Goal: Information Seeking & Learning: Learn about a topic

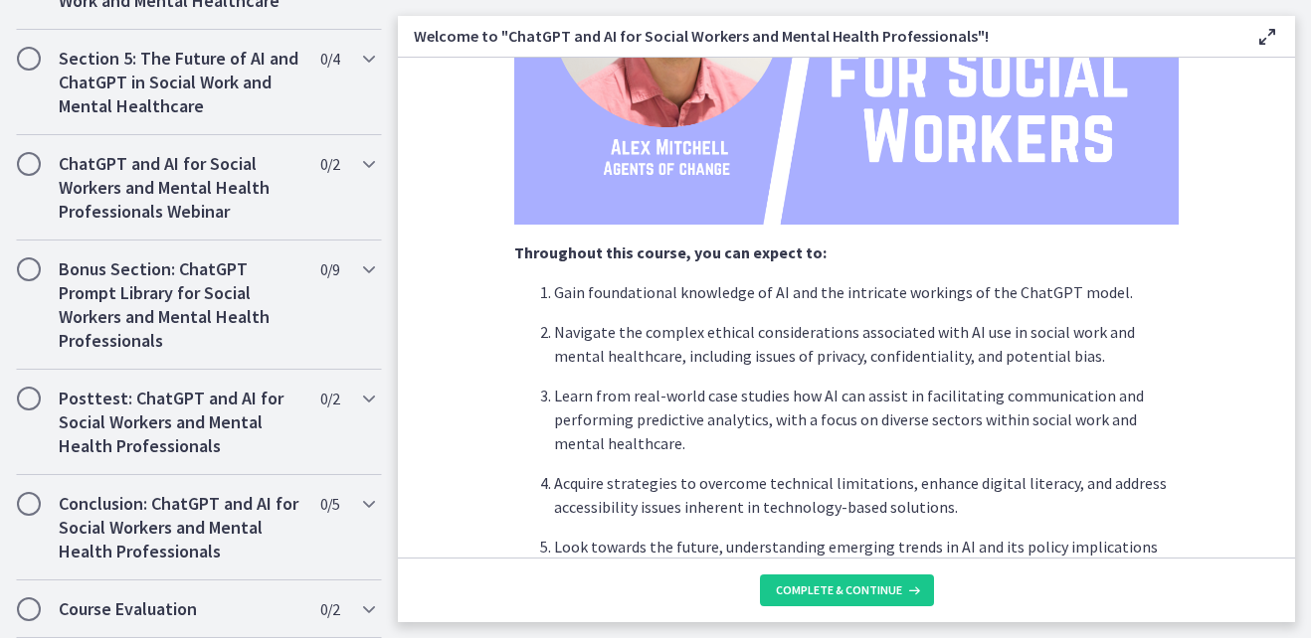
scroll to position [1084, 0]
click at [894, 589] on span "Complete & continue" at bounding box center [839, 591] width 126 height 16
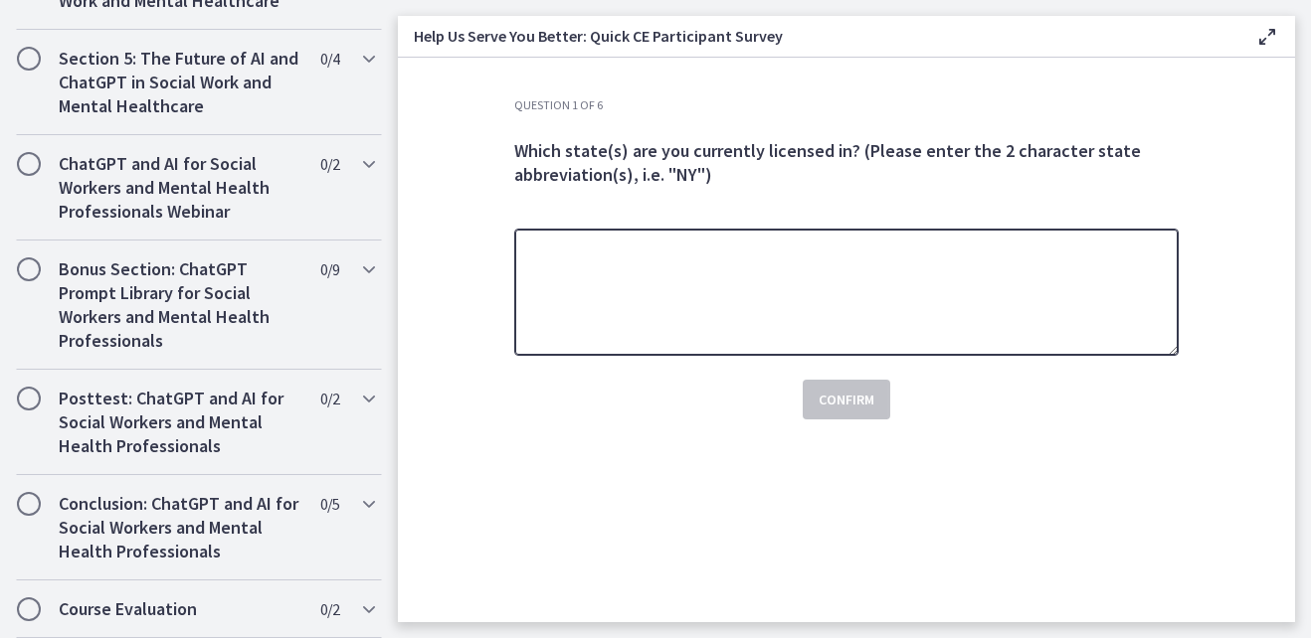
click at [593, 341] on textarea at bounding box center [846, 292] width 664 height 127
type textarea "**"
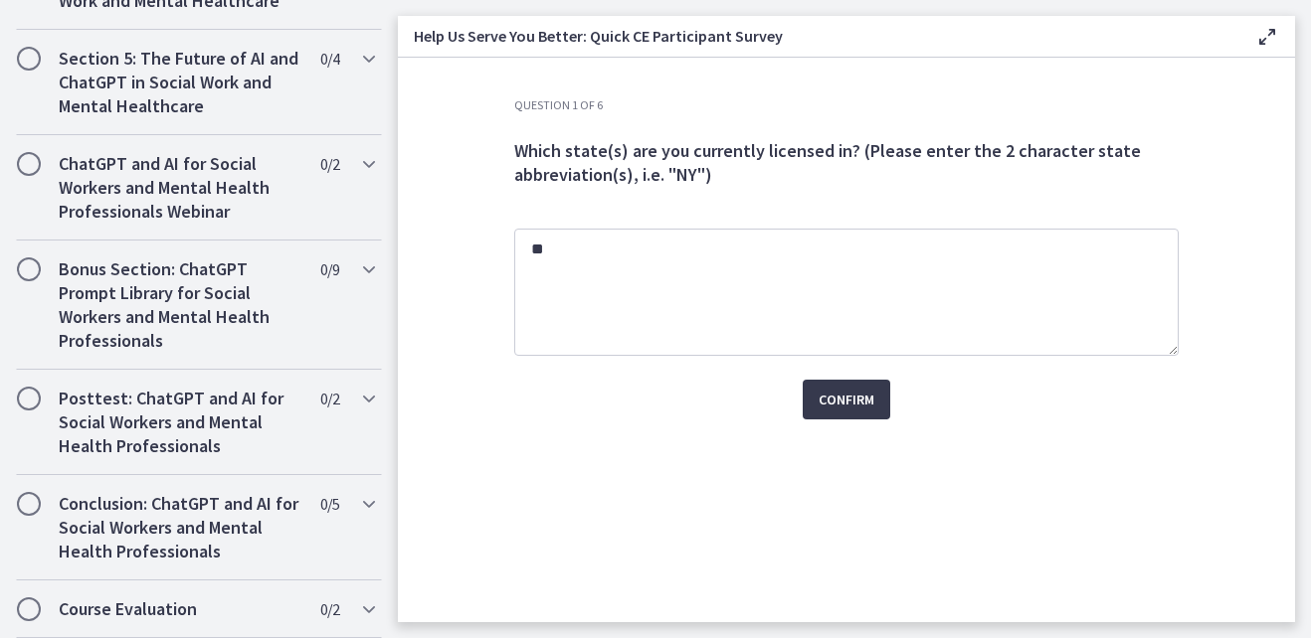
click at [1102, 475] on div "Question 1 of 6 Which state(s) are you currently licensed in? (Please enter the…" at bounding box center [846, 359] width 696 height 525
click at [867, 403] on span "Confirm" at bounding box center [846, 400] width 56 height 24
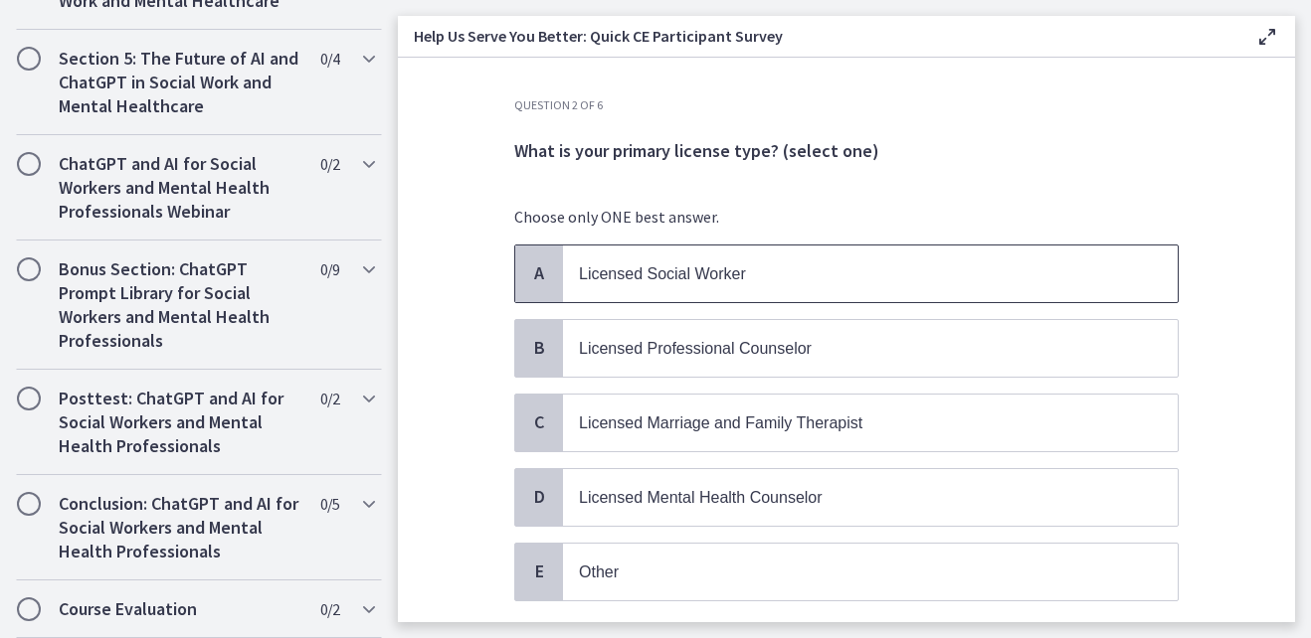
click at [808, 262] on p "Licensed Social Worker" at bounding box center [850, 274] width 543 height 25
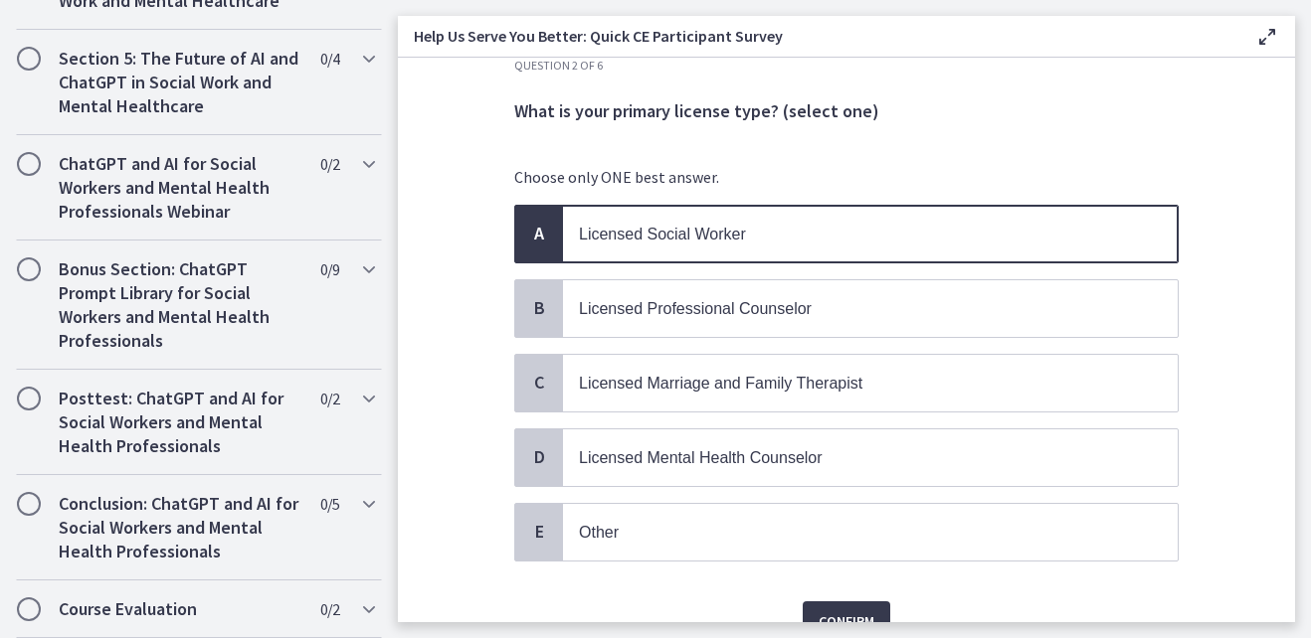
scroll to position [138, 0]
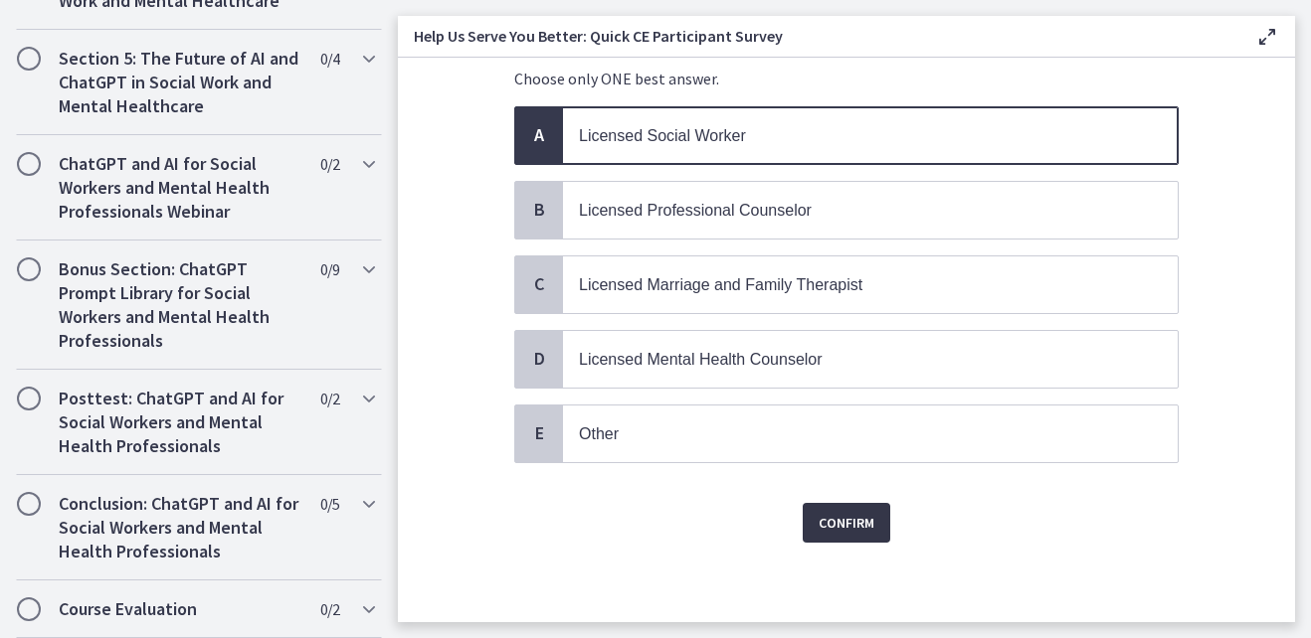
click at [821, 521] on span "Confirm" at bounding box center [846, 523] width 56 height 24
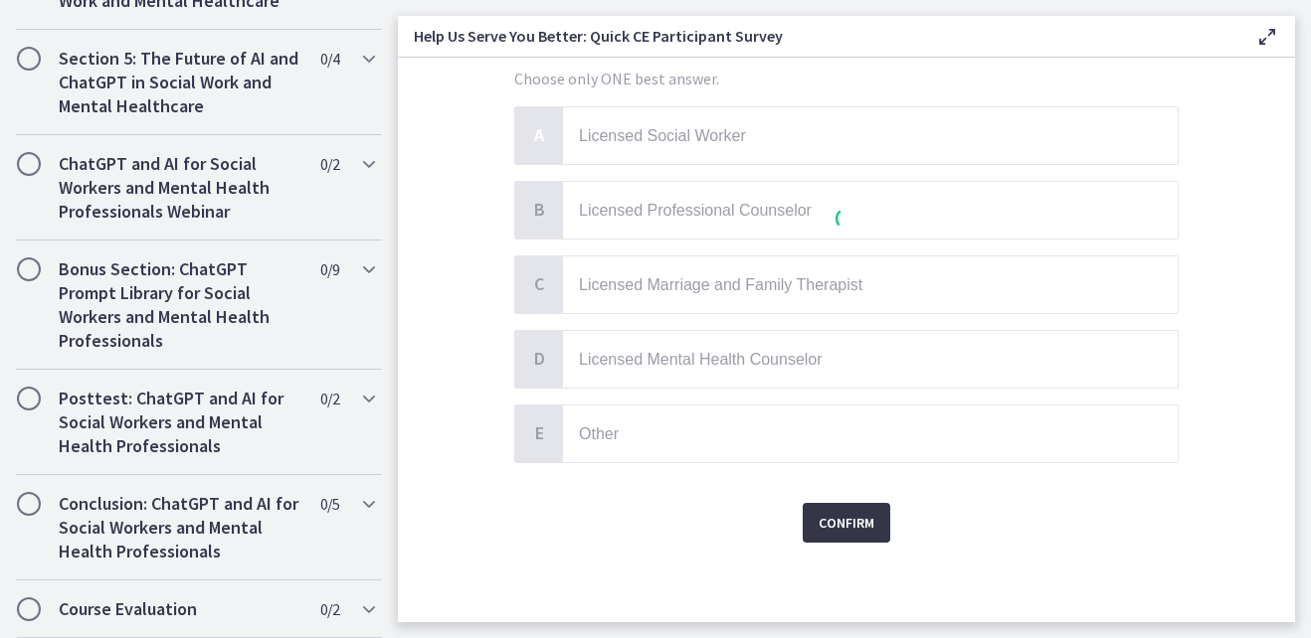
scroll to position [0, 0]
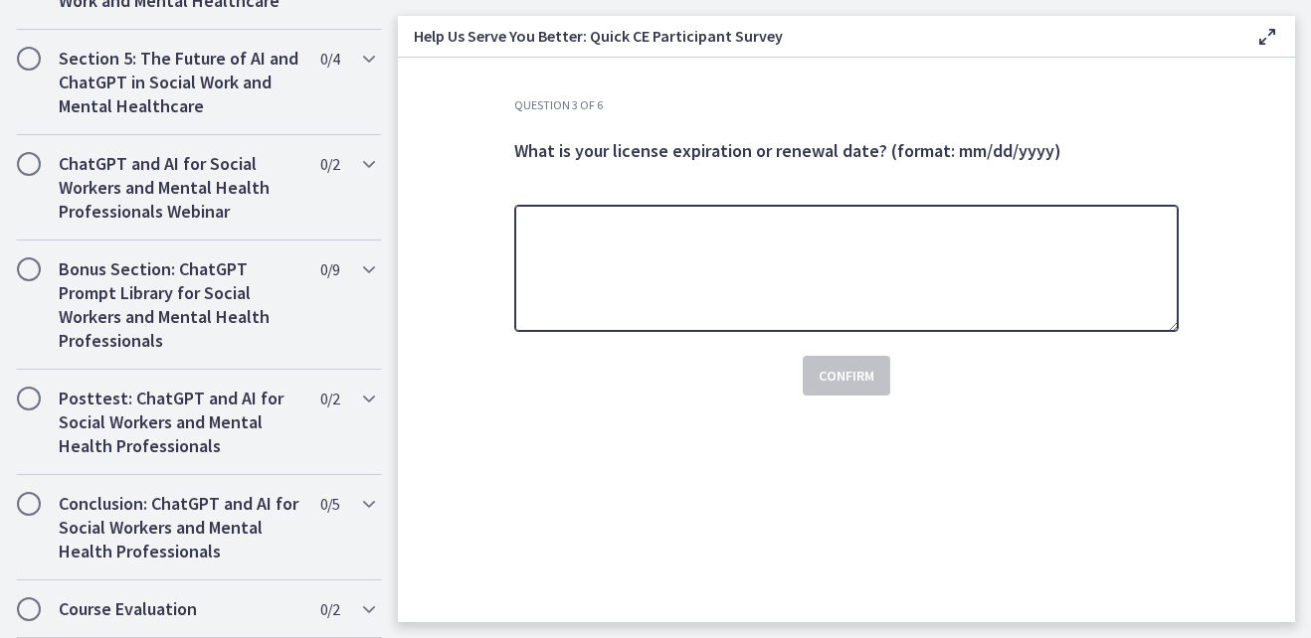
click at [668, 256] on textarea at bounding box center [846, 268] width 664 height 127
type textarea "**********"
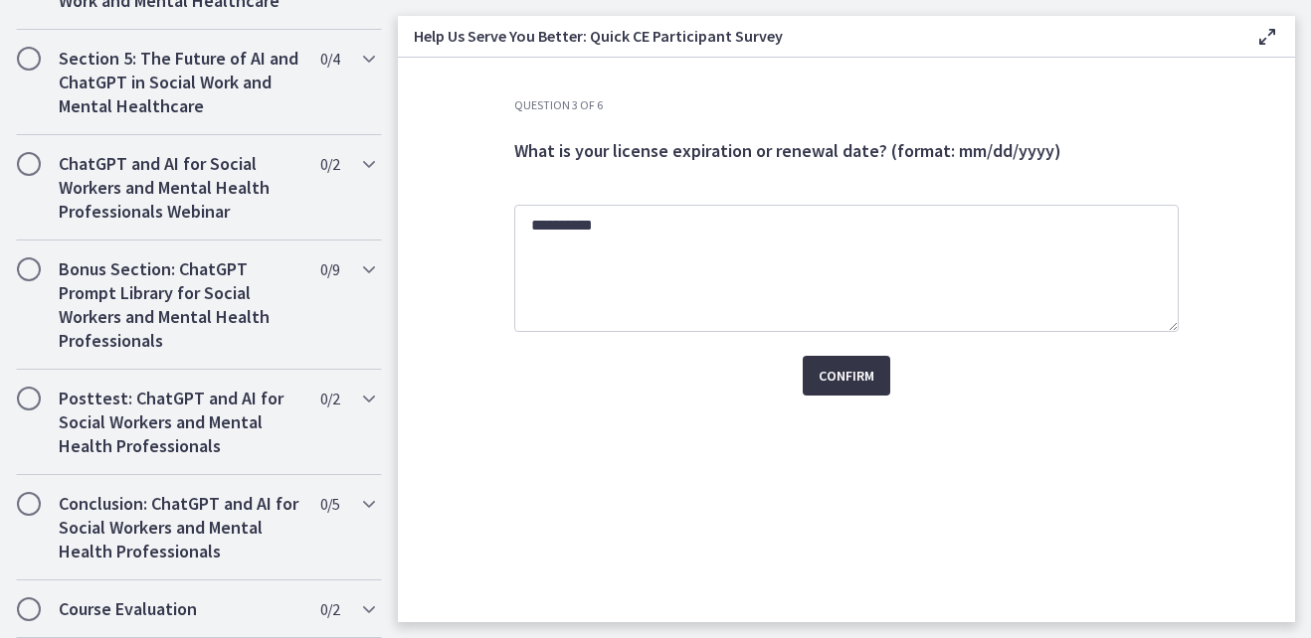
click at [820, 366] on span "Confirm" at bounding box center [846, 376] width 56 height 24
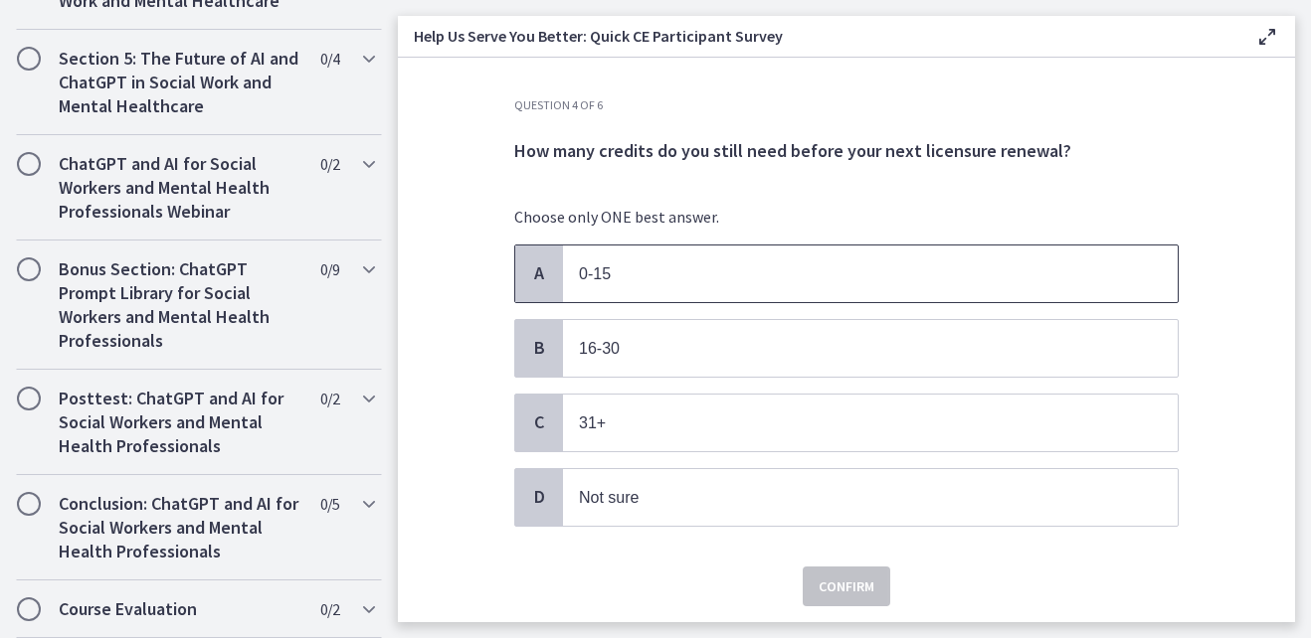
click at [773, 280] on p "0-15" at bounding box center [850, 274] width 543 height 25
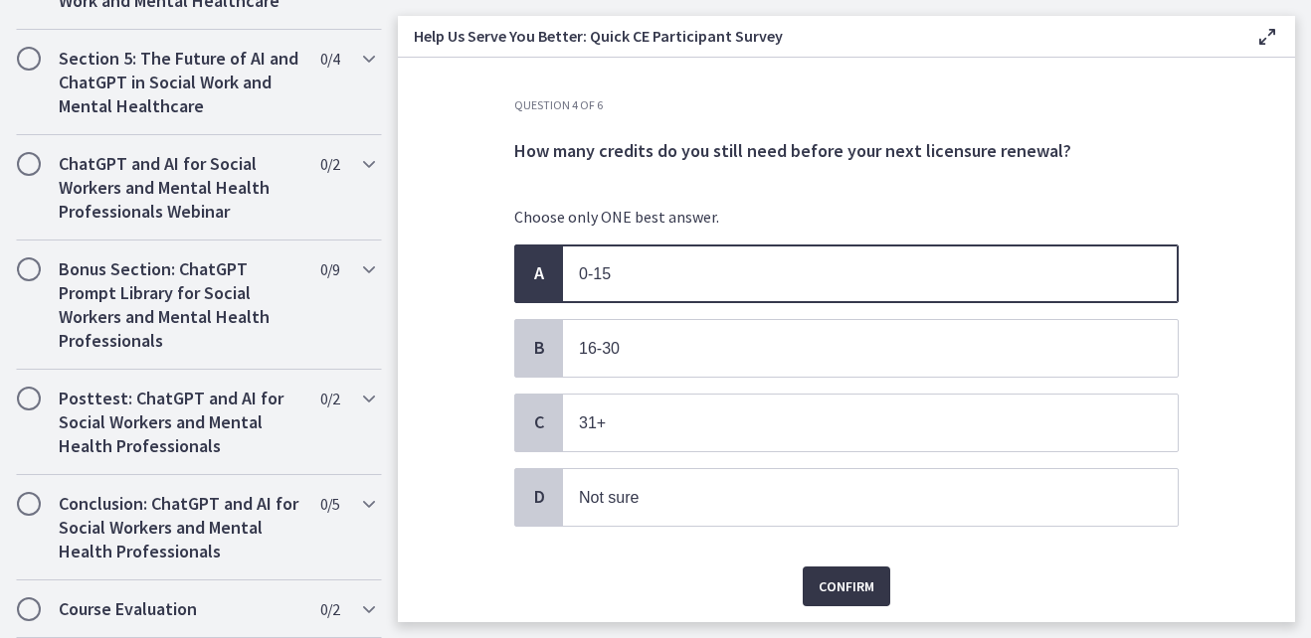
click at [822, 585] on span "Confirm" at bounding box center [846, 587] width 56 height 24
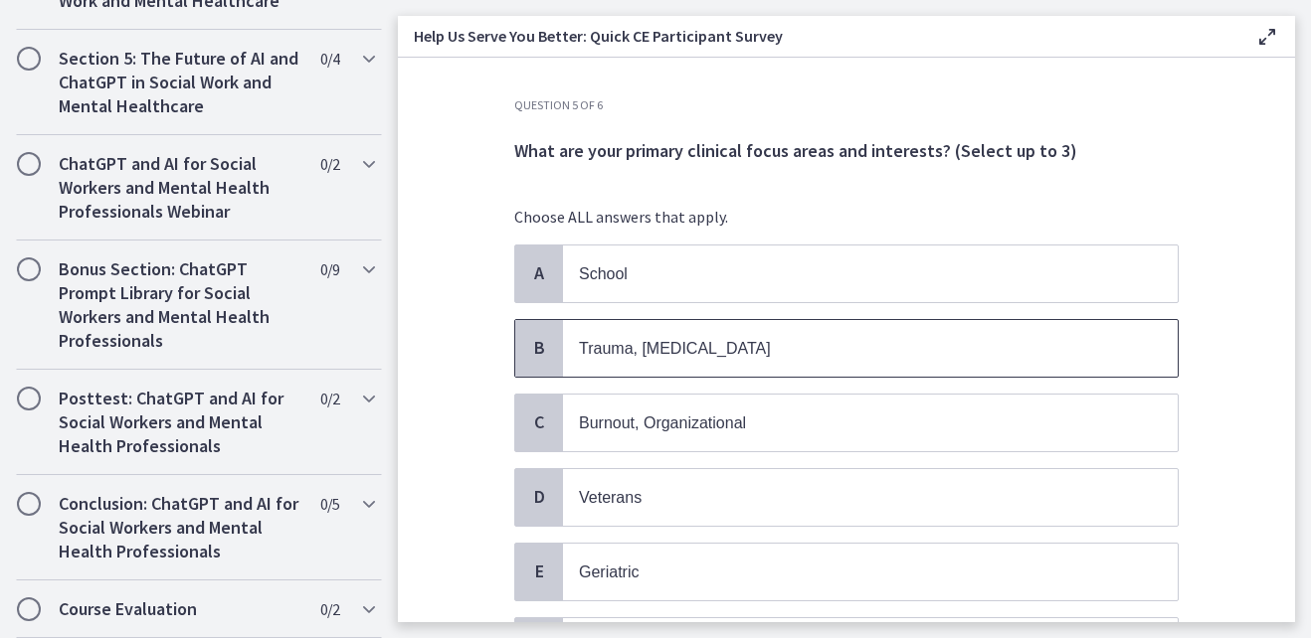
click at [684, 357] on p "Trauma, [MEDICAL_DATA]" at bounding box center [850, 348] width 543 height 25
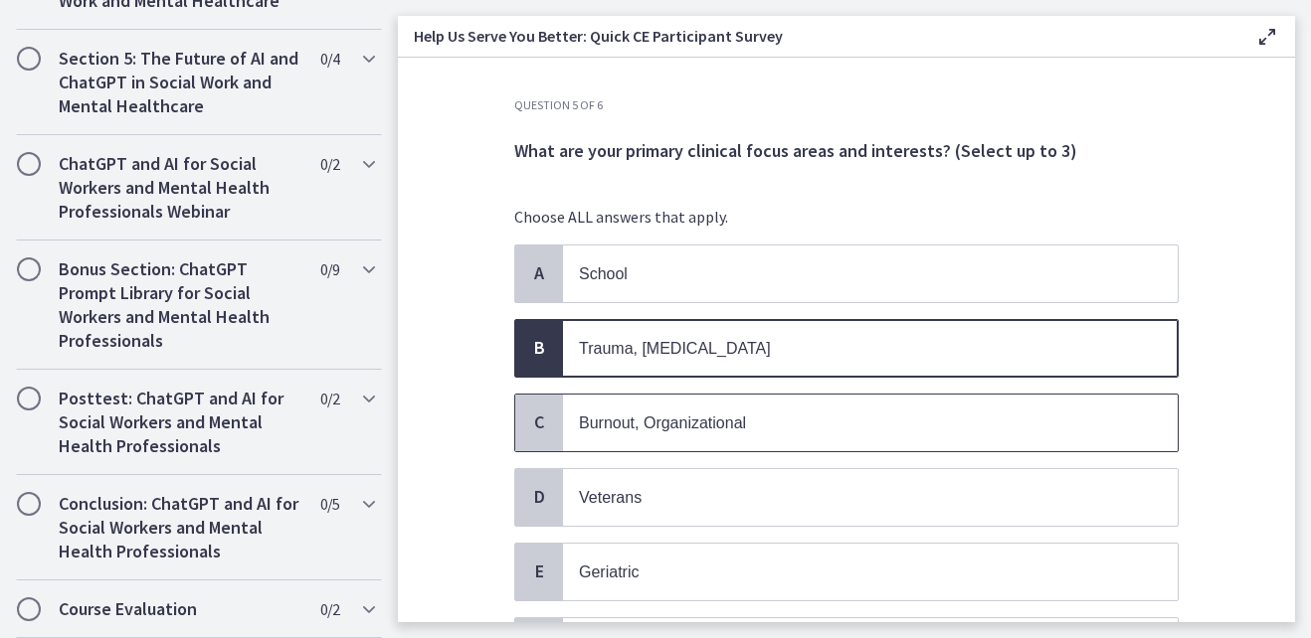
click at [693, 421] on span "Burnout, Organizational" at bounding box center [662, 423] width 167 height 17
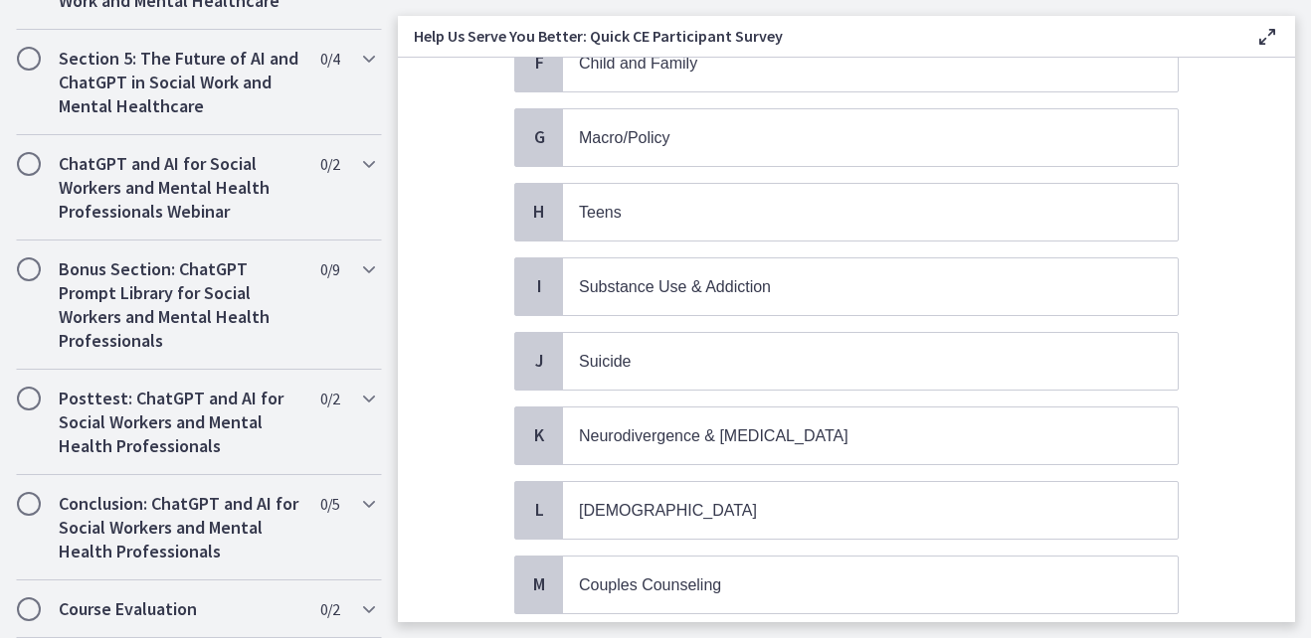
scroll to position [703, 0]
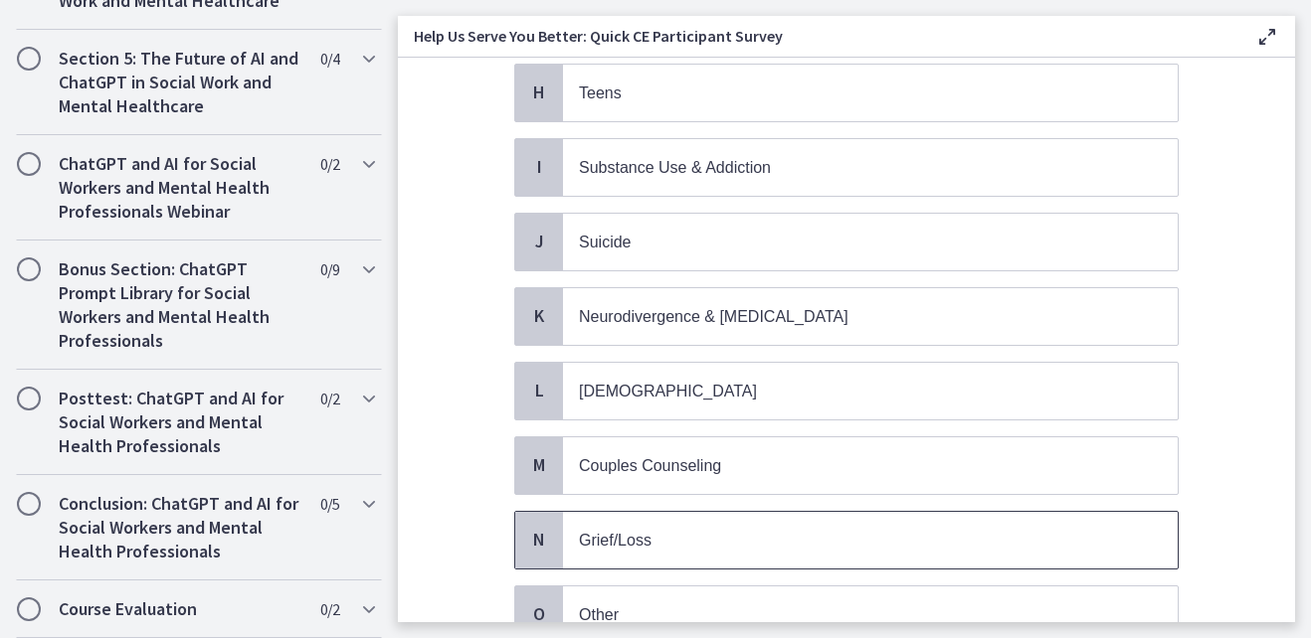
click at [924, 530] on p "Grief/Loss" at bounding box center [850, 540] width 543 height 25
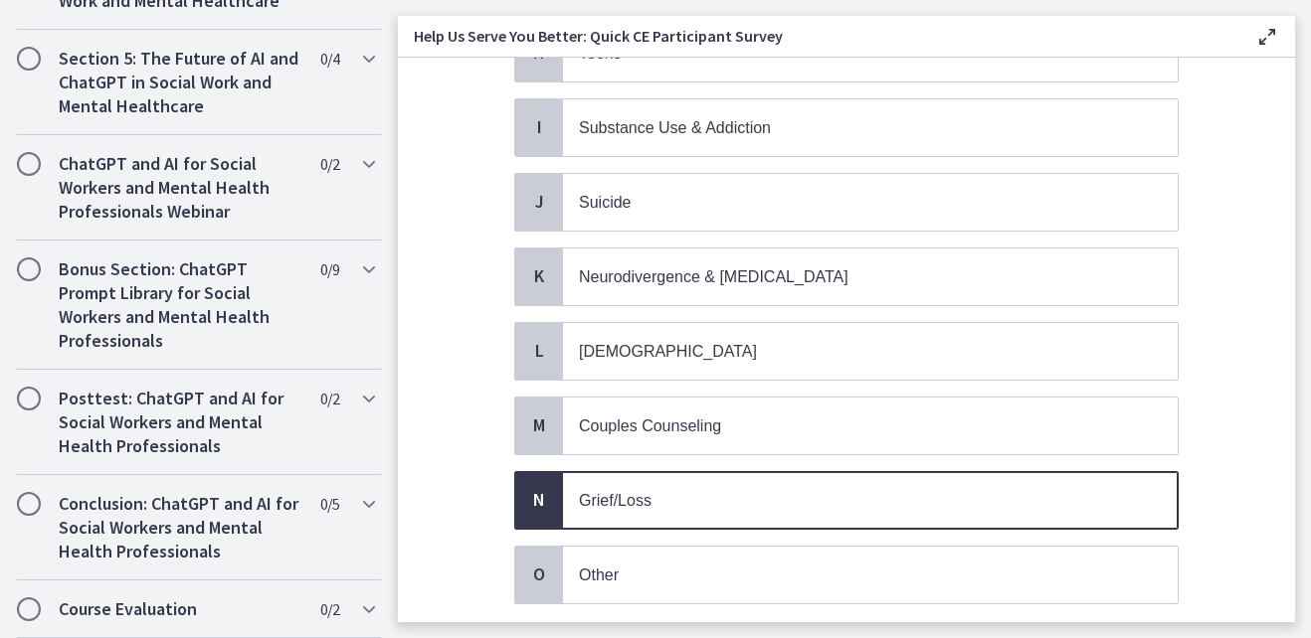
scroll to position [884, 0]
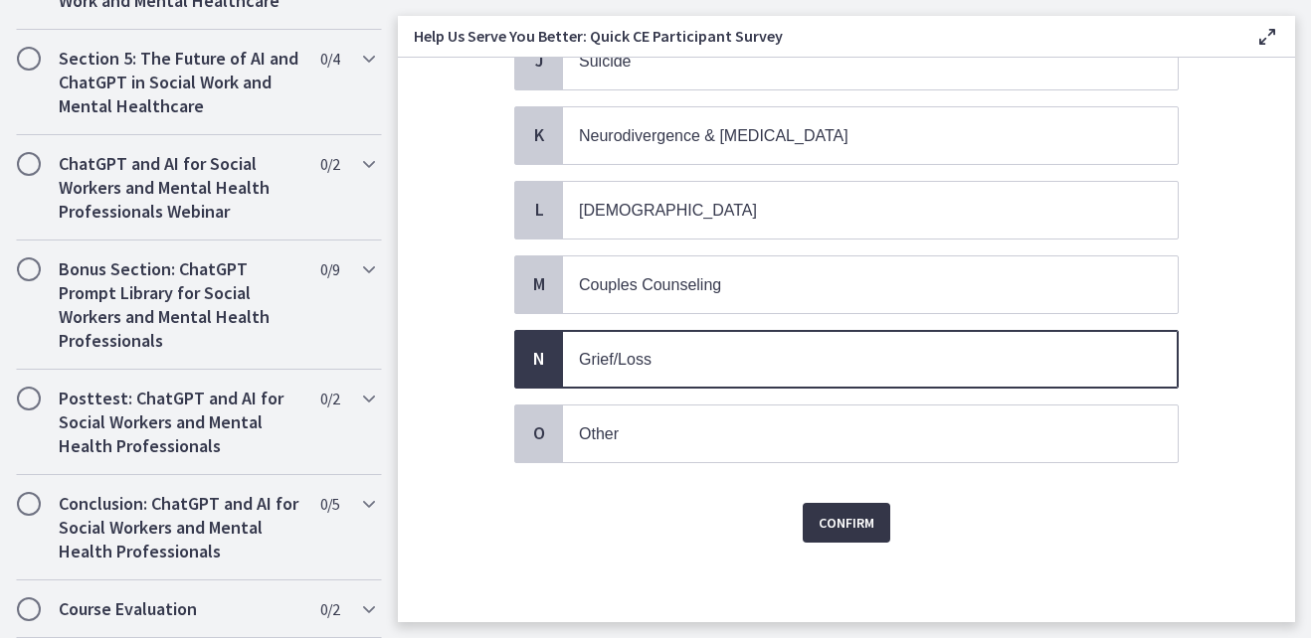
click at [835, 530] on span "Confirm" at bounding box center [846, 523] width 56 height 24
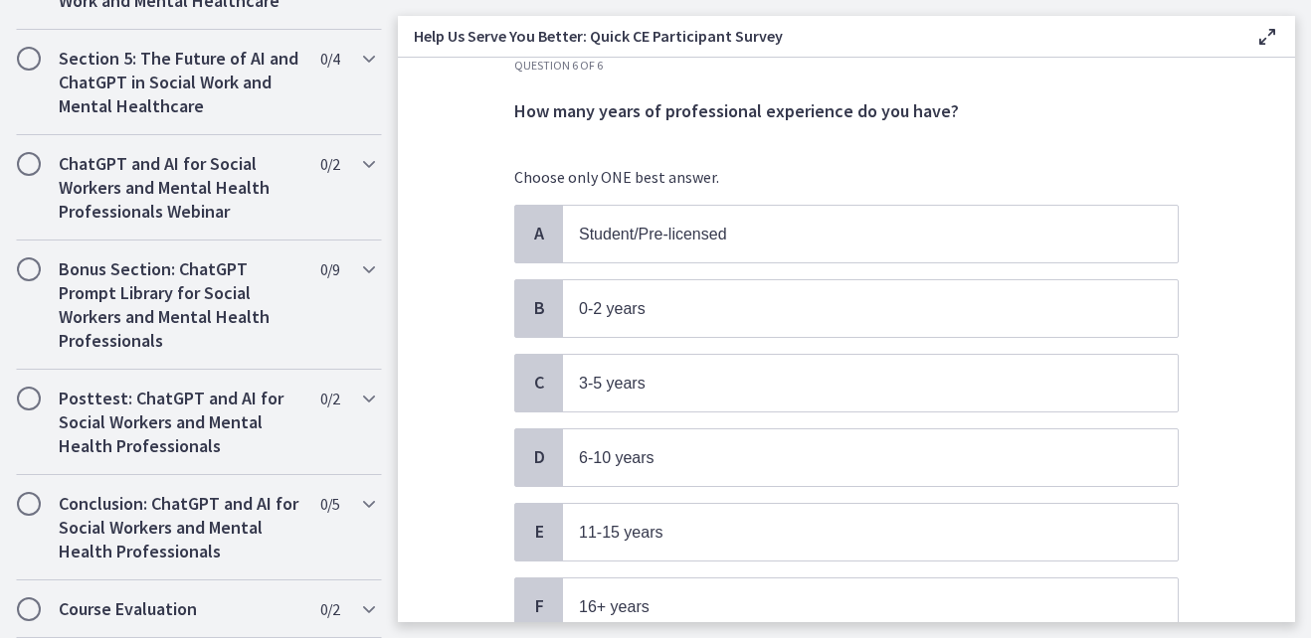
scroll to position [146, 0]
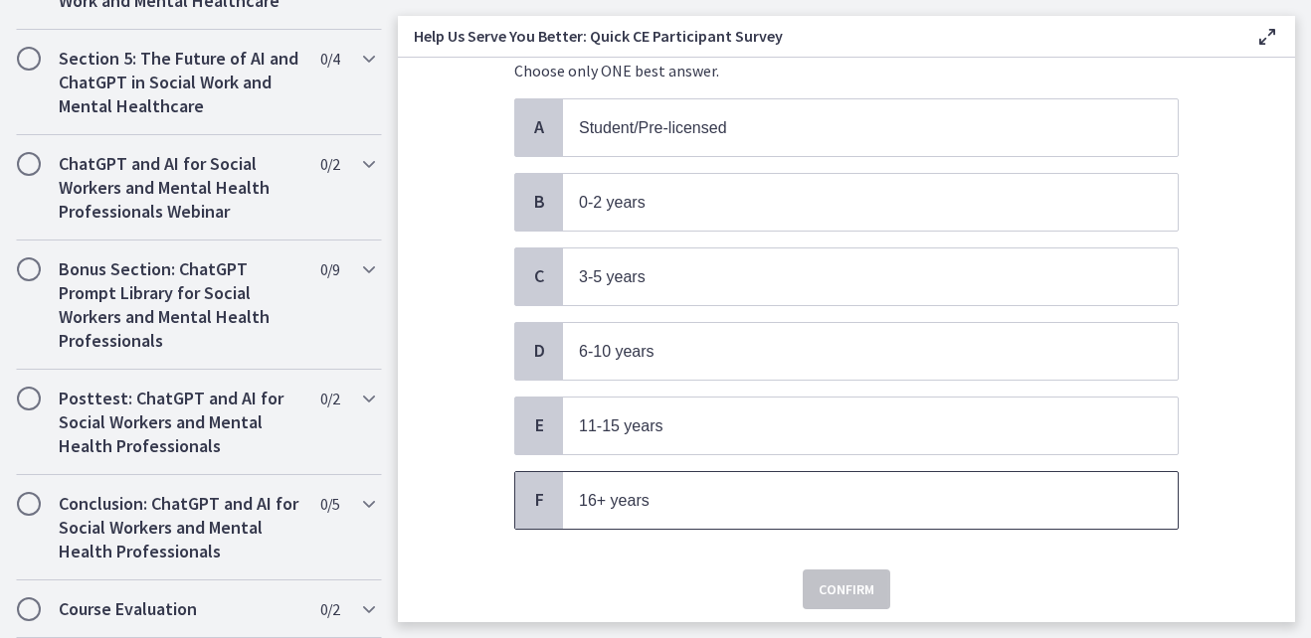
click at [824, 497] on p "16+ years" at bounding box center [850, 500] width 543 height 25
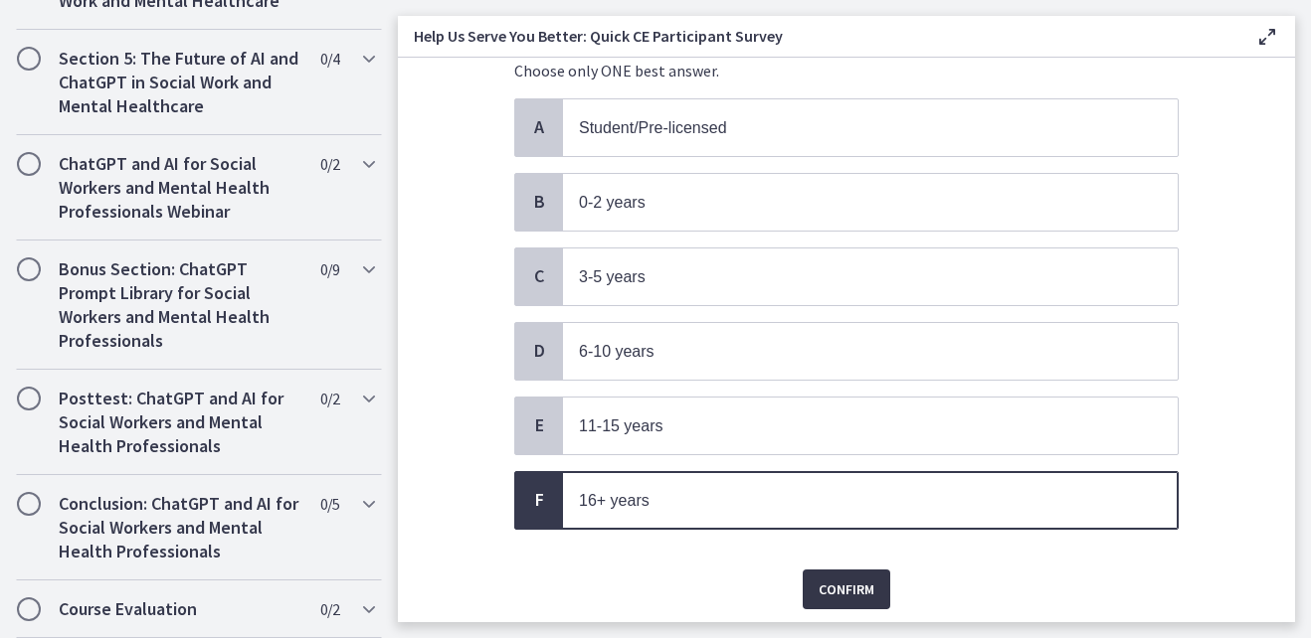
click at [857, 591] on span "Confirm" at bounding box center [846, 590] width 56 height 24
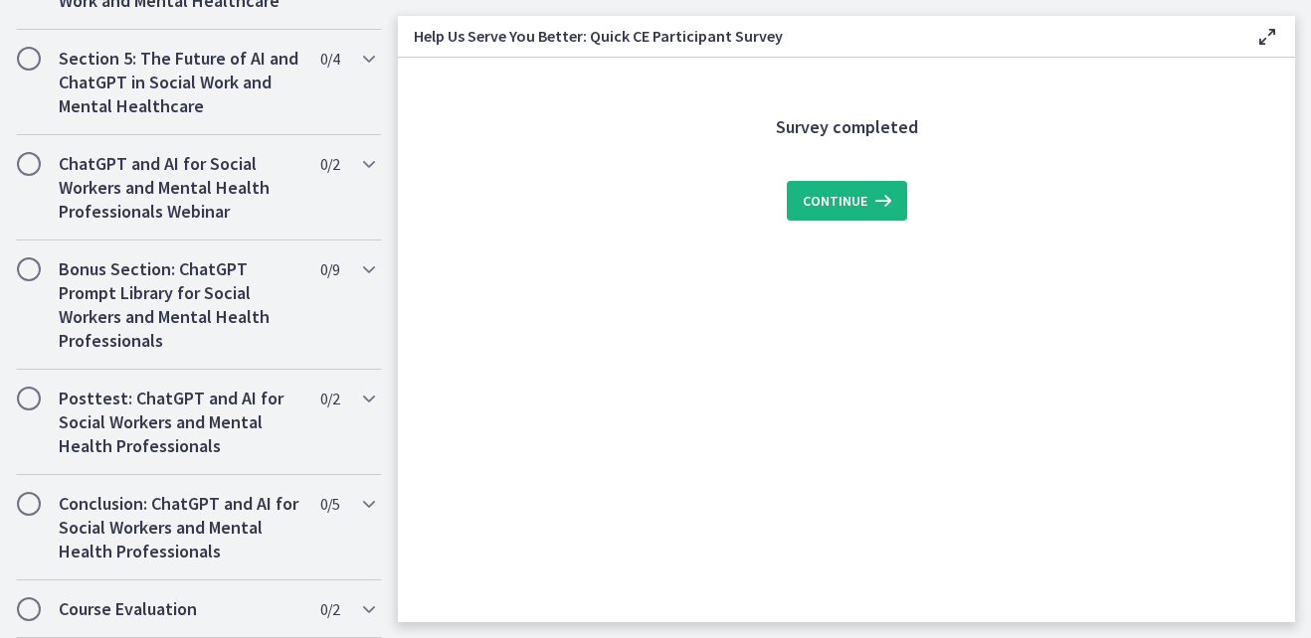
scroll to position [0, 0]
click at [873, 204] on icon at bounding box center [881, 201] width 28 height 24
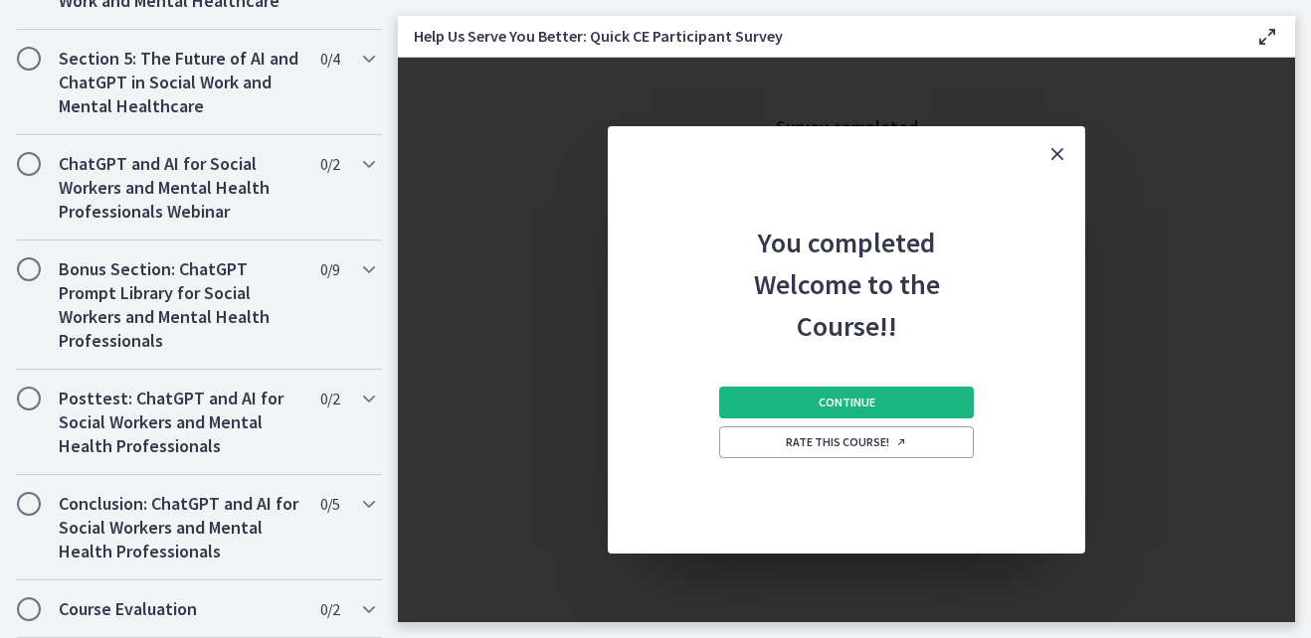
click at [908, 396] on button "Continue" at bounding box center [846, 403] width 255 height 32
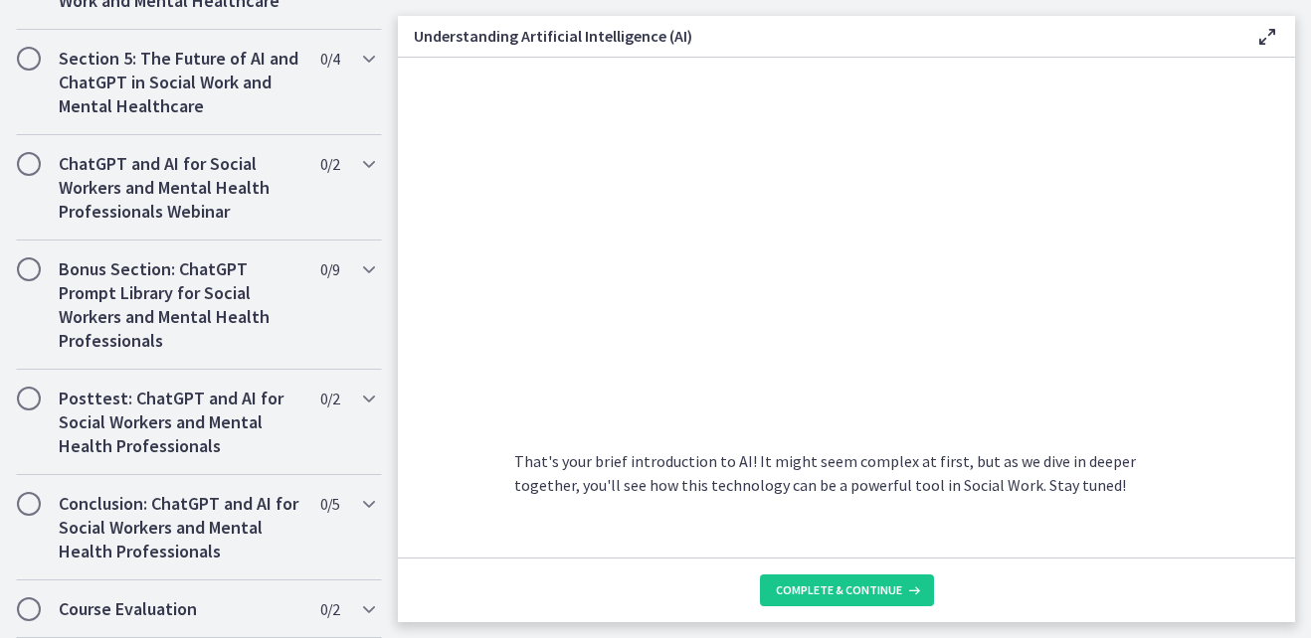
scroll to position [962, 0]
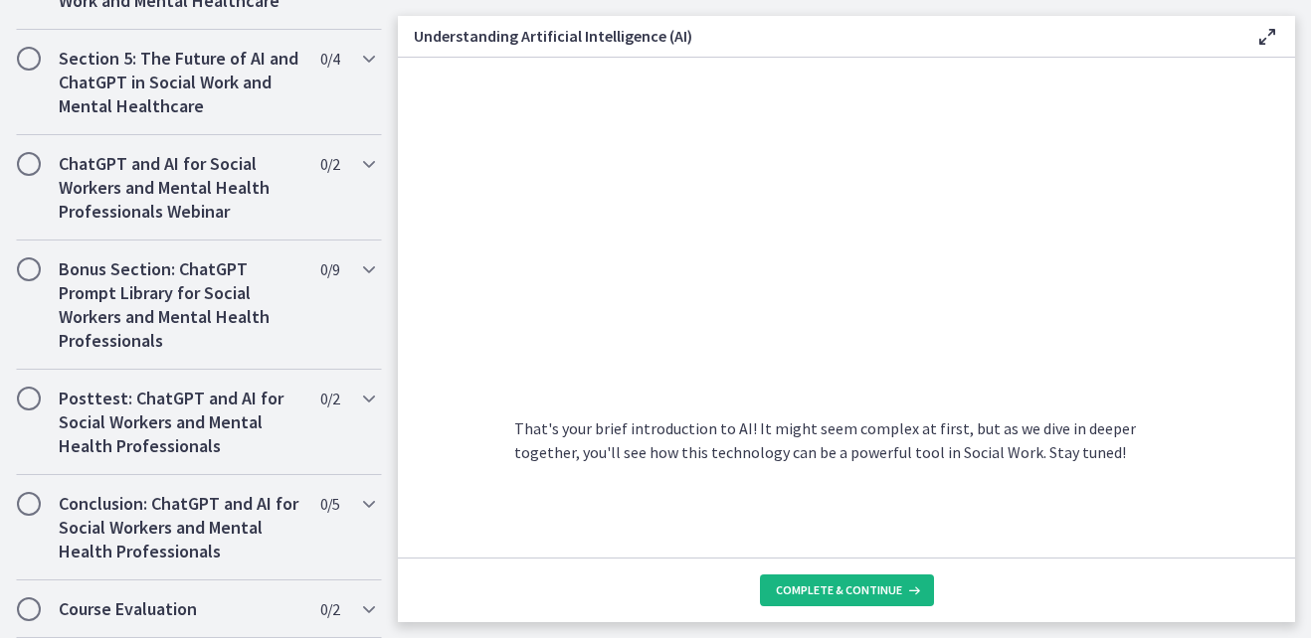
click at [910, 588] on icon at bounding box center [912, 591] width 20 height 16
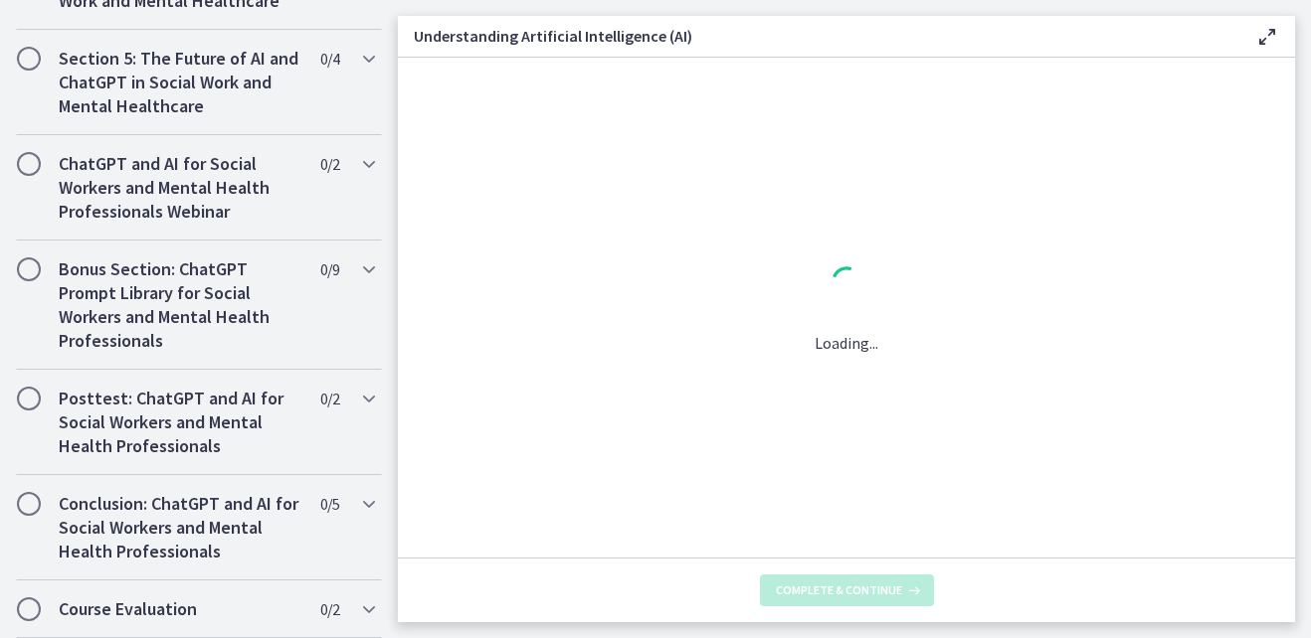
scroll to position [0, 0]
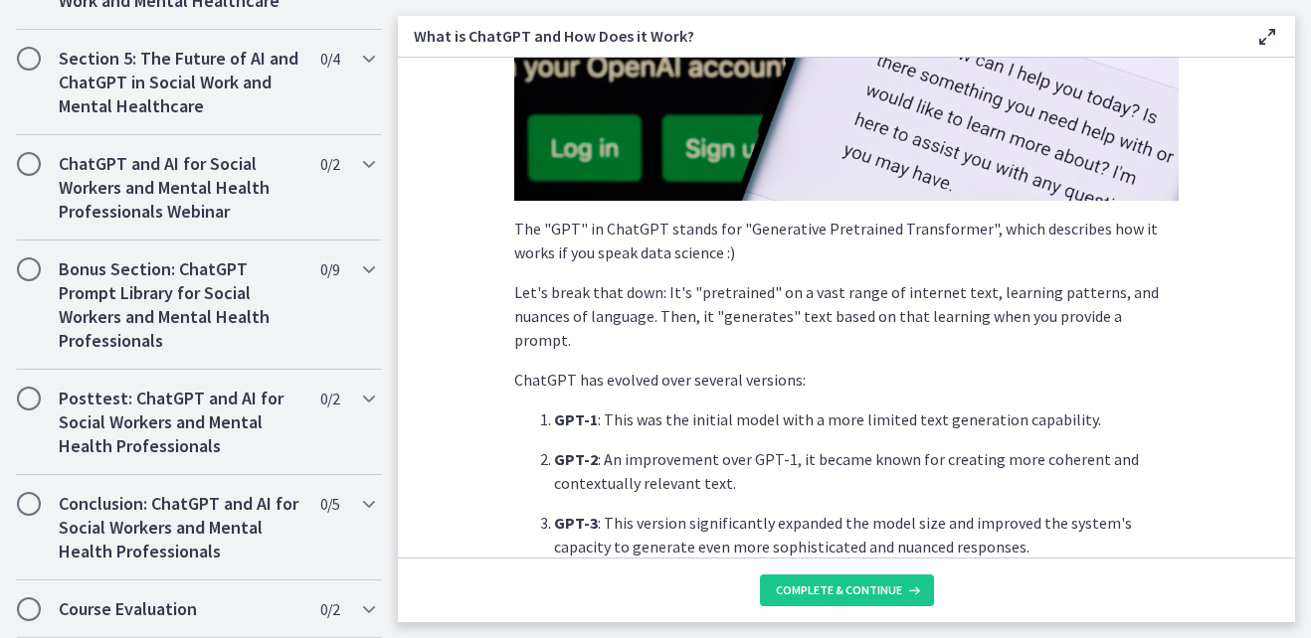
scroll to position [650, 0]
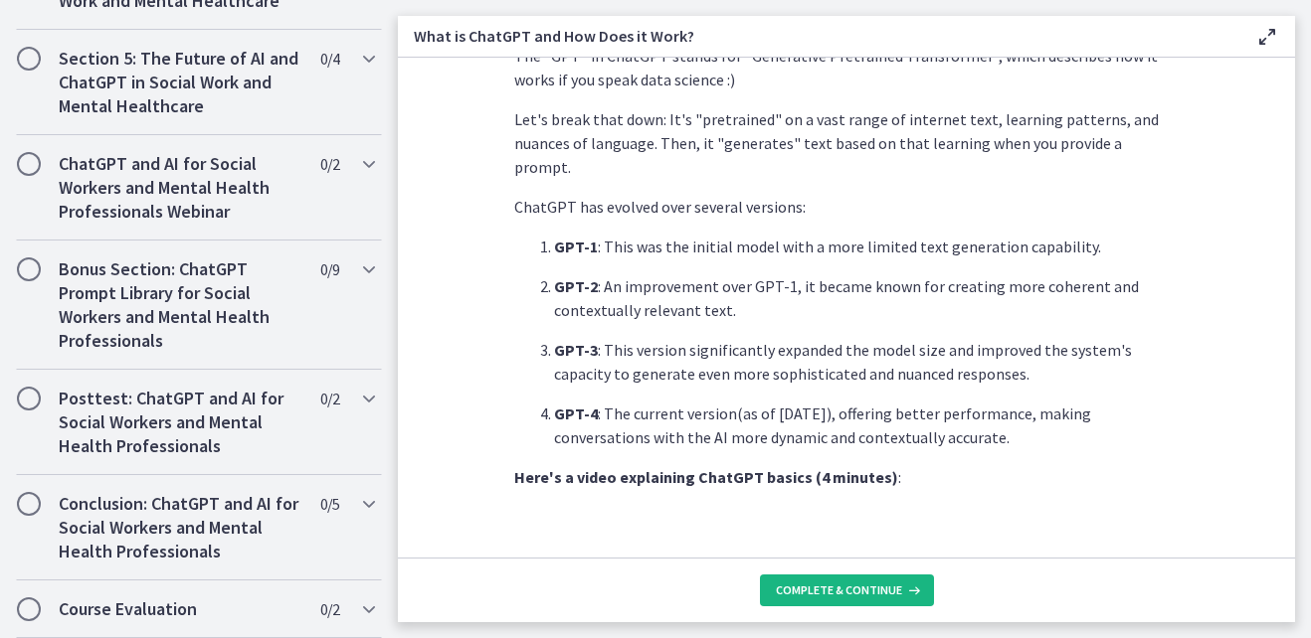
click at [902, 582] on button "Complete & continue" at bounding box center [847, 591] width 174 height 32
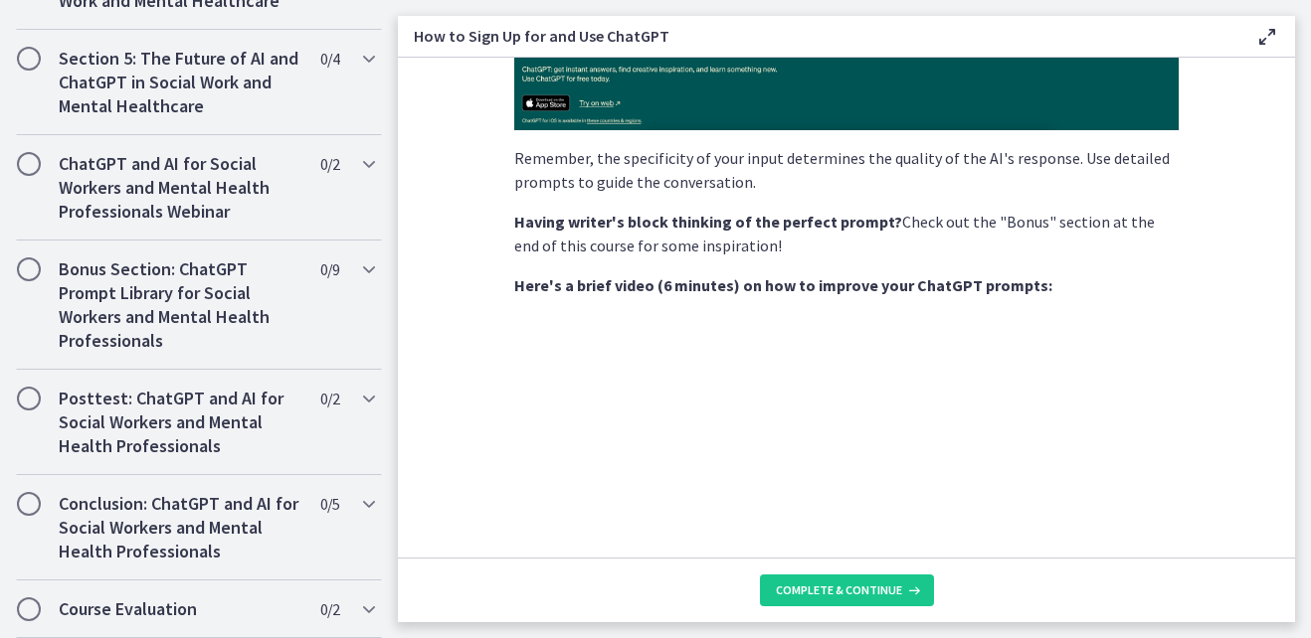
scroll to position [584, 0]
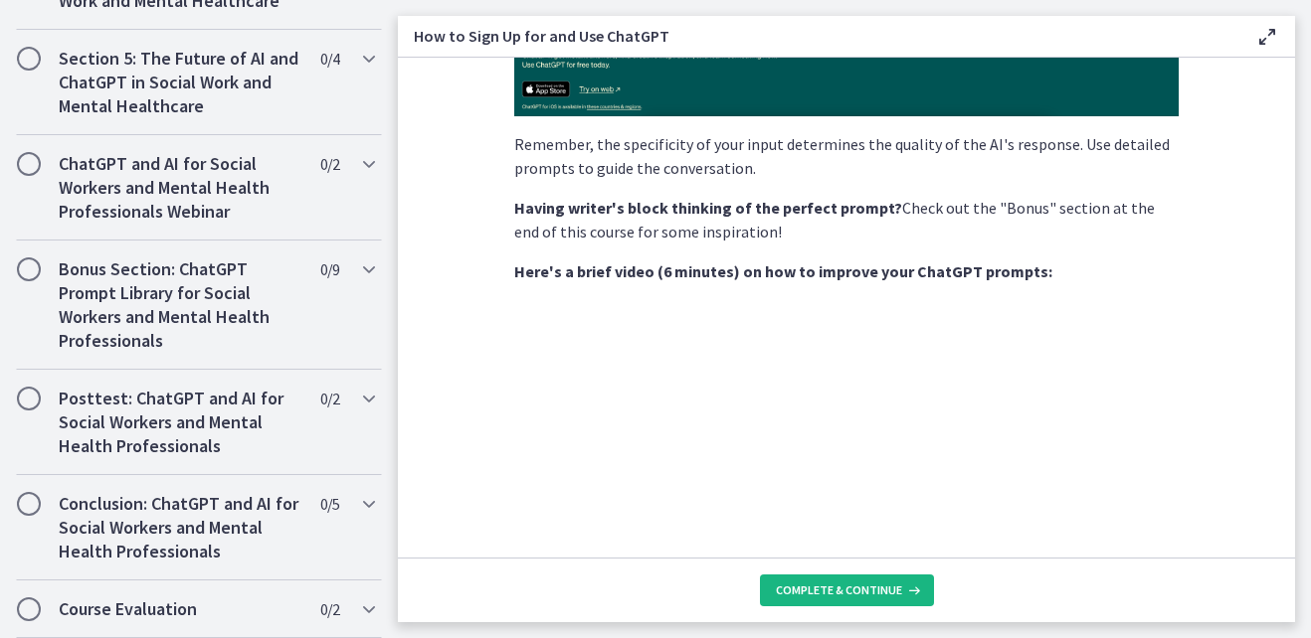
click at [807, 587] on span "Complete & continue" at bounding box center [839, 591] width 126 height 16
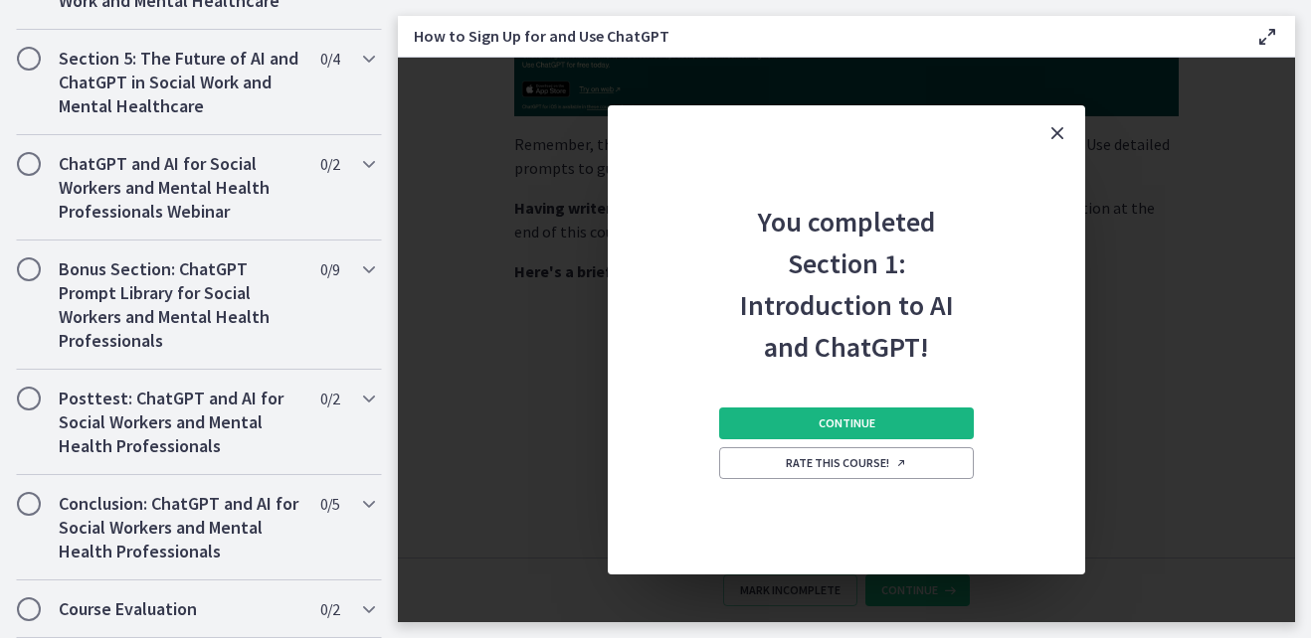
click at [955, 427] on button "Continue" at bounding box center [846, 424] width 255 height 32
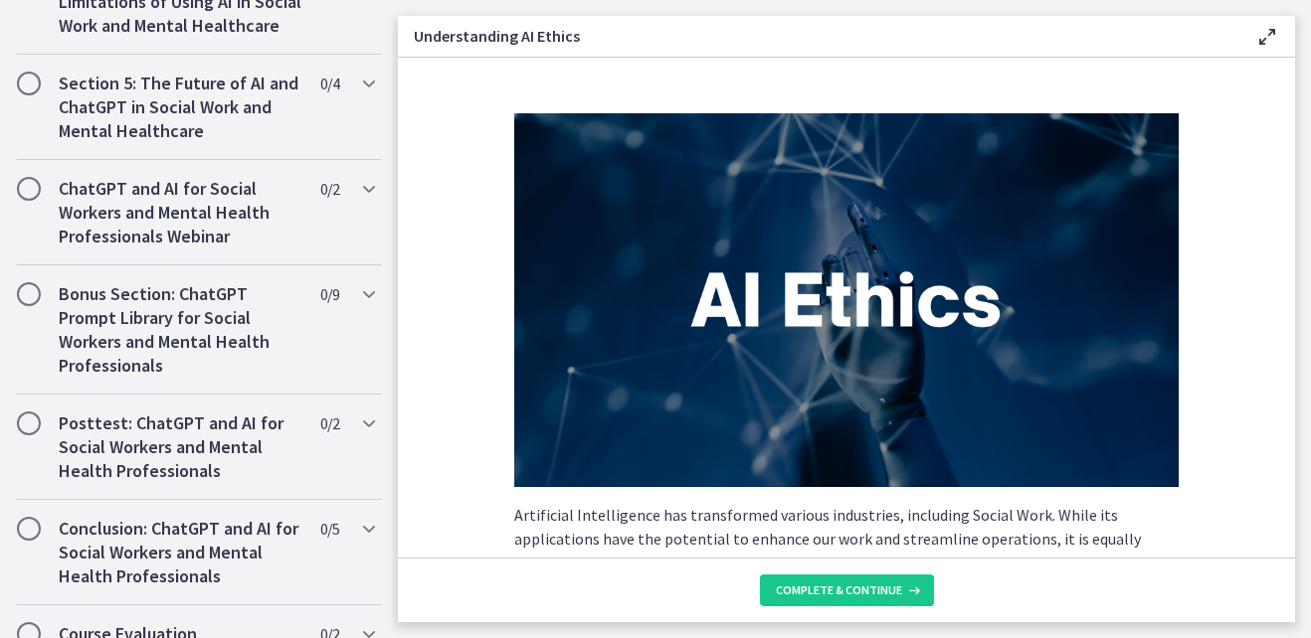
scroll to position [1299, 0]
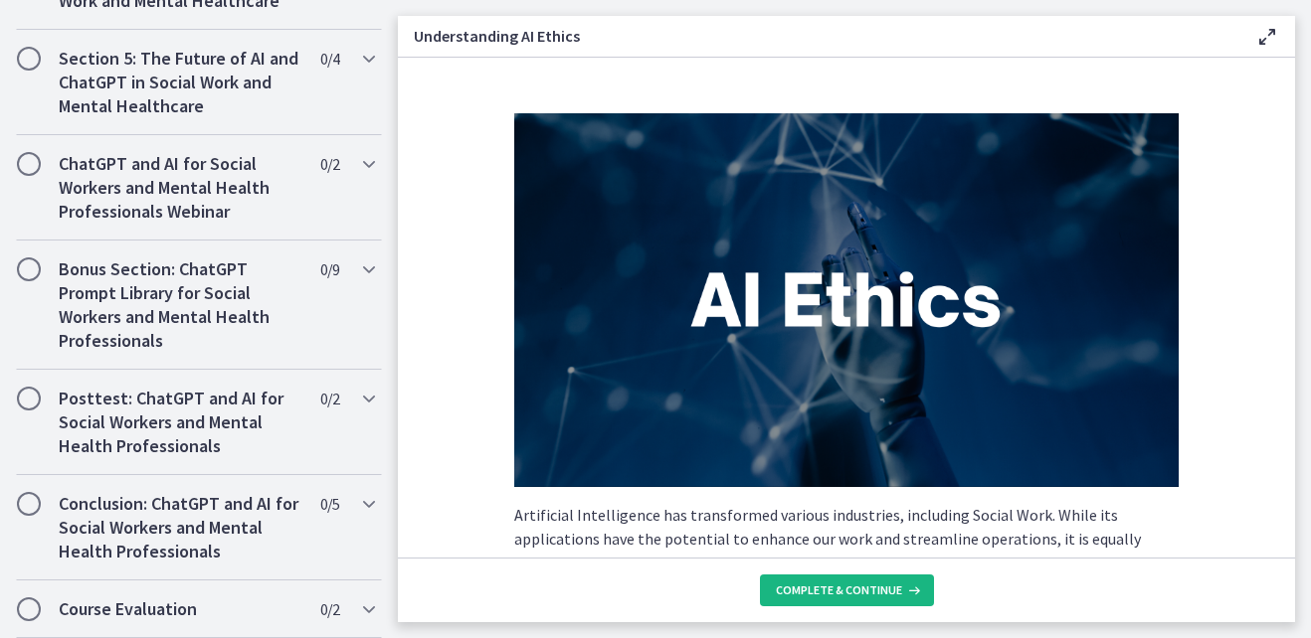
click at [869, 583] on span "Complete & continue" at bounding box center [839, 591] width 126 height 16
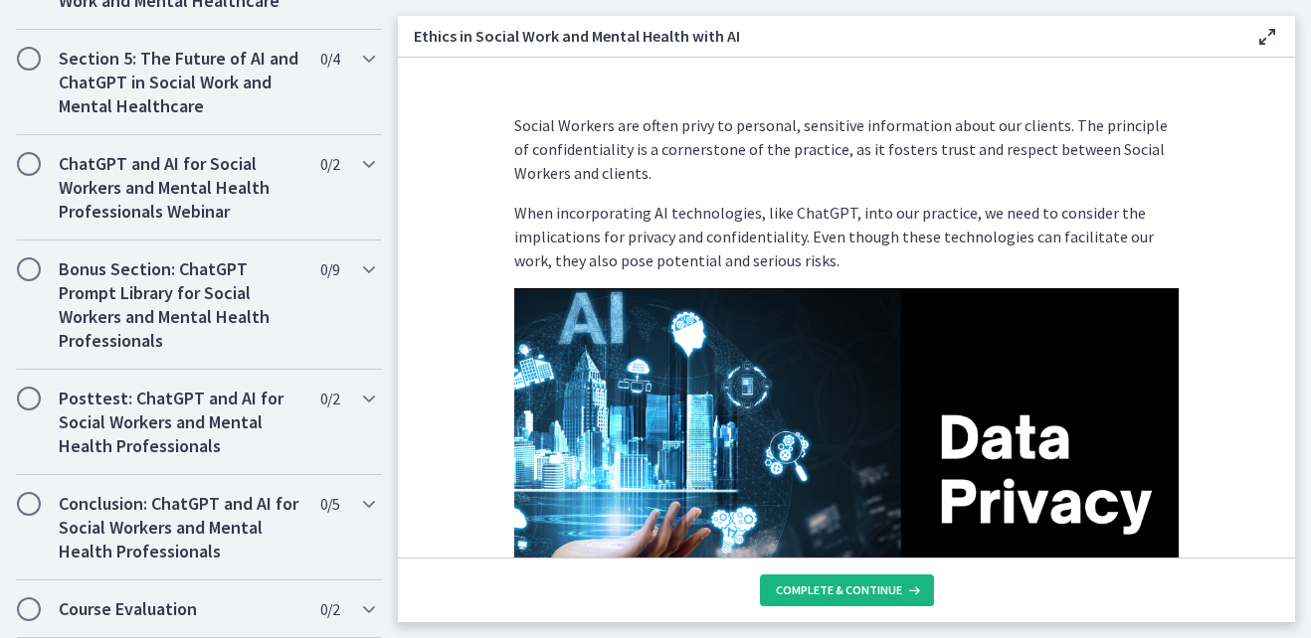
click at [868, 583] on span "Complete & continue" at bounding box center [839, 591] width 126 height 16
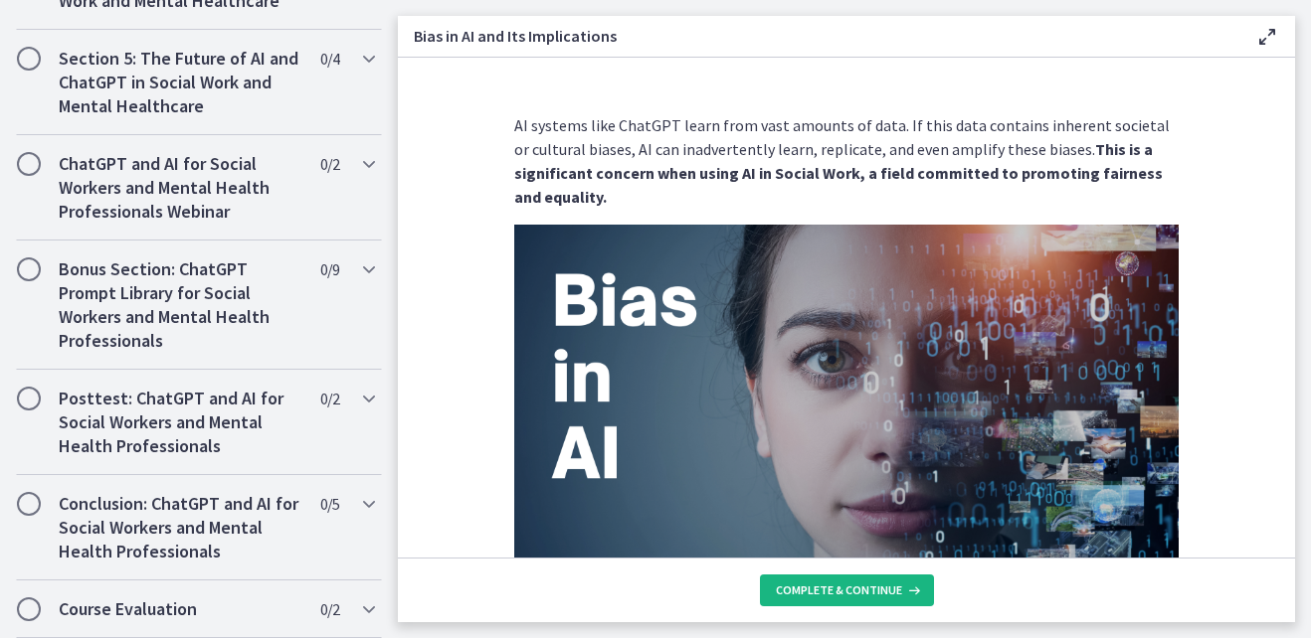
click at [870, 589] on span "Complete & continue" at bounding box center [839, 591] width 126 height 16
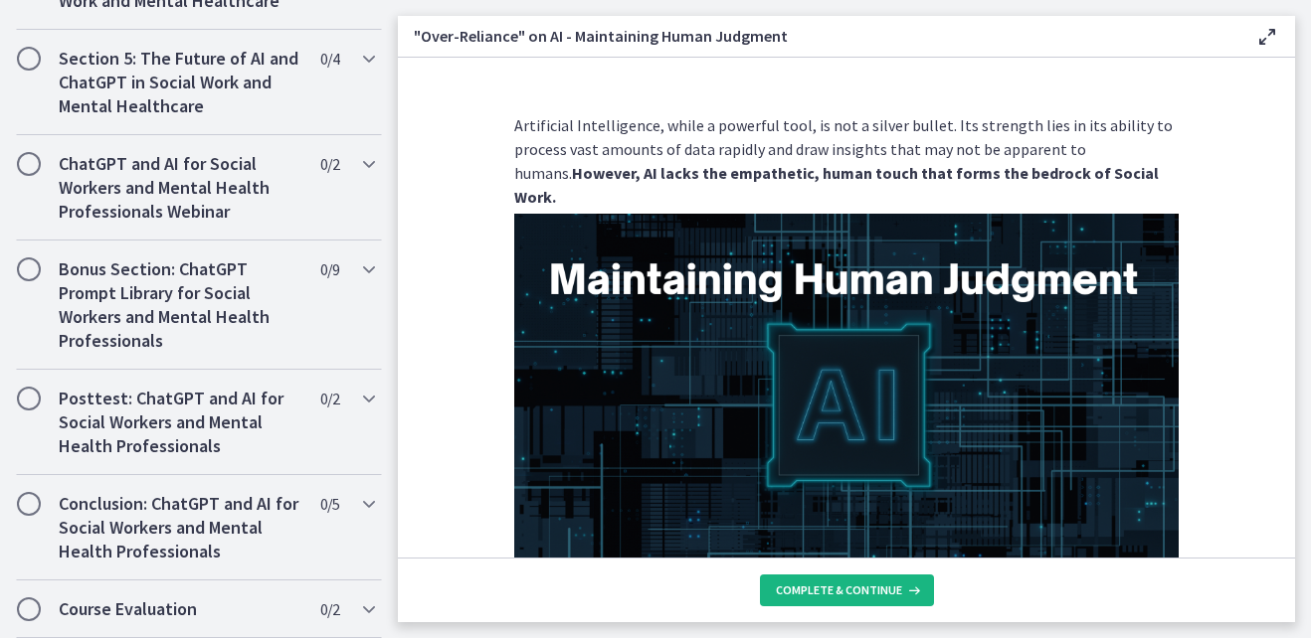
click at [870, 589] on span "Complete & continue" at bounding box center [839, 591] width 126 height 16
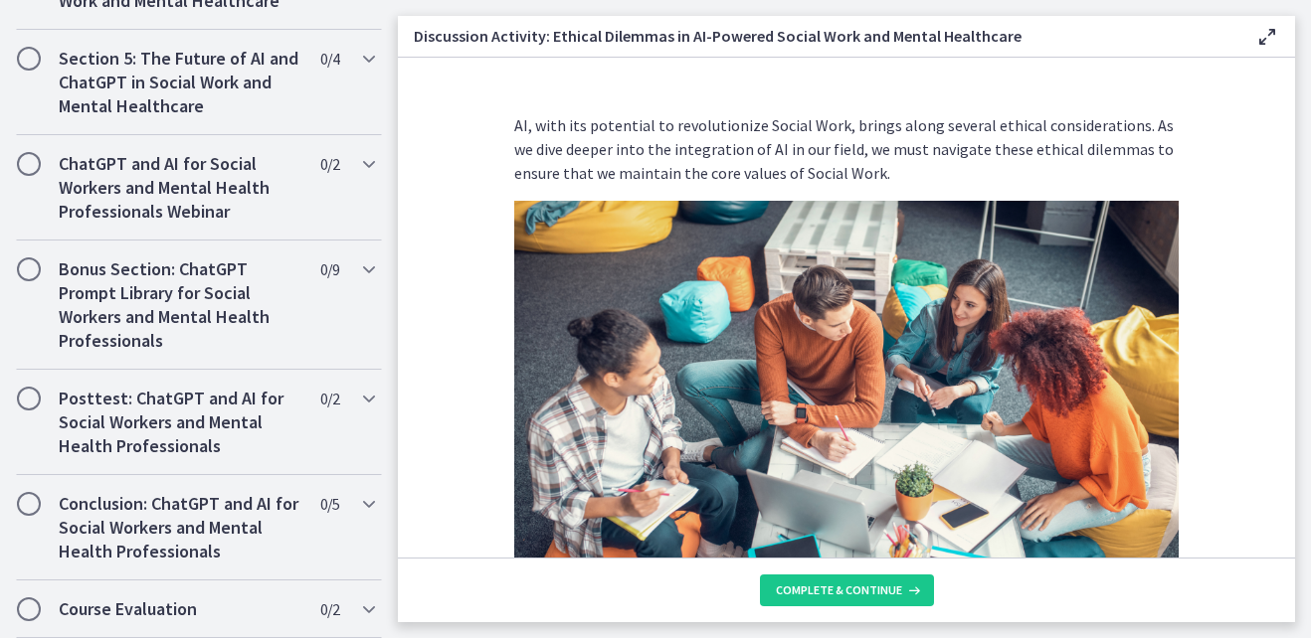
scroll to position [1323, 0]
click at [870, 589] on span "Complete & continue" at bounding box center [839, 591] width 126 height 16
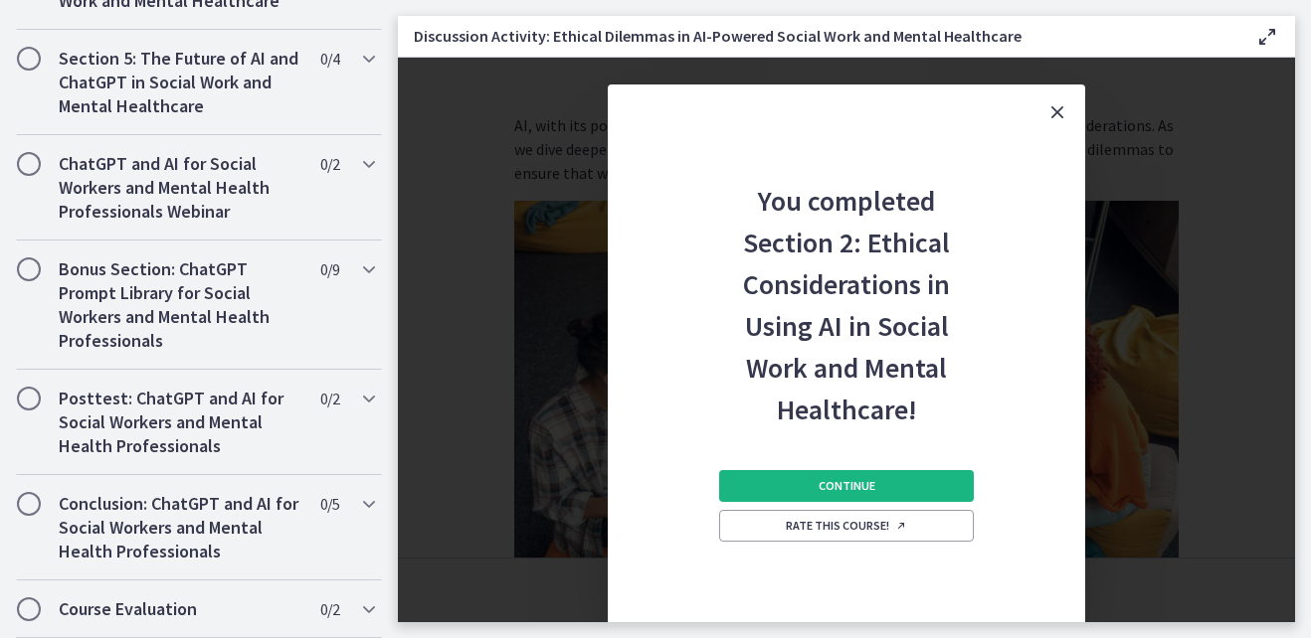
click at [869, 488] on span "Continue" at bounding box center [846, 486] width 57 height 16
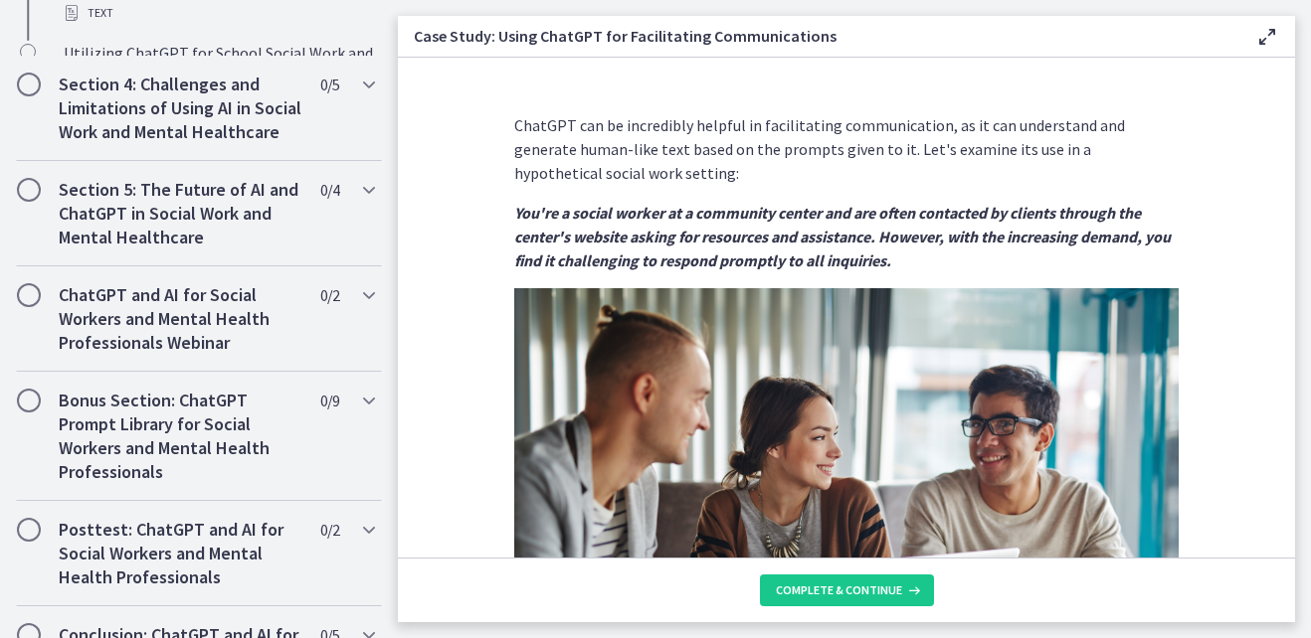
scroll to position [1673, 0]
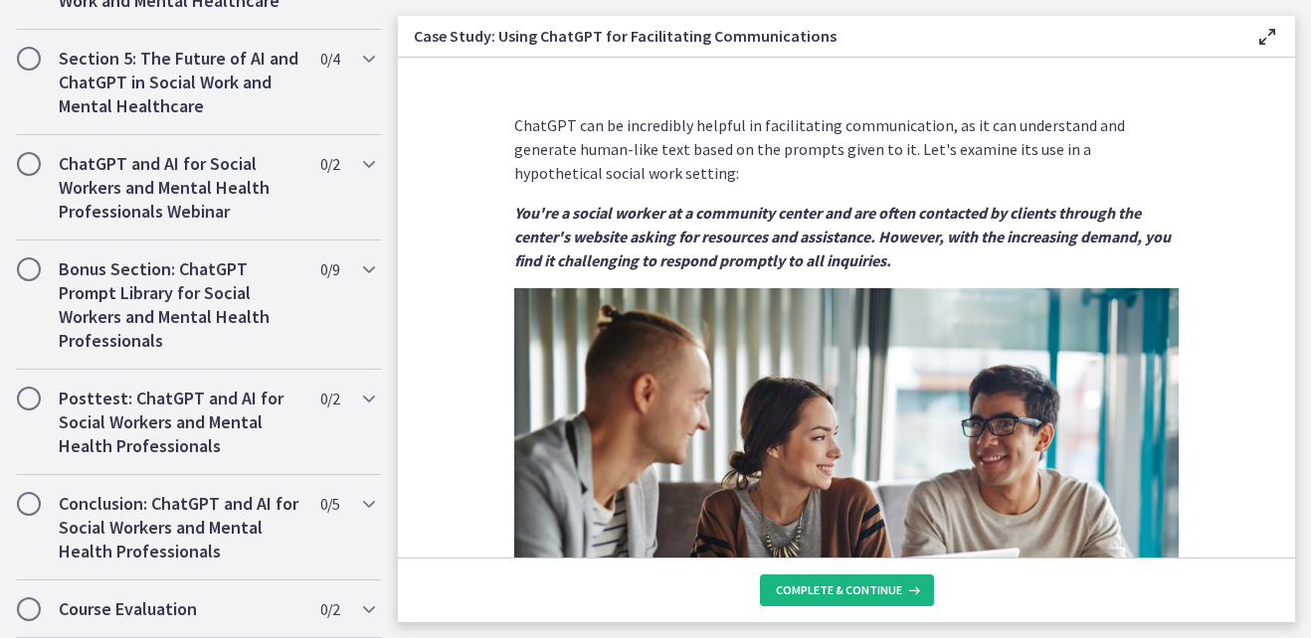
click at [860, 594] on span "Complete & continue" at bounding box center [839, 591] width 126 height 16
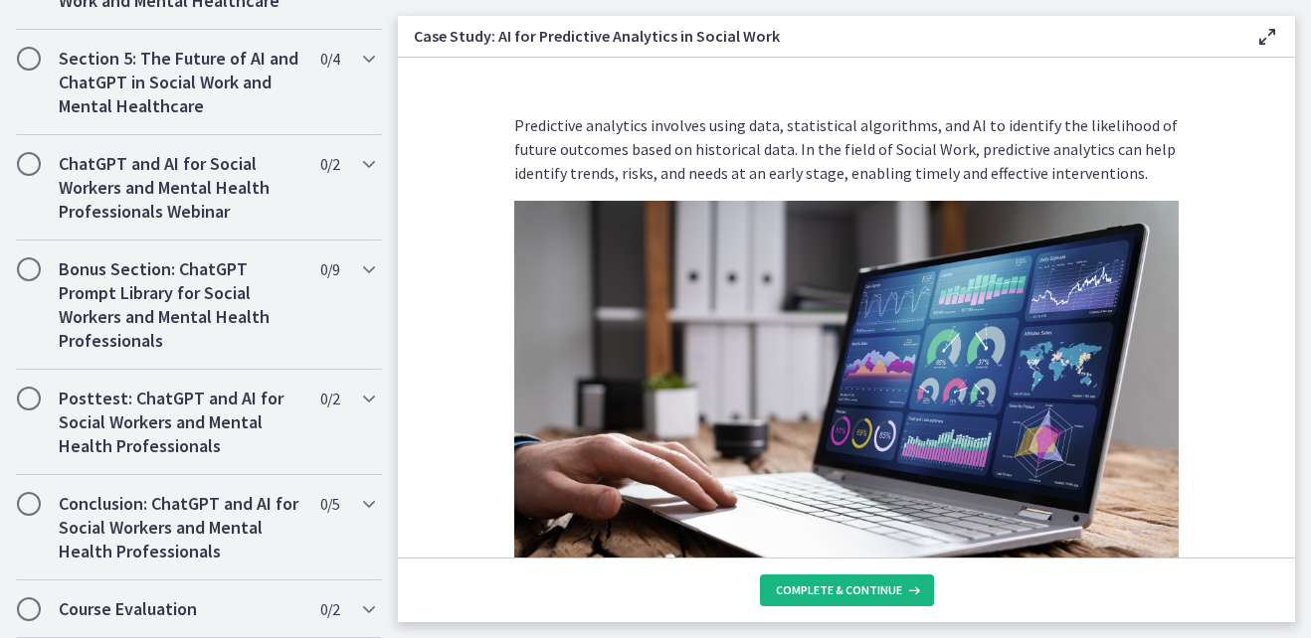
click at [860, 594] on span "Complete & continue" at bounding box center [839, 591] width 126 height 16
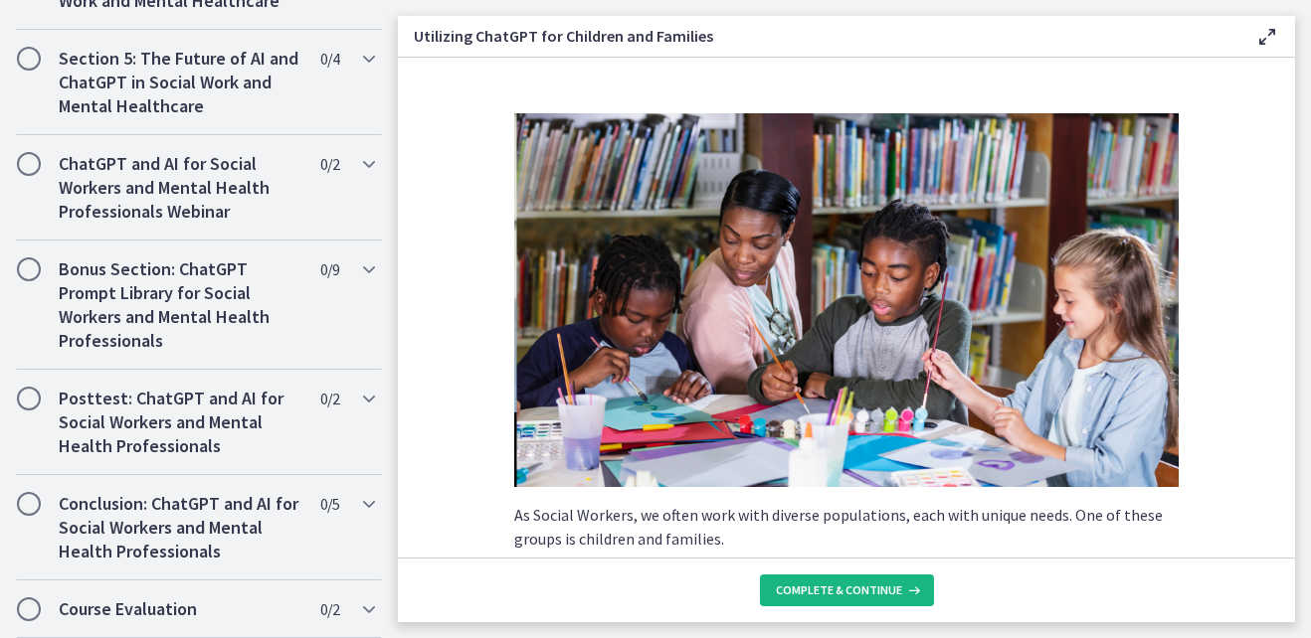
click at [860, 594] on span "Complete & continue" at bounding box center [839, 591] width 126 height 16
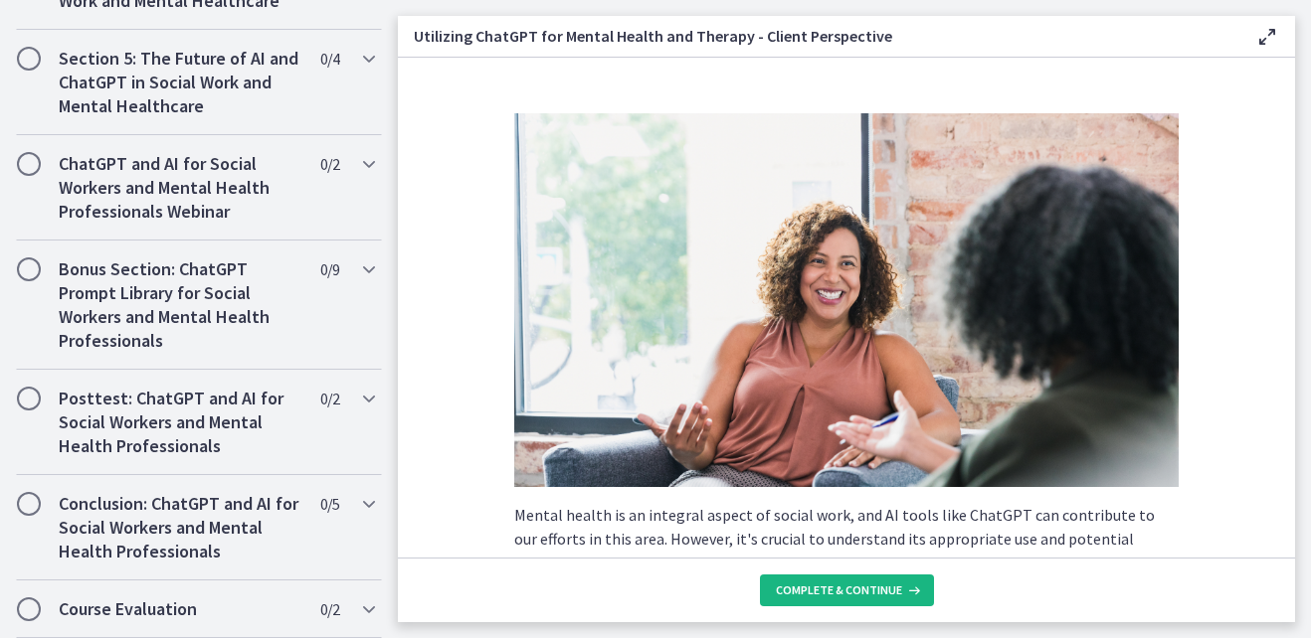
click at [860, 594] on span "Complete & continue" at bounding box center [839, 591] width 126 height 16
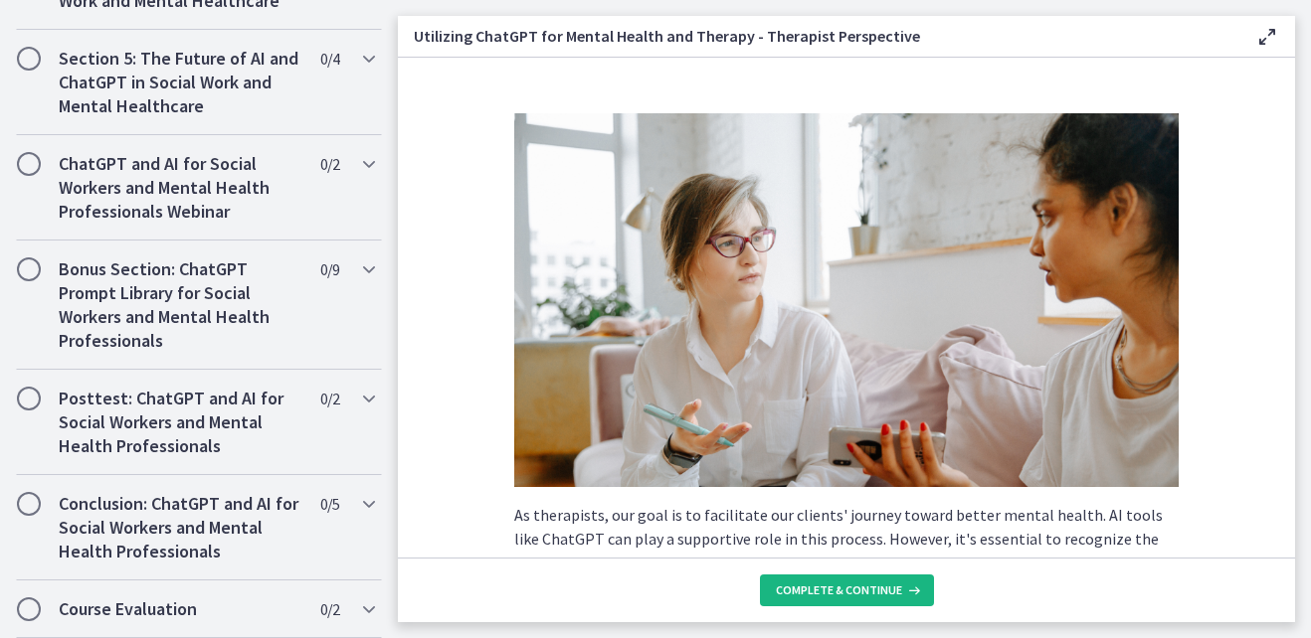
click at [860, 594] on span "Complete & continue" at bounding box center [839, 591] width 126 height 16
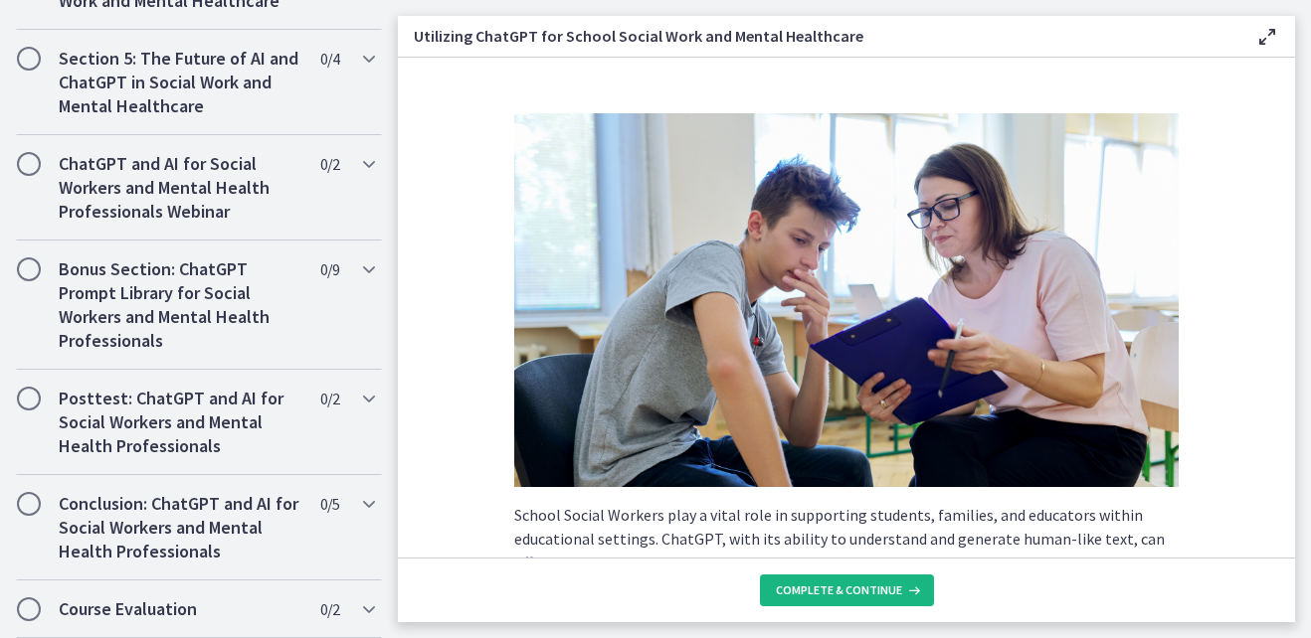
click at [860, 594] on span "Complete & continue" at bounding box center [839, 591] width 126 height 16
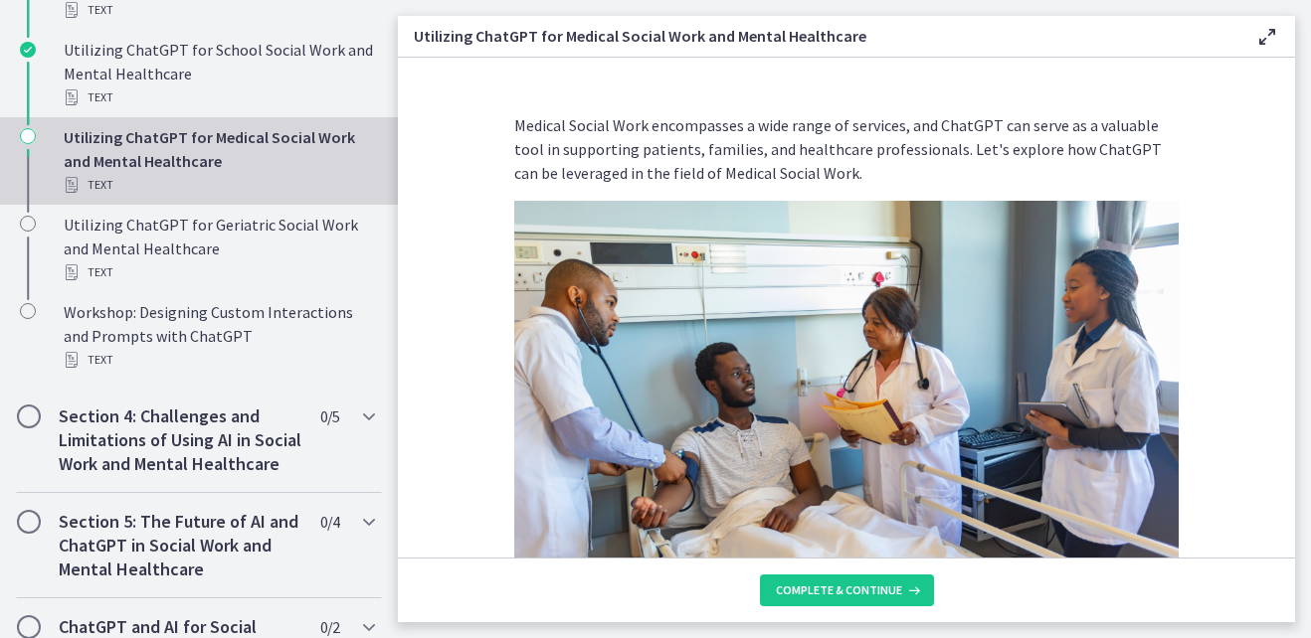
scroll to position [1156, 0]
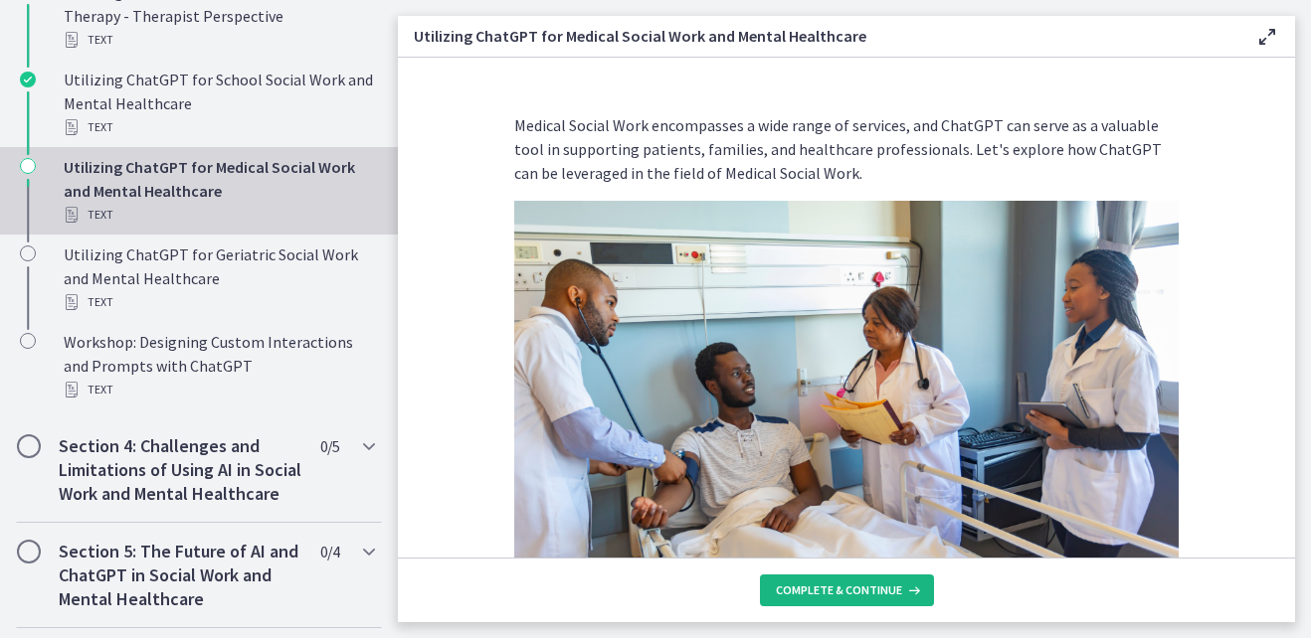
click at [831, 585] on span "Complete & continue" at bounding box center [839, 591] width 126 height 16
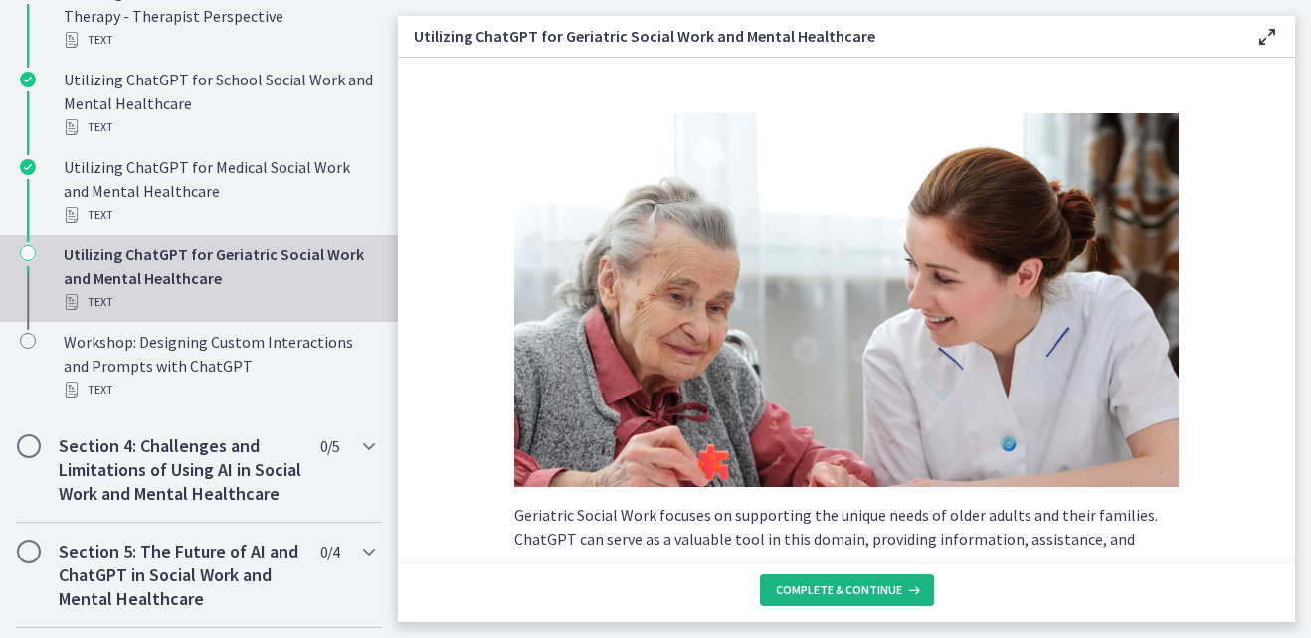
click at [831, 585] on span "Complete & continue" at bounding box center [839, 591] width 126 height 16
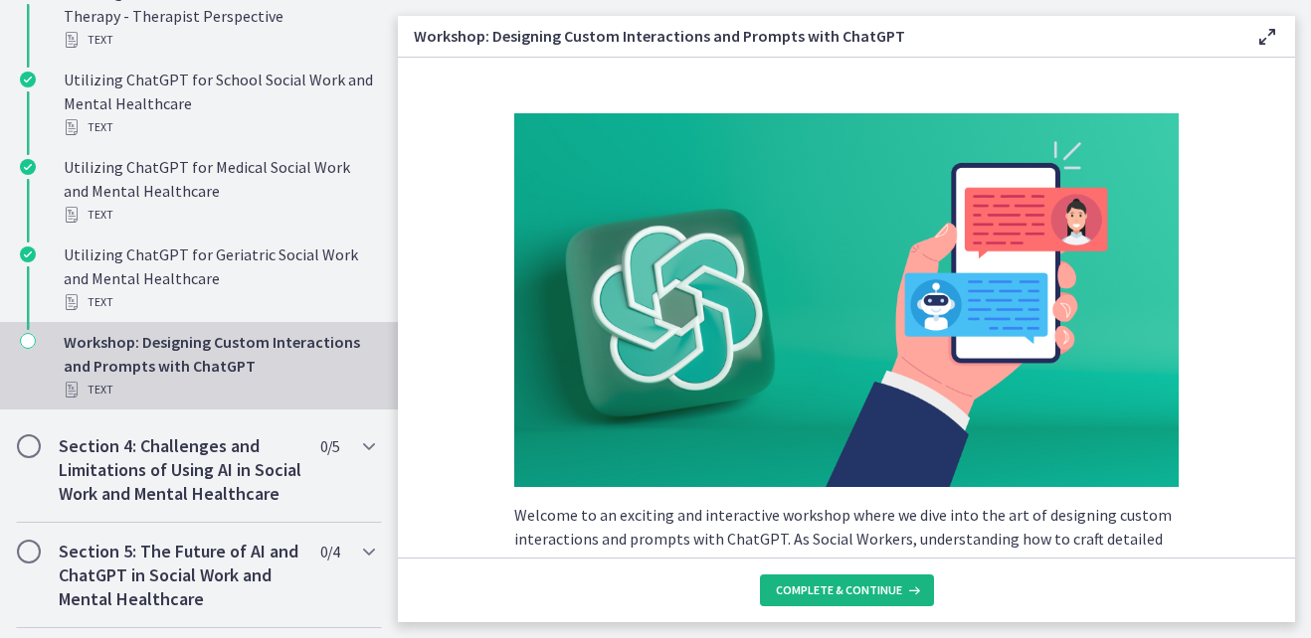
click at [831, 585] on span "Complete & continue" at bounding box center [839, 591] width 126 height 16
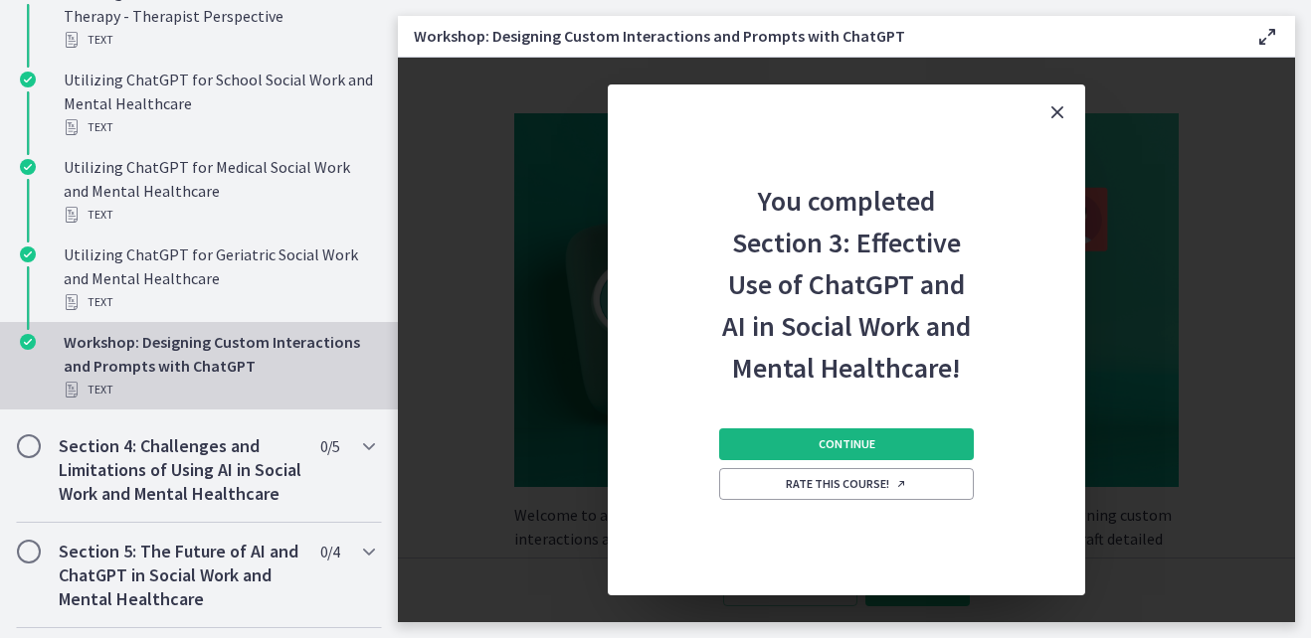
click at [858, 450] on span "Continue" at bounding box center [846, 445] width 57 height 16
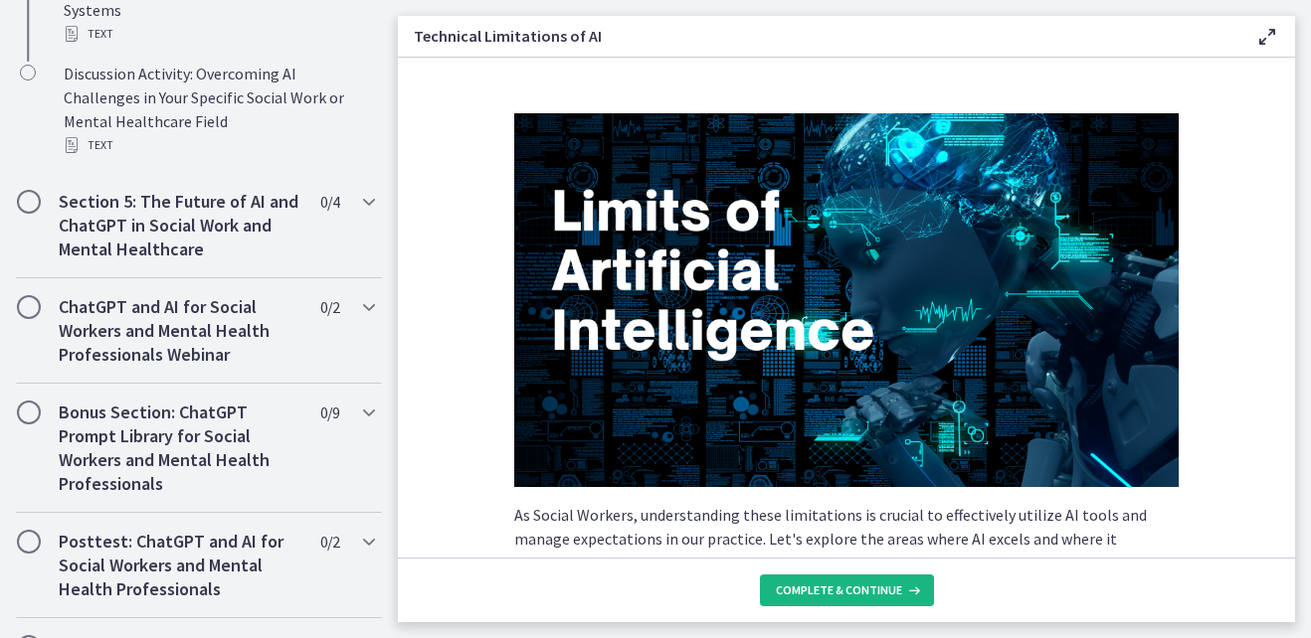
click at [895, 593] on span "Complete & continue" at bounding box center [839, 591] width 126 height 16
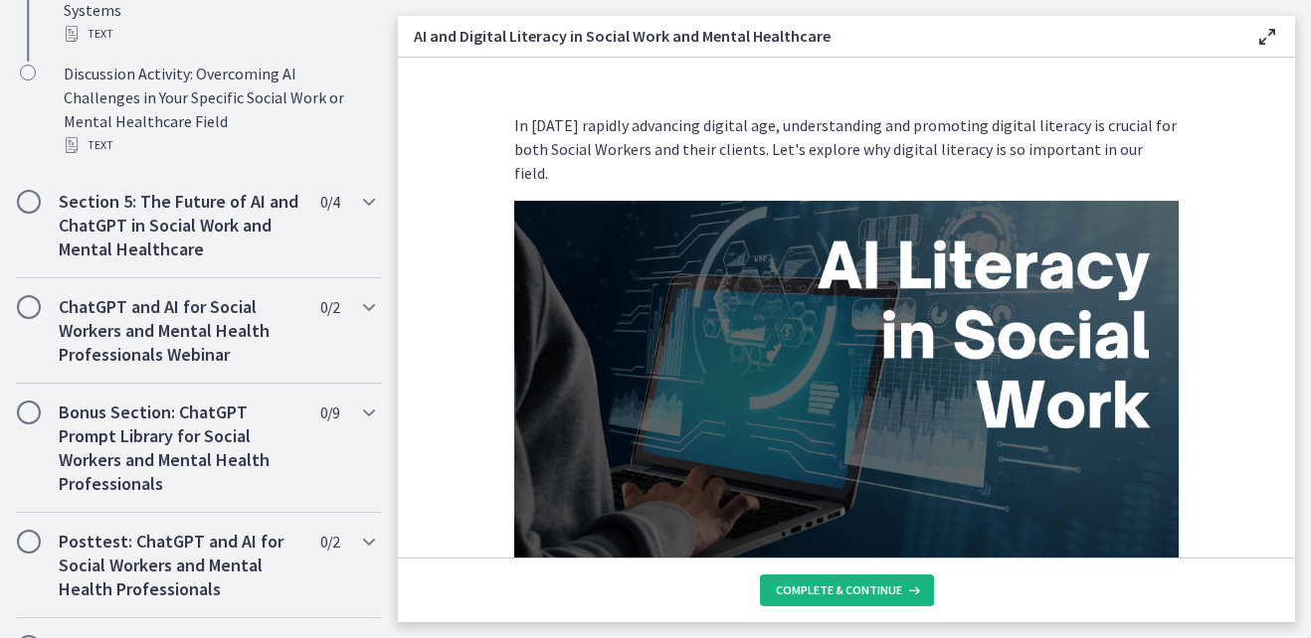
click at [895, 593] on span "Complete & continue" at bounding box center [839, 591] width 126 height 16
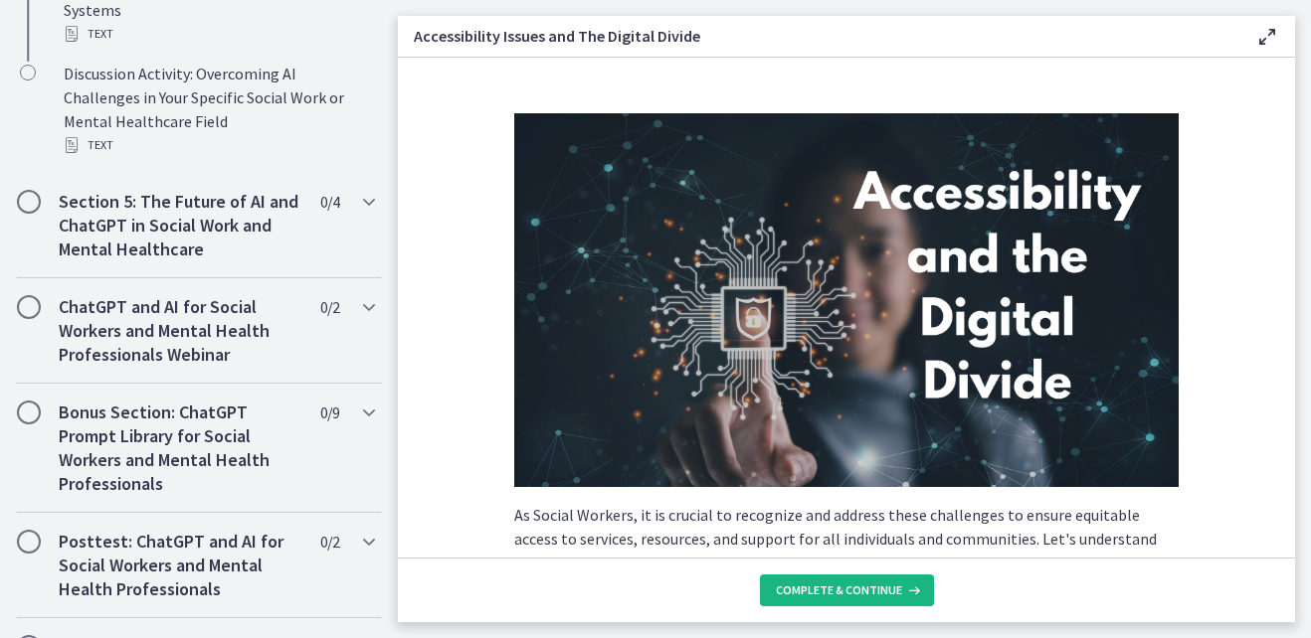
click at [895, 593] on span "Complete & continue" at bounding box center [839, 591] width 126 height 16
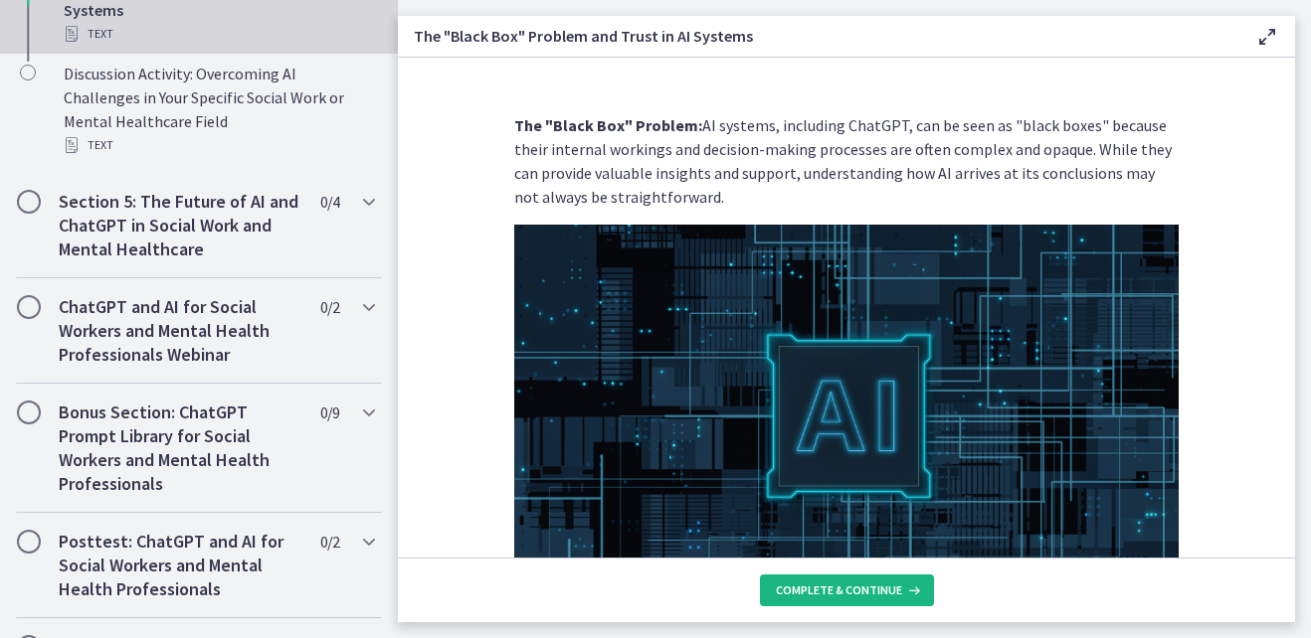
click at [895, 593] on span "Complete & continue" at bounding box center [839, 591] width 126 height 16
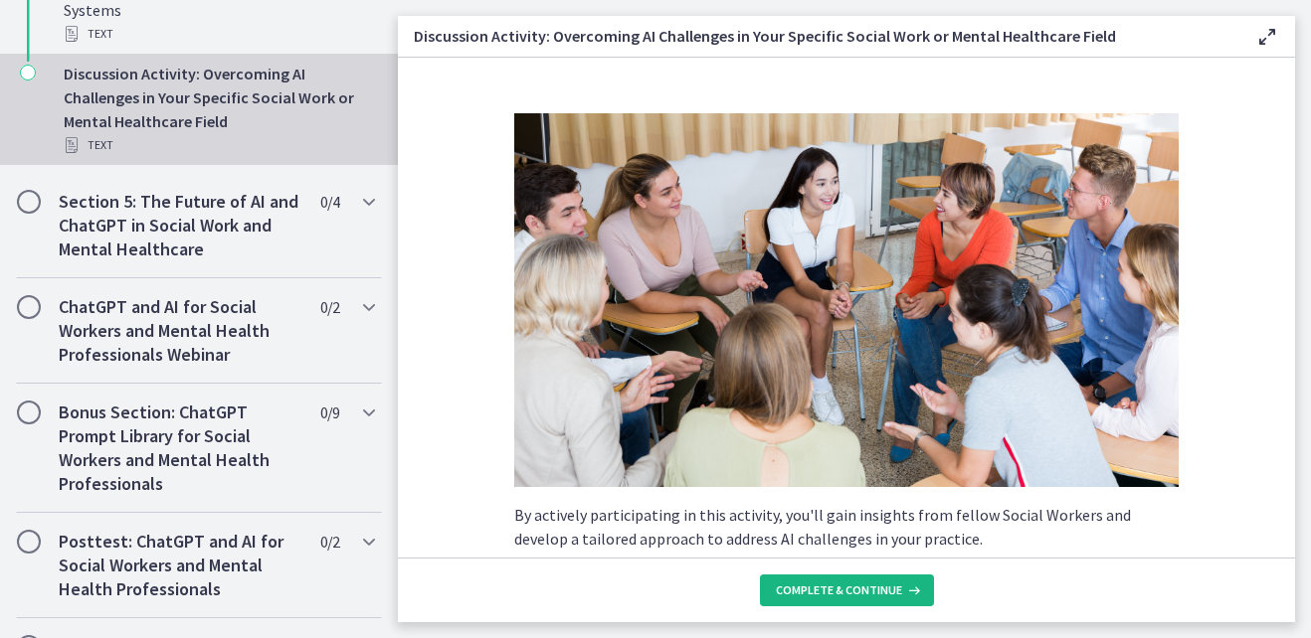
click at [895, 593] on span "Complete & continue" at bounding box center [839, 591] width 126 height 16
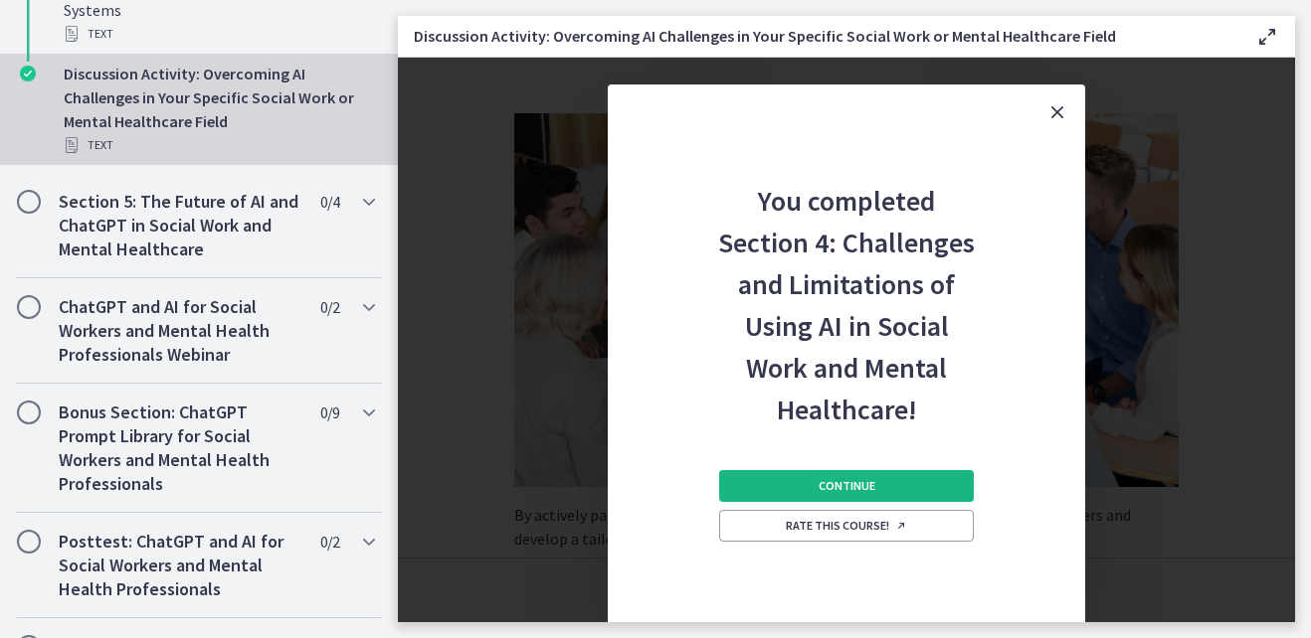
click at [891, 485] on button "Continue" at bounding box center [846, 486] width 255 height 32
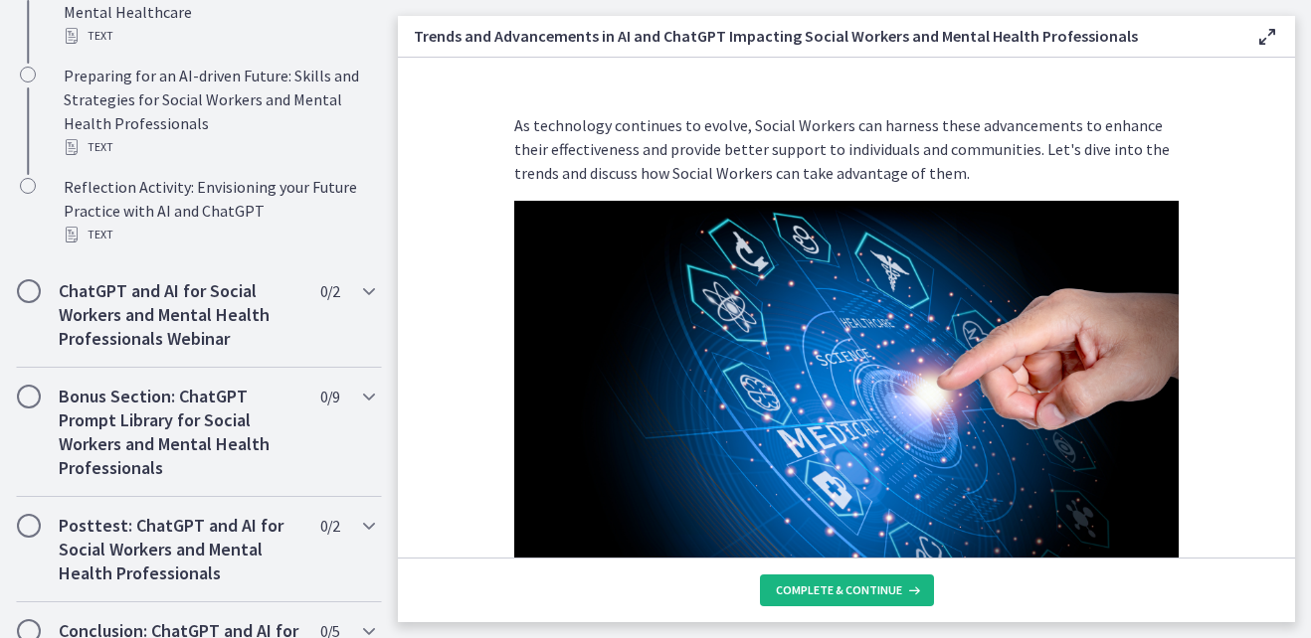
click at [877, 586] on span "Complete & continue" at bounding box center [839, 591] width 126 height 16
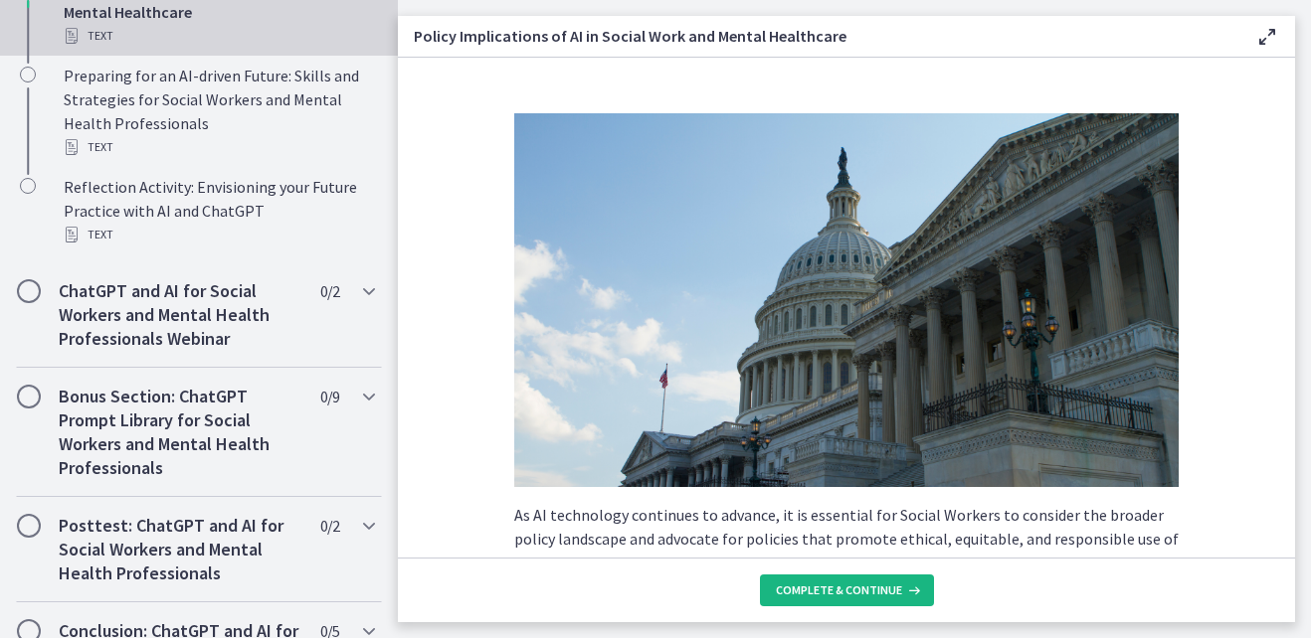
click at [876, 589] on span "Complete & continue" at bounding box center [839, 591] width 126 height 16
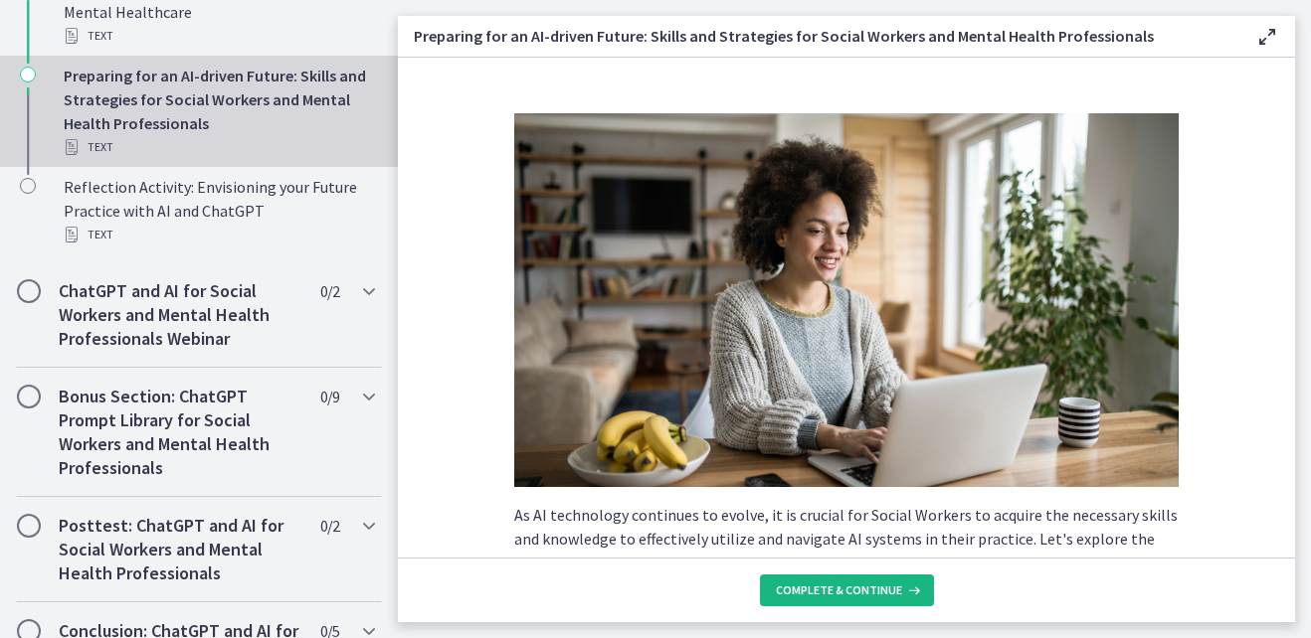
click at [876, 589] on span "Complete & continue" at bounding box center [839, 591] width 126 height 16
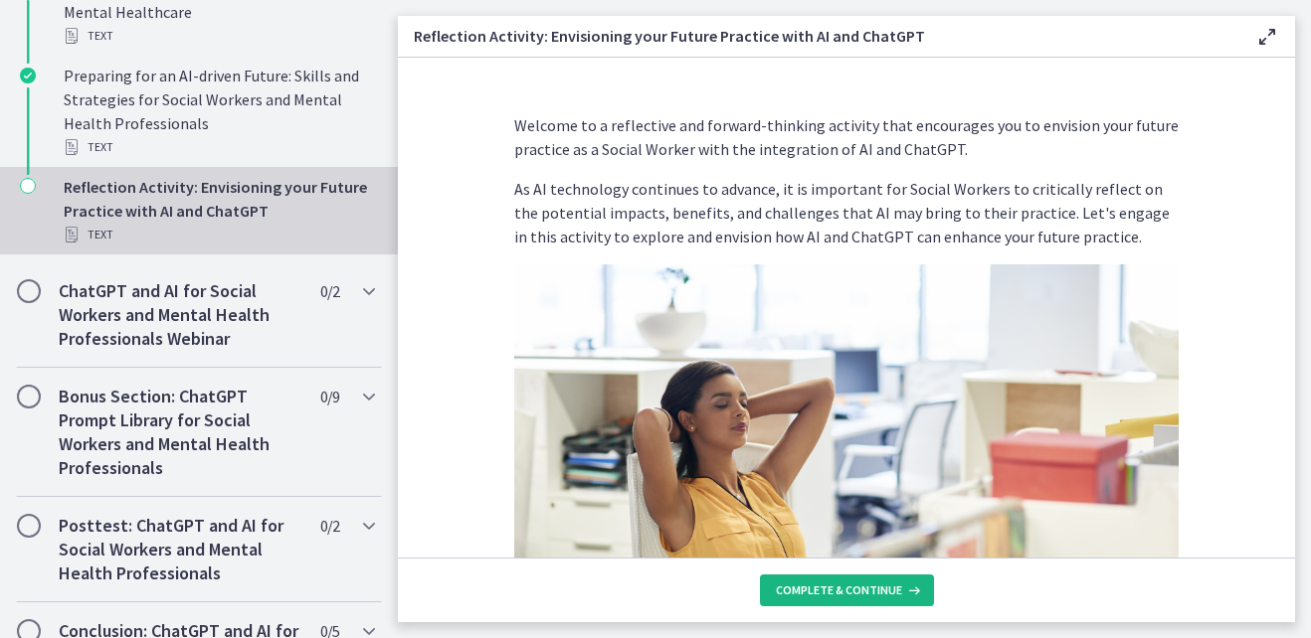
click at [876, 589] on span "Complete & continue" at bounding box center [839, 591] width 126 height 16
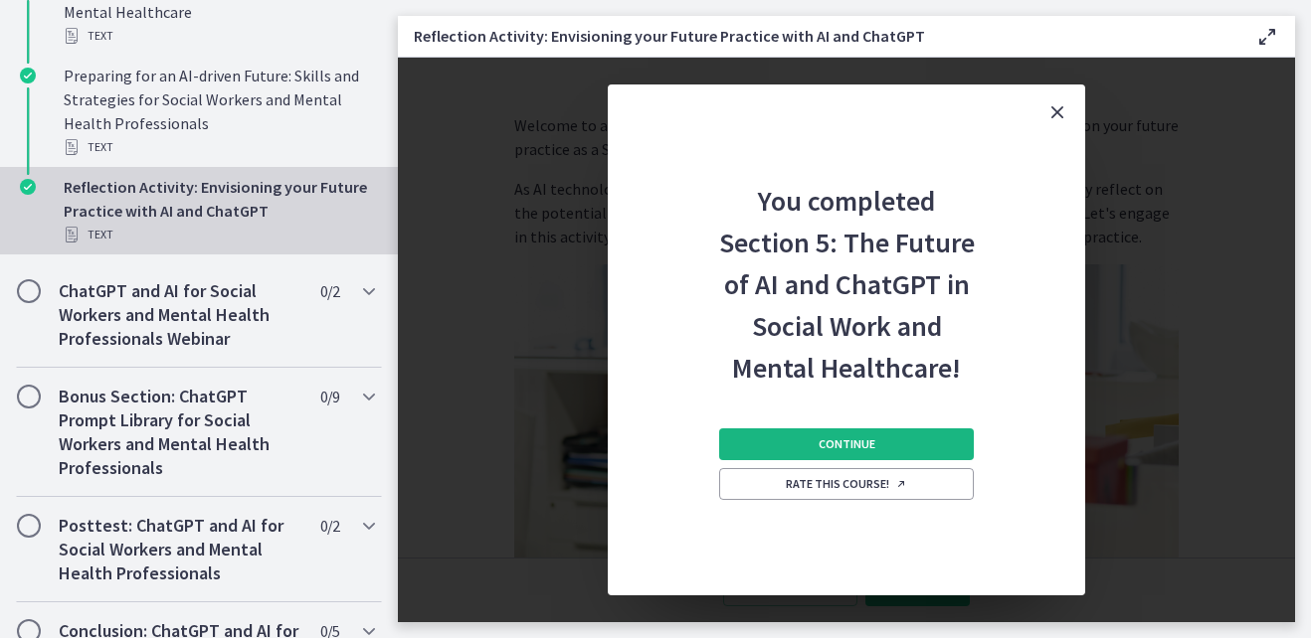
click at [890, 441] on button "Continue" at bounding box center [846, 445] width 255 height 32
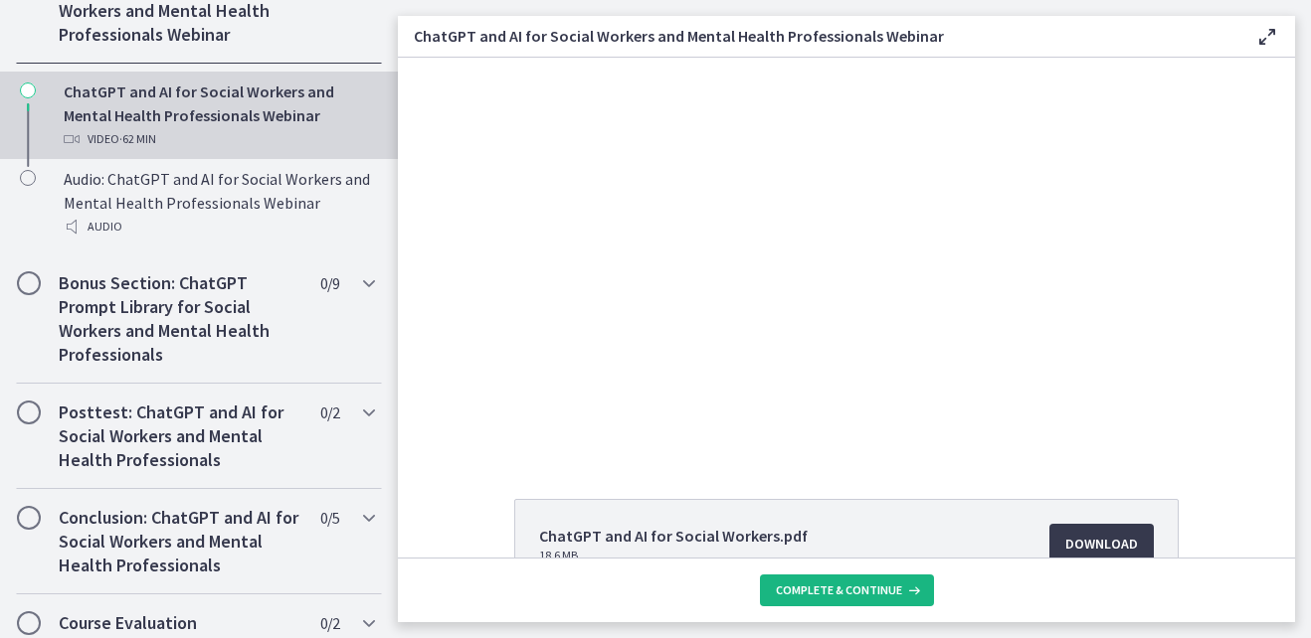
click at [867, 599] on button "Complete & continue" at bounding box center [847, 591] width 174 height 32
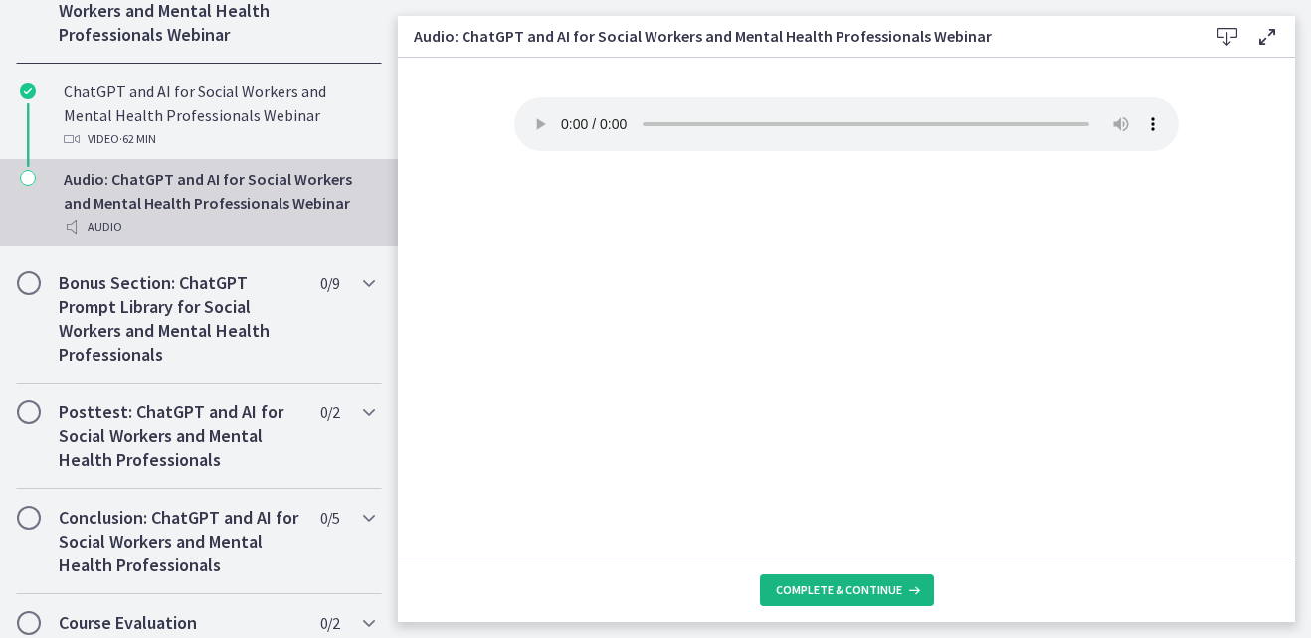
click at [867, 590] on span "Complete & continue" at bounding box center [839, 591] width 126 height 16
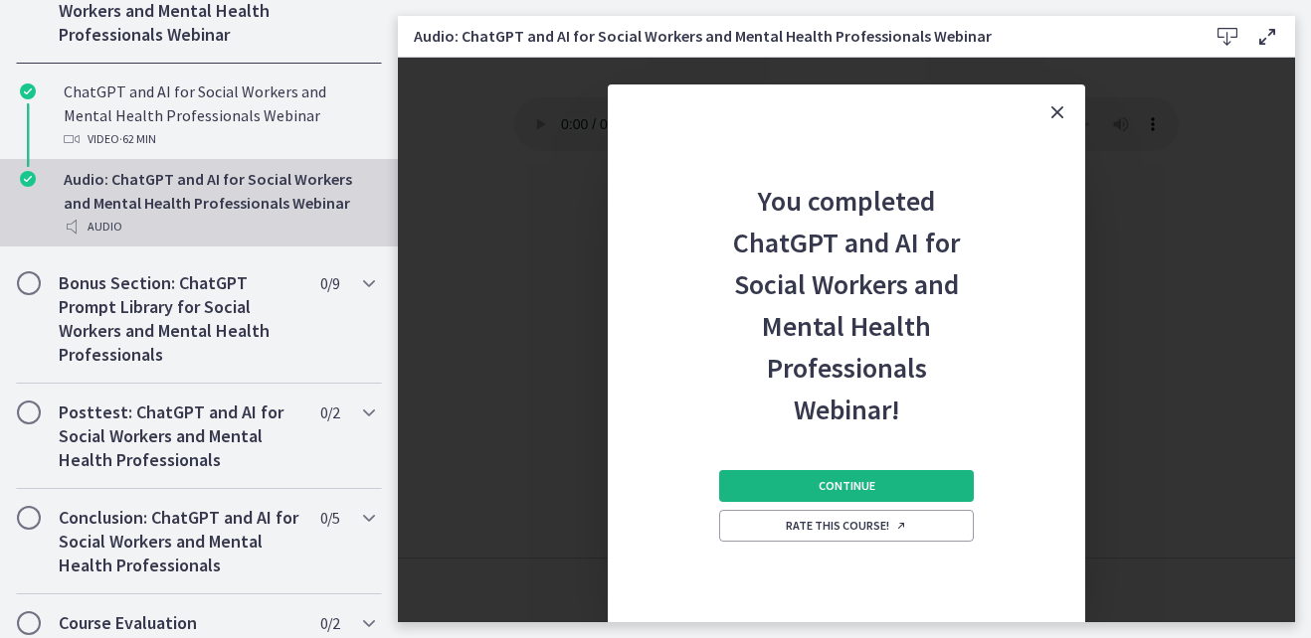
click at [899, 490] on button "Continue" at bounding box center [846, 486] width 255 height 32
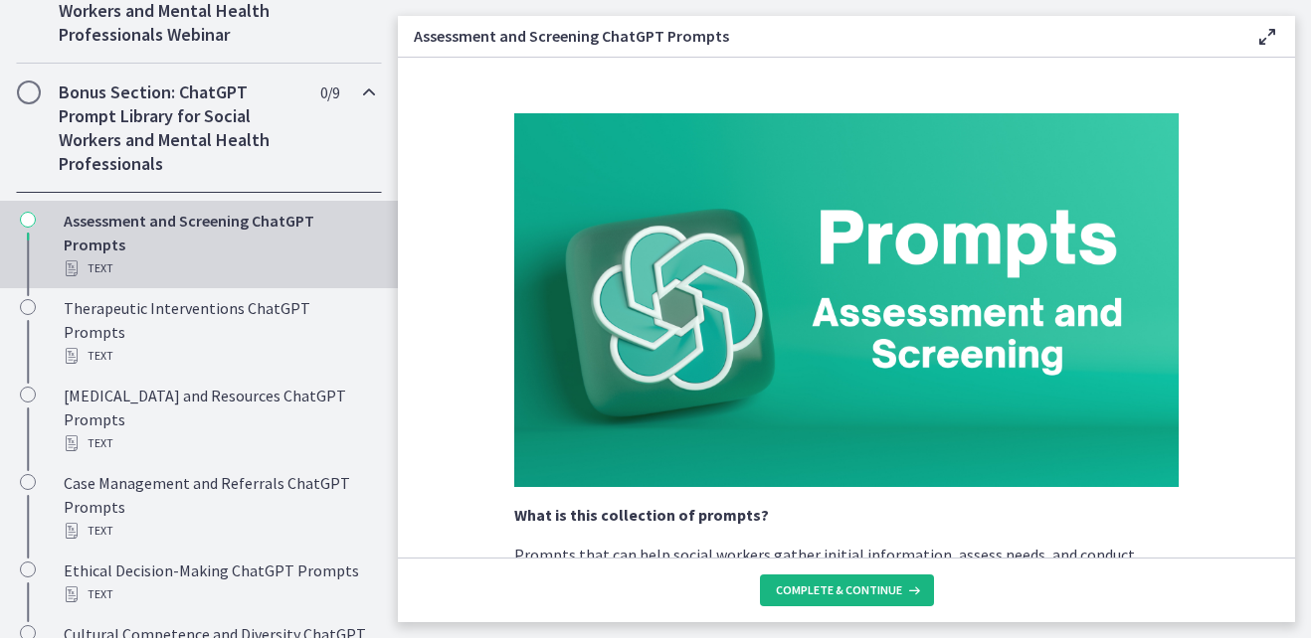
click at [902, 593] on icon at bounding box center [912, 591] width 20 height 16
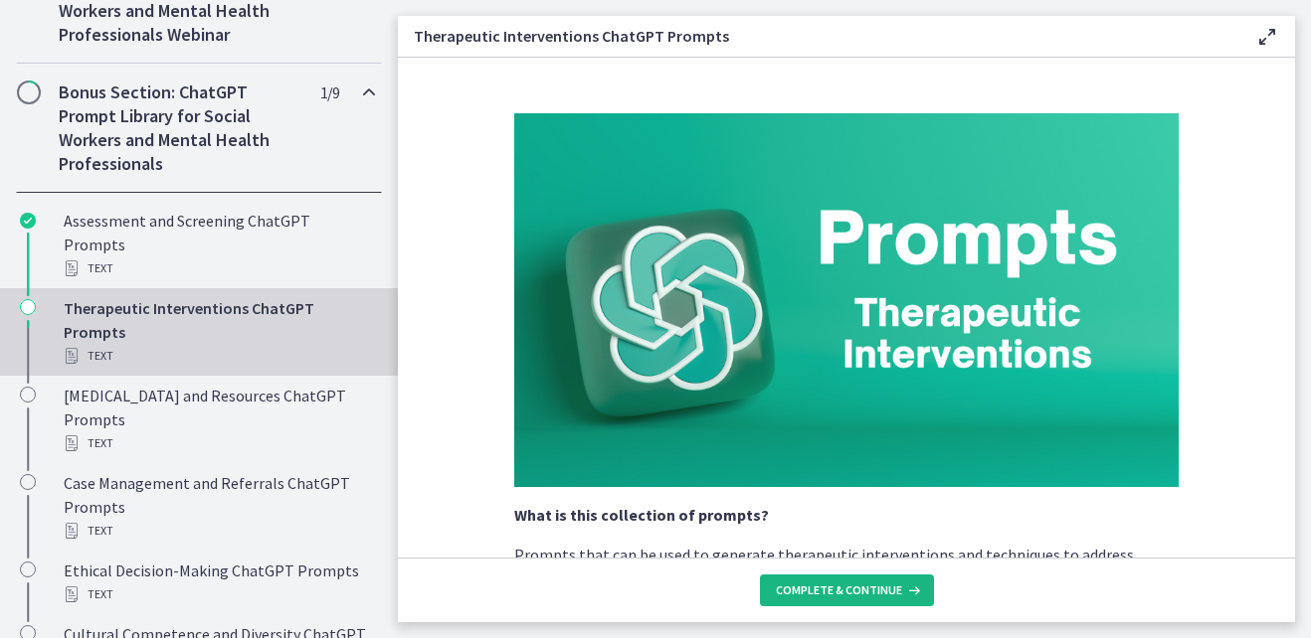
click at [902, 593] on icon at bounding box center [912, 591] width 20 height 16
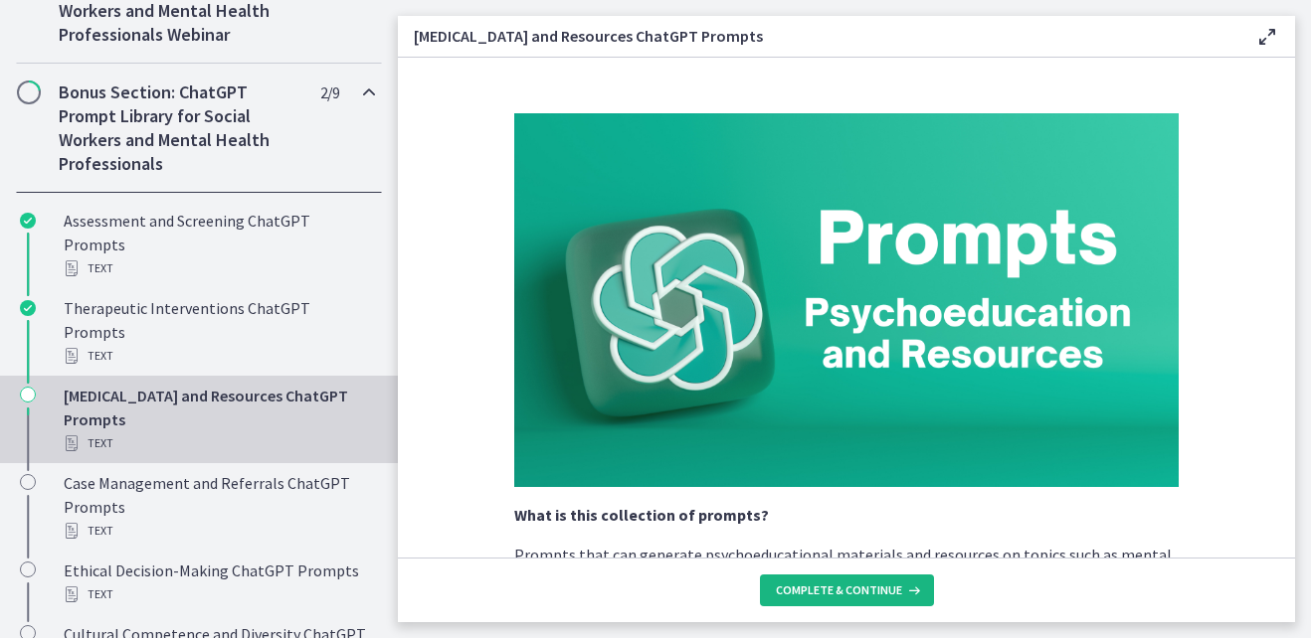
click at [902, 593] on icon at bounding box center [912, 591] width 20 height 16
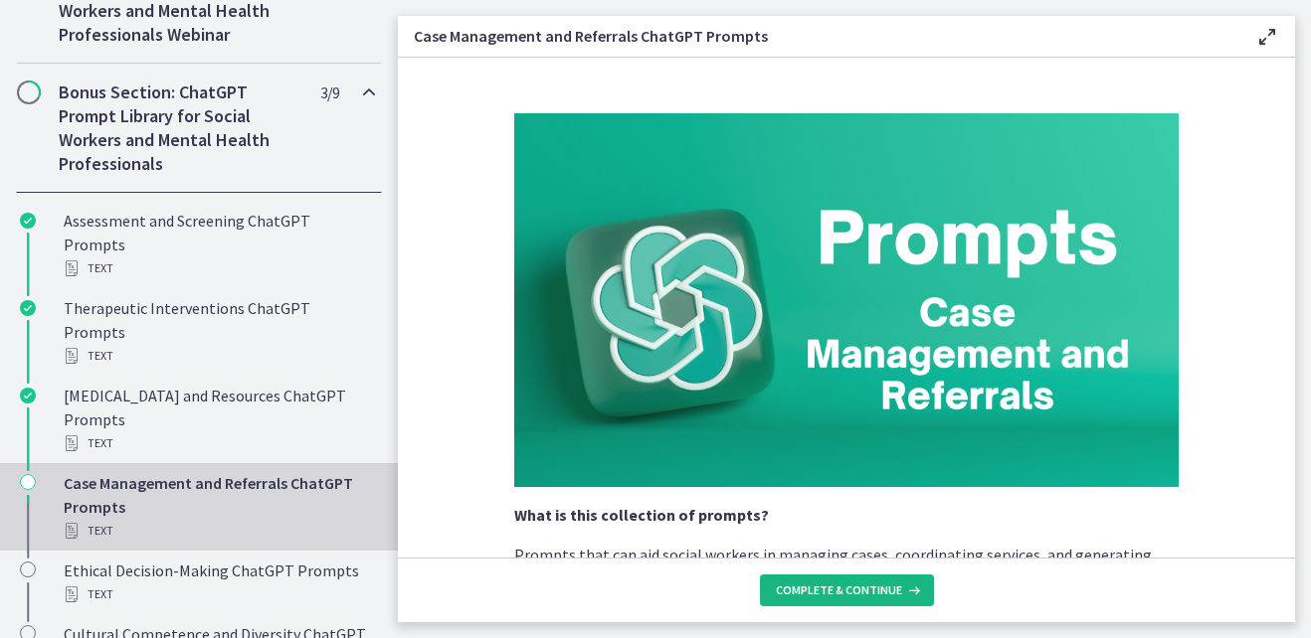
click at [902, 593] on icon at bounding box center [912, 591] width 20 height 16
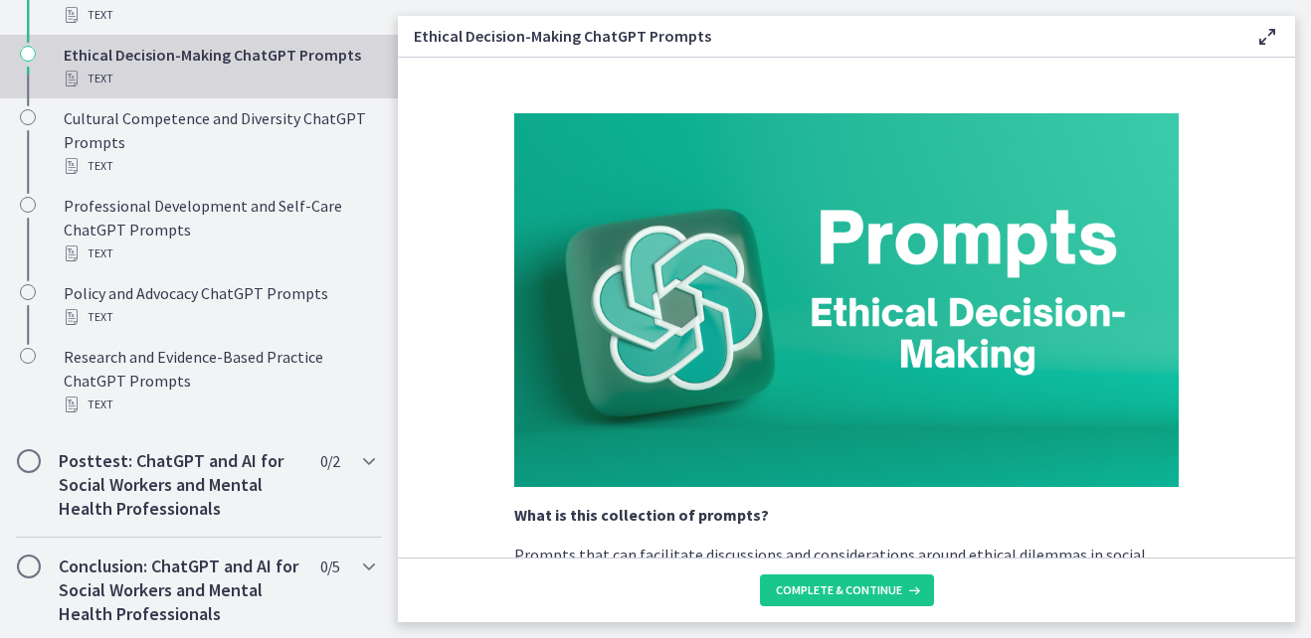
scroll to position [1563, 0]
click at [904, 594] on icon at bounding box center [912, 591] width 20 height 16
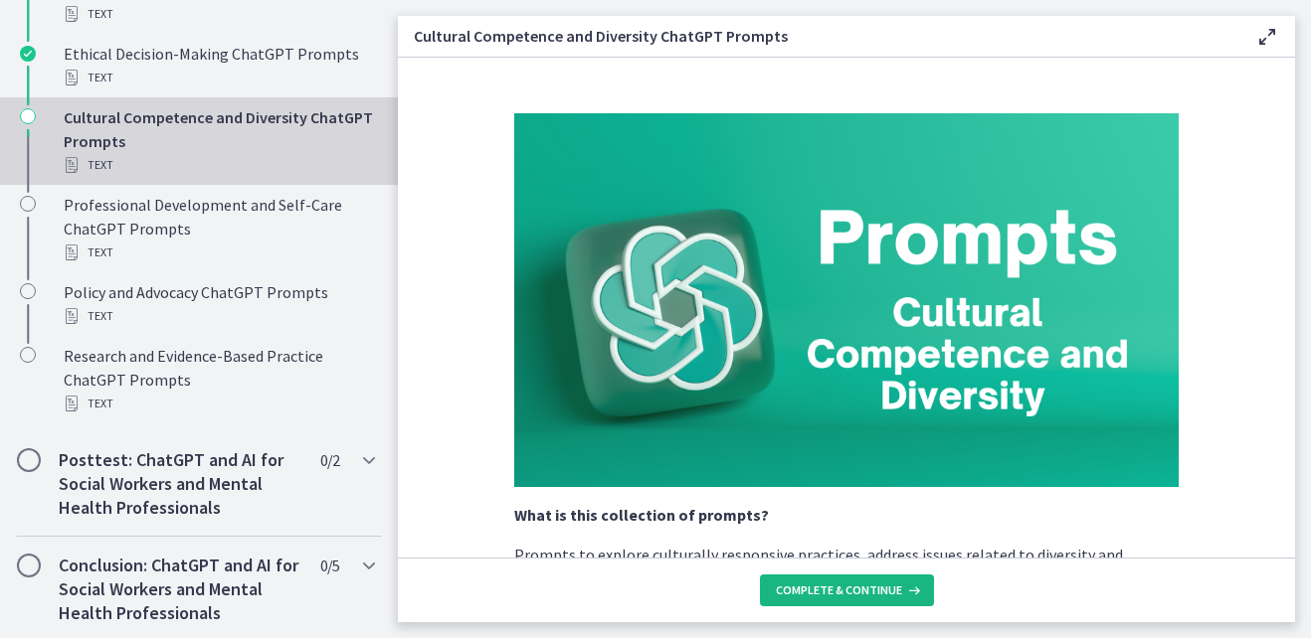
click at [898, 589] on span "Complete & continue" at bounding box center [839, 591] width 126 height 16
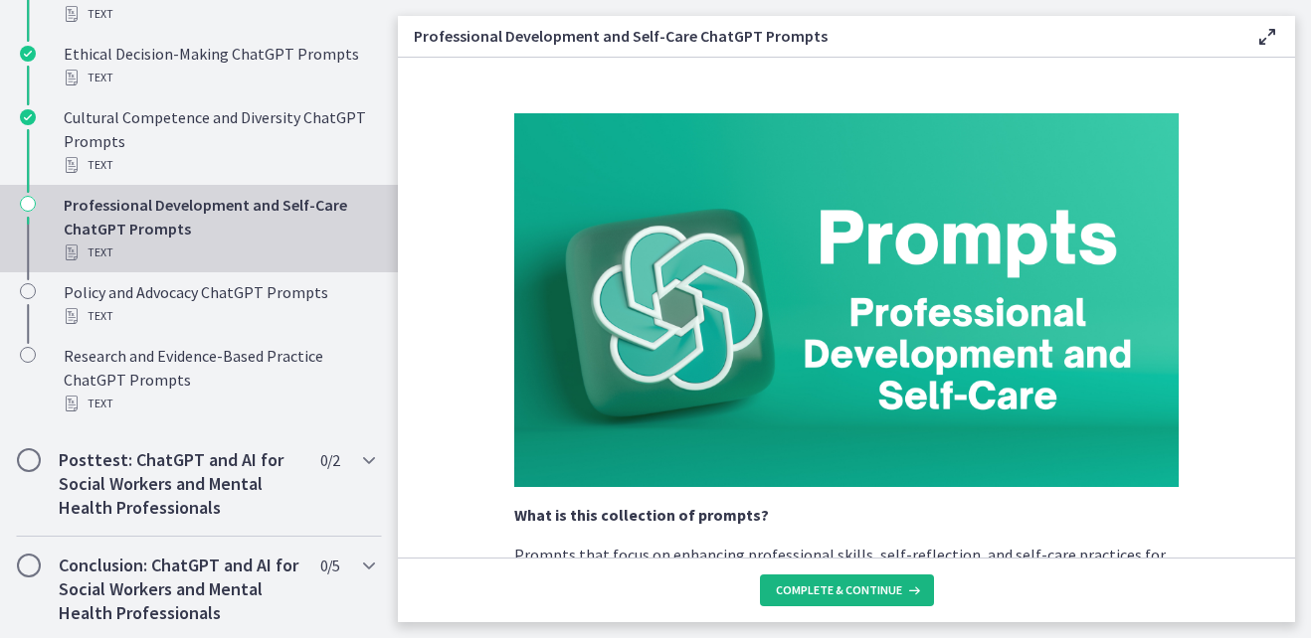
click at [898, 589] on span "Complete & continue" at bounding box center [839, 591] width 126 height 16
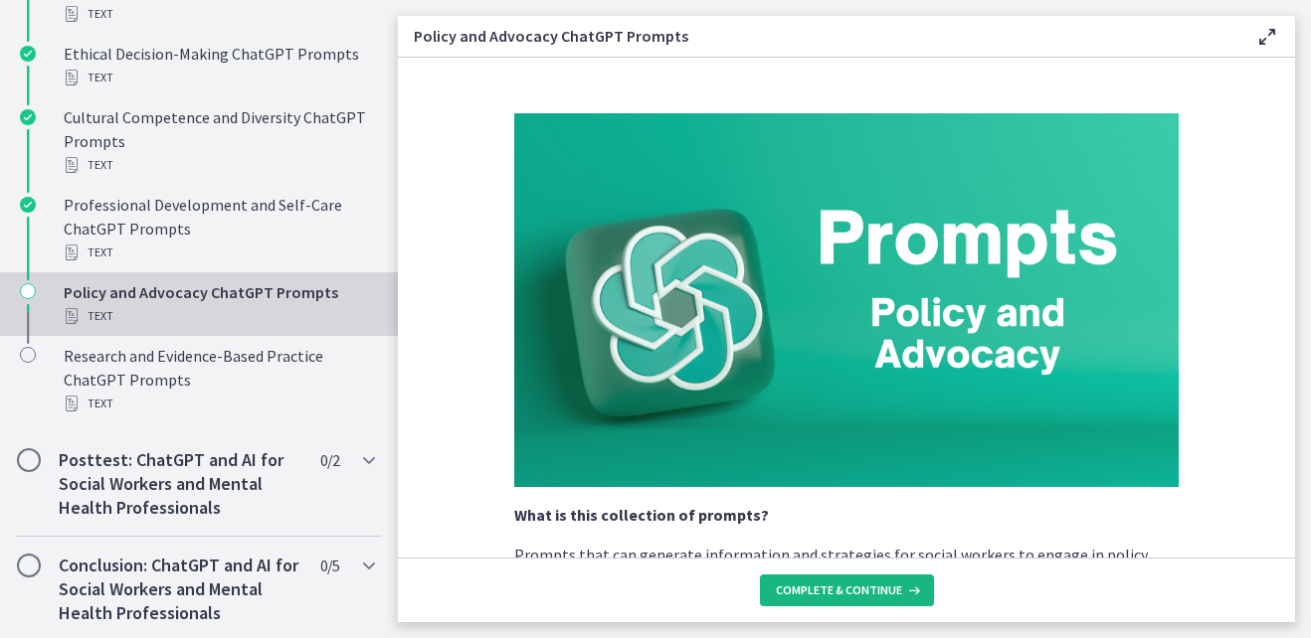
click at [898, 589] on span "Complete & continue" at bounding box center [839, 591] width 126 height 16
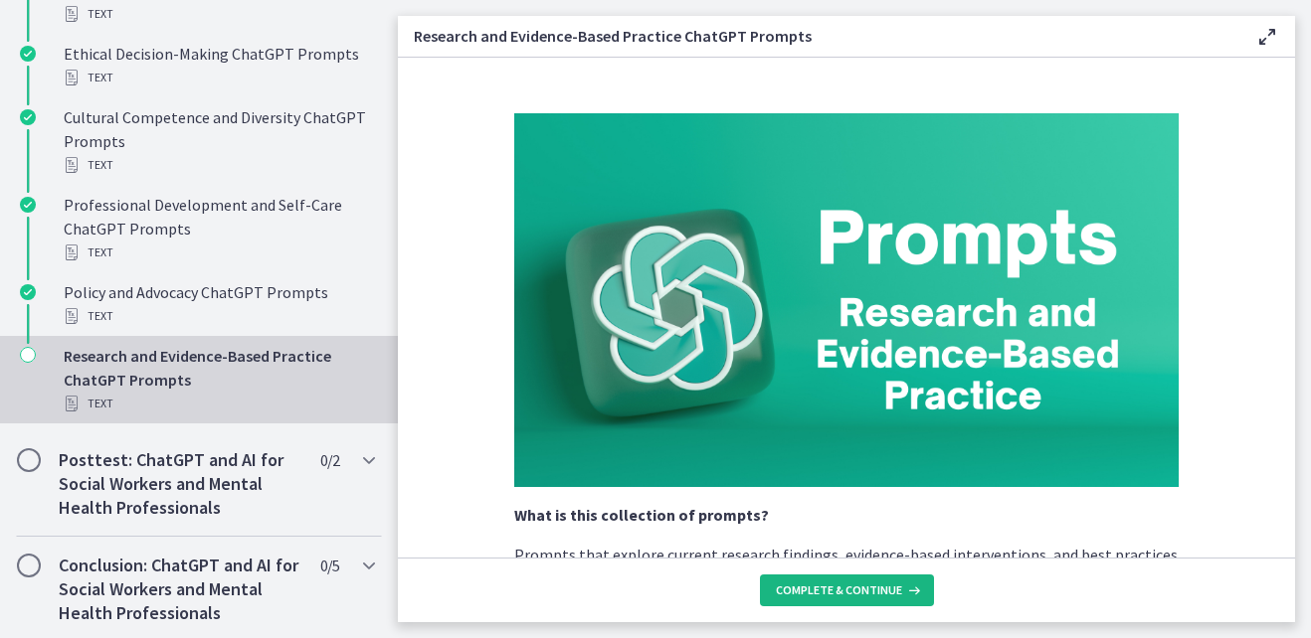
click at [898, 589] on span "Complete & continue" at bounding box center [839, 591] width 126 height 16
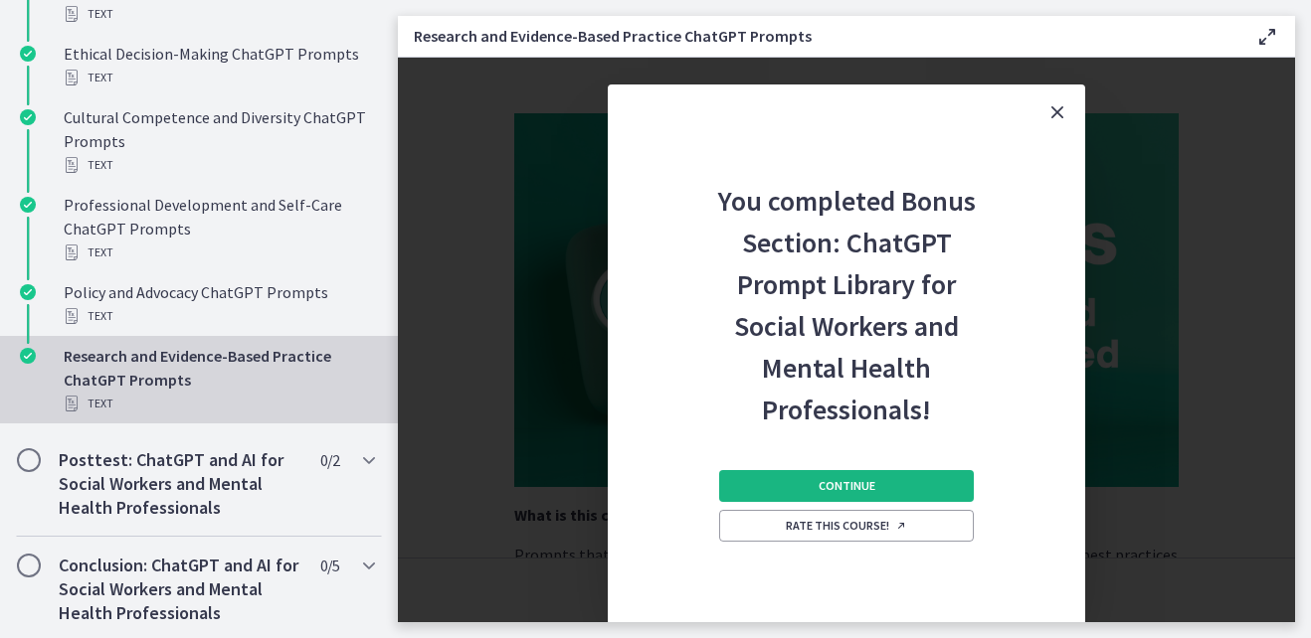
click at [879, 492] on button "Continue" at bounding box center [846, 486] width 255 height 32
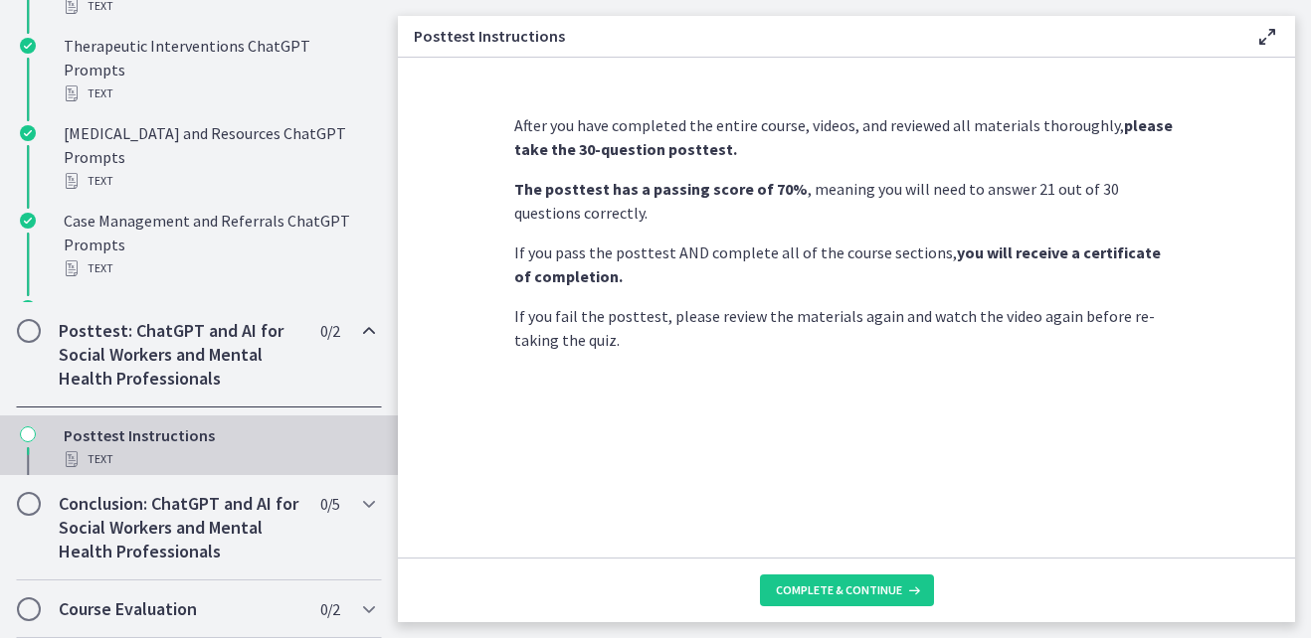
scroll to position [1060, 0]
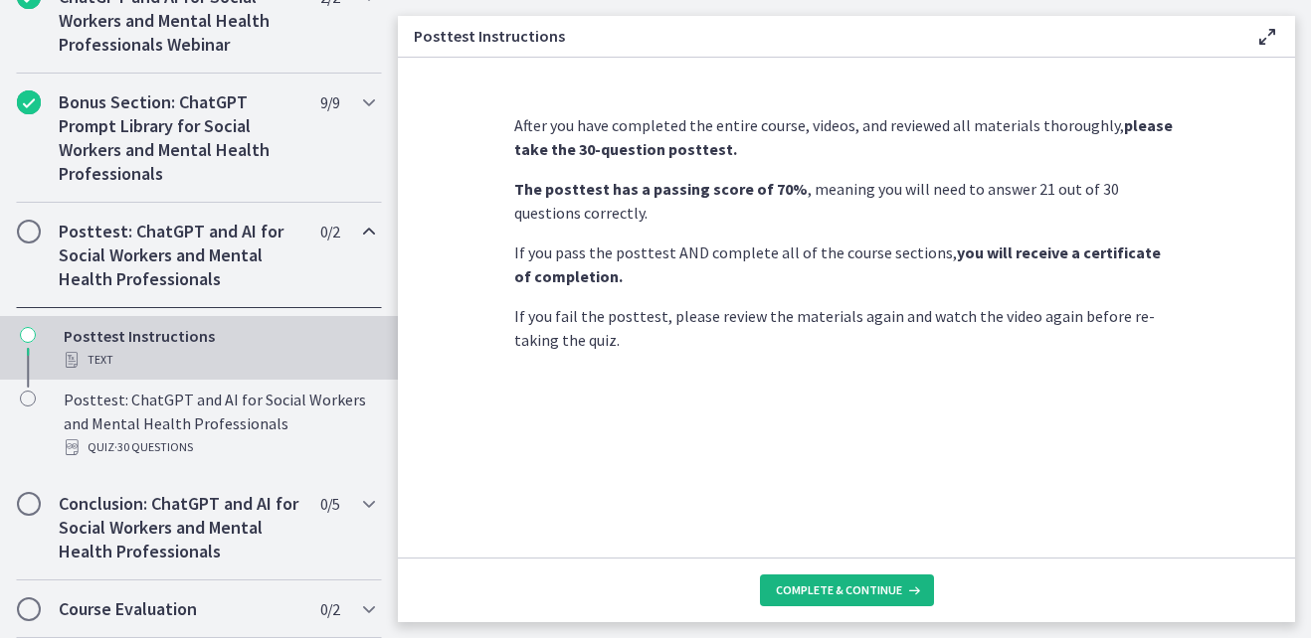
click at [863, 592] on span "Complete & continue" at bounding box center [839, 591] width 126 height 16
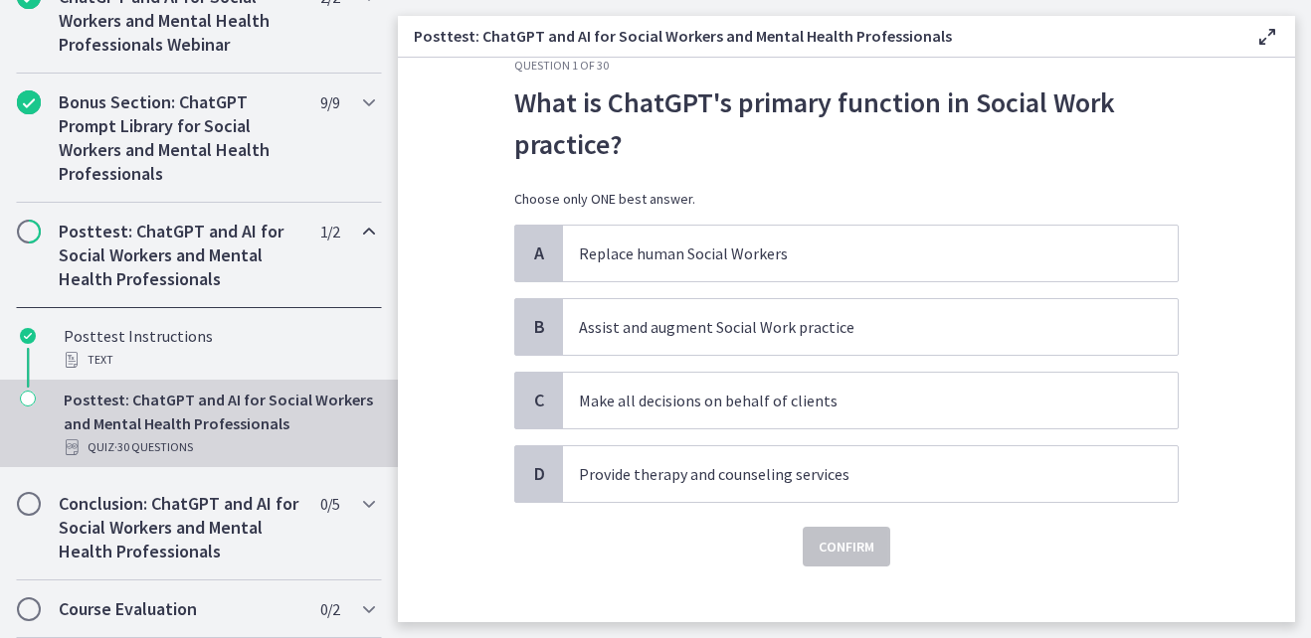
scroll to position [64, 0]
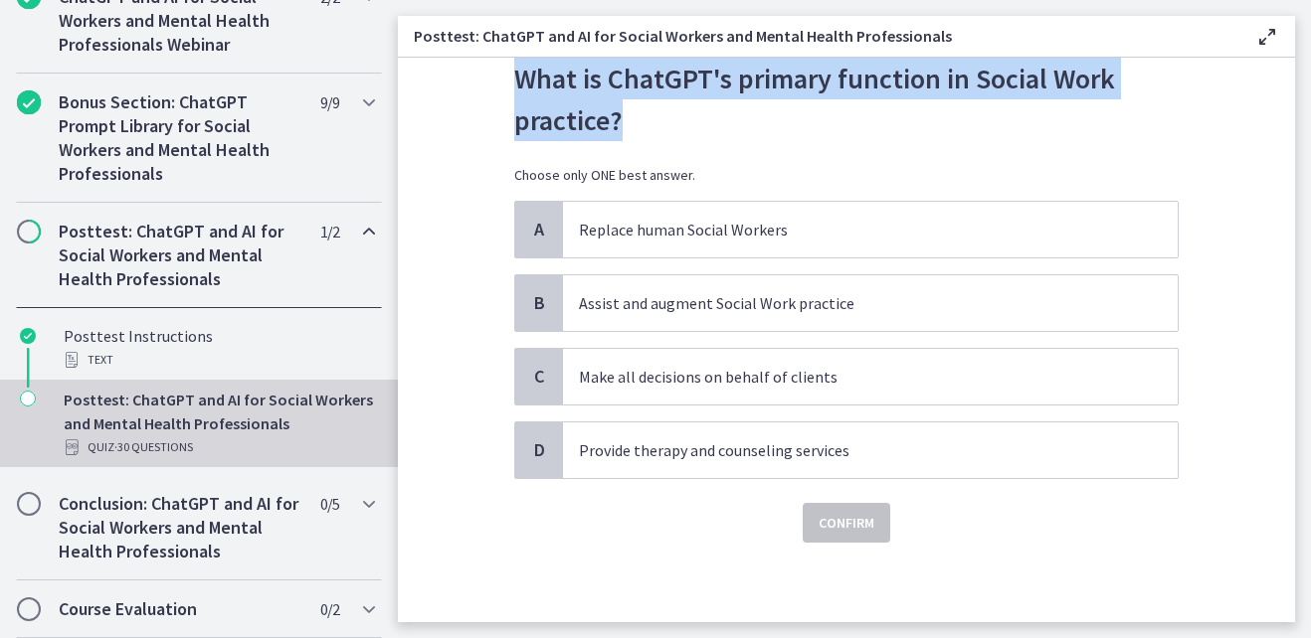
drag, startPoint x: 512, startPoint y: 81, endPoint x: 676, endPoint y: 129, distance: 171.2
click at [676, 129] on p "What is ChatGPT's primary function in Social Work practice?" at bounding box center [846, 100] width 664 height 84
copy p "What is ChatGPT's primary function in Social Work practice?"
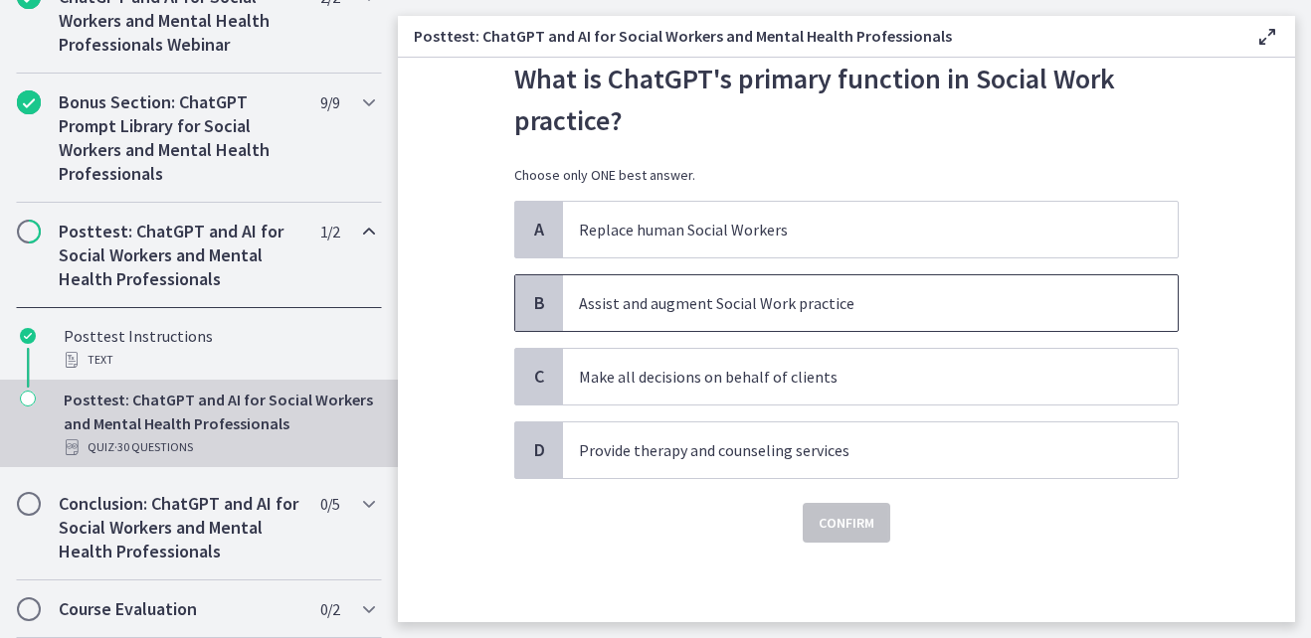
click at [679, 295] on p "Assist and augment Social Work practice" at bounding box center [850, 303] width 543 height 24
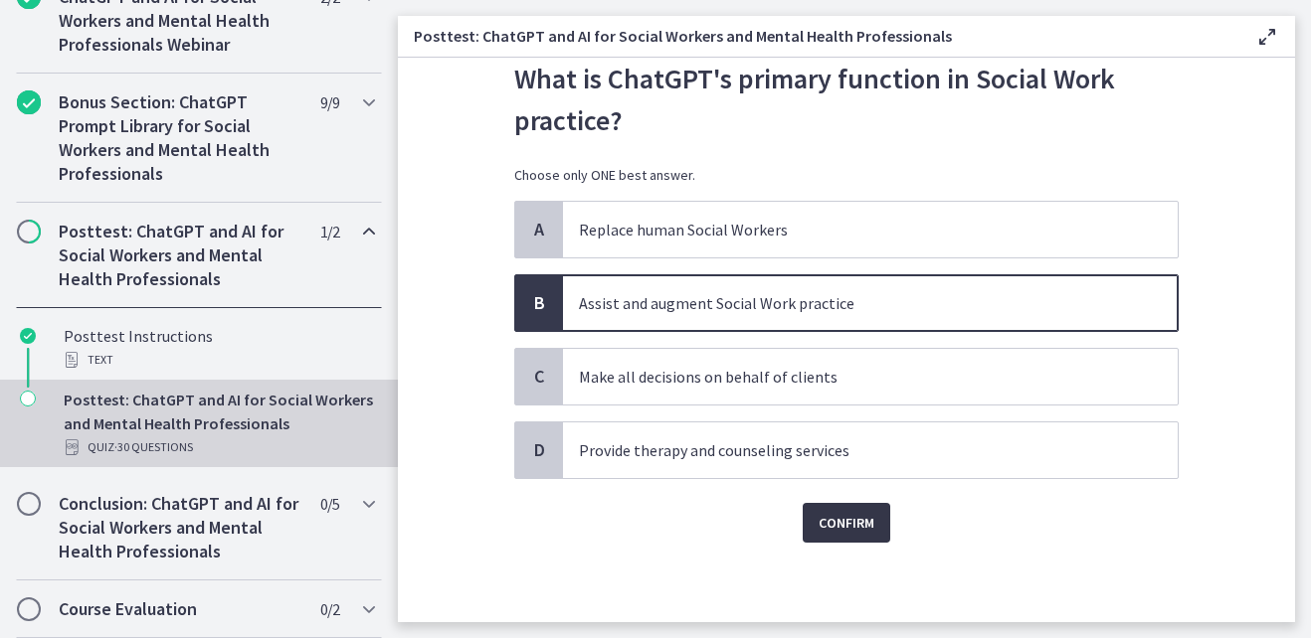
click at [846, 527] on span "Confirm" at bounding box center [846, 523] width 56 height 24
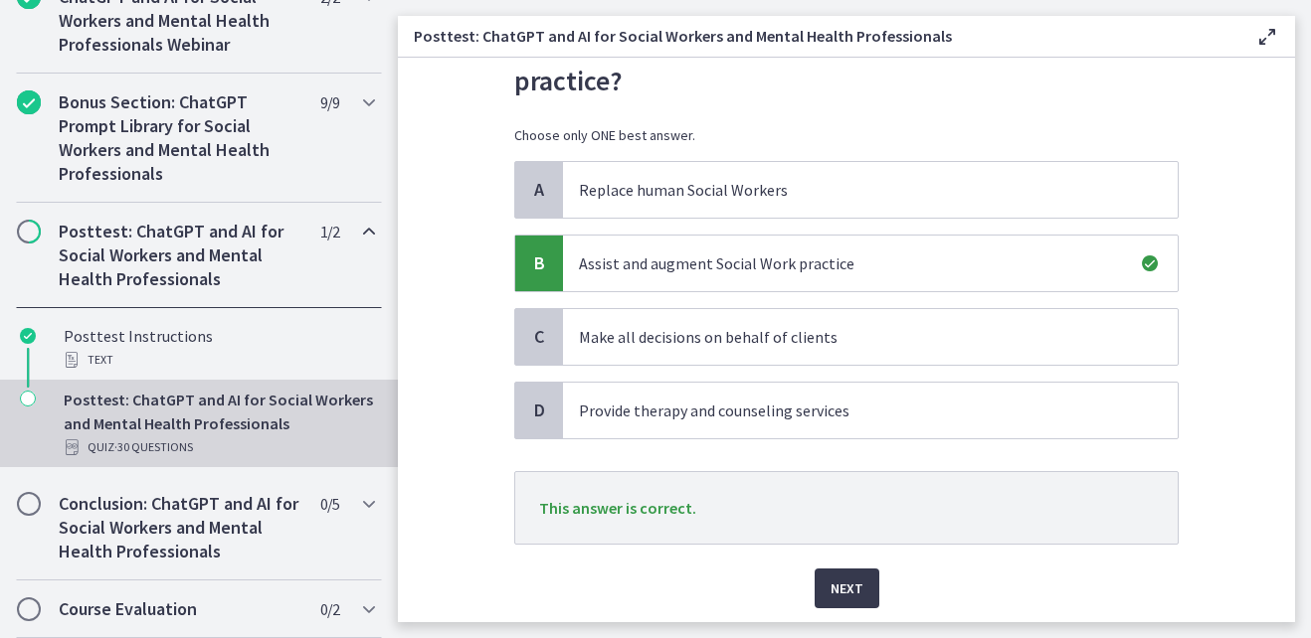
scroll to position [169, 0]
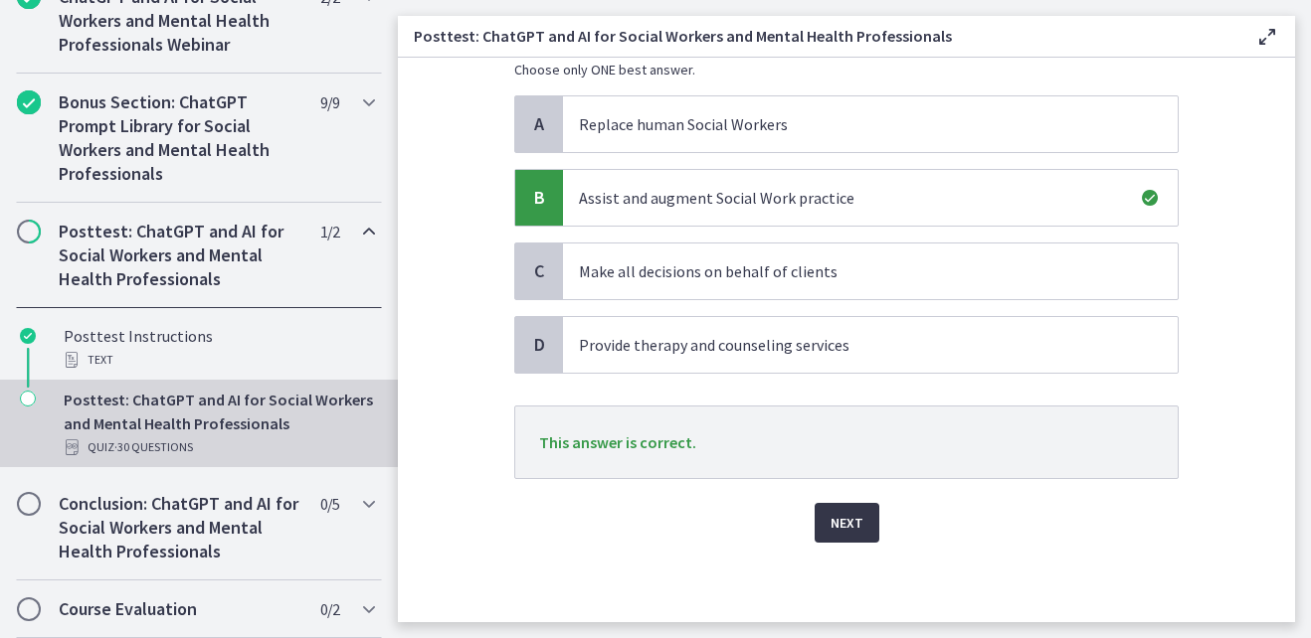
click at [859, 525] on button "Next" at bounding box center [846, 523] width 65 height 40
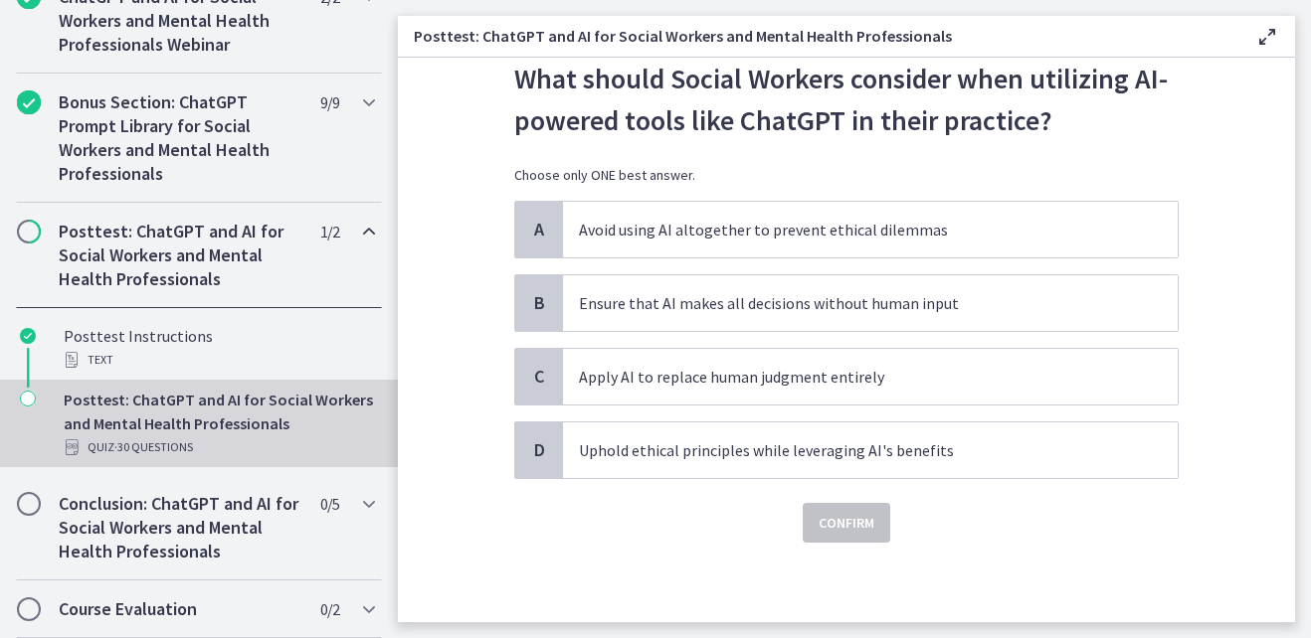
scroll to position [0, 0]
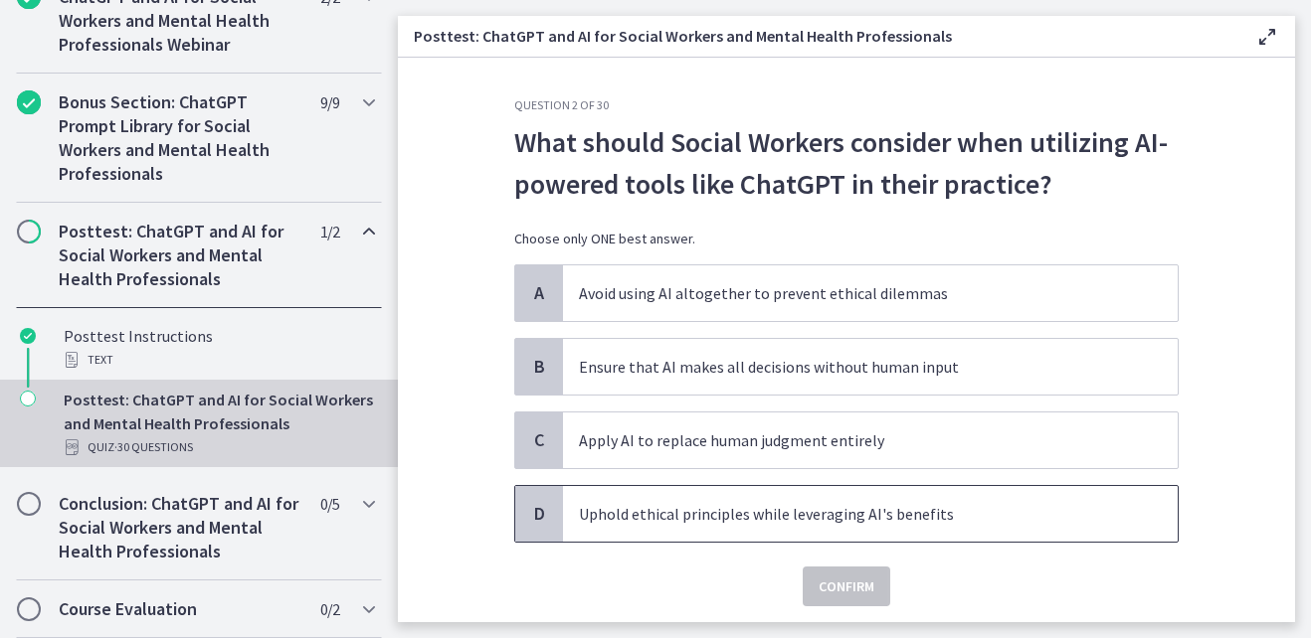
click at [862, 515] on p "Uphold ethical principles while leveraging AI's benefits" at bounding box center [850, 514] width 543 height 24
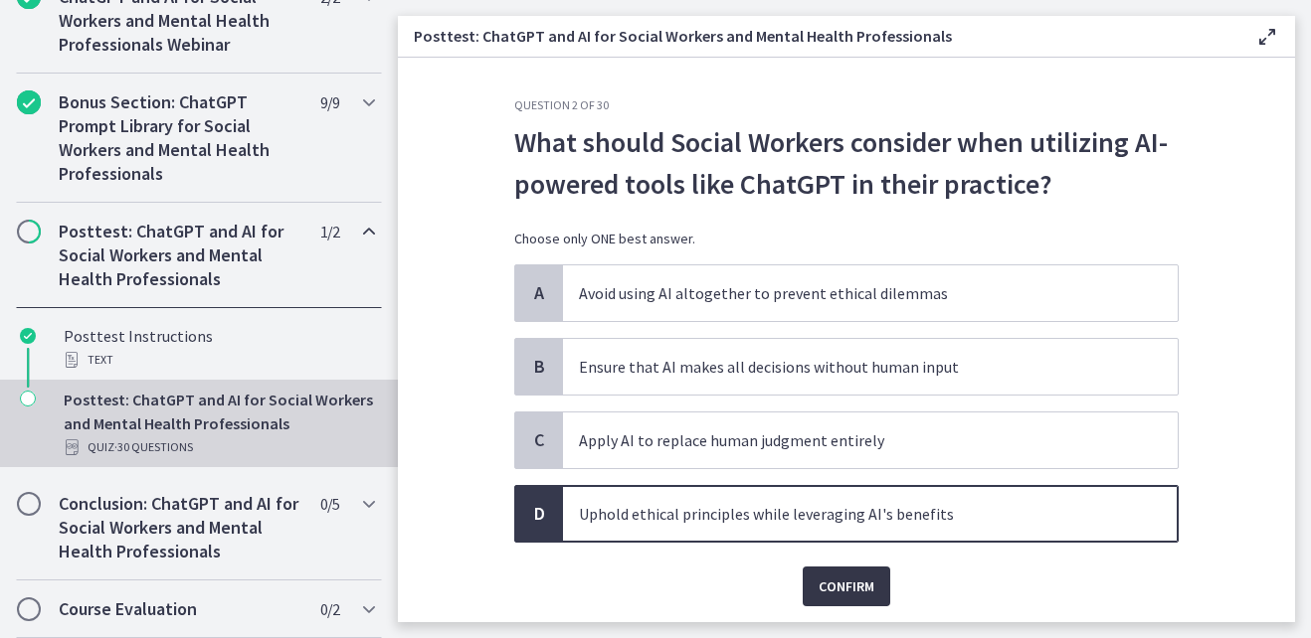
click at [846, 593] on span "Confirm" at bounding box center [846, 587] width 56 height 24
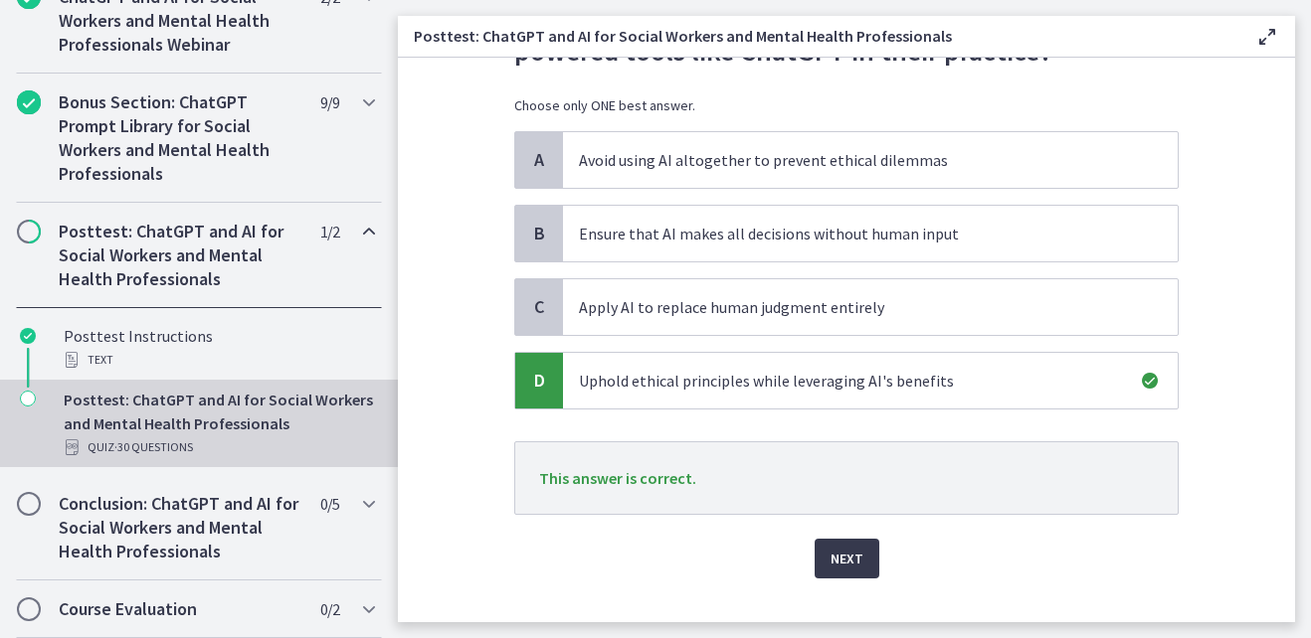
scroll to position [169, 0]
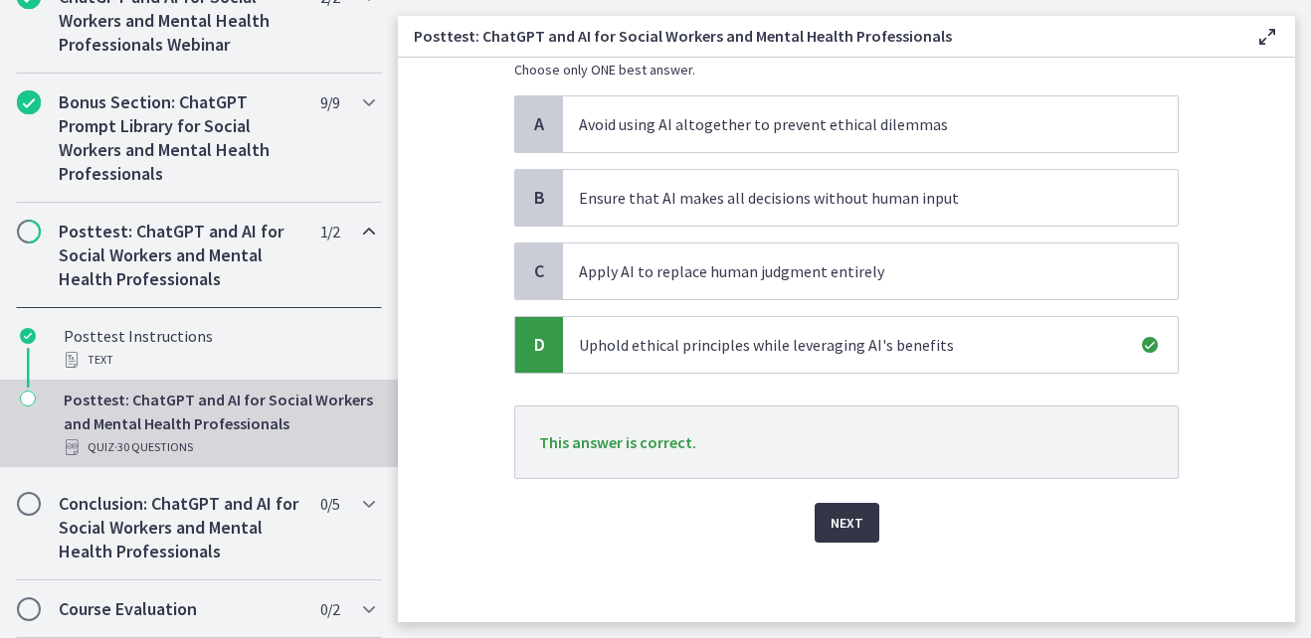
click at [859, 522] on button "Next" at bounding box center [846, 523] width 65 height 40
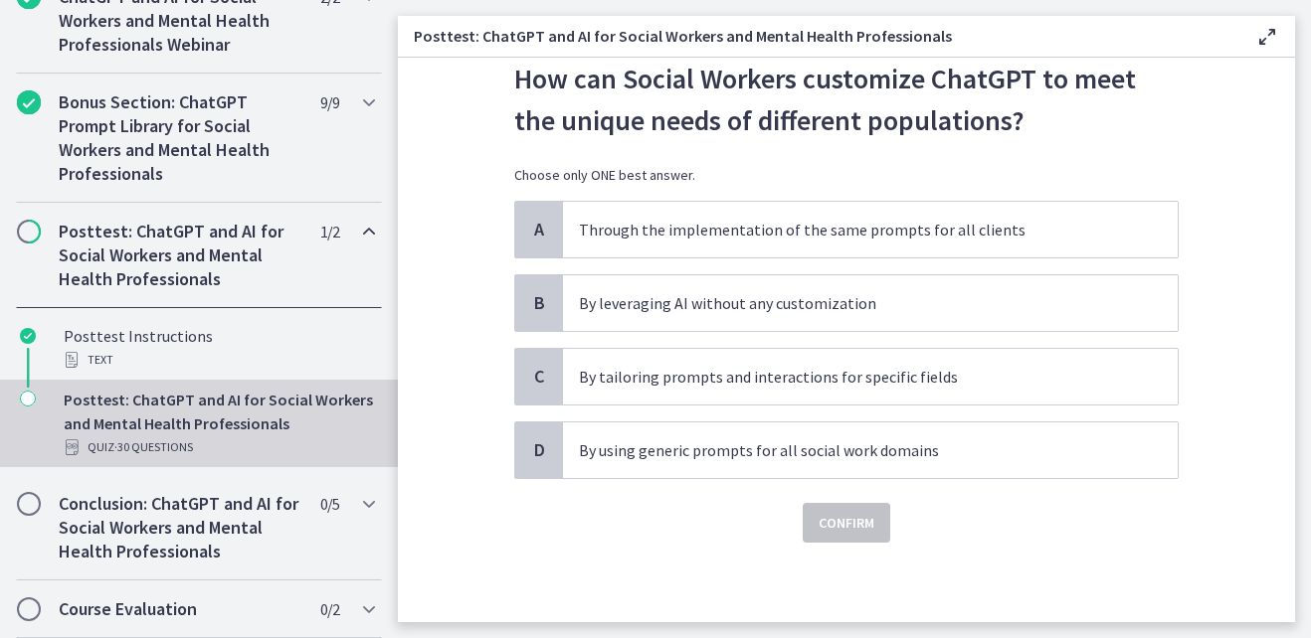
scroll to position [0, 0]
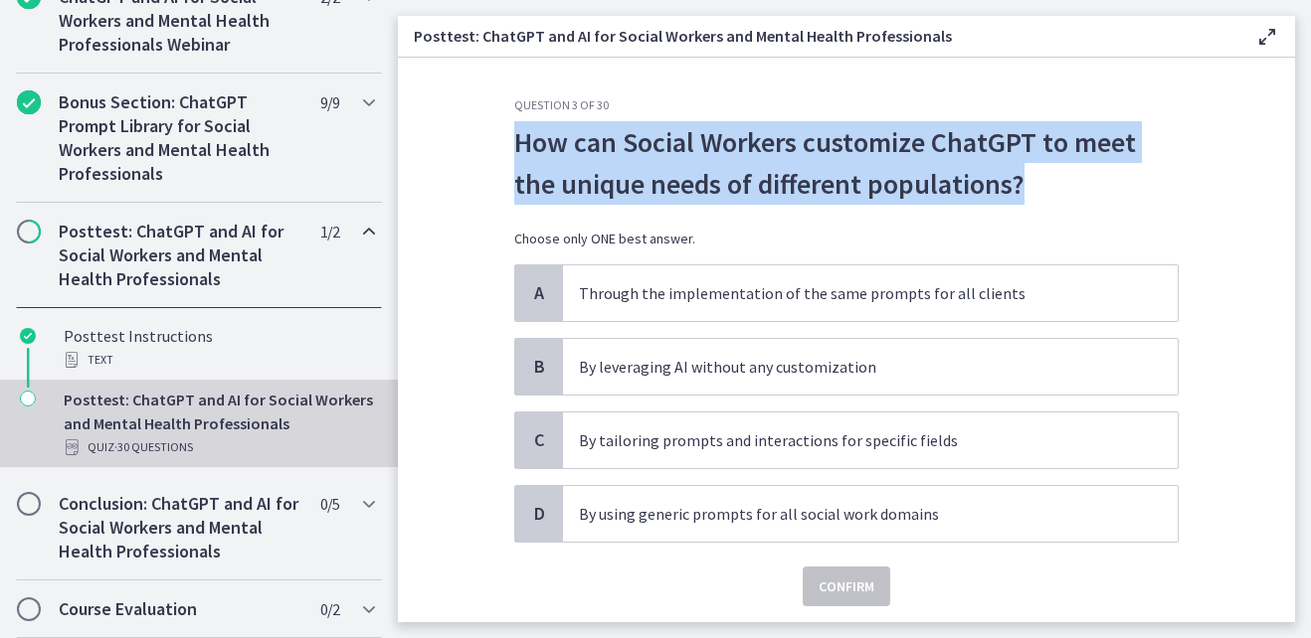
drag, startPoint x: 515, startPoint y: 141, endPoint x: 1015, endPoint y: 168, distance: 501.0
click at [1015, 168] on p "How can Social Workers customize ChatGPT to meet the unique needs of different …" at bounding box center [846, 163] width 664 height 84
copy p "How can Social Workers customize ChatGPT to meet the unique needs of different …"
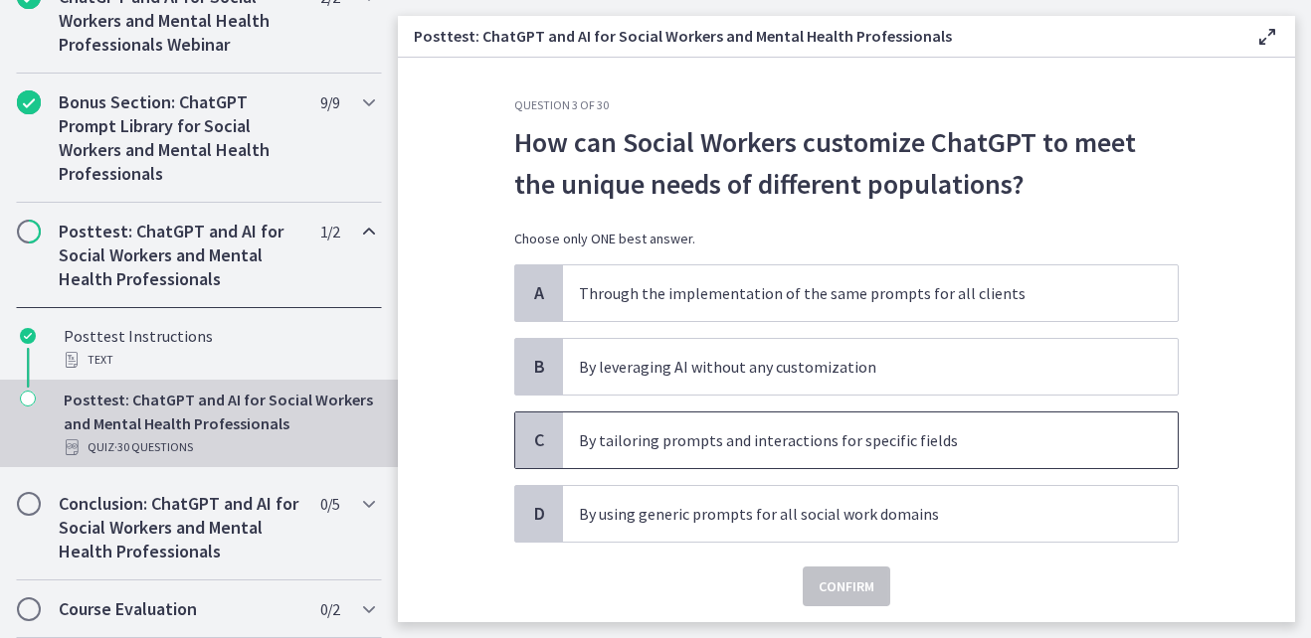
click at [764, 450] on p "By tailoring prompts and interactions for specific fields" at bounding box center [850, 441] width 543 height 24
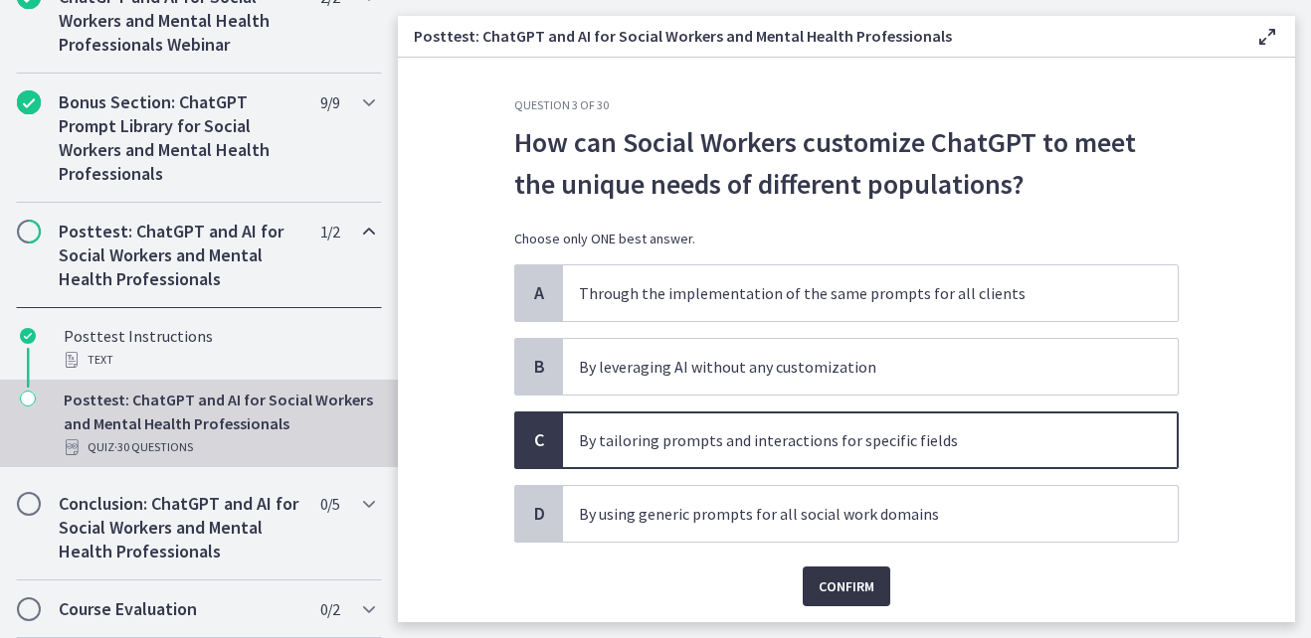
click at [838, 589] on span "Confirm" at bounding box center [846, 587] width 56 height 24
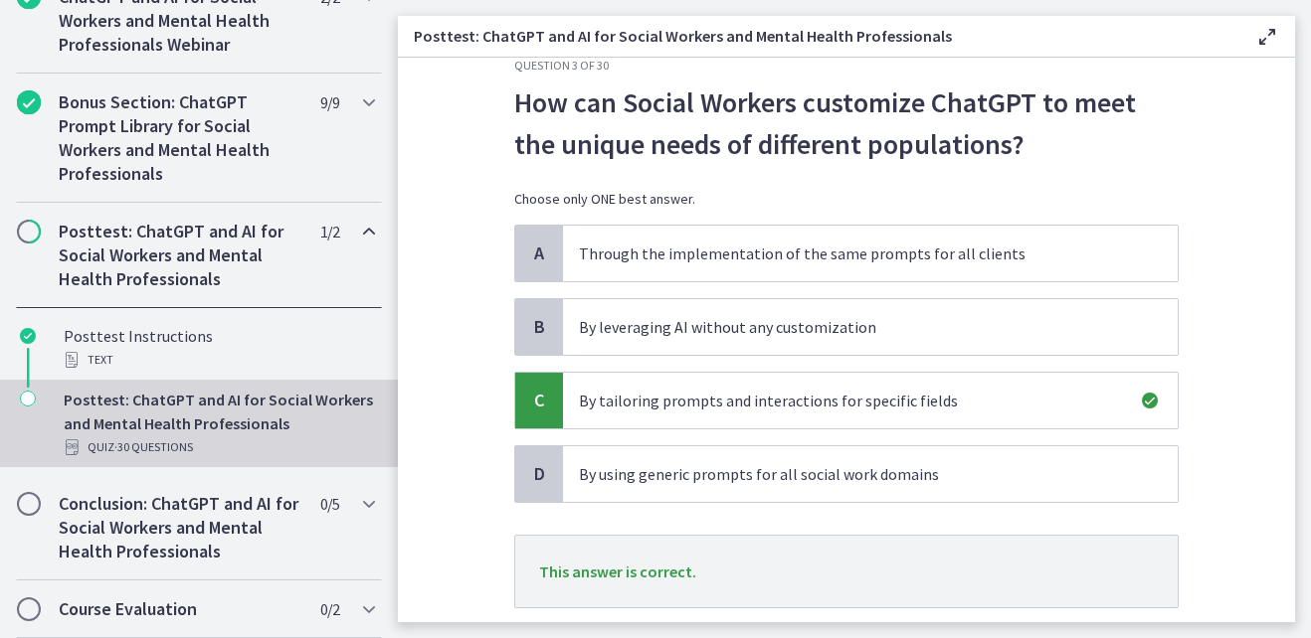
scroll to position [169, 0]
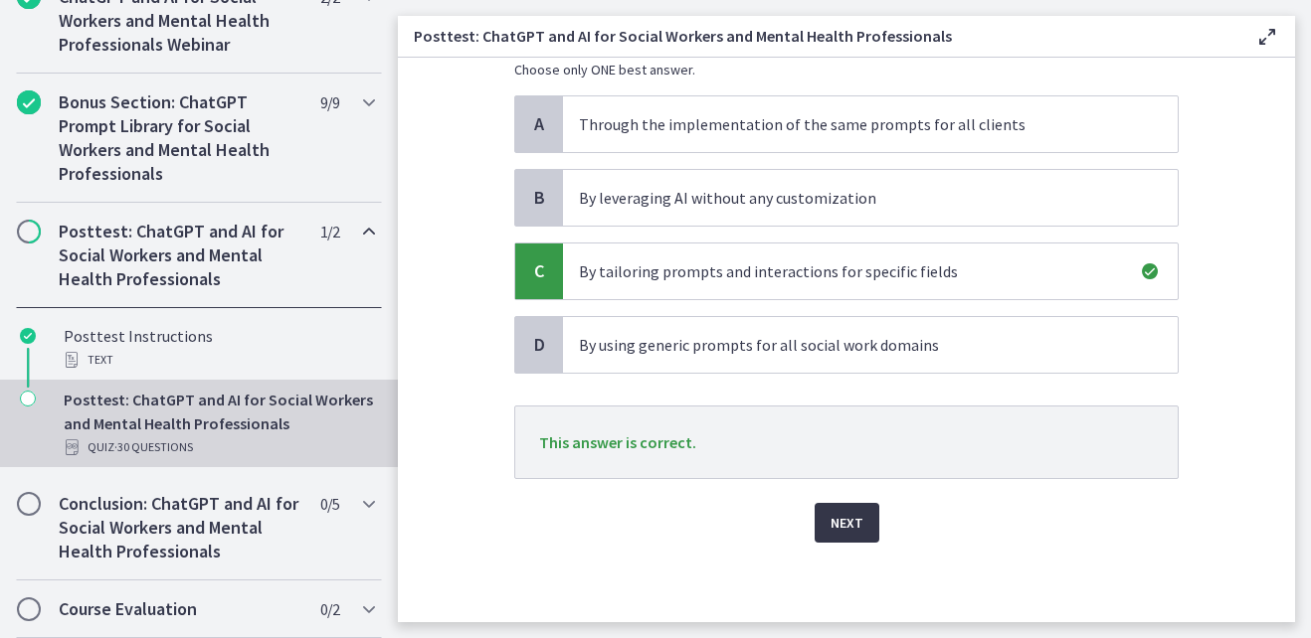
click at [851, 532] on span "Next" at bounding box center [846, 523] width 33 height 24
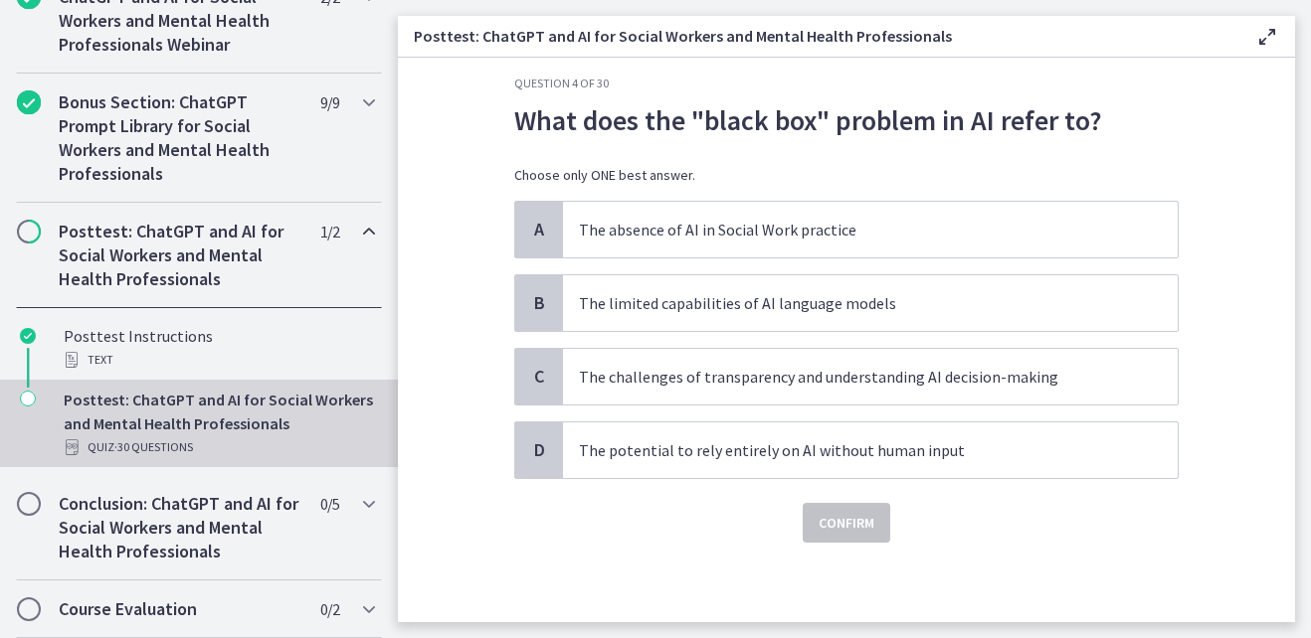
scroll to position [0, 0]
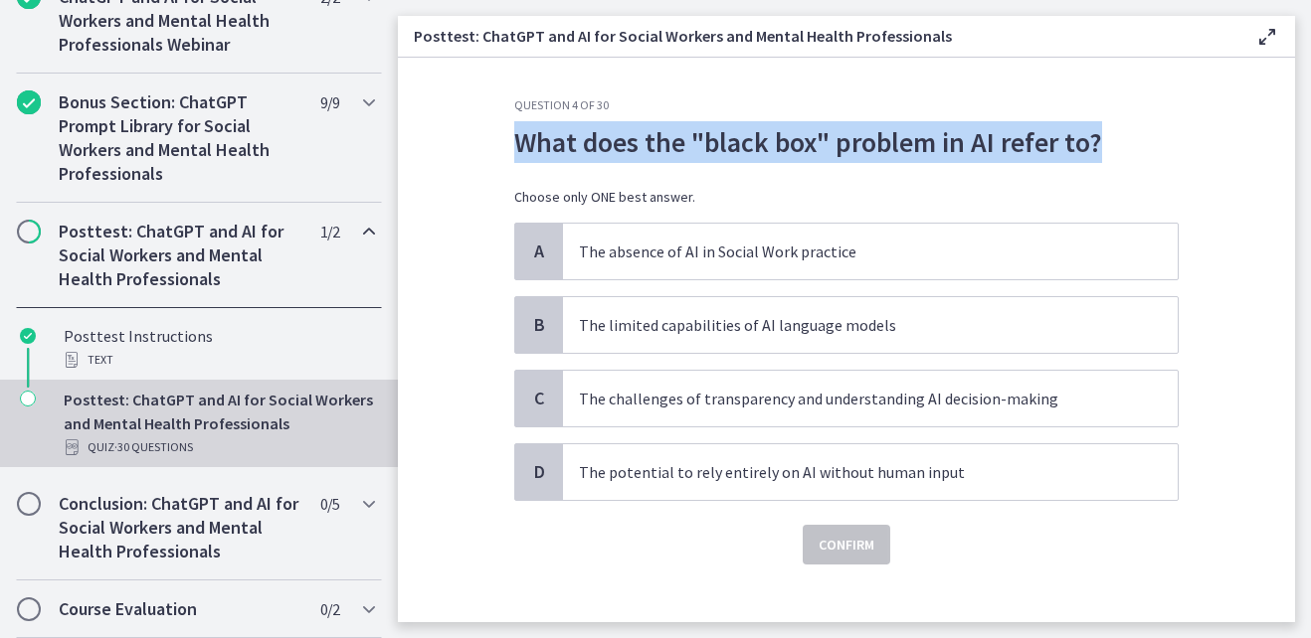
drag, startPoint x: 509, startPoint y: 141, endPoint x: 1096, endPoint y: 147, distance: 586.8
click at [1096, 147] on p "What does the "black box" problem in AI refer to?" at bounding box center [846, 142] width 664 height 42
copy p "What does the "black box" problem in AI refer to?"
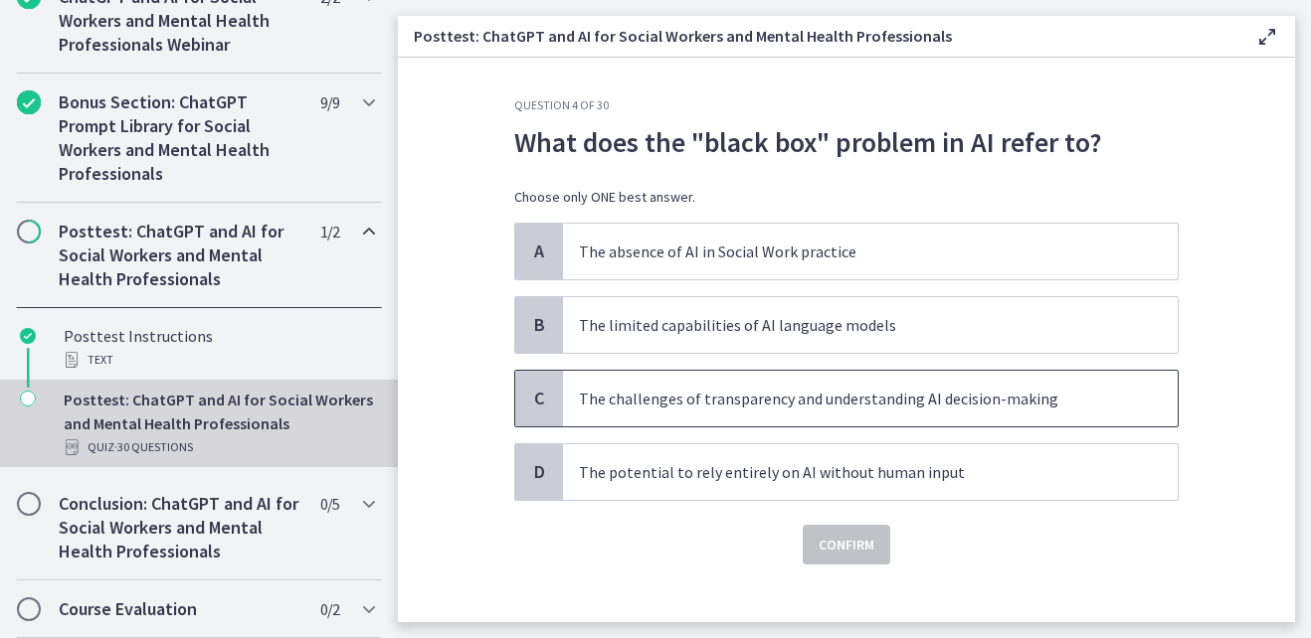
click at [944, 400] on p "The challenges of transparency and understanding AI decision-making" at bounding box center [850, 399] width 543 height 24
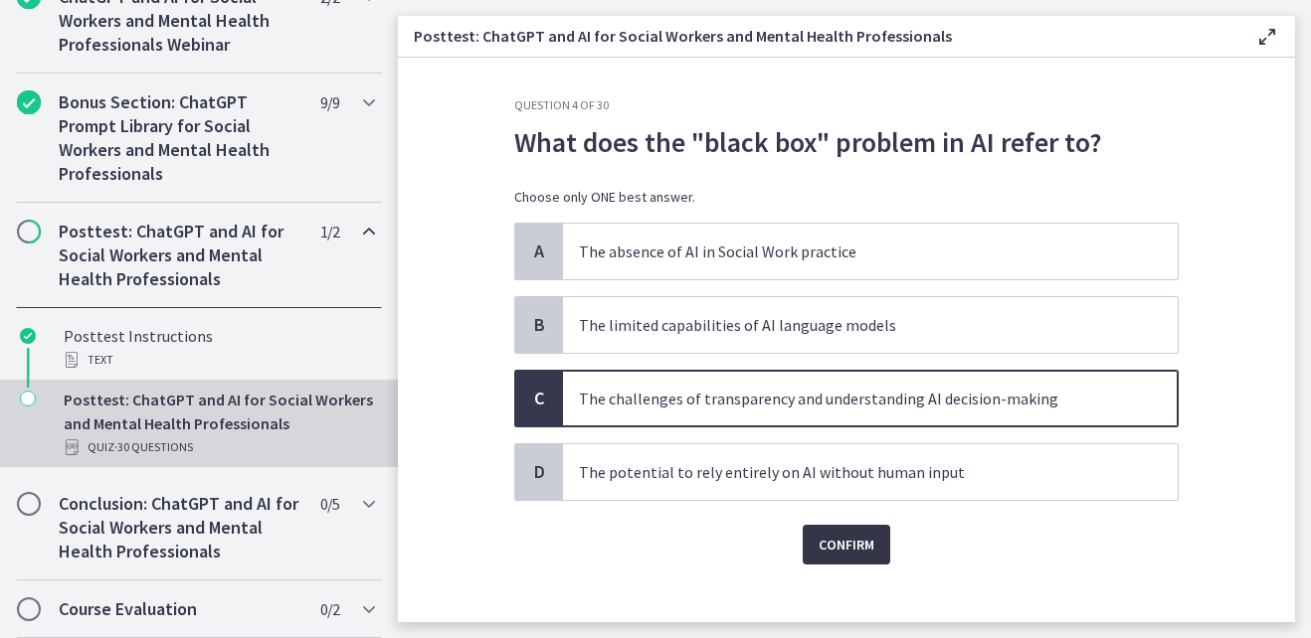
click at [862, 545] on span "Confirm" at bounding box center [846, 545] width 56 height 24
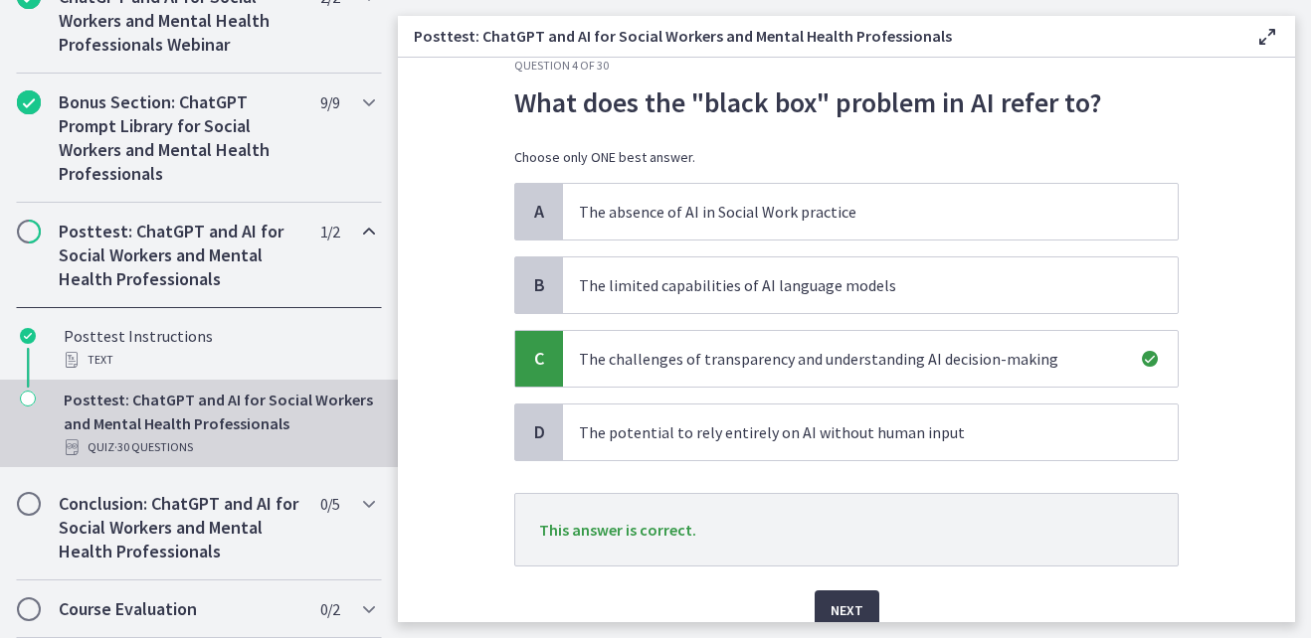
scroll to position [127, 0]
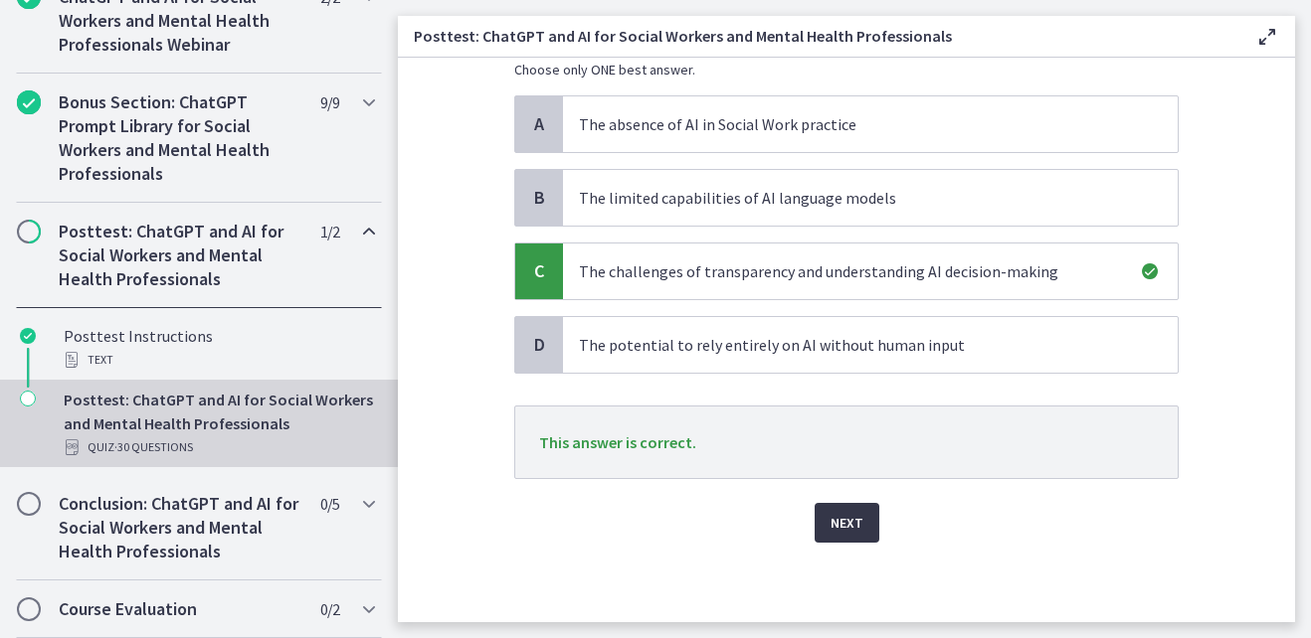
click at [831, 525] on span "Next" at bounding box center [846, 523] width 33 height 24
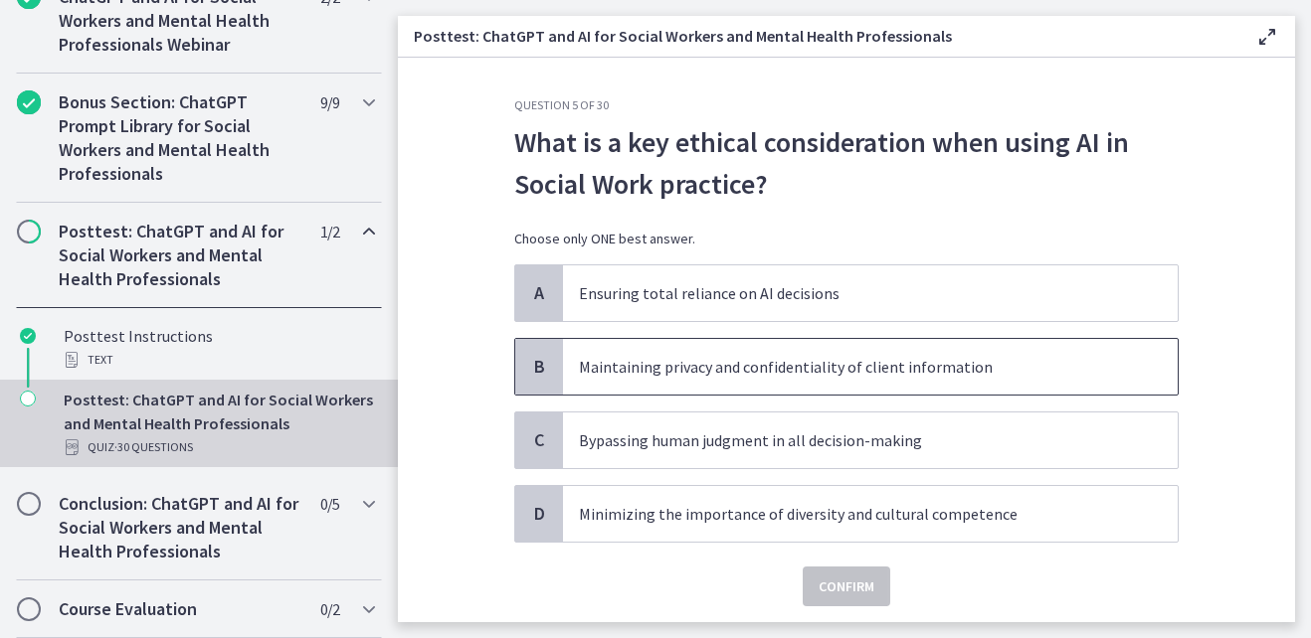
click at [767, 385] on span "Maintaining privacy and confidentiality of client information" at bounding box center [870, 367] width 615 height 56
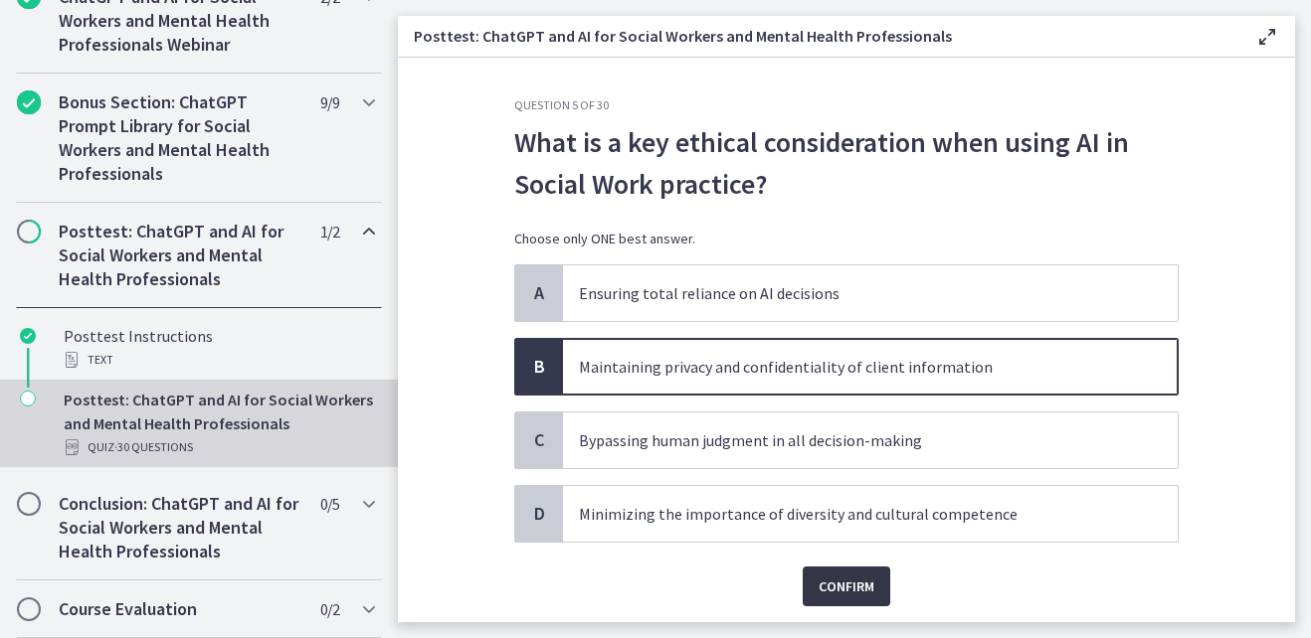
click at [841, 581] on span "Confirm" at bounding box center [846, 587] width 56 height 24
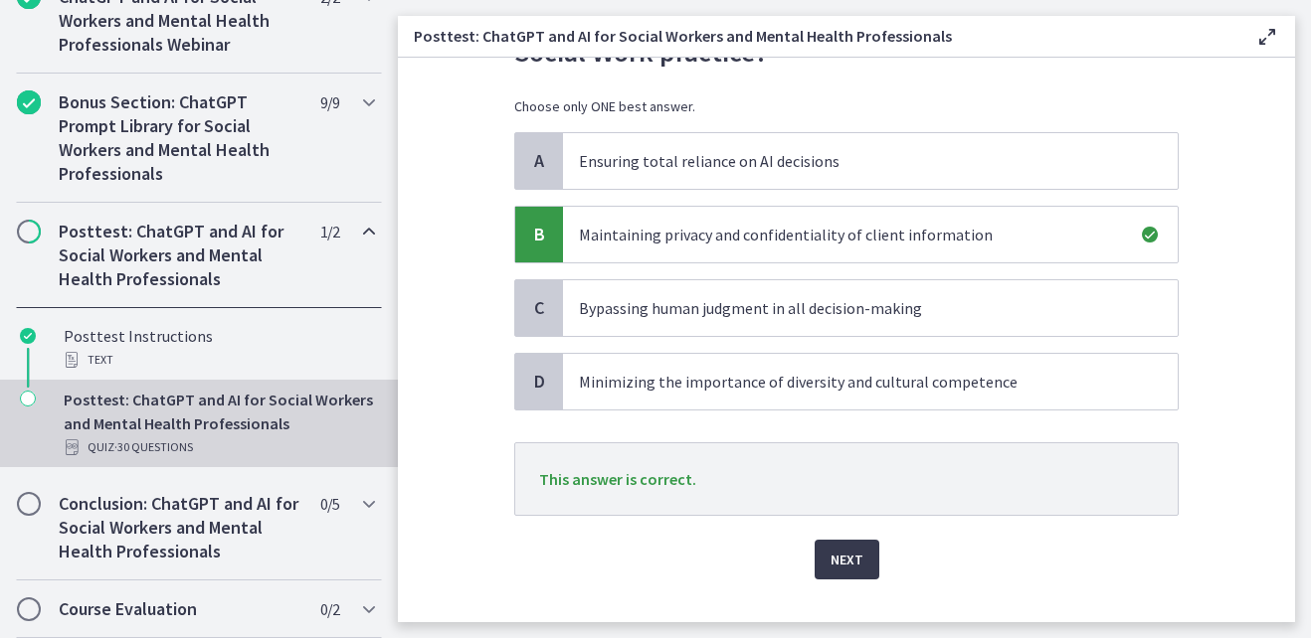
scroll to position [169, 0]
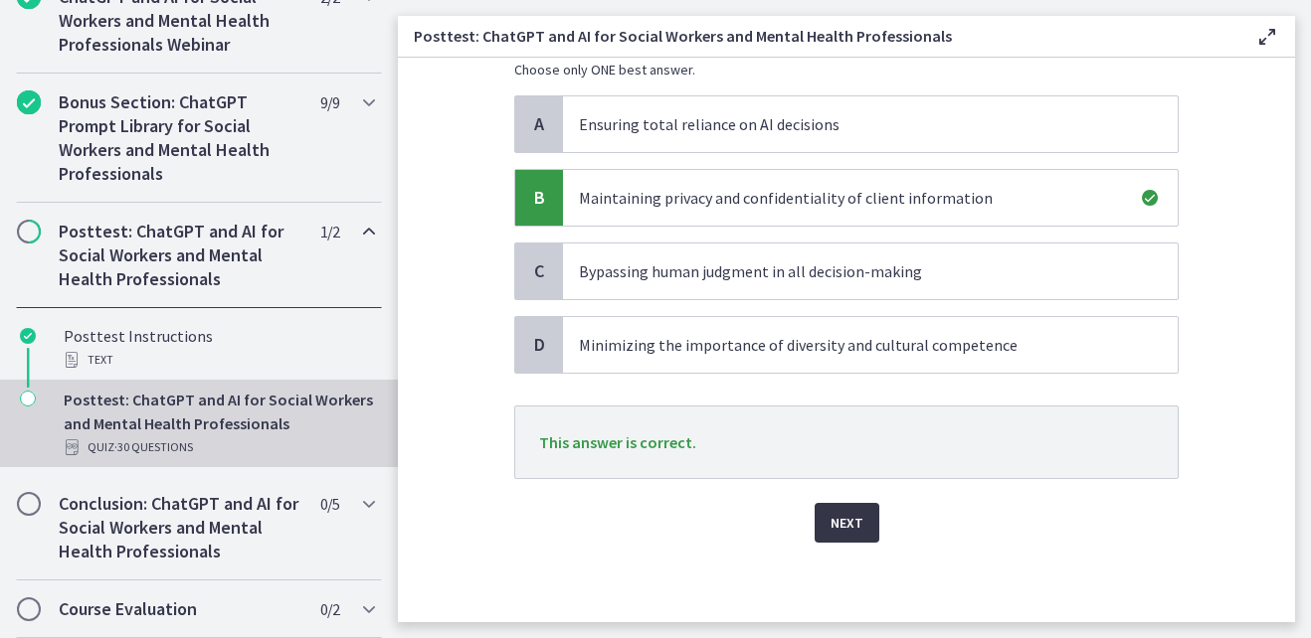
click at [858, 522] on button "Next" at bounding box center [846, 523] width 65 height 40
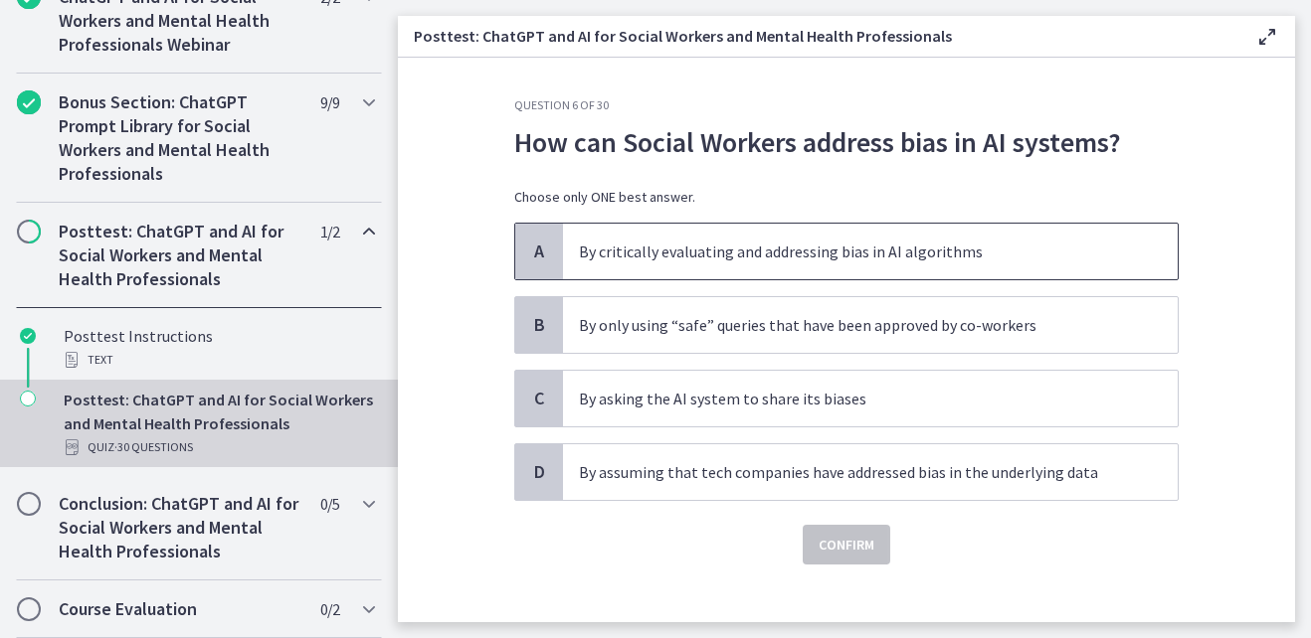
click at [691, 253] on p "By critically evaluating and addressing bias in AI algorithms" at bounding box center [850, 252] width 543 height 24
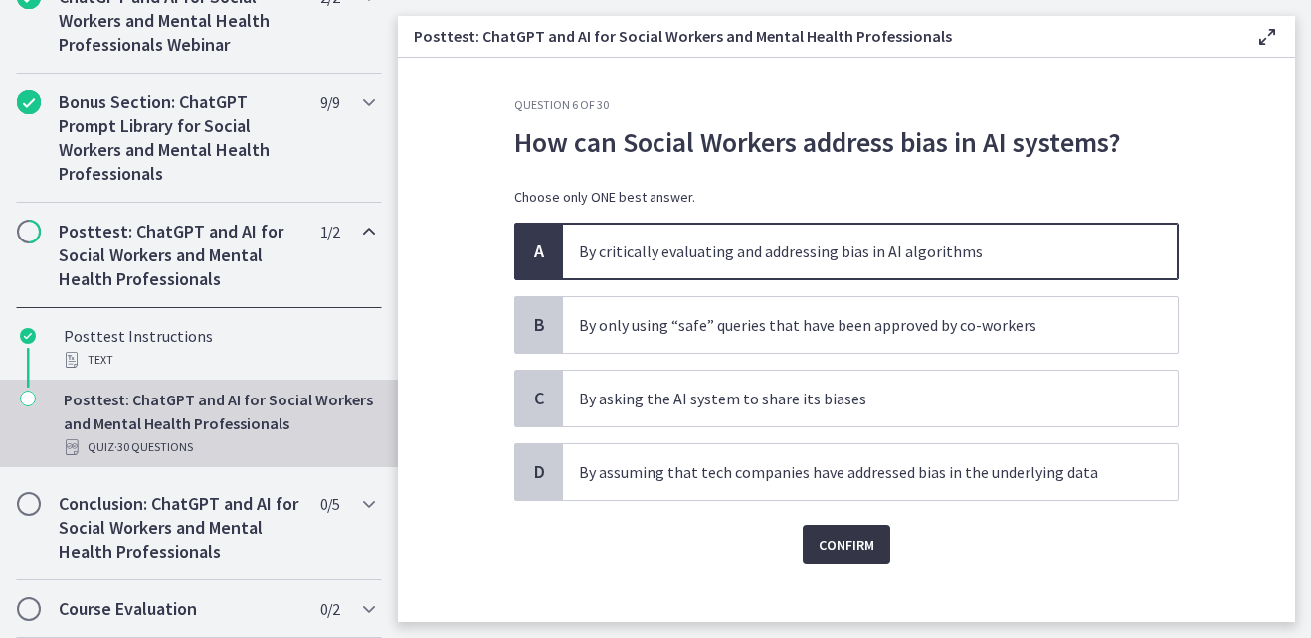
click at [840, 550] on span "Confirm" at bounding box center [846, 545] width 56 height 24
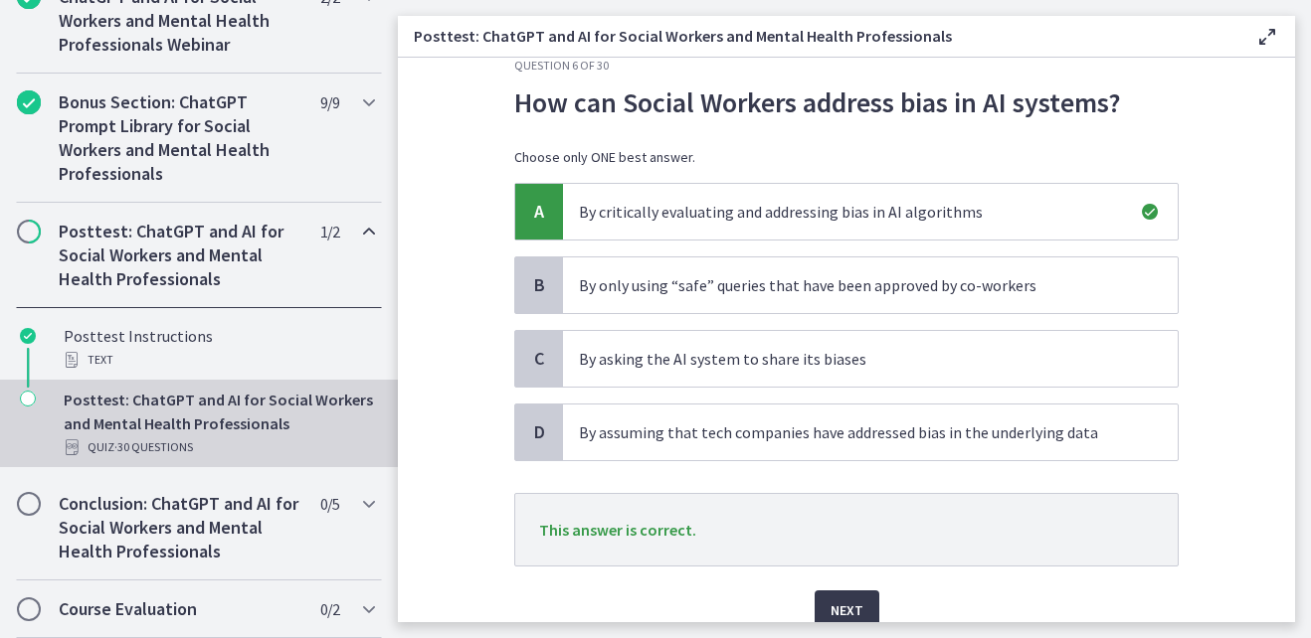
scroll to position [127, 0]
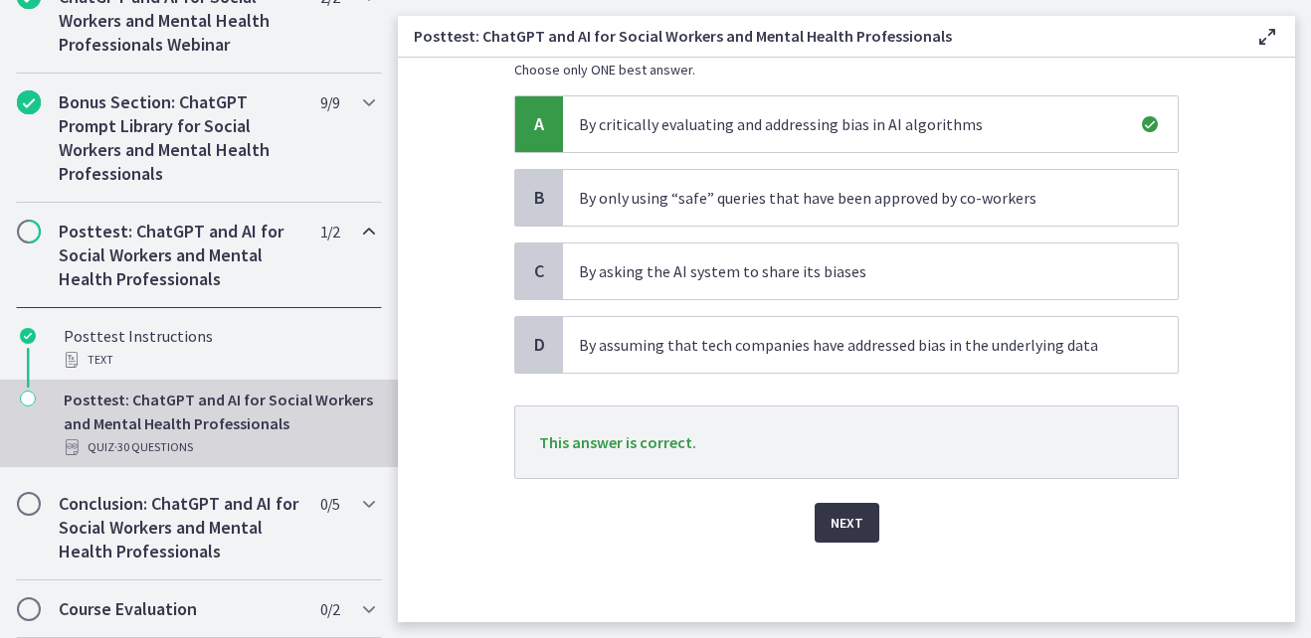
click at [830, 514] on span "Next" at bounding box center [846, 523] width 33 height 24
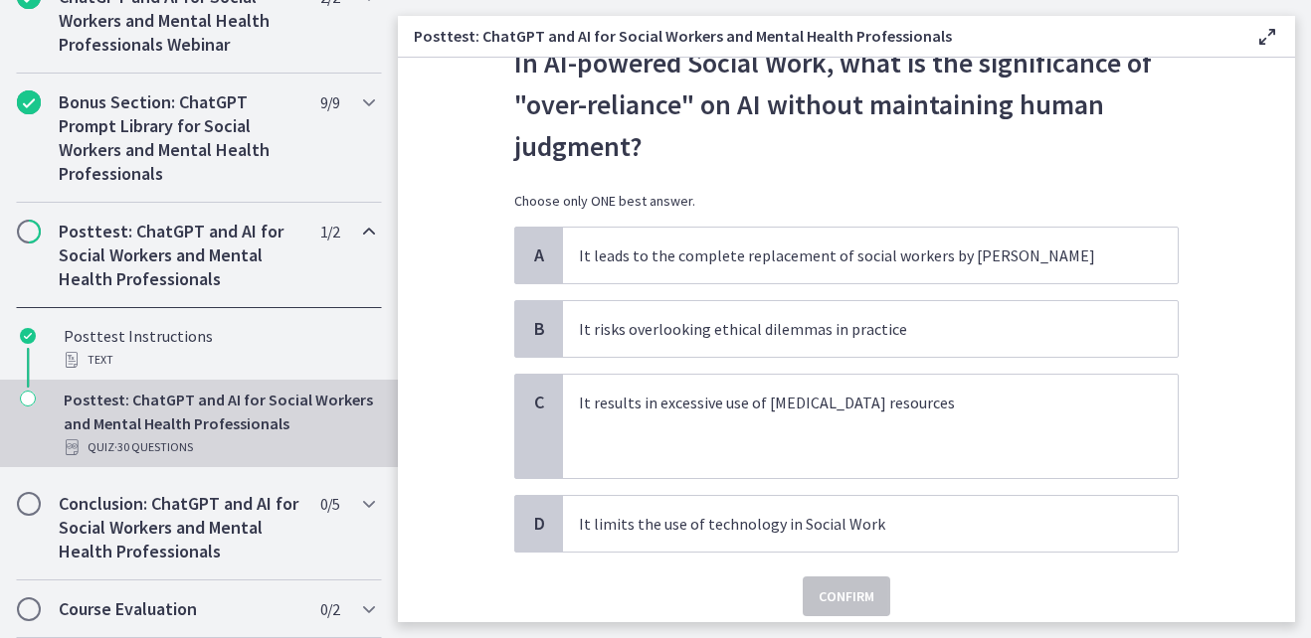
scroll to position [40, 0]
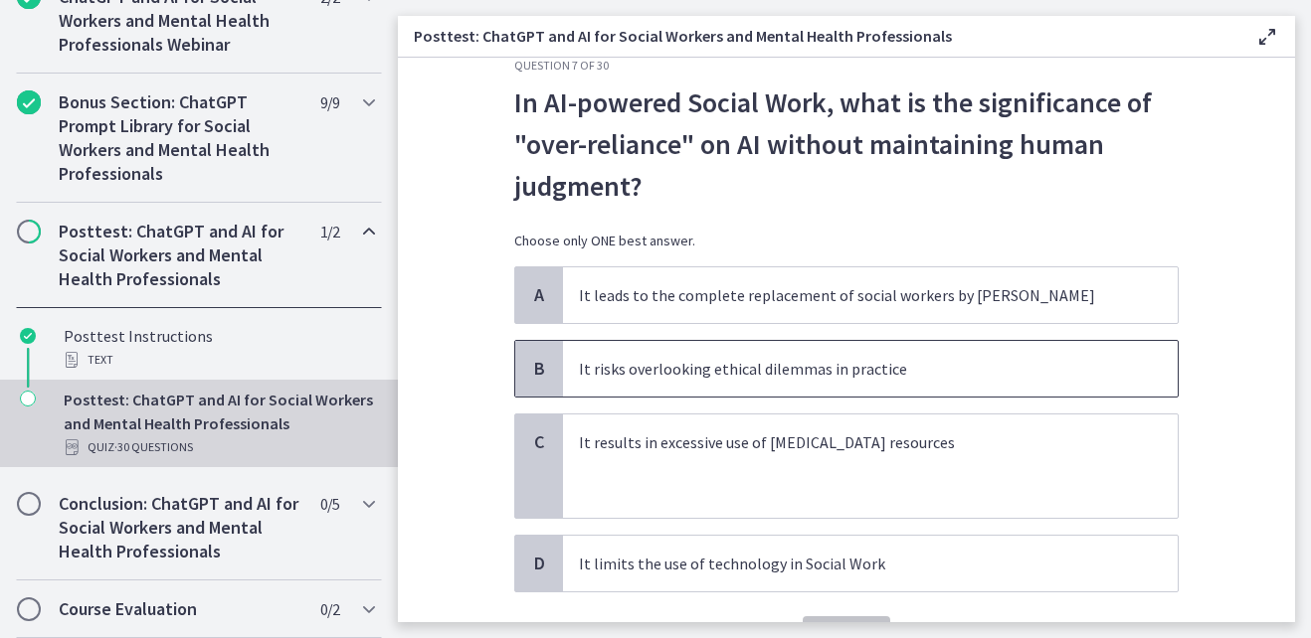
click at [939, 375] on p "It risks overlooking ethical dilemmas in practice" at bounding box center [850, 369] width 543 height 24
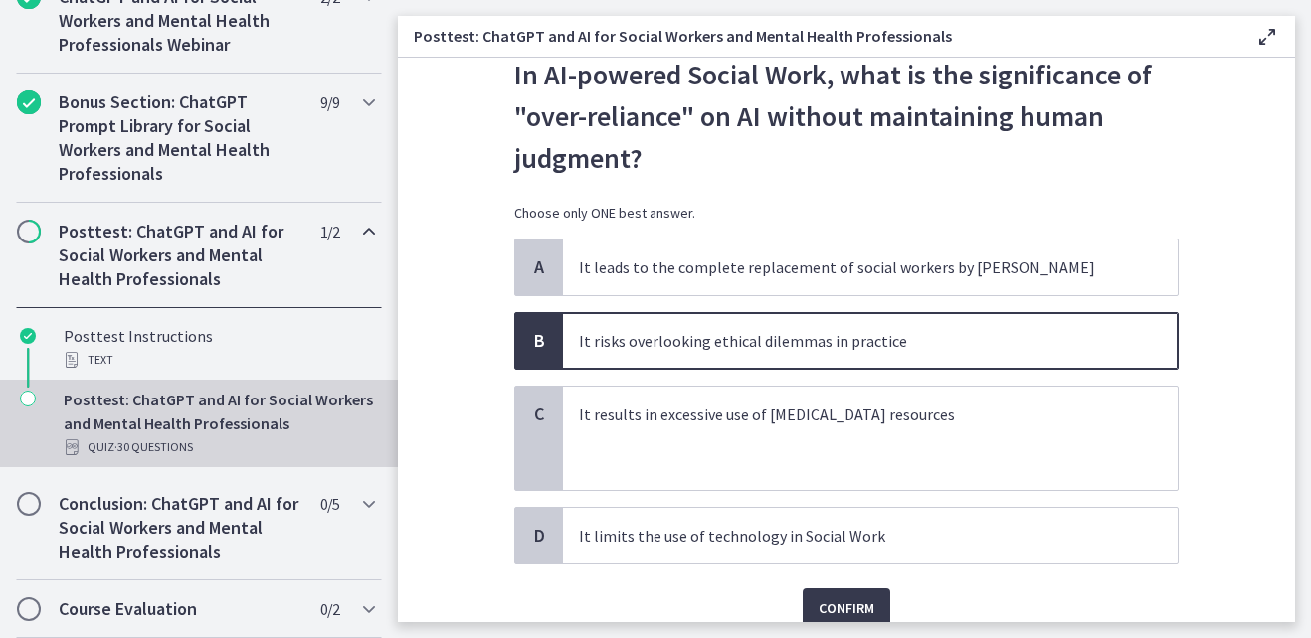
scroll to position [92, 0]
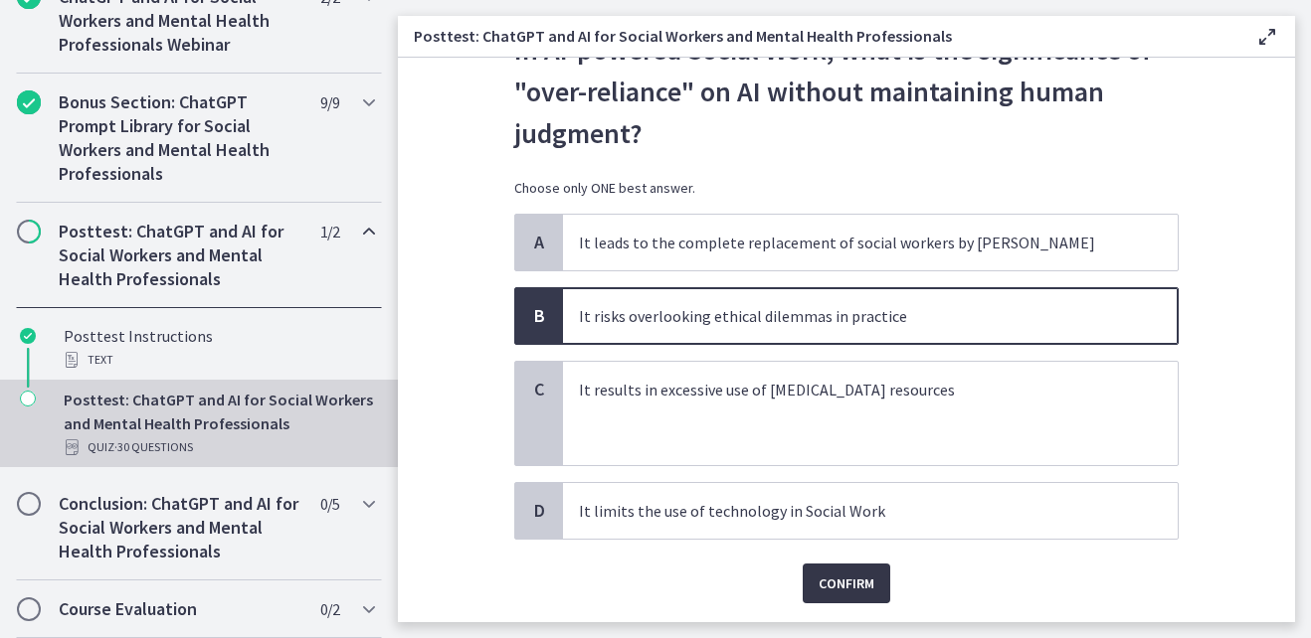
click at [853, 583] on span "Confirm" at bounding box center [846, 584] width 56 height 24
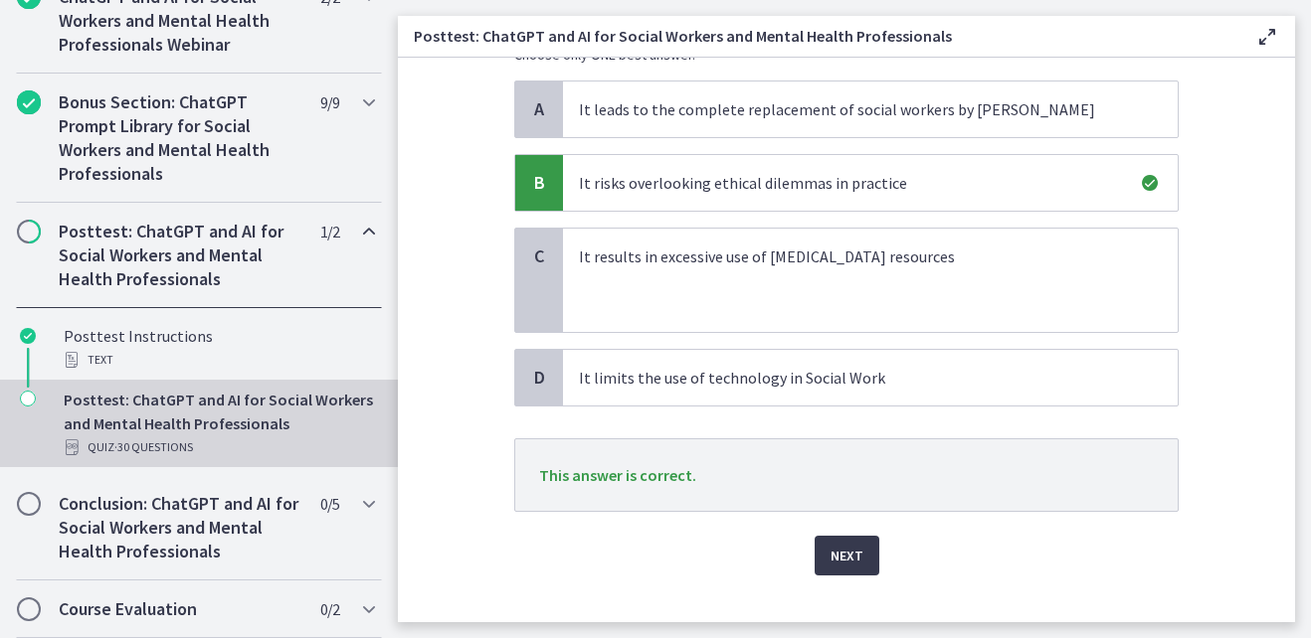
scroll to position [259, 0]
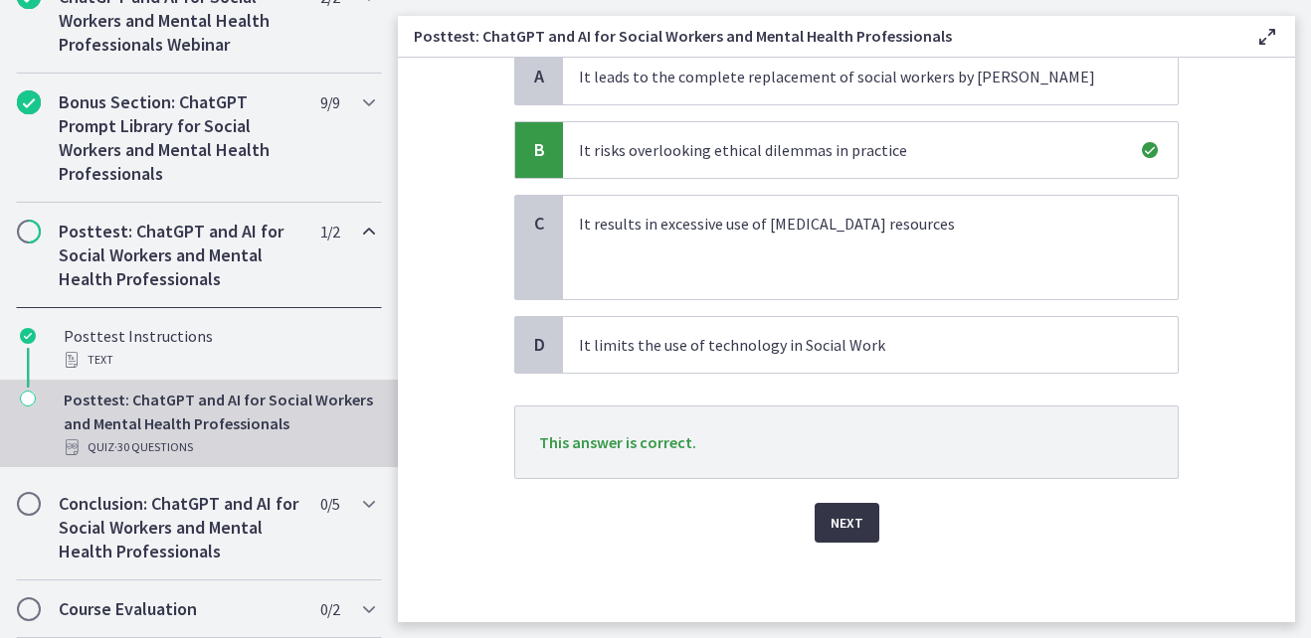
click at [821, 534] on button "Next" at bounding box center [846, 523] width 65 height 40
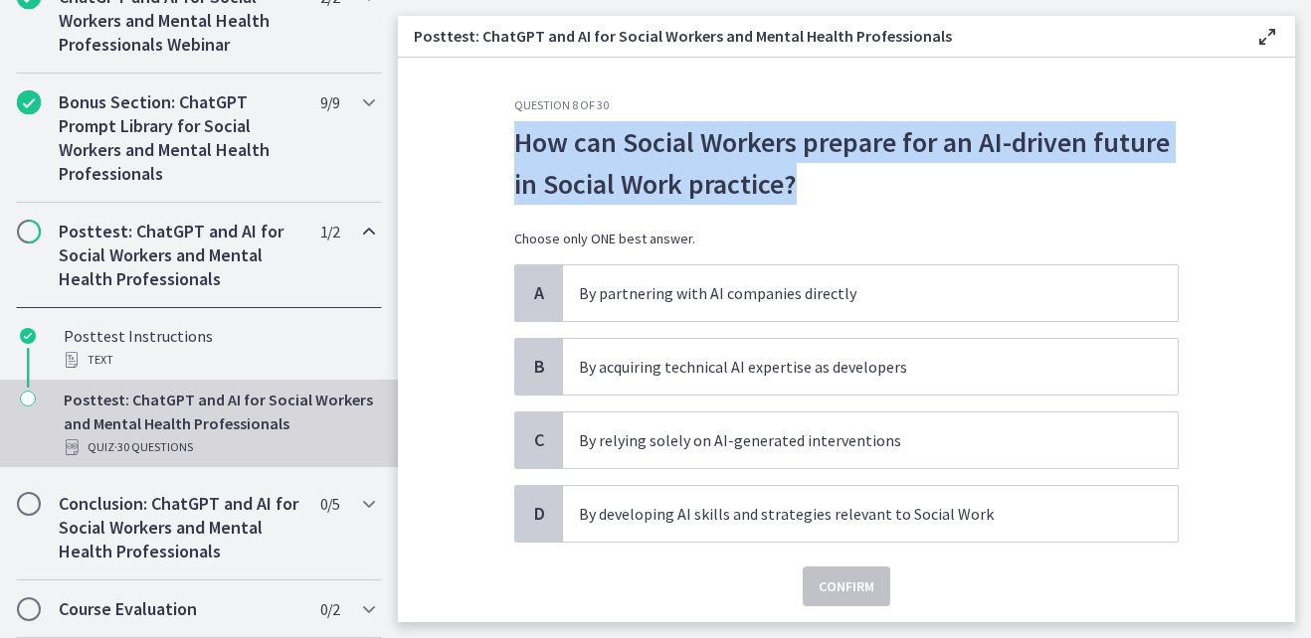
drag, startPoint x: 504, startPoint y: 139, endPoint x: 846, endPoint y: 195, distance: 346.6
click at [846, 195] on div "Question 8 of 30 How can Social Workers prepare for an AI-driven future in Soci…" at bounding box center [846, 359] width 696 height 525
copy p "How can Social Workers prepare for an AI-driven future in Social Work practice?"
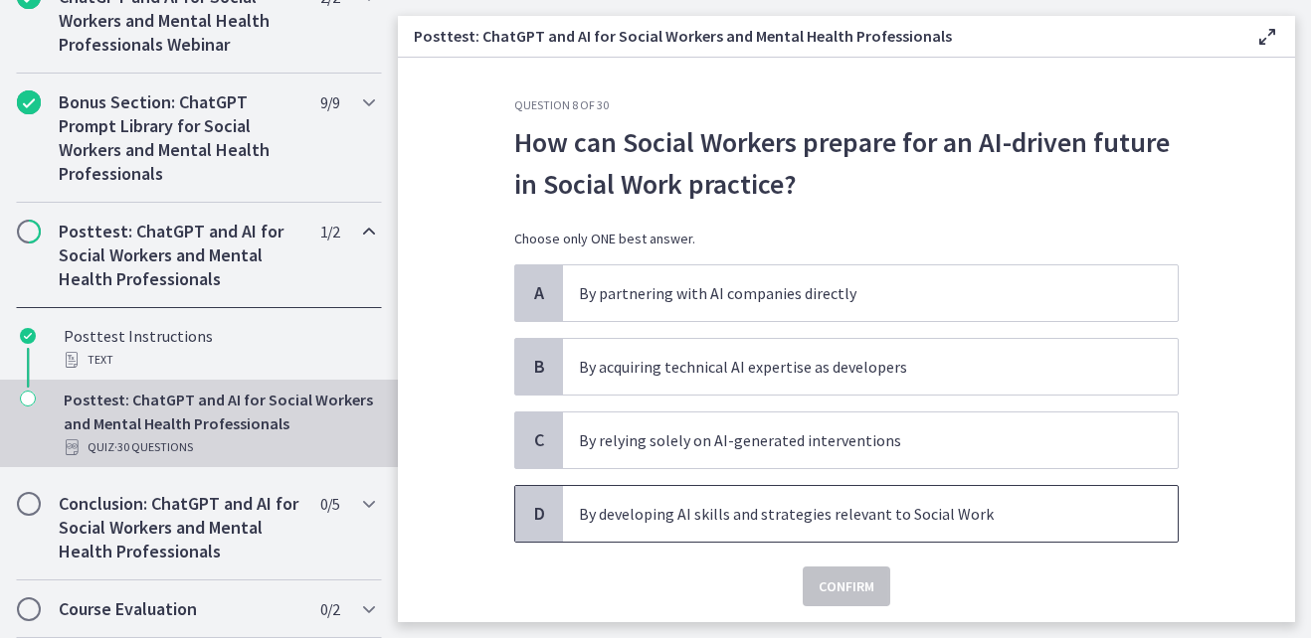
click at [804, 514] on p "By developing AI skills and strategies relevant to Social Work" at bounding box center [850, 514] width 543 height 24
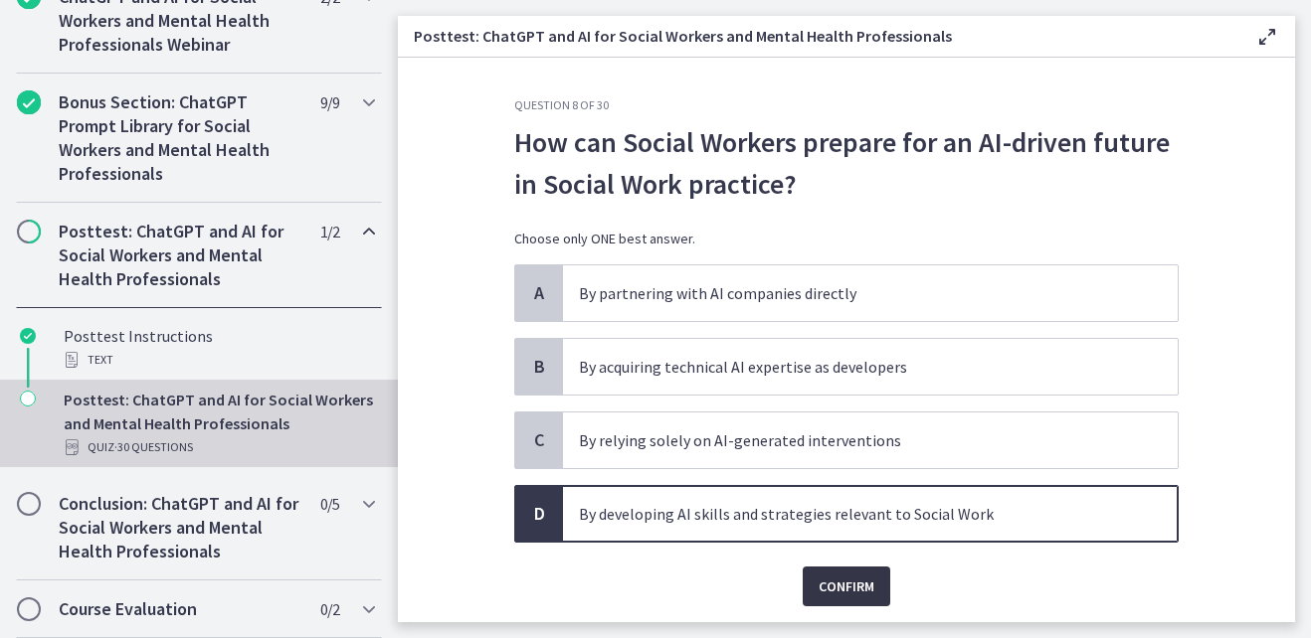
click at [824, 580] on span "Confirm" at bounding box center [846, 587] width 56 height 24
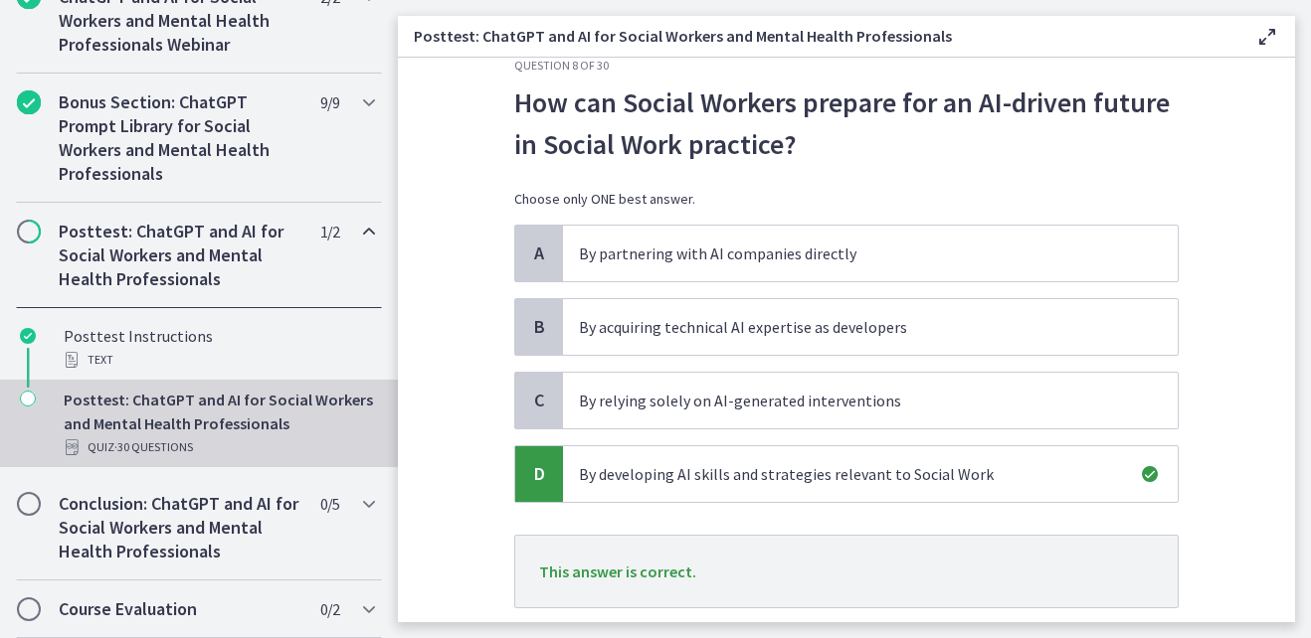
scroll to position [169, 0]
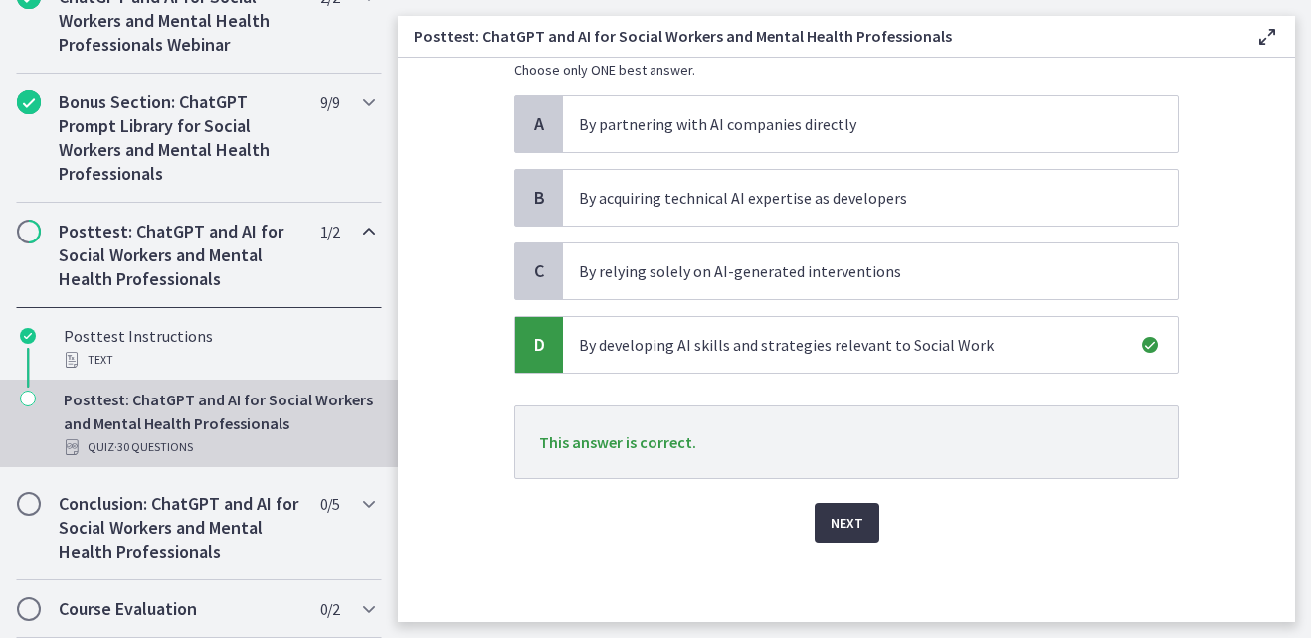
click at [845, 513] on span "Next" at bounding box center [846, 523] width 33 height 24
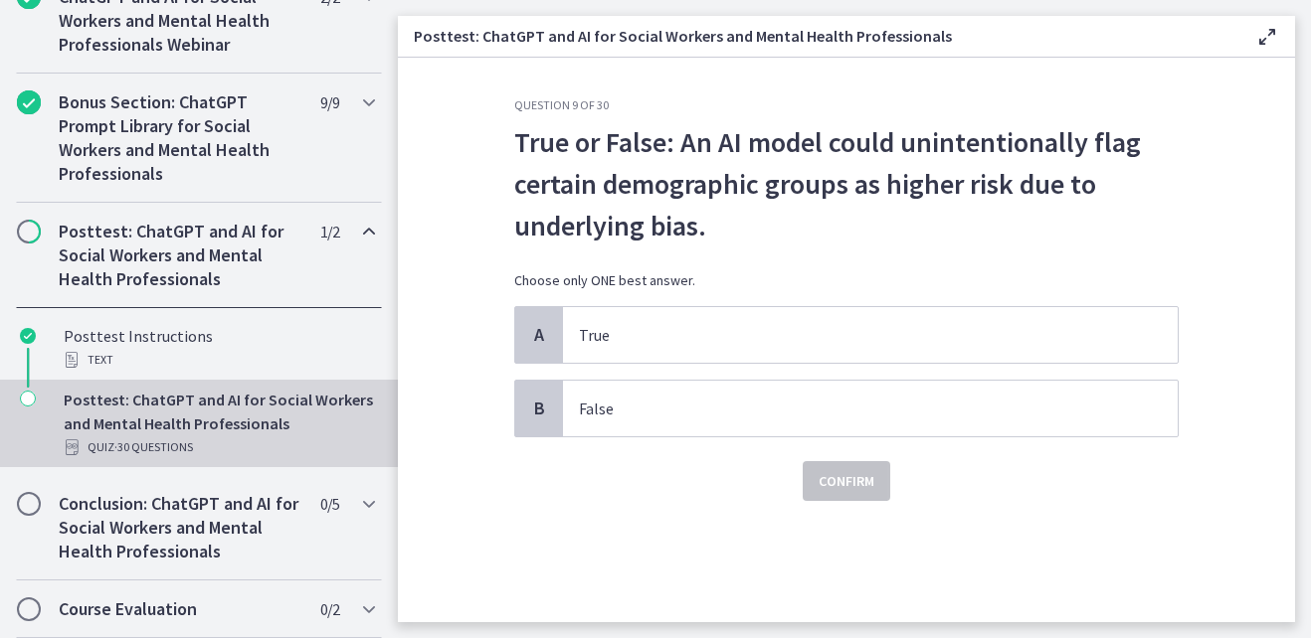
scroll to position [0, 0]
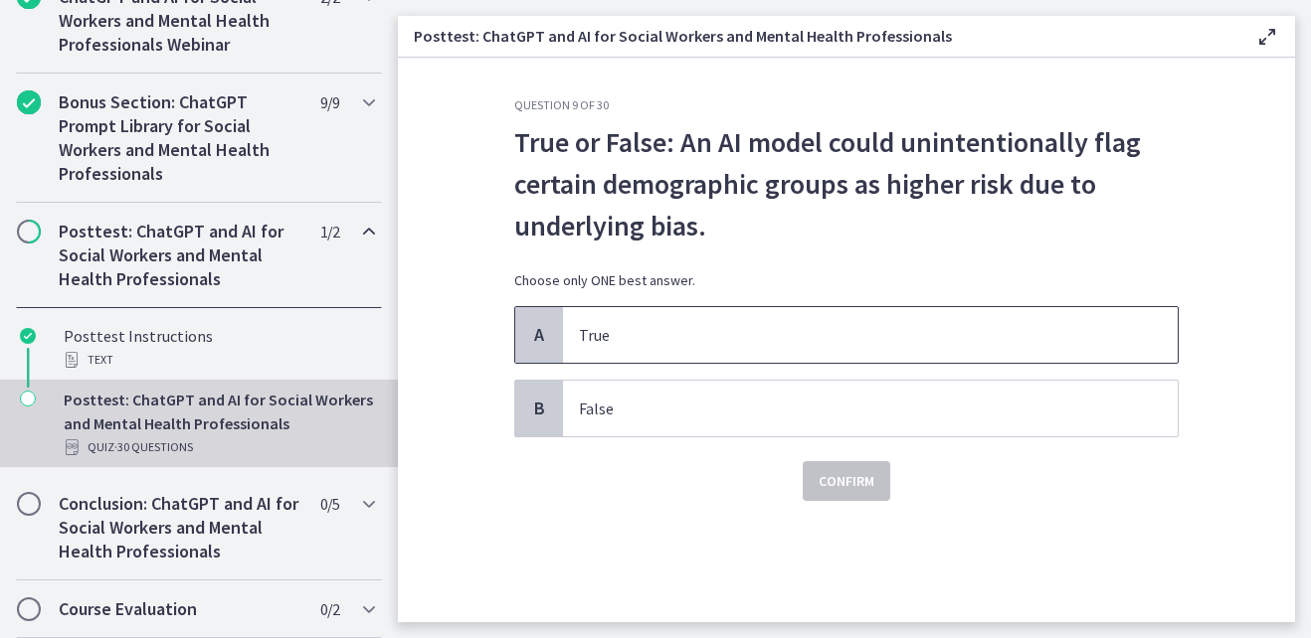
click at [658, 326] on p "True" at bounding box center [850, 335] width 543 height 24
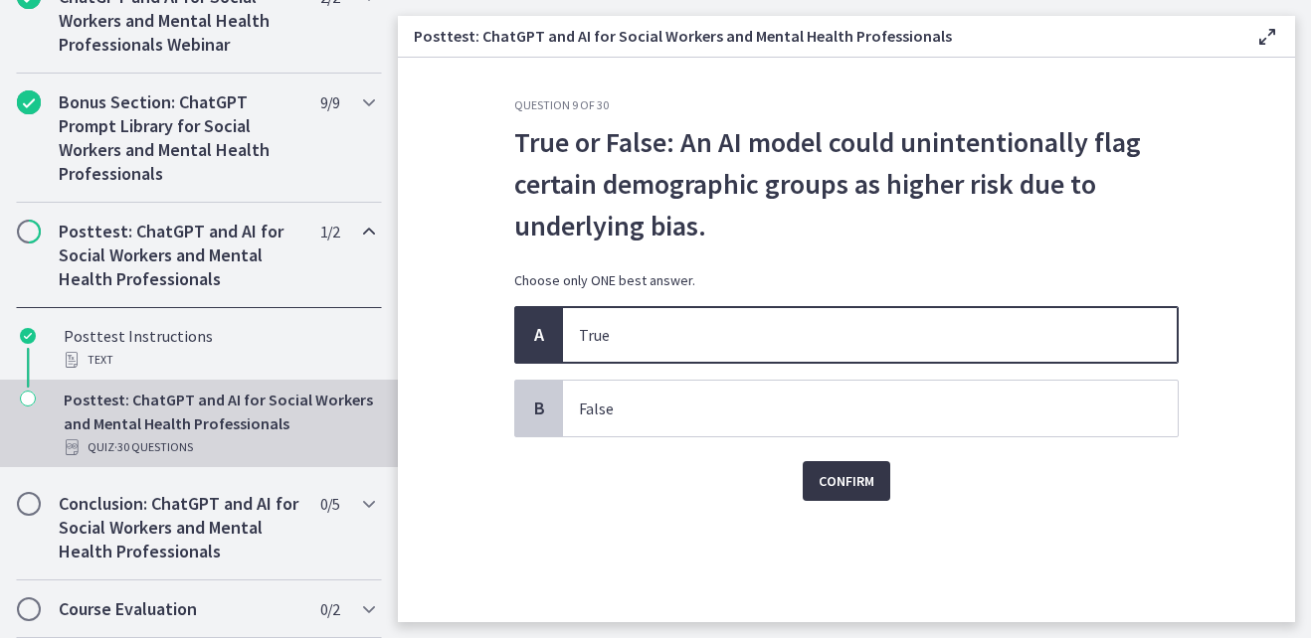
click at [842, 480] on span "Confirm" at bounding box center [846, 481] width 56 height 24
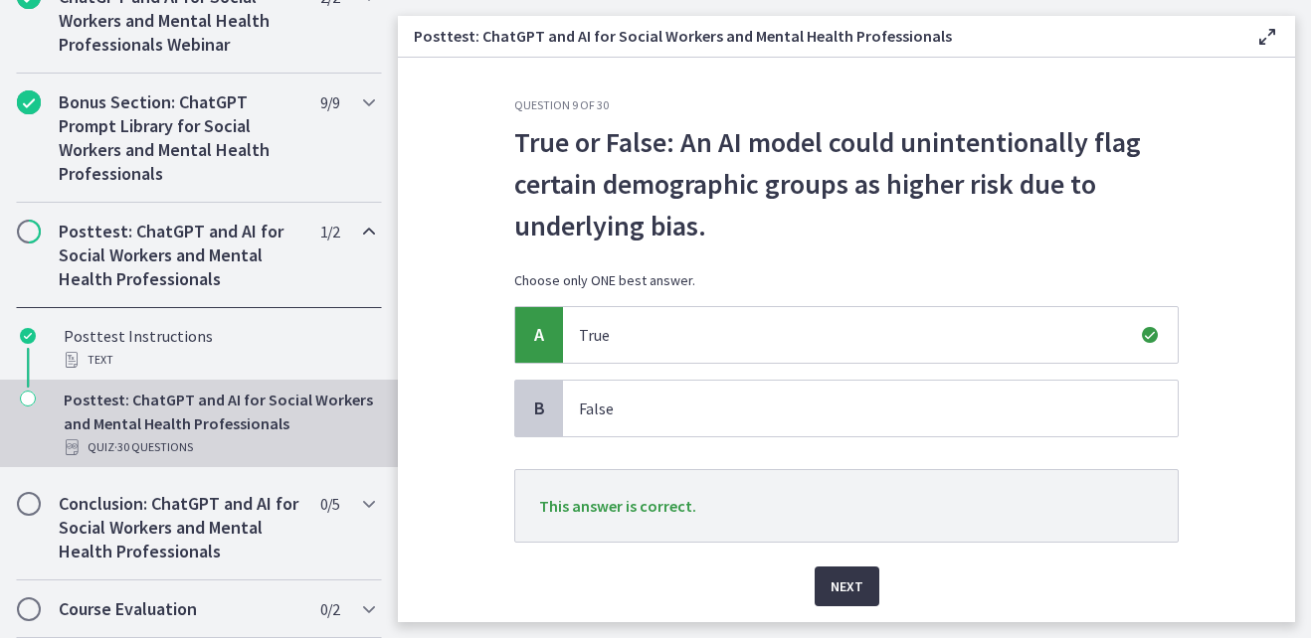
click at [843, 592] on span "Next" at bounding box center [846, 587] width 33 height 24
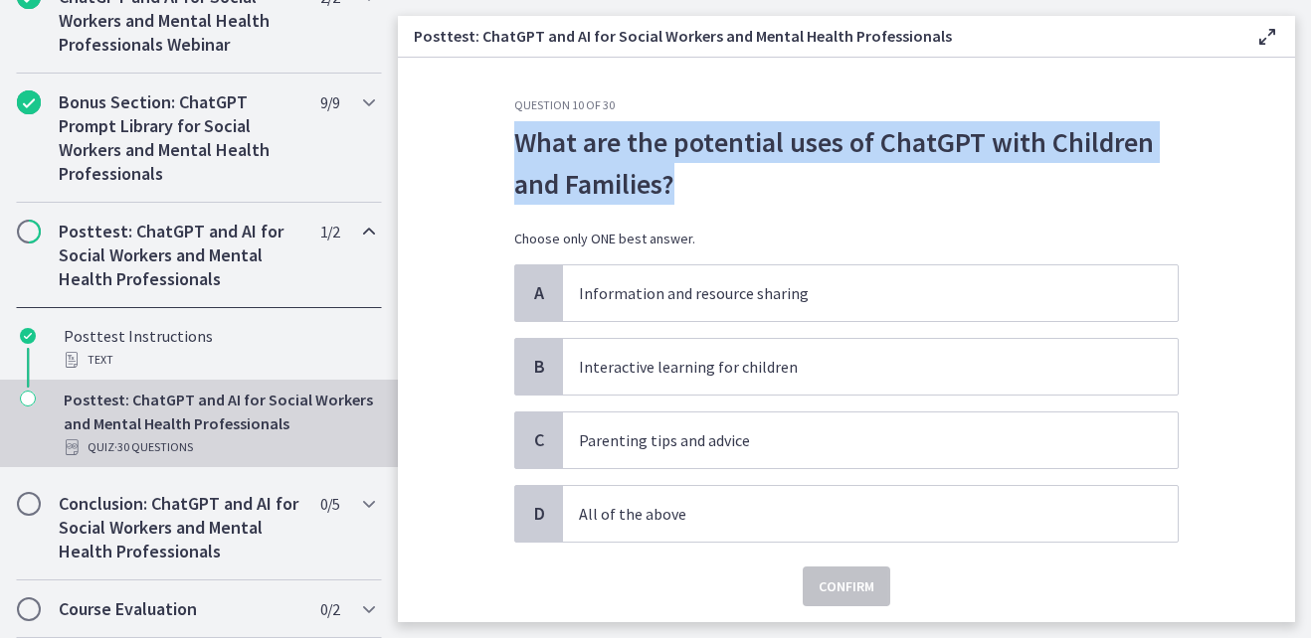
drag, startPoint x: 513, startPoint y: 137, endPoint x: 683, endPoint y: 183, distance: 176.1
click at [683, 183] on p "What are the potential uses of ChatGPT with Children and Families?" at bounding box center [846, 163] width 664 height 84
copy p "What are the potential uses of ChatGPT with Children and Families?"
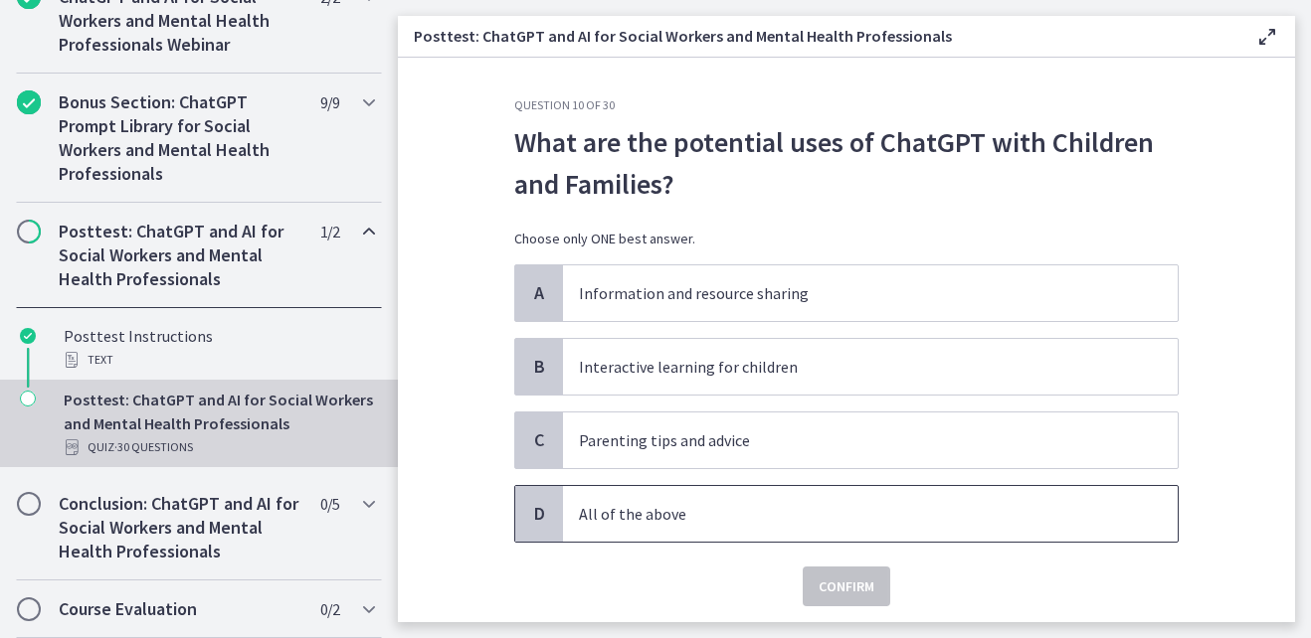
click at [631, 523] on p "All of the above" at bounding box center [850, 514] width 543 height 24
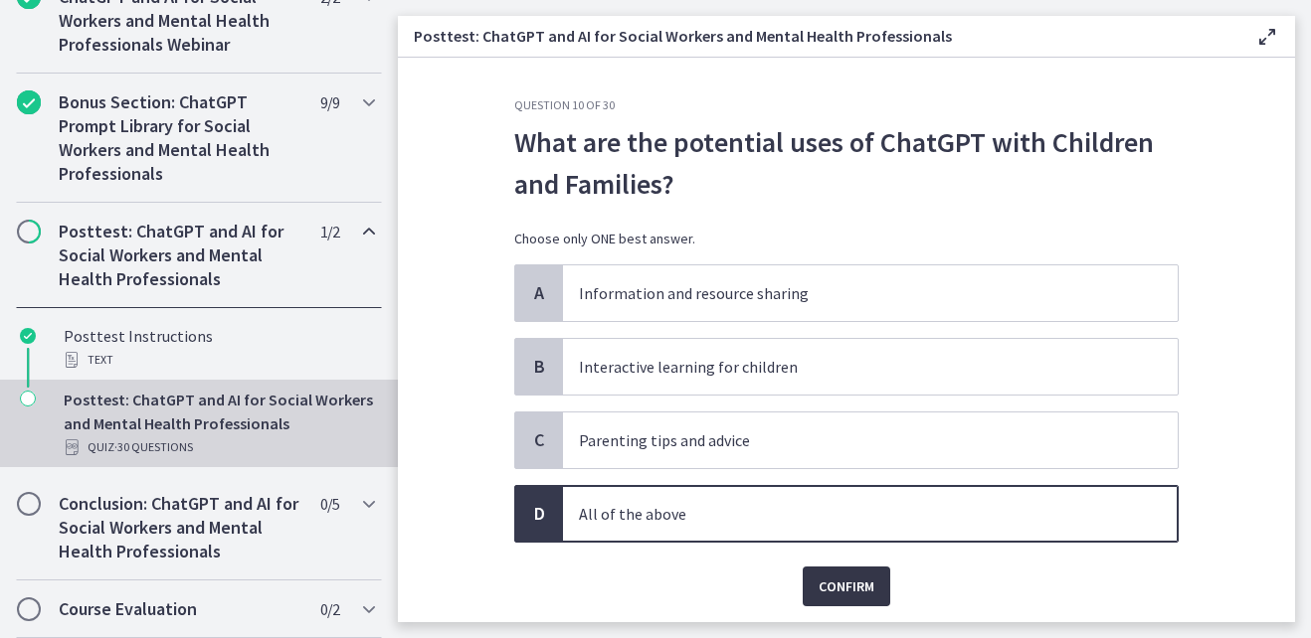
click at [823, 581] on span "Confirm" at bounding box center [846, 587] width 56 height 24
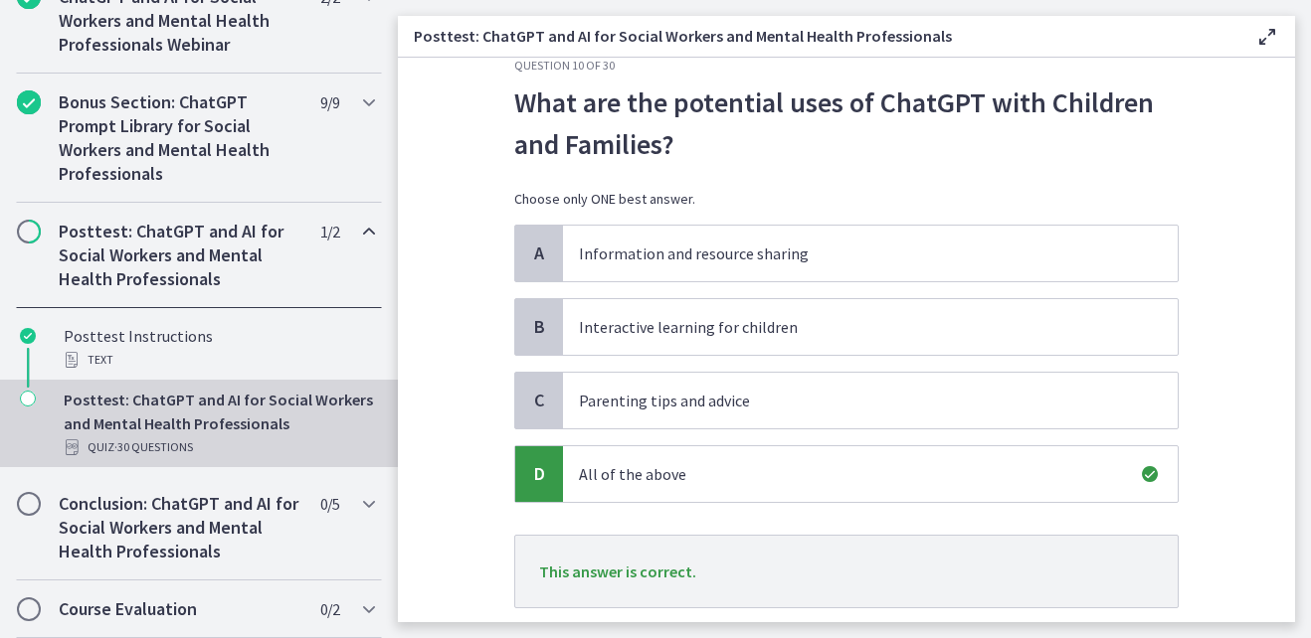
scroll to position [169, 0]
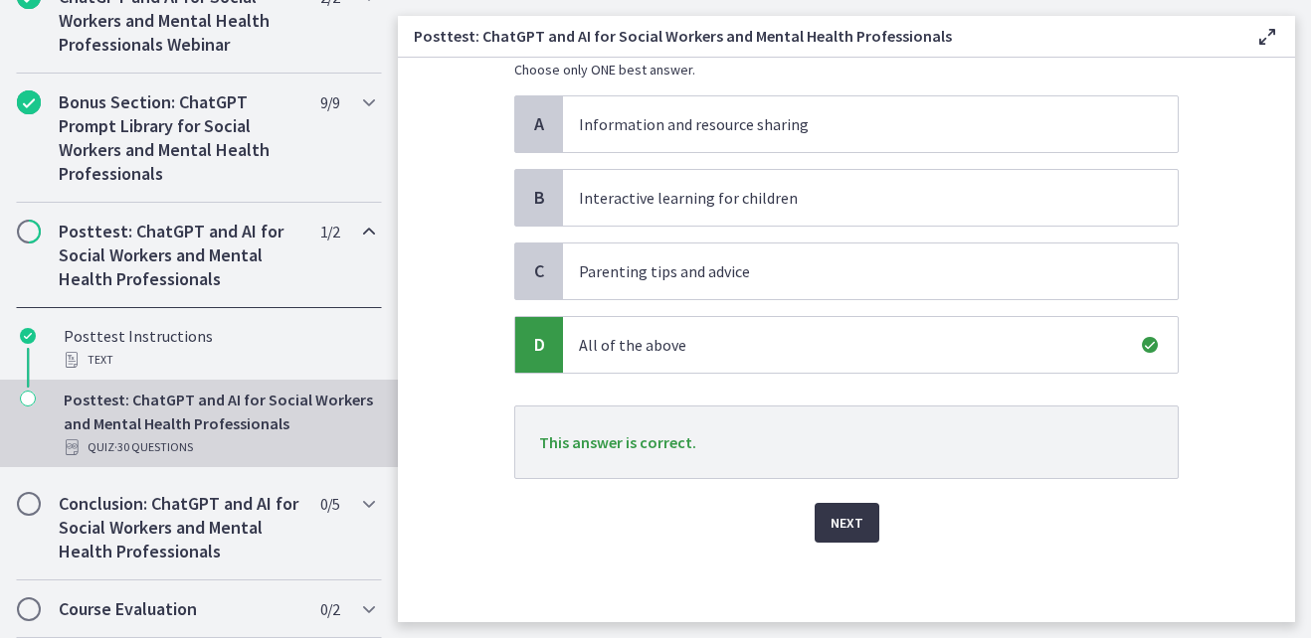
click at [833, 519] on span "Next" at bounding box center [846, 523] width 33 height 24
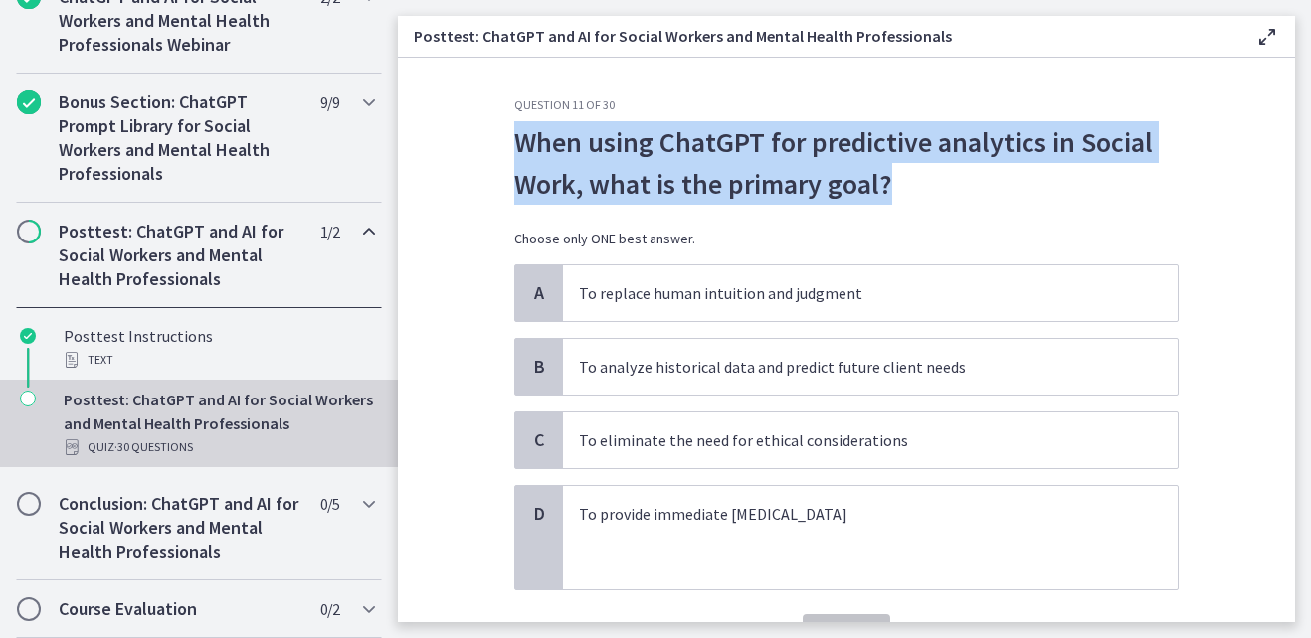
drag, startPoint x: 509, startPoint y: 136, endPoint x: 939, endPoint y: 198, distance: 434.0
click at [939, 198] on p "When using ChatGPT for predictive analytics in Social Work, what is the primary…" at bounding box center [846, 163] width 664 height 84
copy p "When using ChatGPT for predictive analytics in Social Work, what is the primary…"
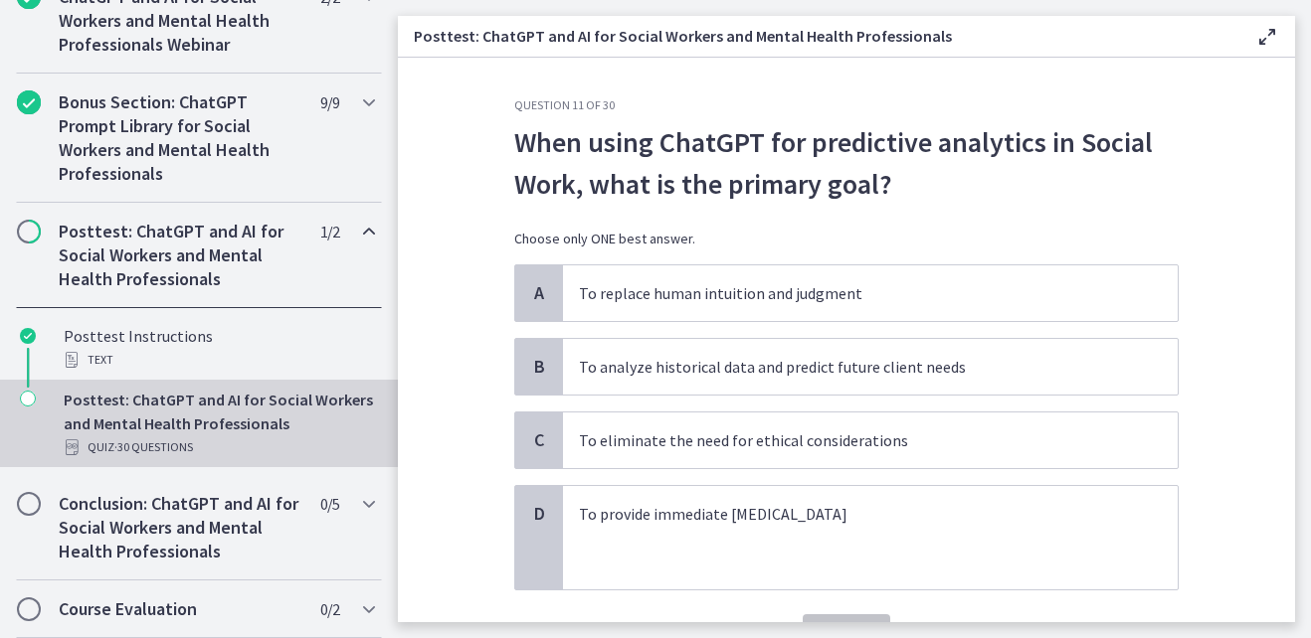
click at [987, 52] on div "Posttest: ChatGPT and AI for Social Workers and Mental Health Professionals Ena…" at bounding box center [846, 37] width 897 height 42
click at [804, 360] on p "To analyze historical data and predict future client needs" at bounding box center [850, 367] width 543 height 24
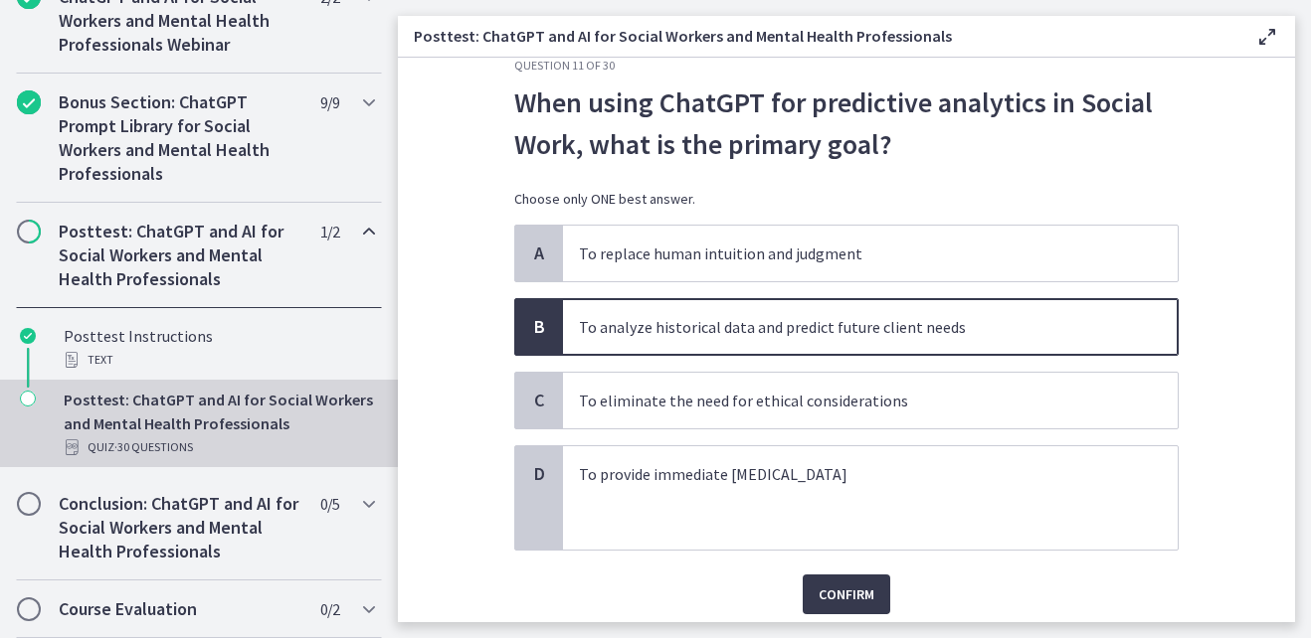
scroll to position [111, 0]
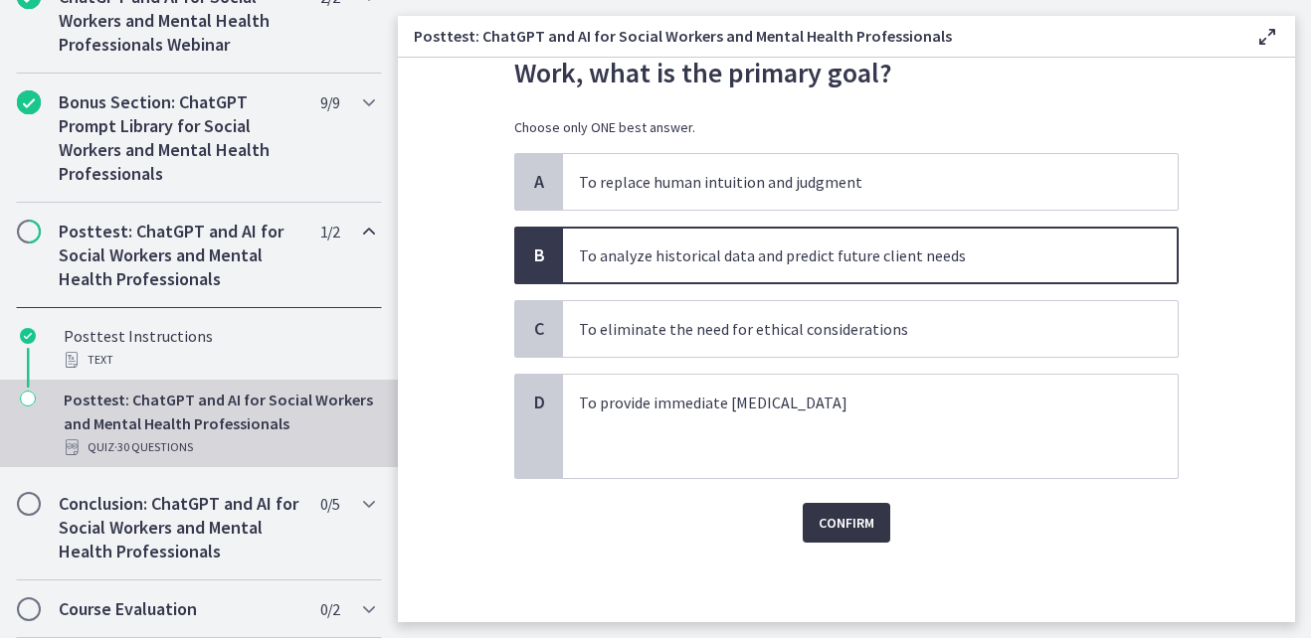
click at [860, 515] on span "Confirm" at bounding box center [846, 523] width 56 height 24
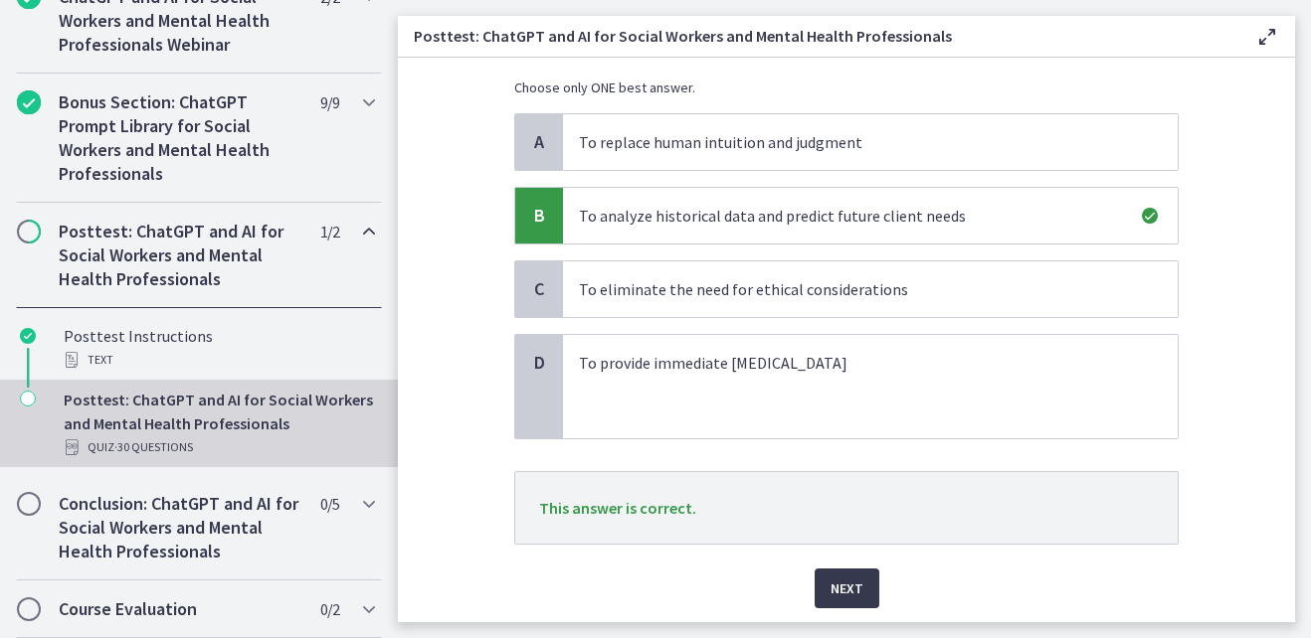
scroll to position [217, 0]
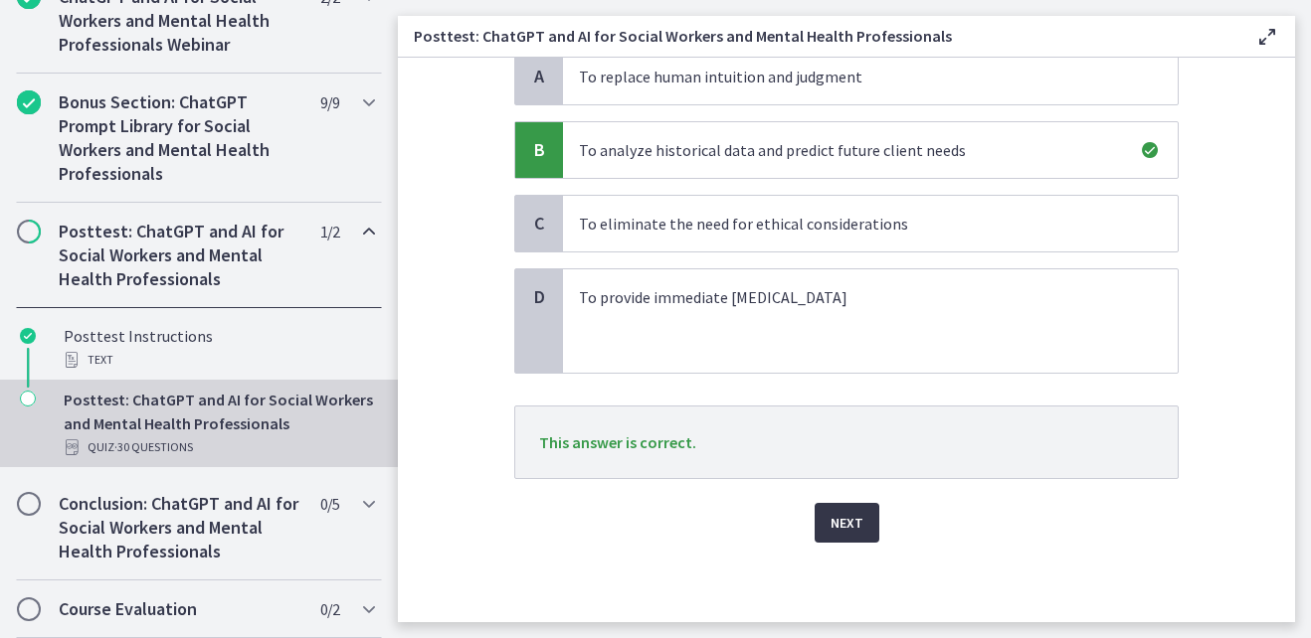
click at [844, 530] on span "Next" at bounding box center [846, 523] width 33 height 24
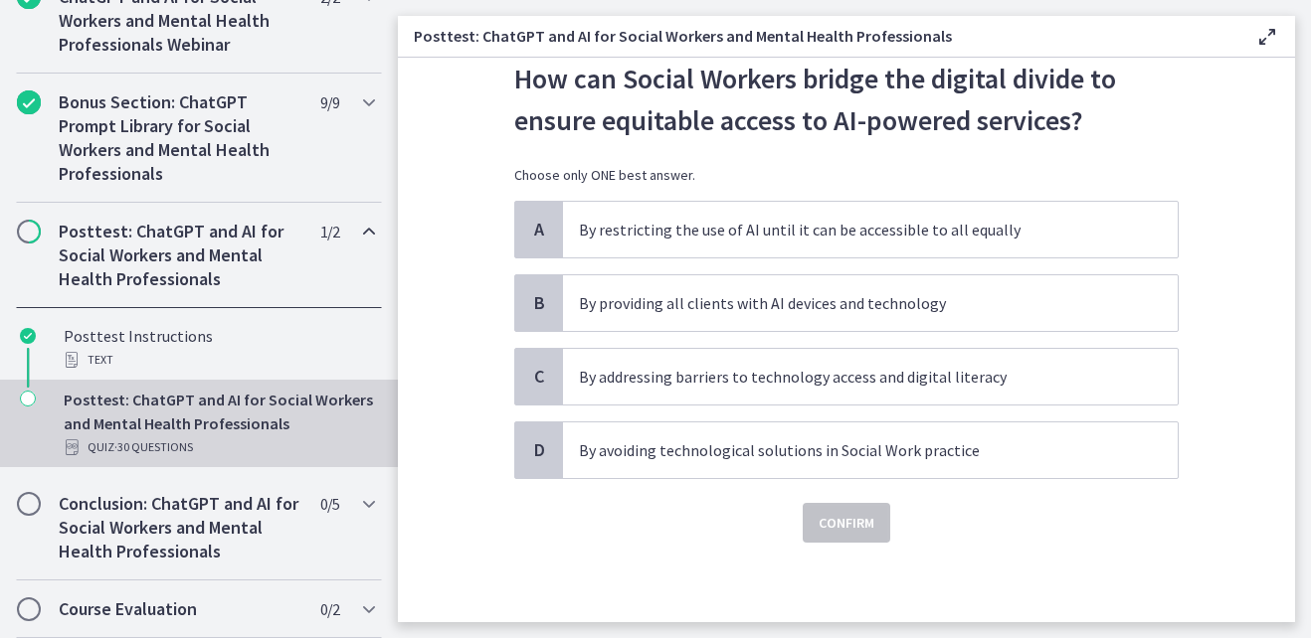
scroll to position [0, 0]
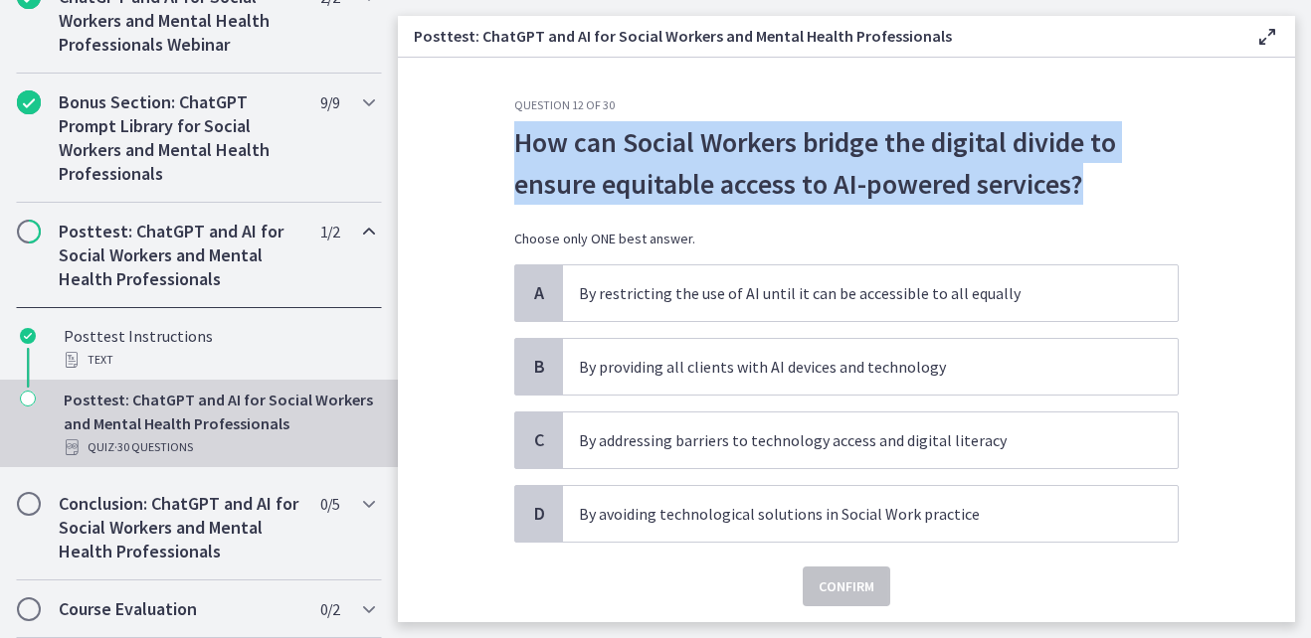
drag, startPoint x: 508, startPoint y: 141, endPoint x: 1154, endPoint y: 181, distance: 646.7
click at [1154, 181] on p "How can Social Workers bridge the digital divide to ensure equitable access to …" at bounding box center [846, 163] width 664 height 84
copy p "How can Social Workers bridge the digital divide to ensure equitable access to …"
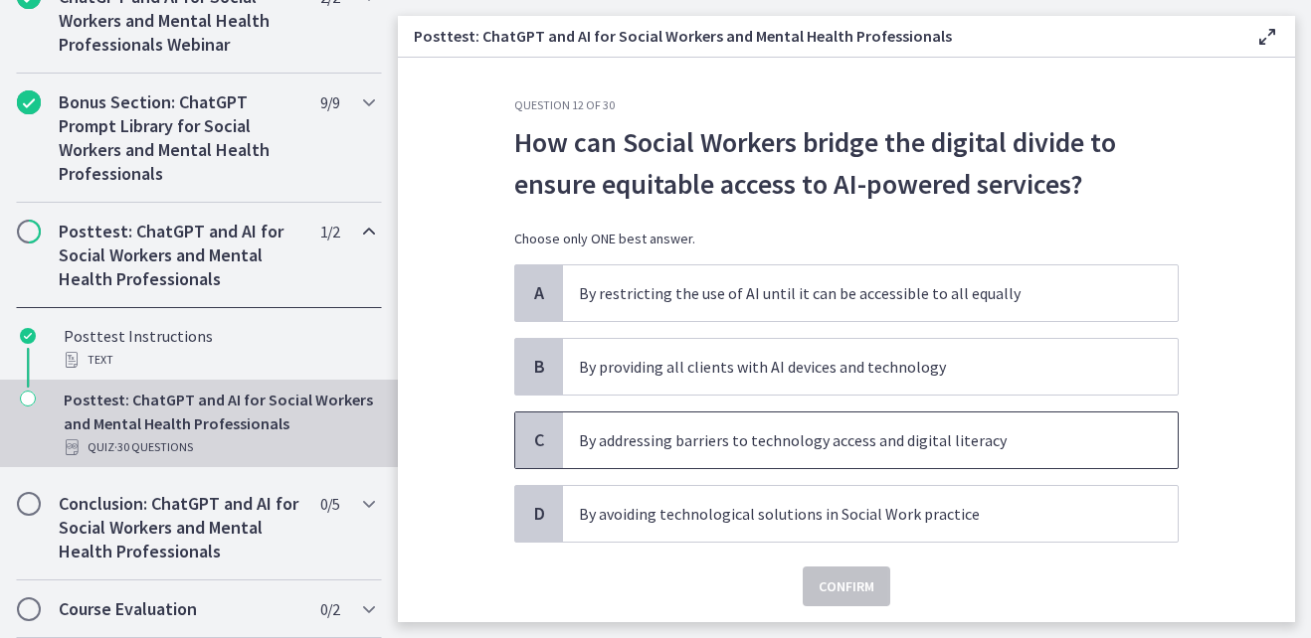
click at [660, 439] on p "By addressing barriers to technology access and digital literacy" at bounding box center [850, 441] width 543 height 24
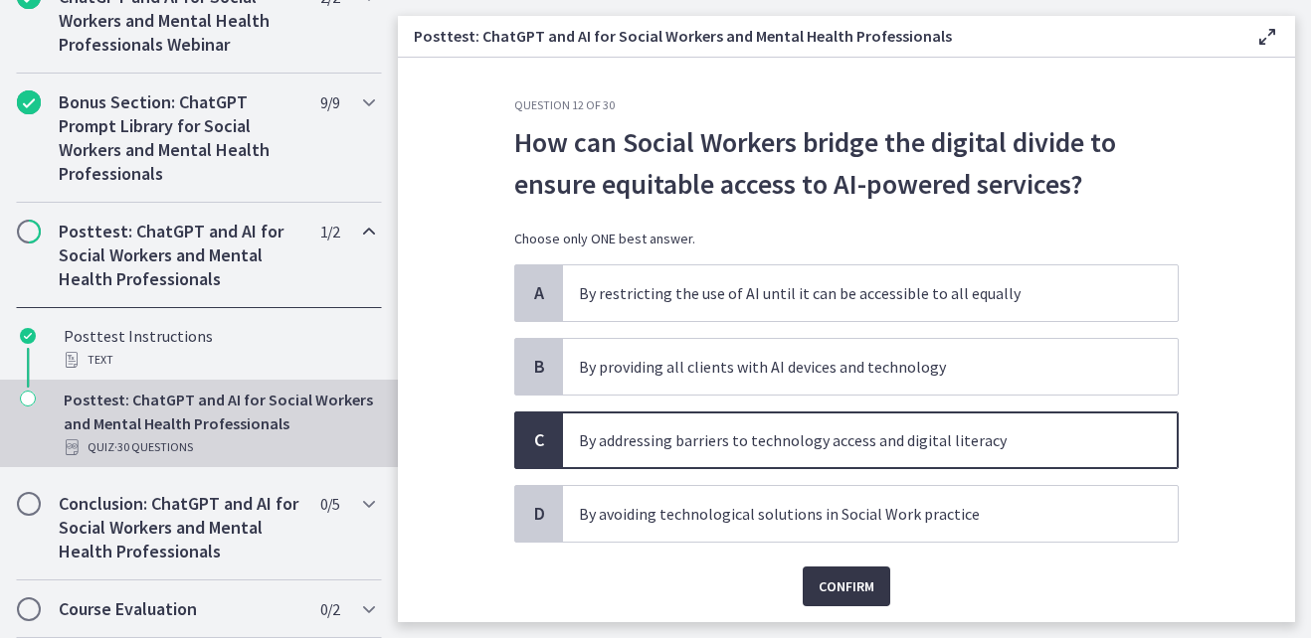
click at [829, 582] on span "Confirm" at bounding box center [846, 587] width 56 height 24
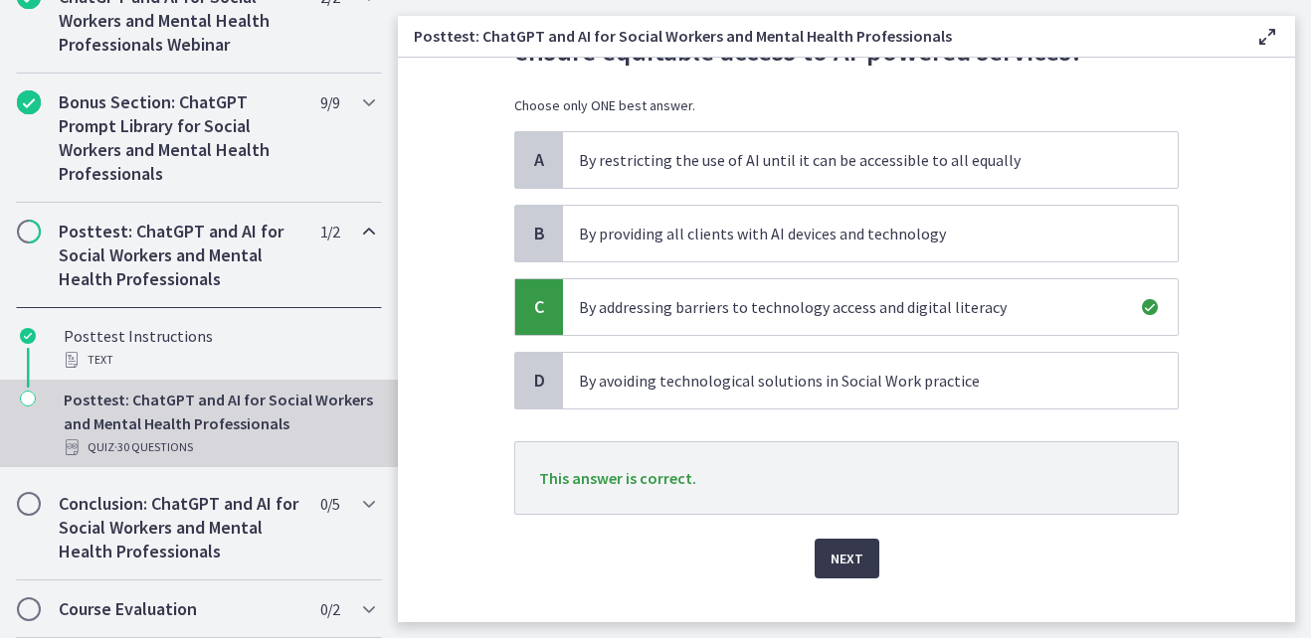
scroll to position [169, 0]
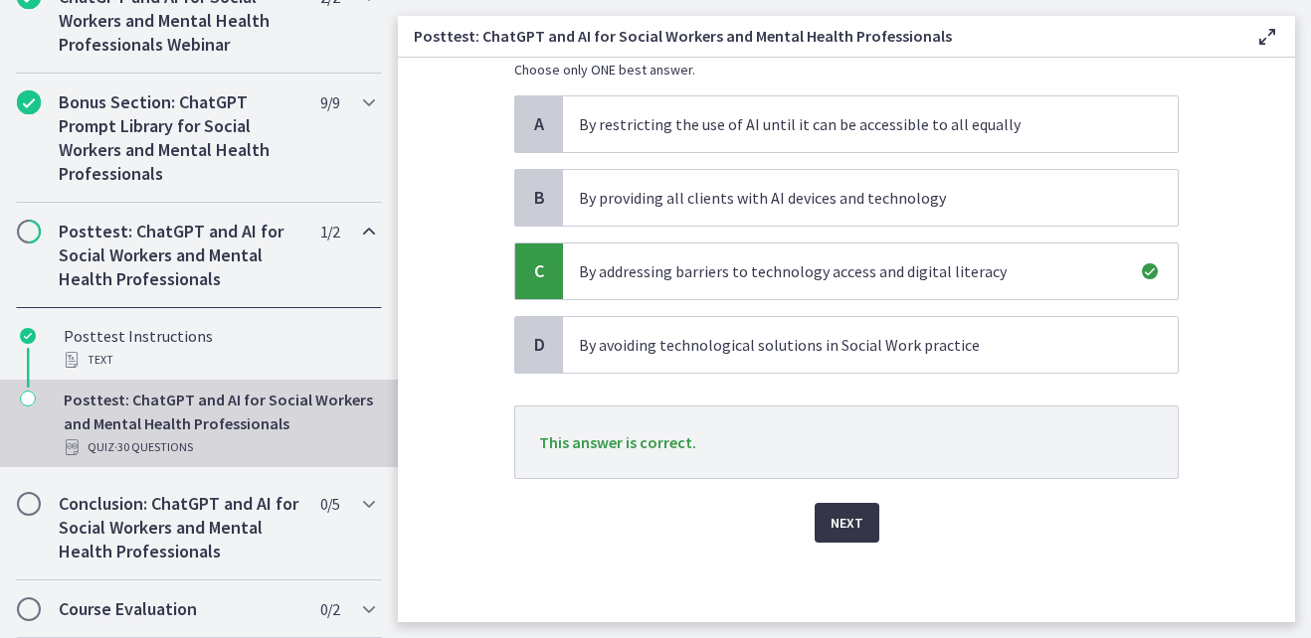
click at [844, 531] on span "Next" at bounding box center [846, 523] width 33 height 24
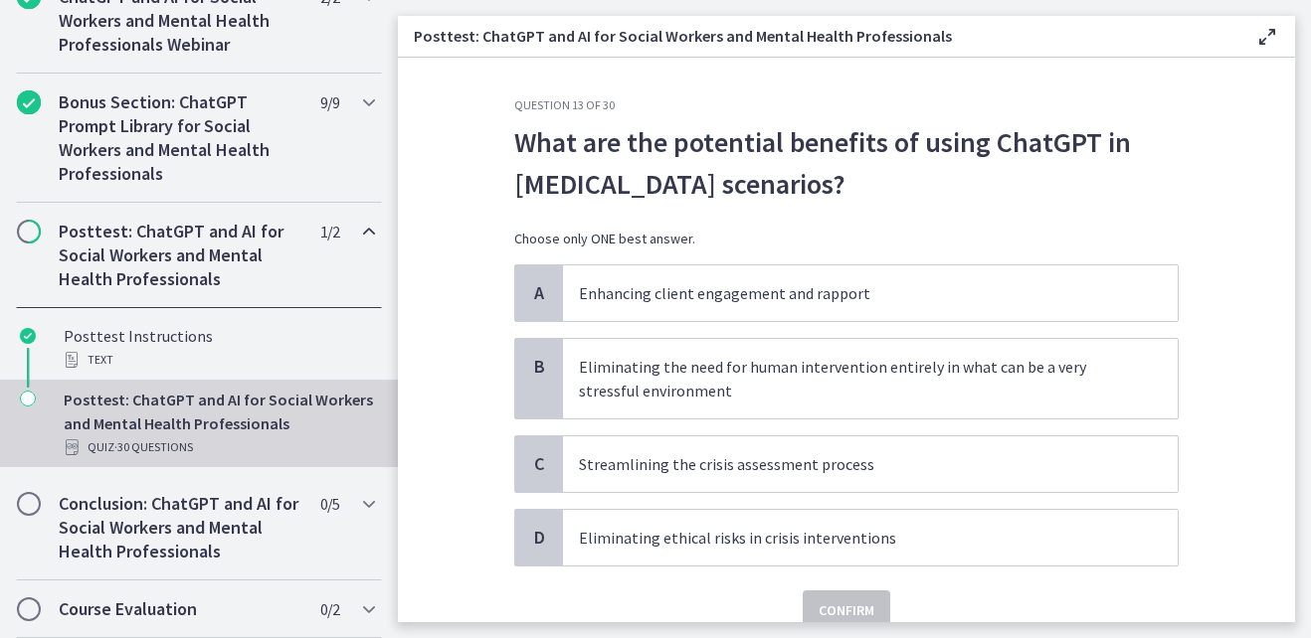
click at [514, 140] on p "What are the potential benefits of using ChatGPT in [MEDICAL_DATA] scenarios?" at bounding box center [846, 163] width 664 height 84
drag, startPoint x: 594, startPoint y: 148, endPoint x: 834, endPoint y: 195, distance: 245.2
click at [834, 195] on p "What are the potential benefits of using ChatGPT in [MEDICAL_DATA] scenarios?" at bounding box center [846, 163] width 664 height 84
click at [829, 195] on p "What are the potential benefits of using ChatGPT in [MEDICAL_DATA] scenarios?" at bounding box center [846, 163] width 664 height 84
drag, startPoint x: 506, startPoint y: 140, endPoint x: 906, endPoint y: 173, distance: 401.1
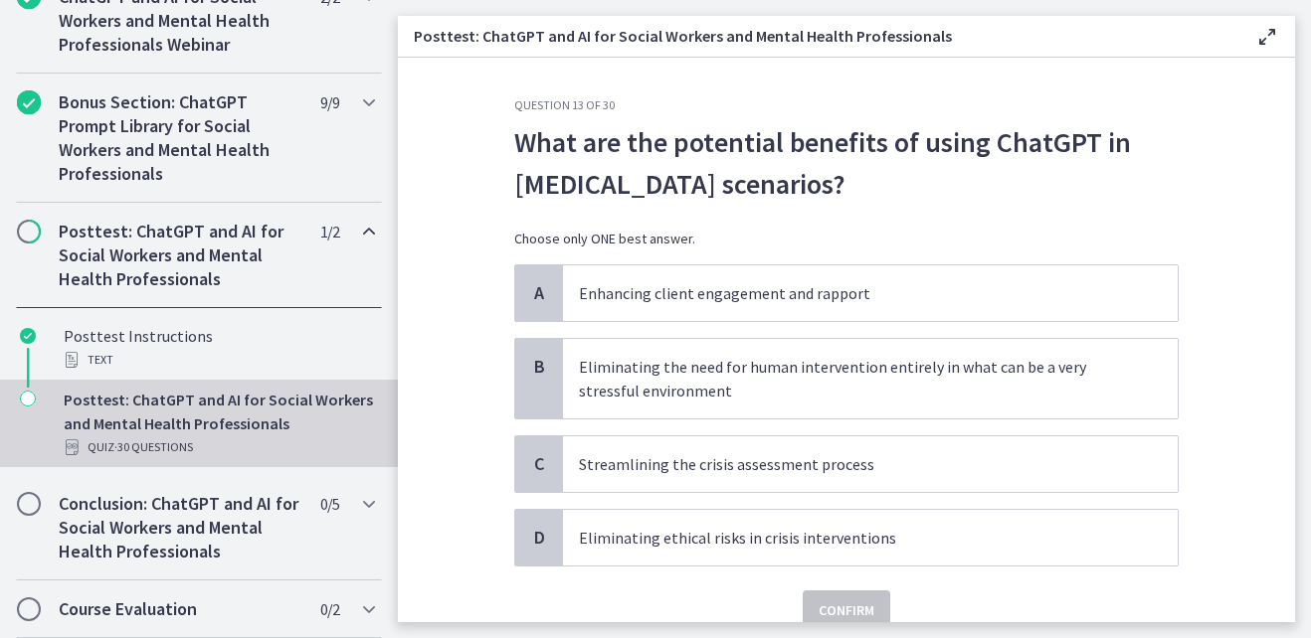
click at [906, 173] on p "What are the potential benefits of using ChatGPT in [MEDICAL_DATA] scenarios?" at bounding box center [846, 163] width 664 height 84
copy p "What are the potential benefits of using ChatGPT in [MEDICAL_DATA] scenarios?"
click at [770, 461] on p "Streamlining the crisis assessment process" at bounding box center [850, 464] width 543 height 24
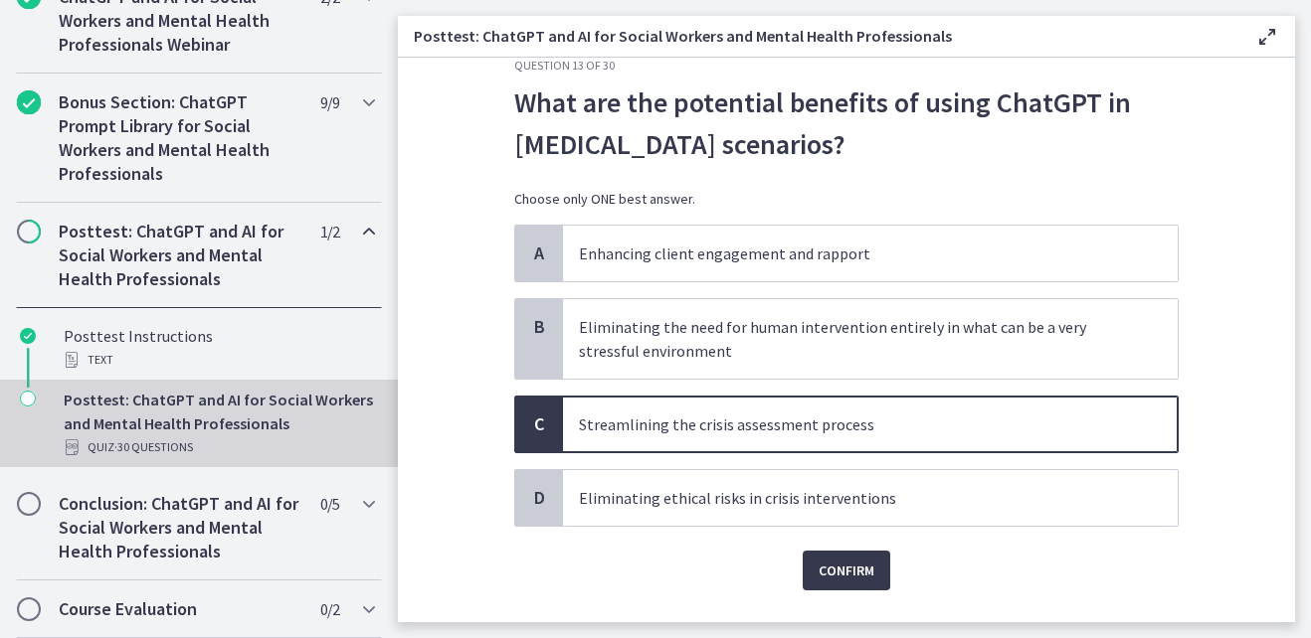
scroll to position [88, 0]
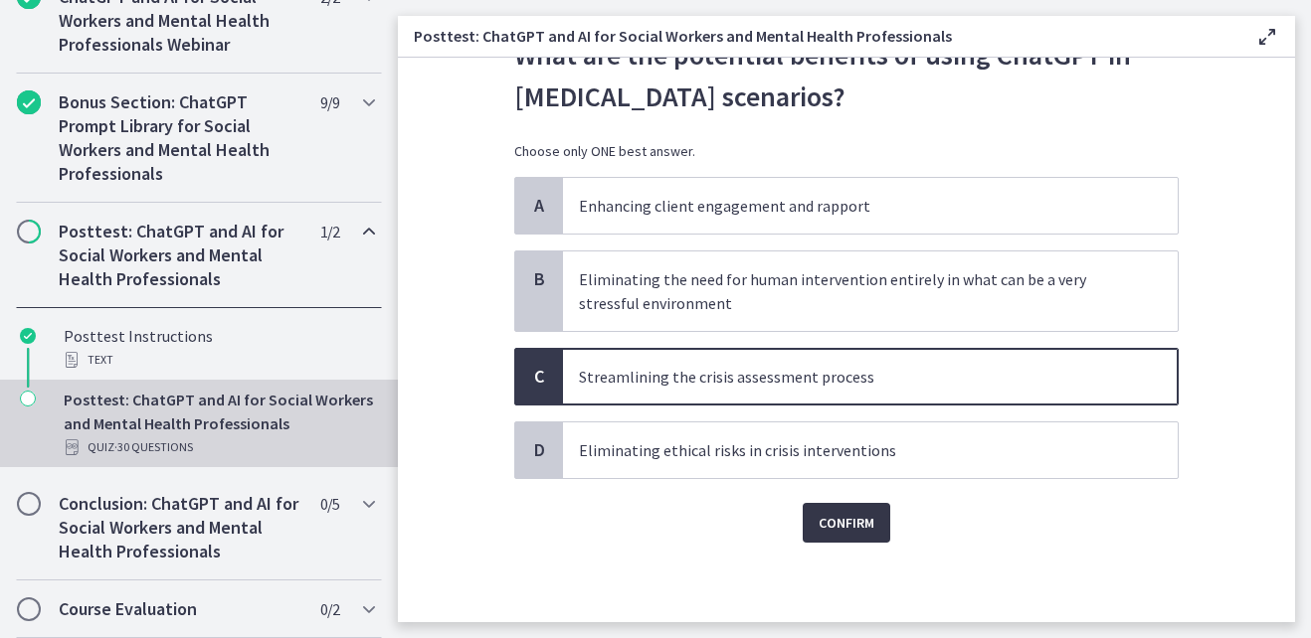
click at [866, 524] on span "Confirm" at bounding box center [846, 523] width 56 height 24
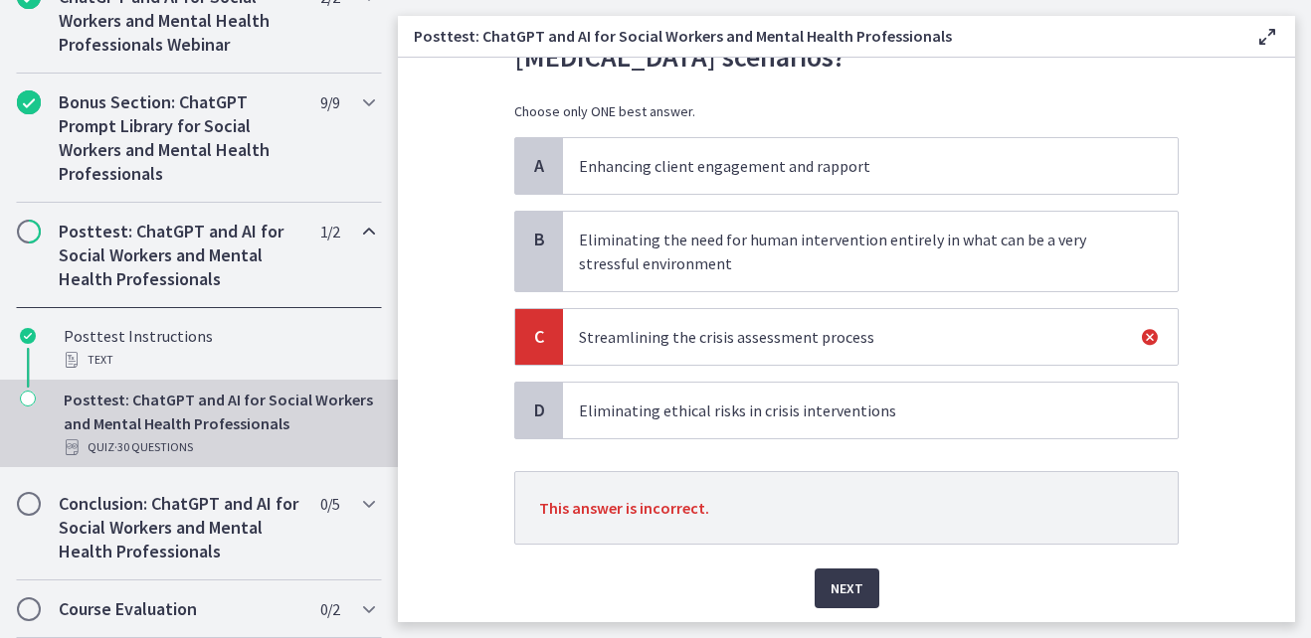
scroll to position [193, 0]
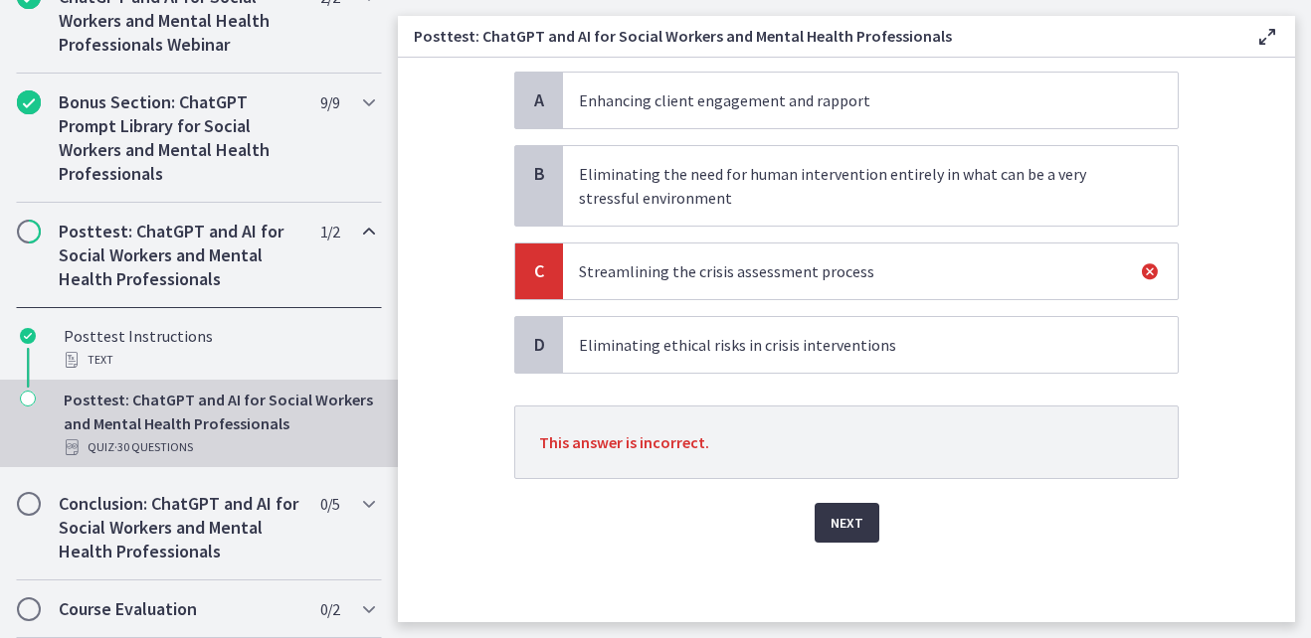
click at [837, 521] on span "Next" at bounding box center [846, 523] width 33 height 24
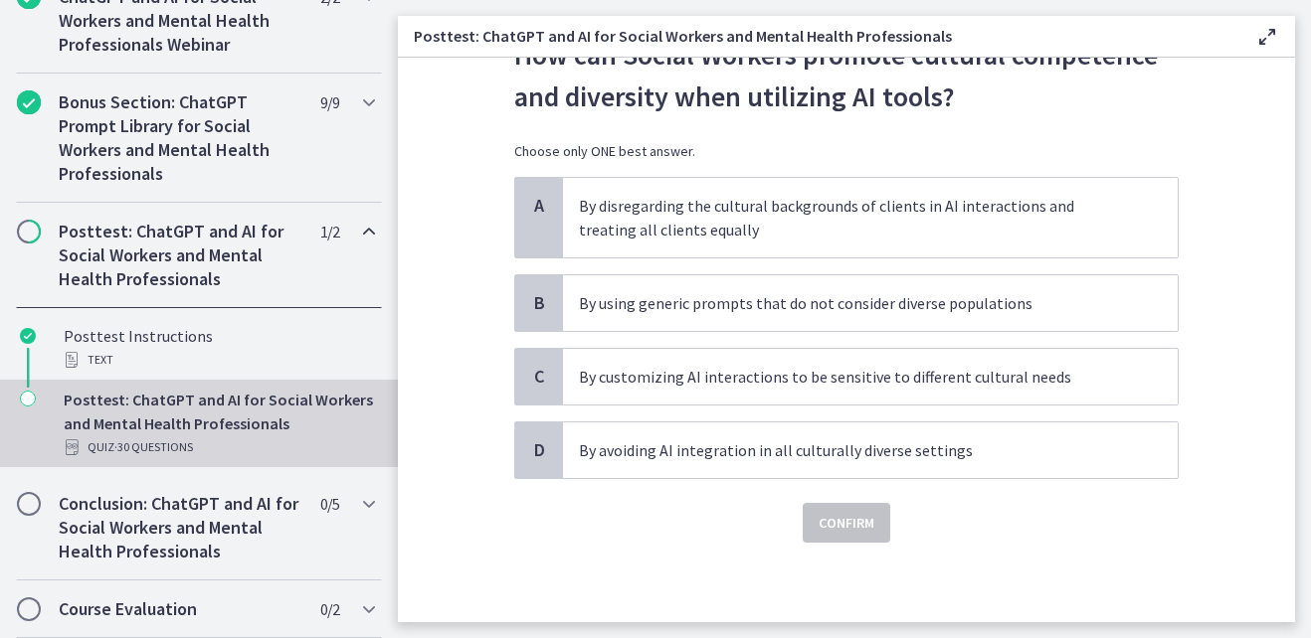
scroll to position [0, 0]
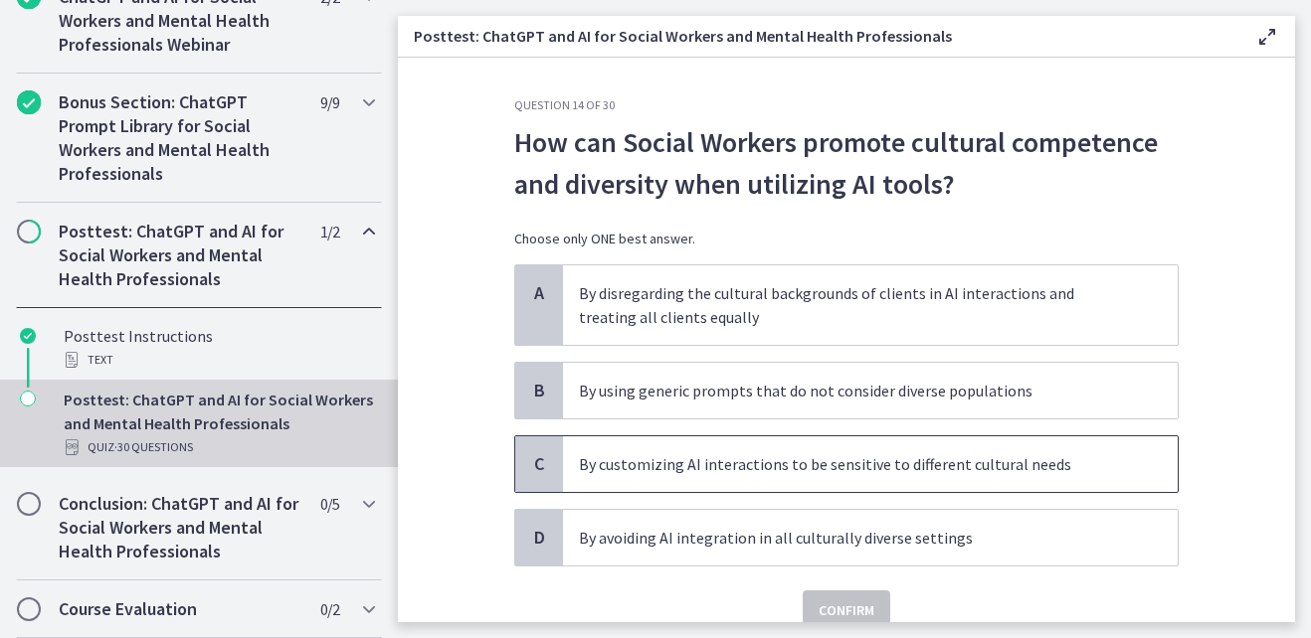
click at [849, 463] on p "By customizing AI interactions to be sensitive to different cultural needs" at bounding box center [850, 464] width 543 height 24
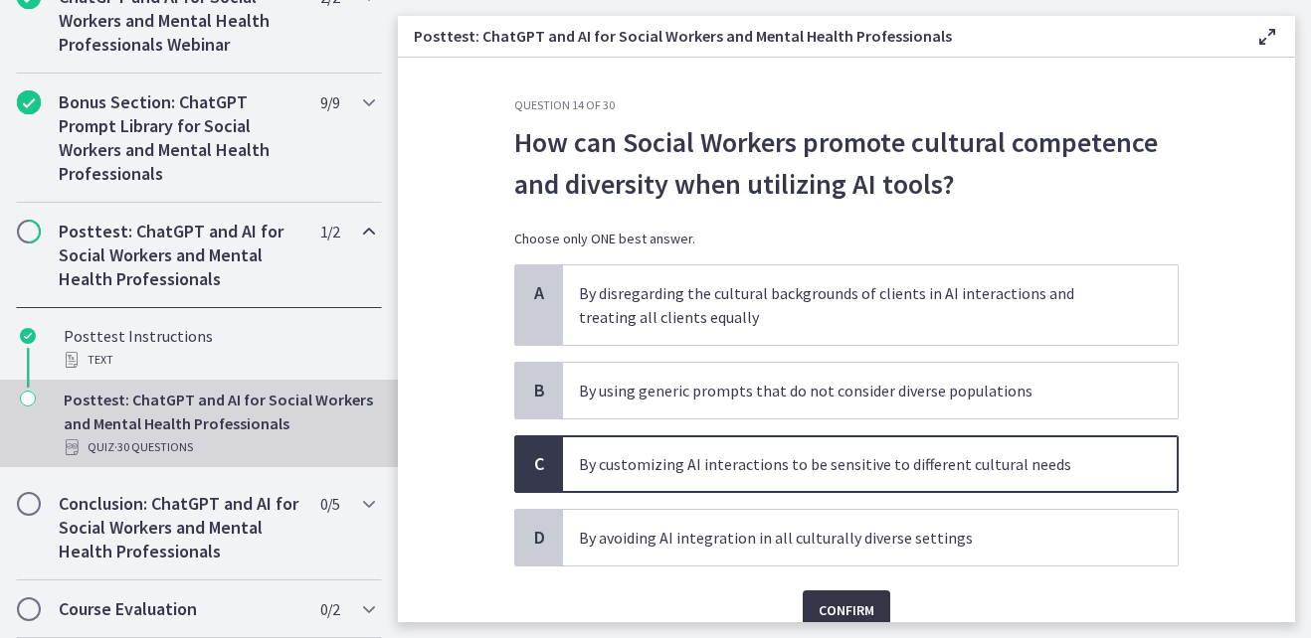
click at [841, 603] on span "Confirm" at bounding box center [846, 611] width 56 height 24
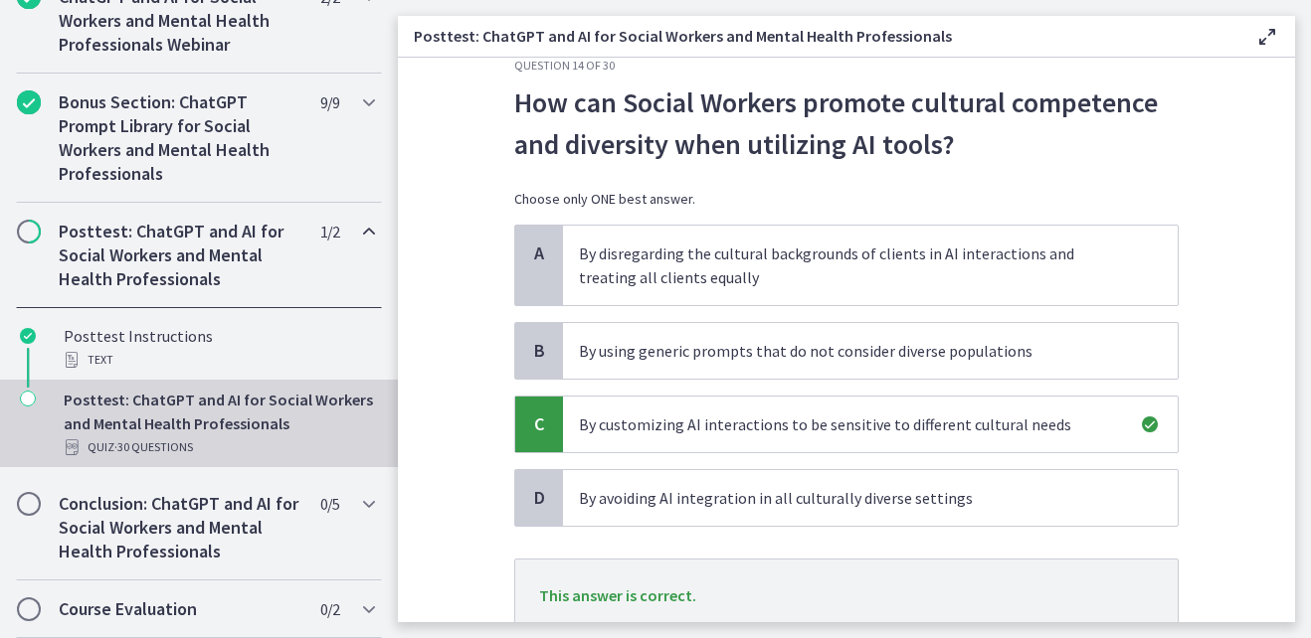
scroll to position [193, 0]
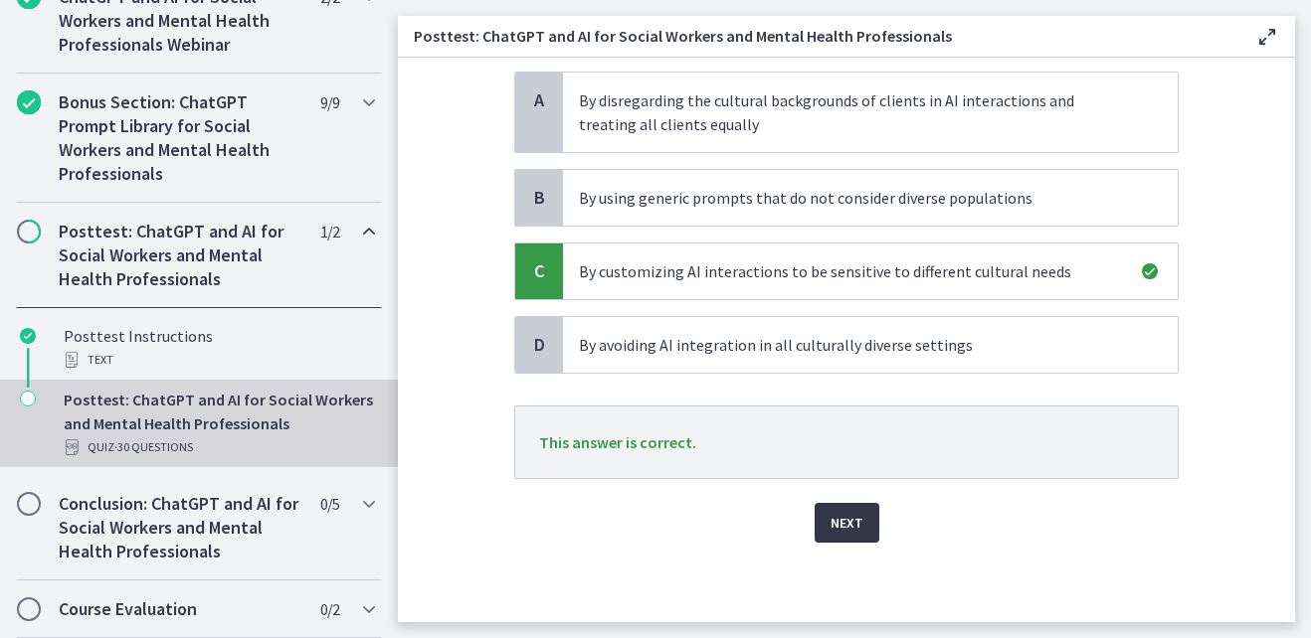
click at [847, 523] on span "Next" at bounding box center [846, 523] width 33 height 24
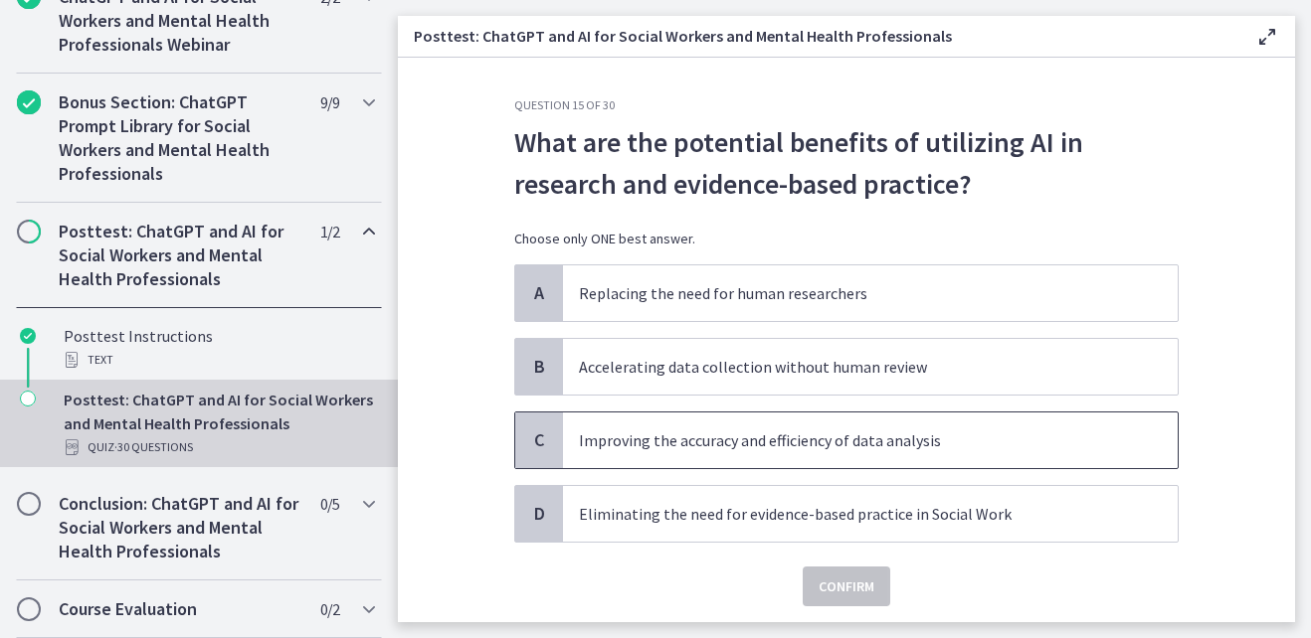
click at [890, 445] on p "Improving the accuracy and efficiency of data analysis" at bounding box center [850, 441] width 543 height 24
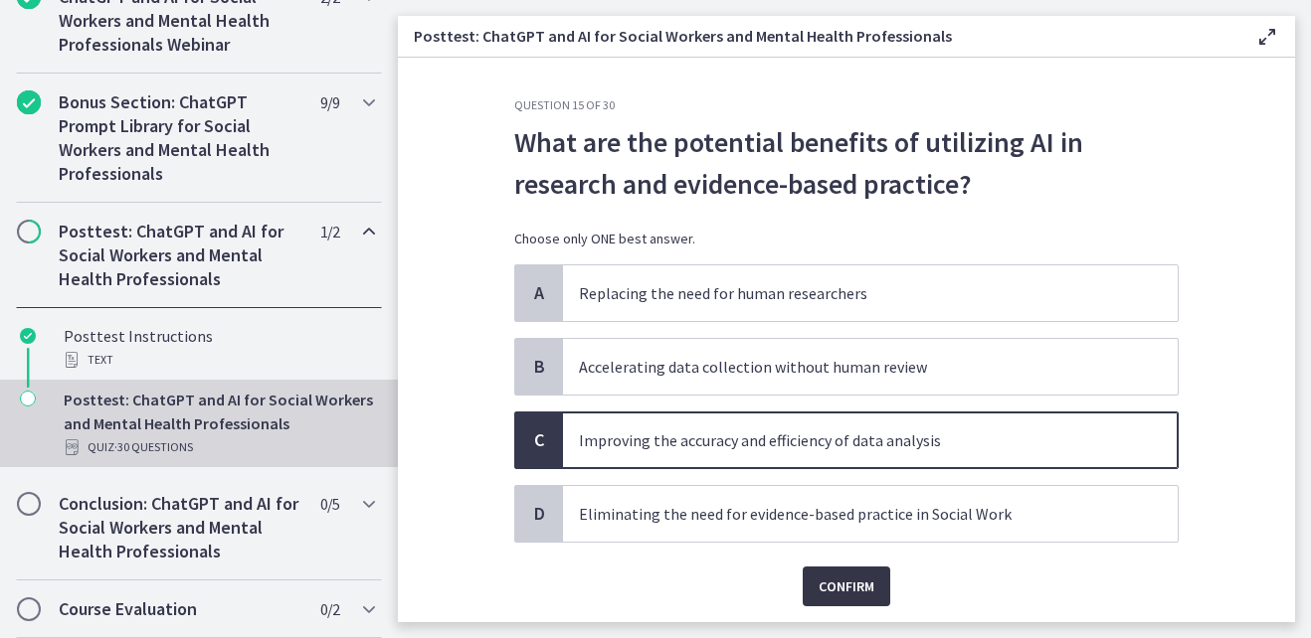
click at [865, 591] on span "Confirm" at bounding box center [846, 587] width 56 height 24
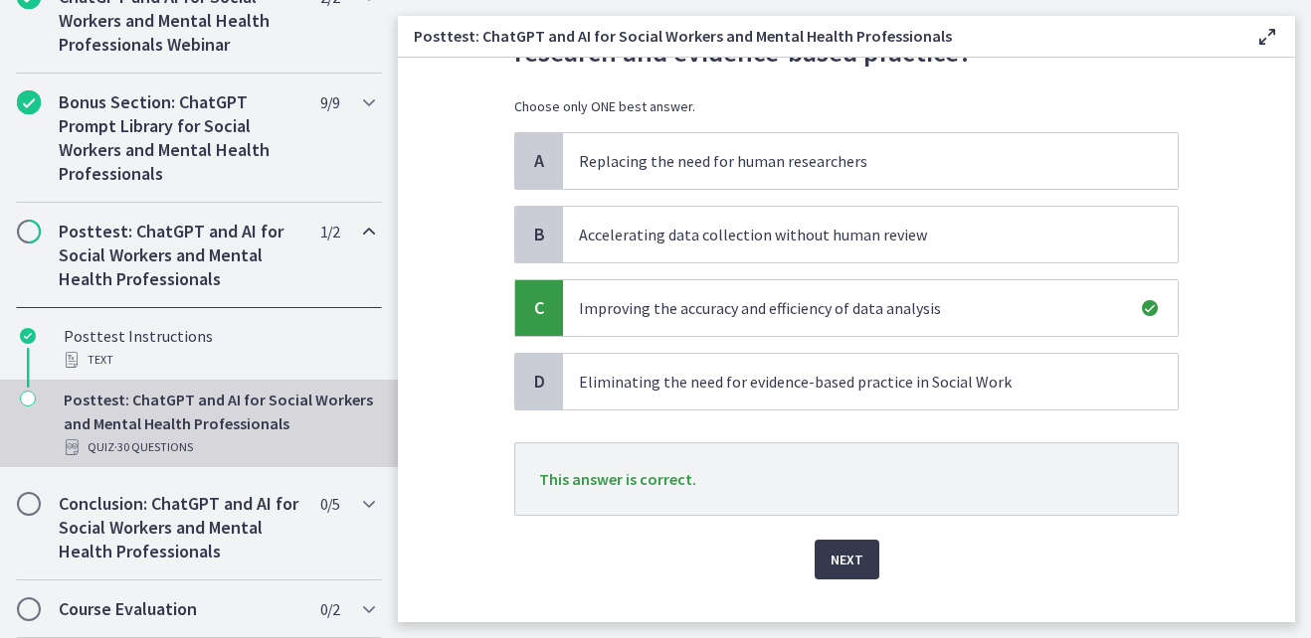
scroll to position [169, 0]
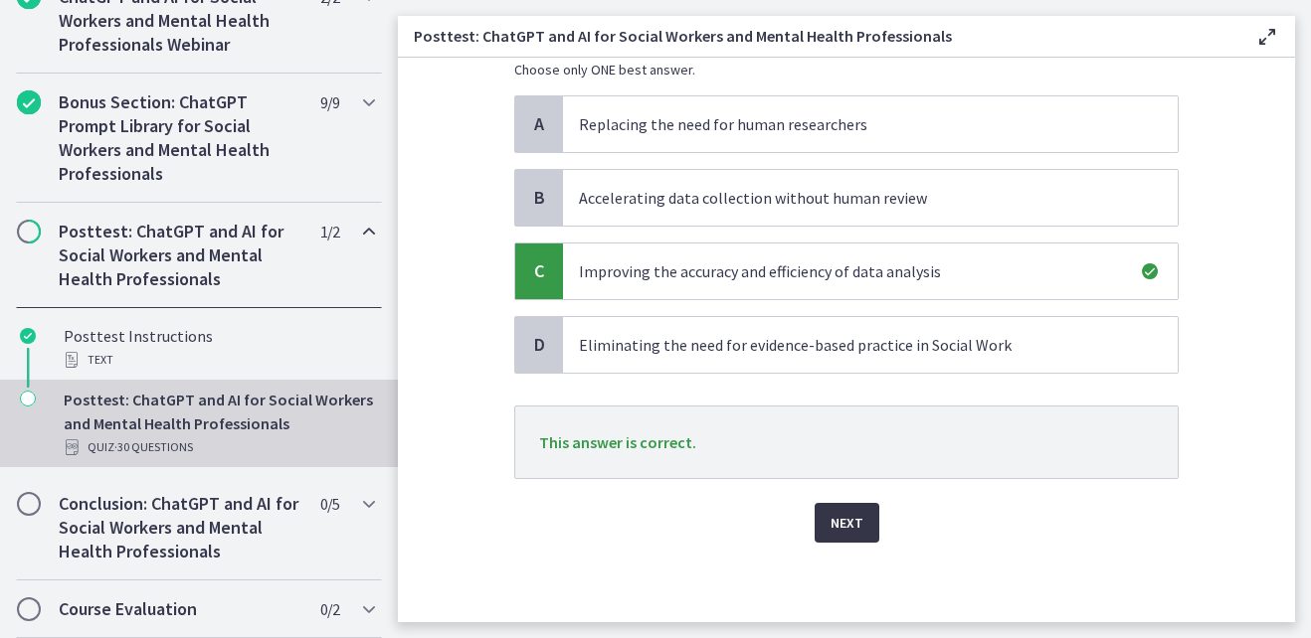
click at [833, 523] on span "Next" at bounding box center [846, 523] width 33 height 24
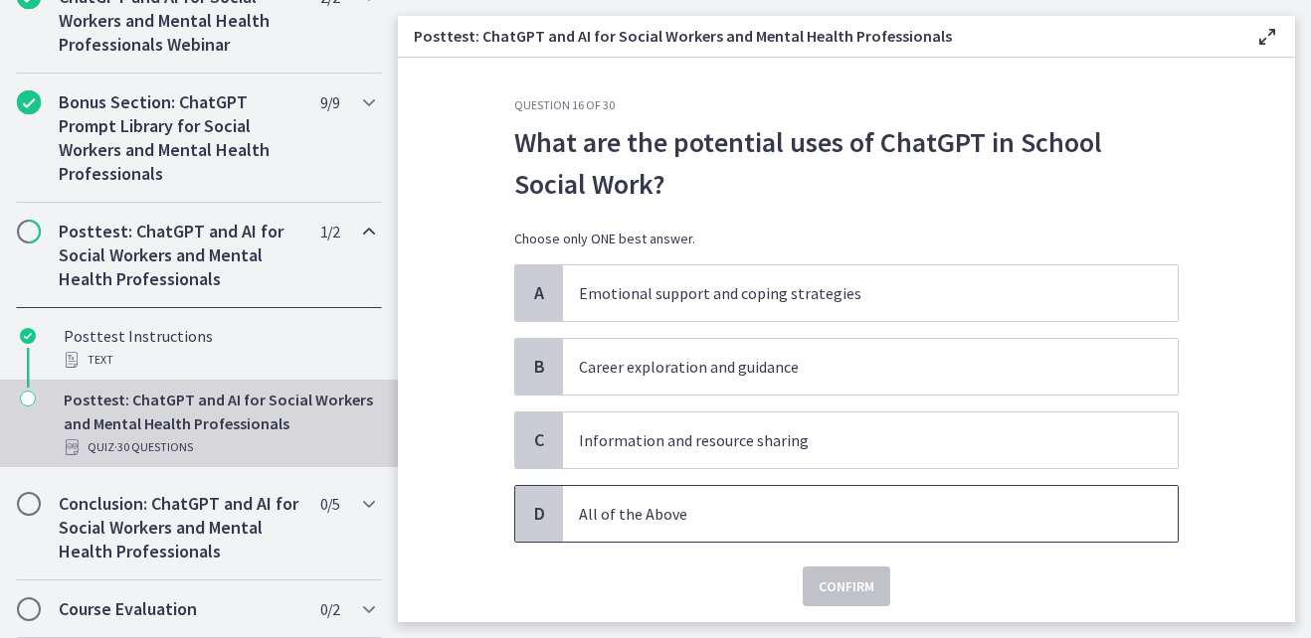
click at [618, 514] on p "All of the Above" at bounding box center [850, 514] width 543 height 24
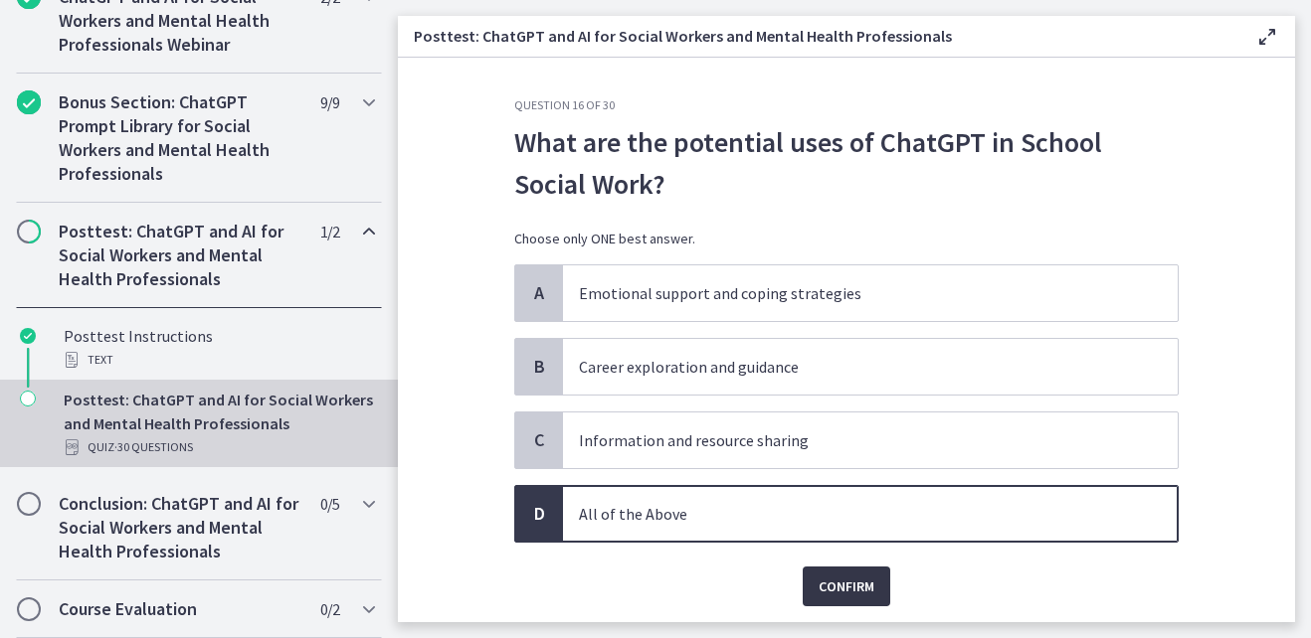
click at [828, 583] on span "Confirm" at bounding box center [846, 587] width 56 height 24
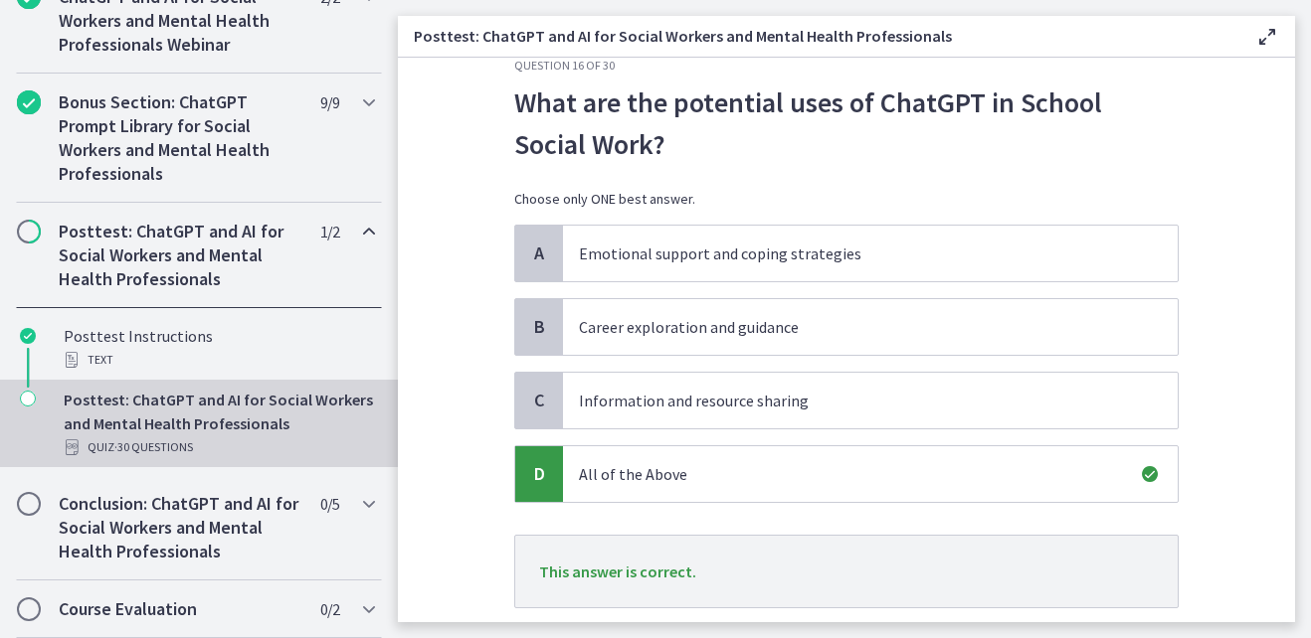
scroll to position [169, 0]
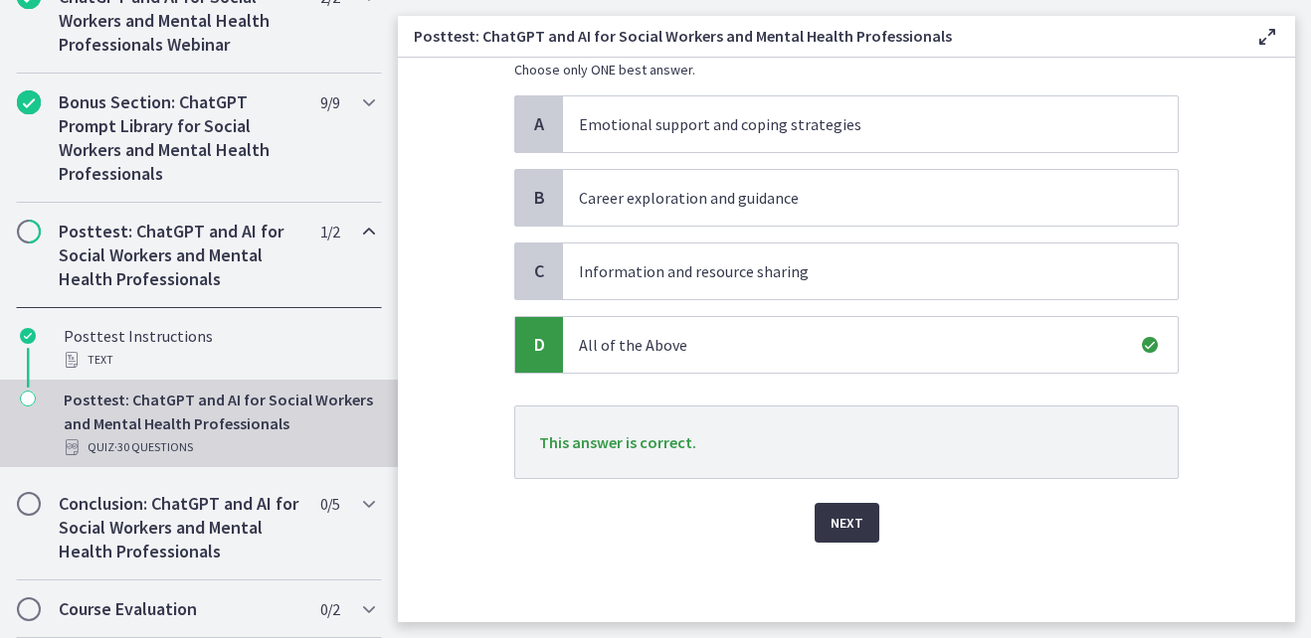
click at [852, 516] on span "Next" at bounding box center [846, 523] width 33 height 24
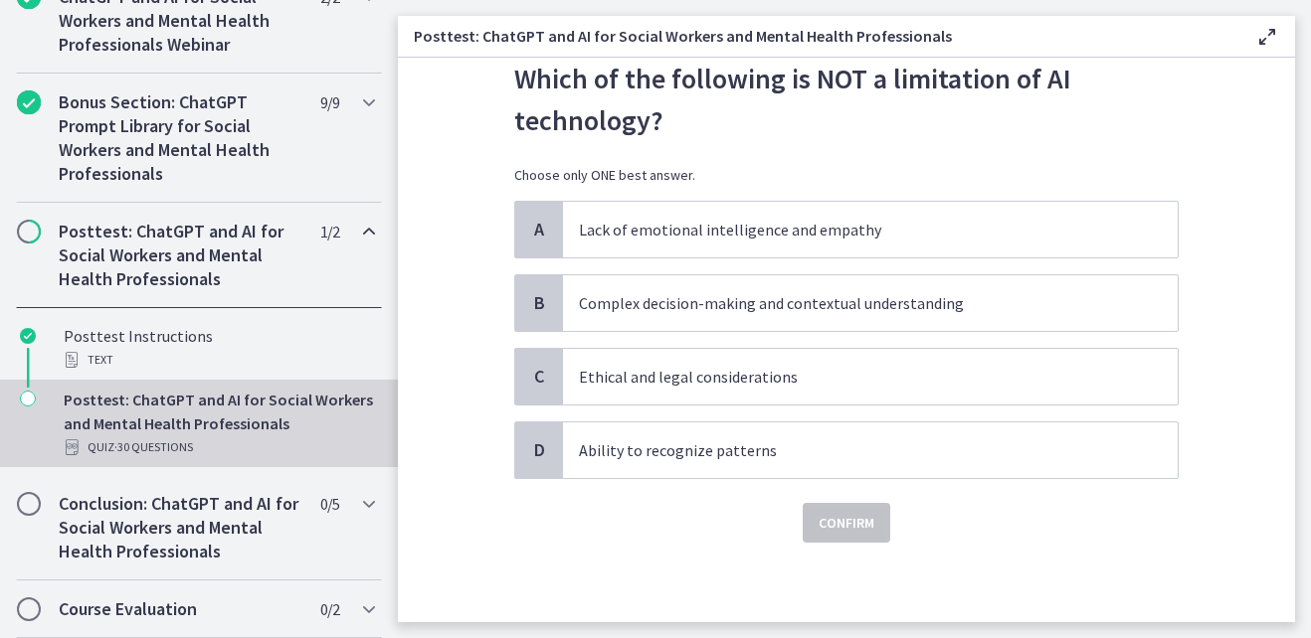
scroll to position [0, 0]
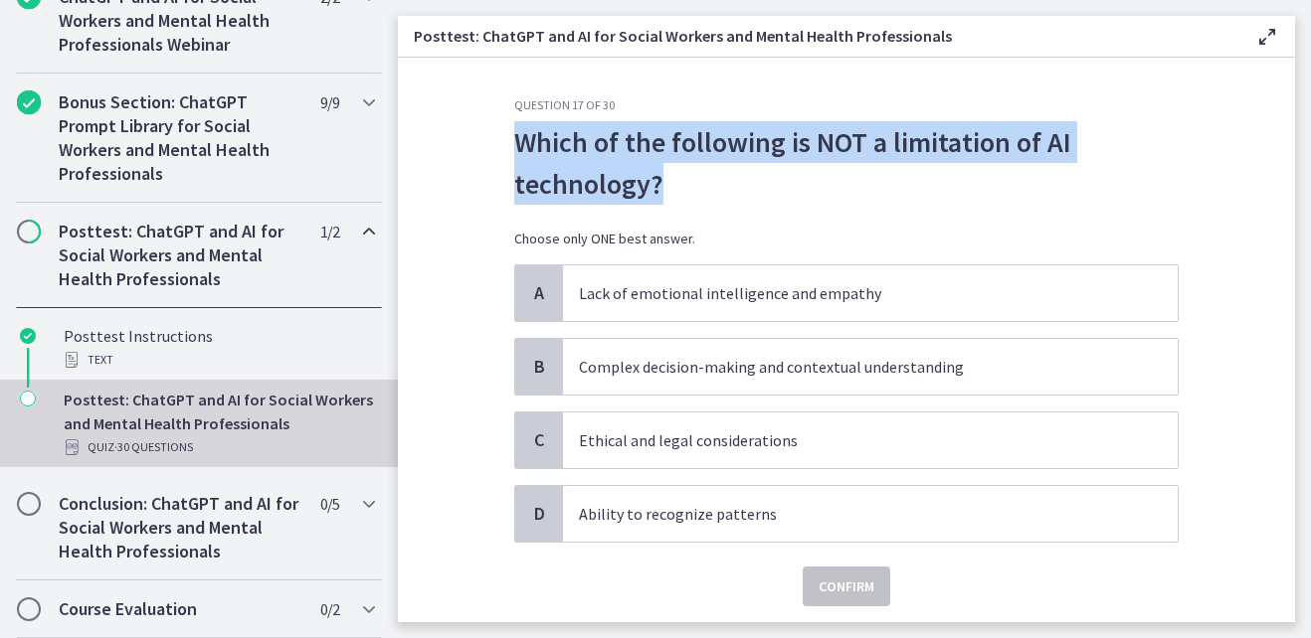
drag, startPoint x: 512, startPoint y: 137, endPoint x: 689, endPoint y: 187, distance: 183.9
click at [689, 187] on p "Which of the following is NOT a limitation of AI technology?" at bounding box center [846, 163] width 664 height 84
copy p "Which of the following is NOT a limitation of AI technology?"
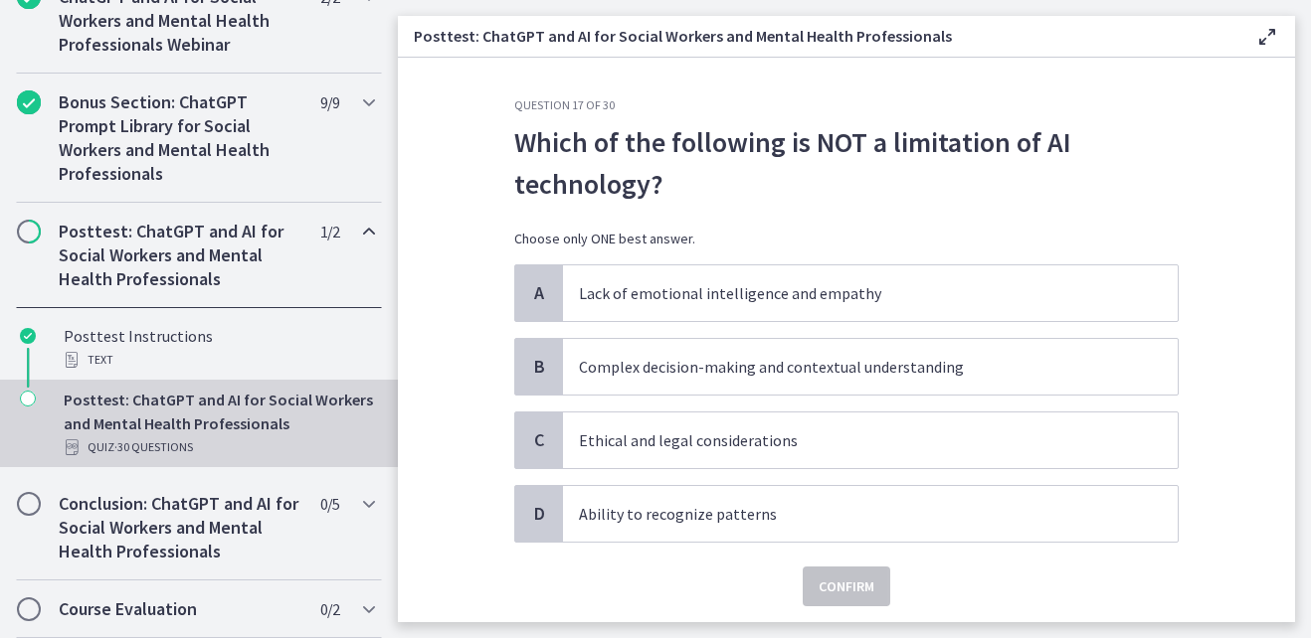
click at [807, 208] on div "Which of the following is NOT a limitation of AI technology? Choose only ONE be…" at bounding box center [846, 192] width 664 height 143
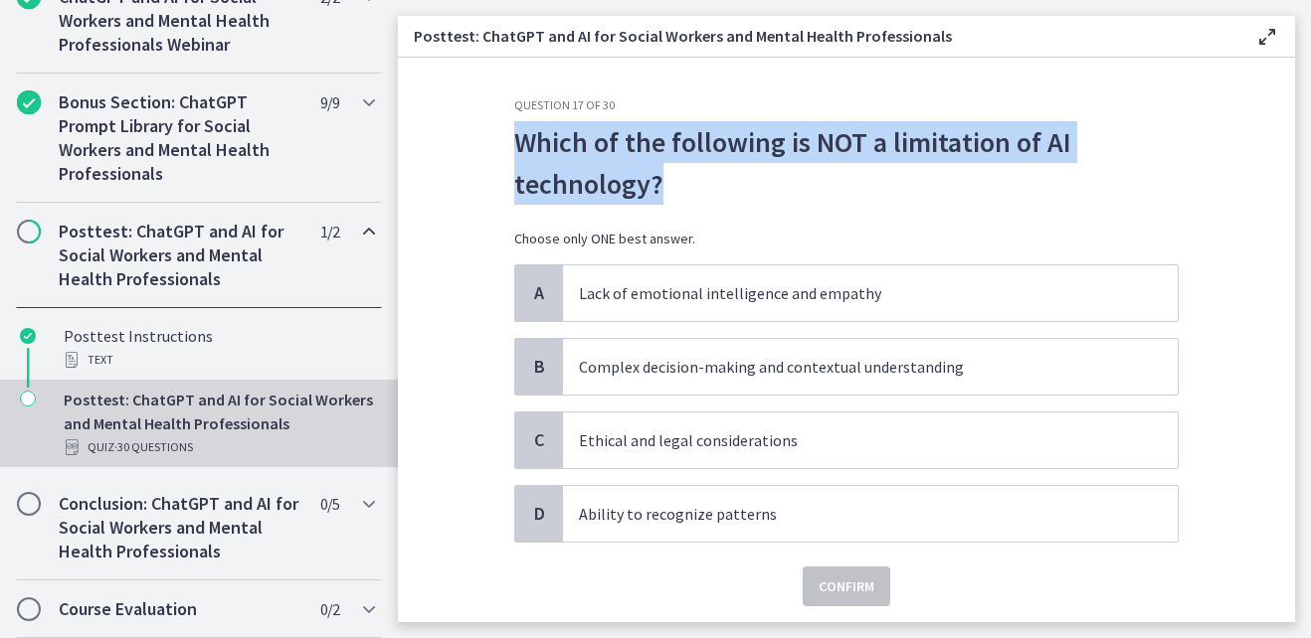
drag, startPoint x: 513, startPoint y: 140, endPoint x: 721, endPoint y: 177, distance: 211.1
click at [721, 177] on p "Which of the following is NOT a limitation of AI technology?" at bounding box center [846, 163] width 664 height 84
copy p "Which of the following is NOT a limitation of AI technology?"
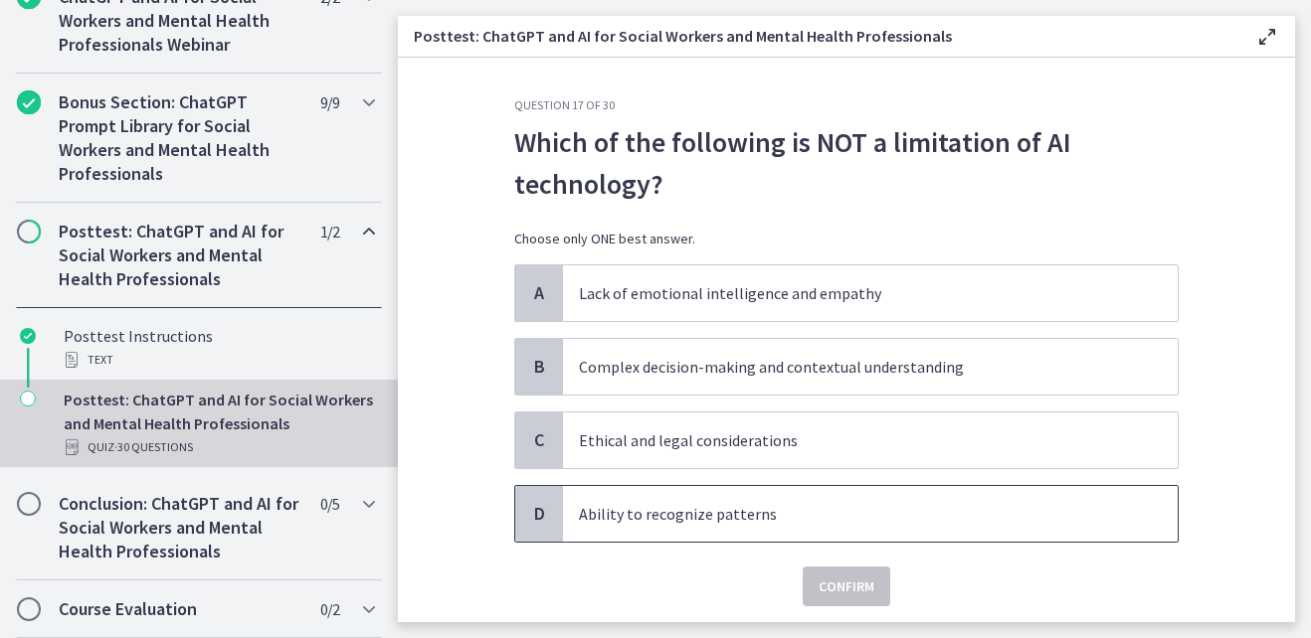
click at [653, 531] on span "Ability to recognize patterns" at bounding box center [870, 514] width 615 height 56
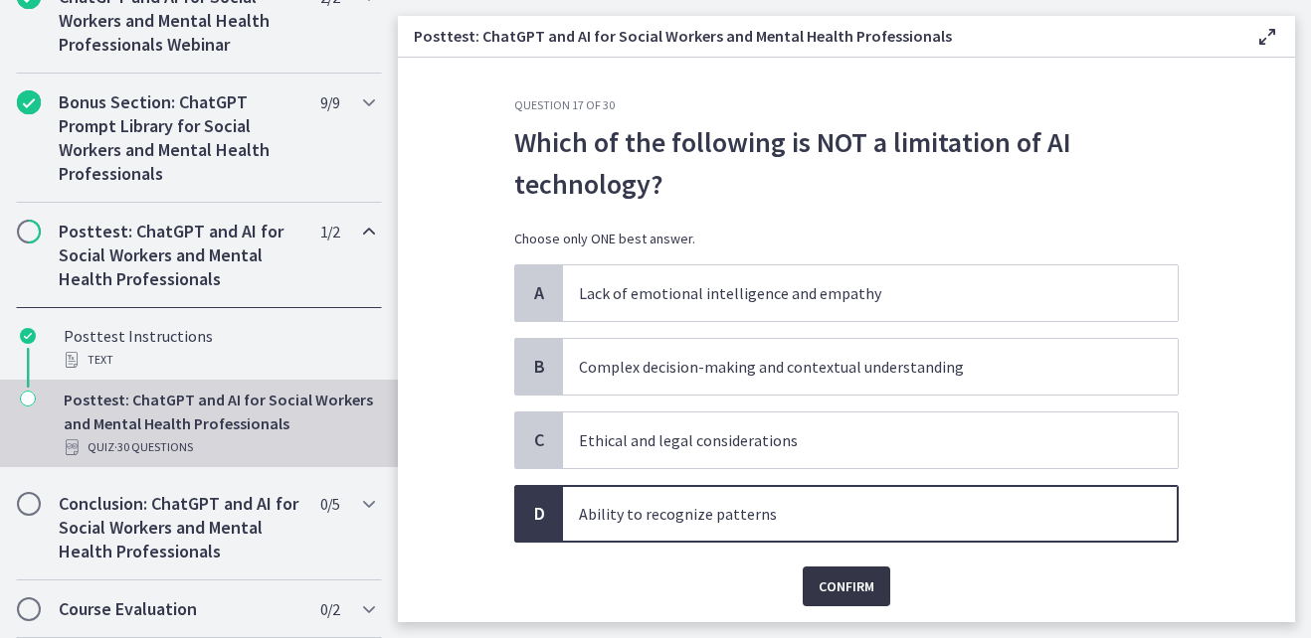
click at [820, 585] on span "Confirm" at bounding box center [846, 587] width 56 height 24
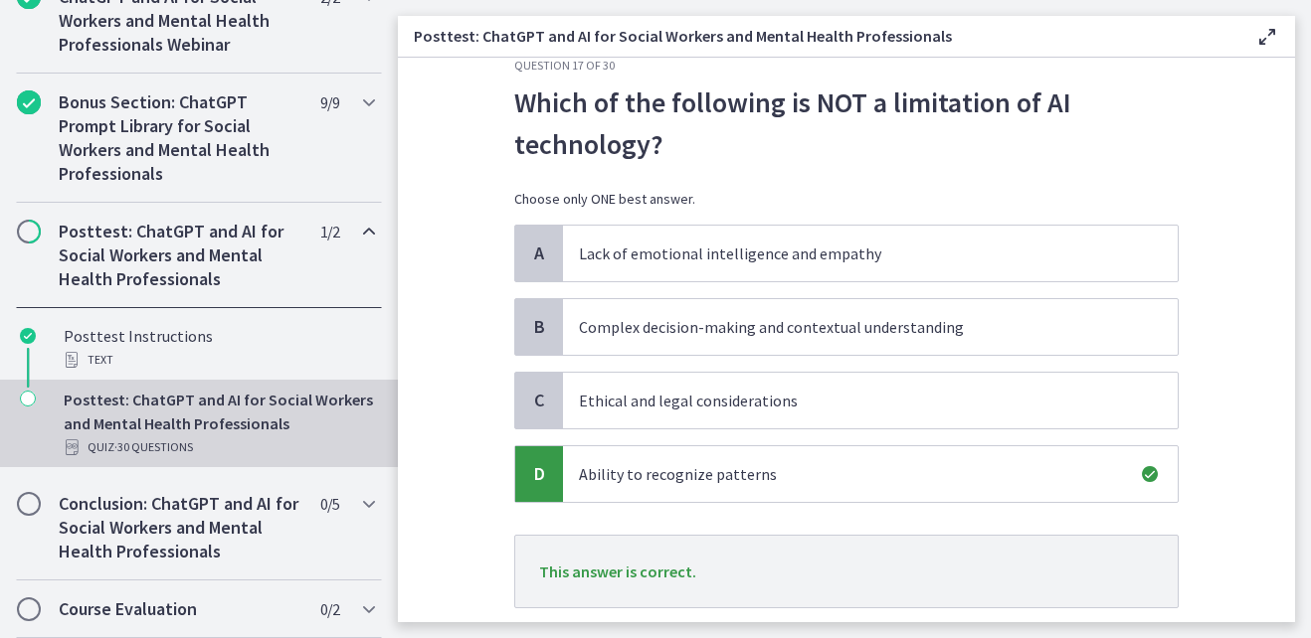
scroll to position [169, 0]
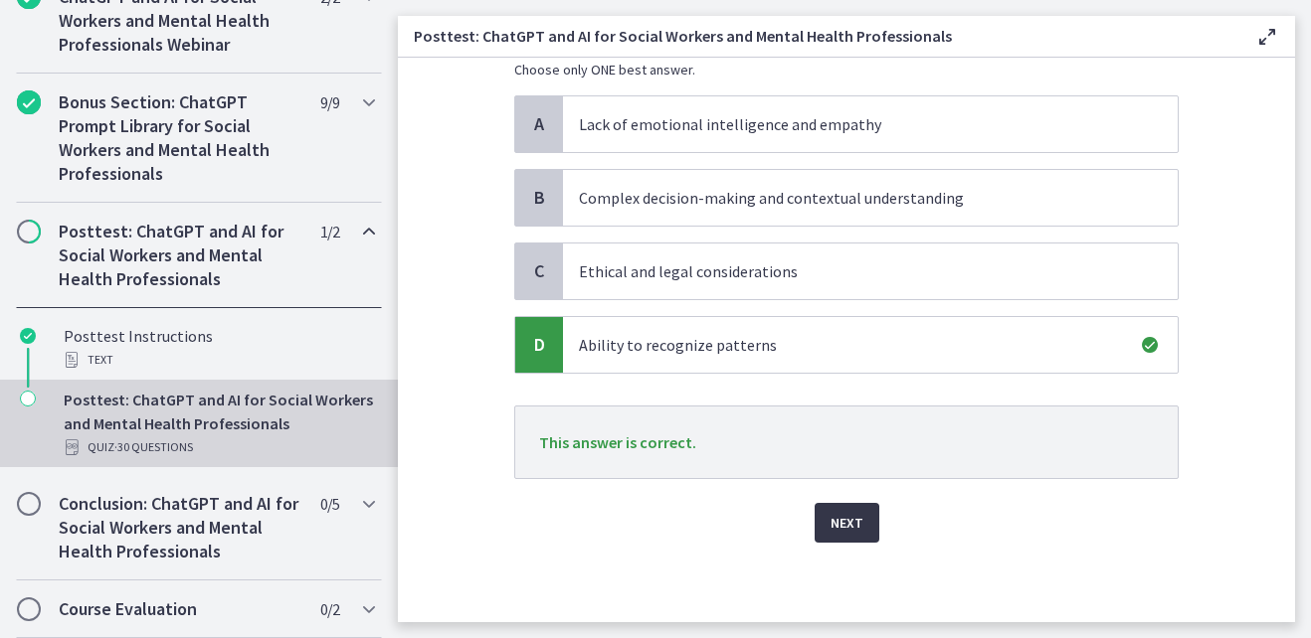
click at [838, 525] on span "Next" at bounding box center [846, 523] width 33 height 24
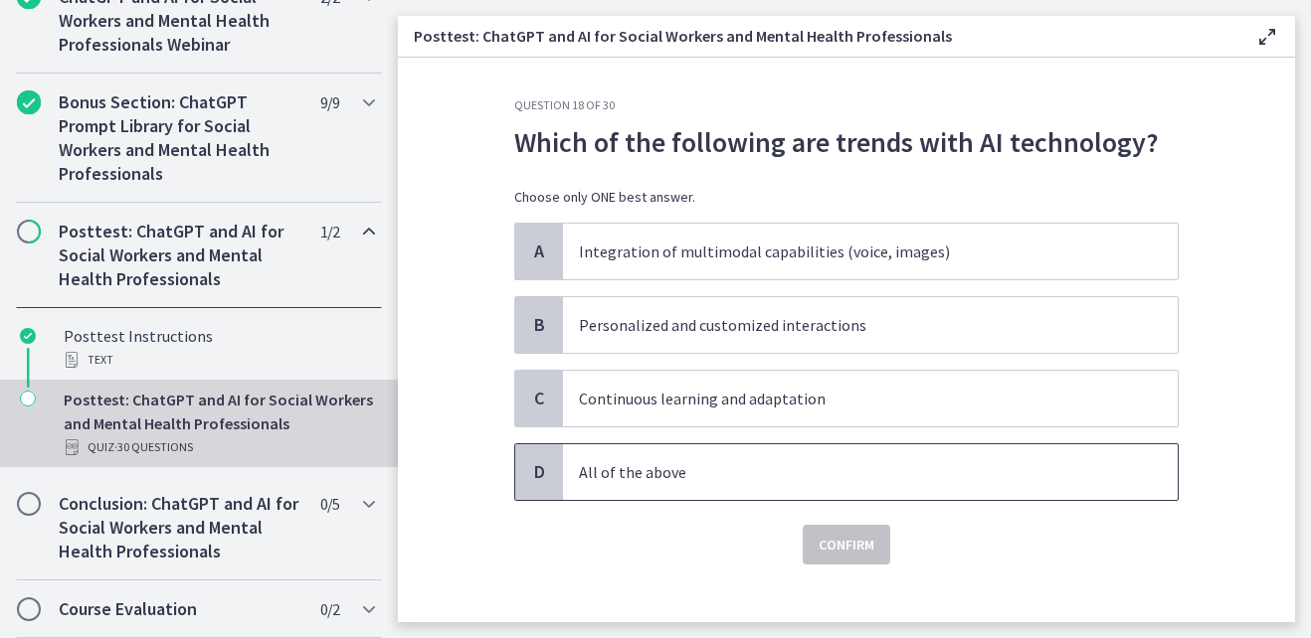
click at [663, 466] on p "All of the above" at bounding box center [850, 472] width 543 height 24
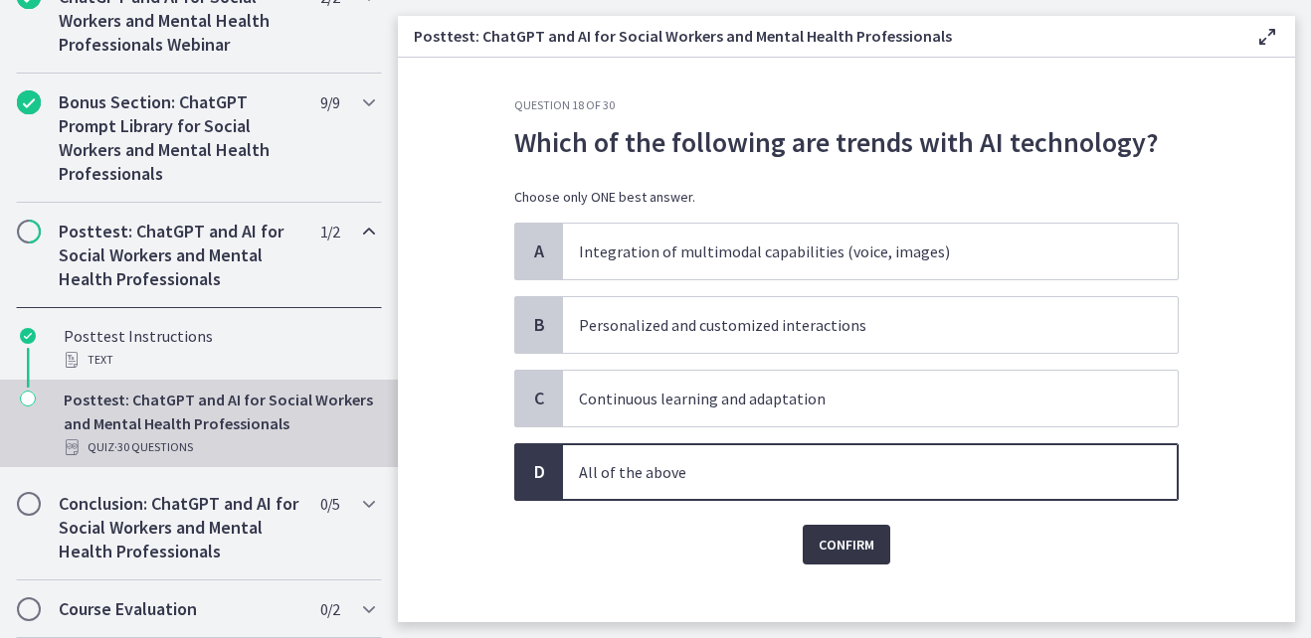
click at [831, 540] on span "Confirm" at bounding box center [846, 545] width 56 height 24
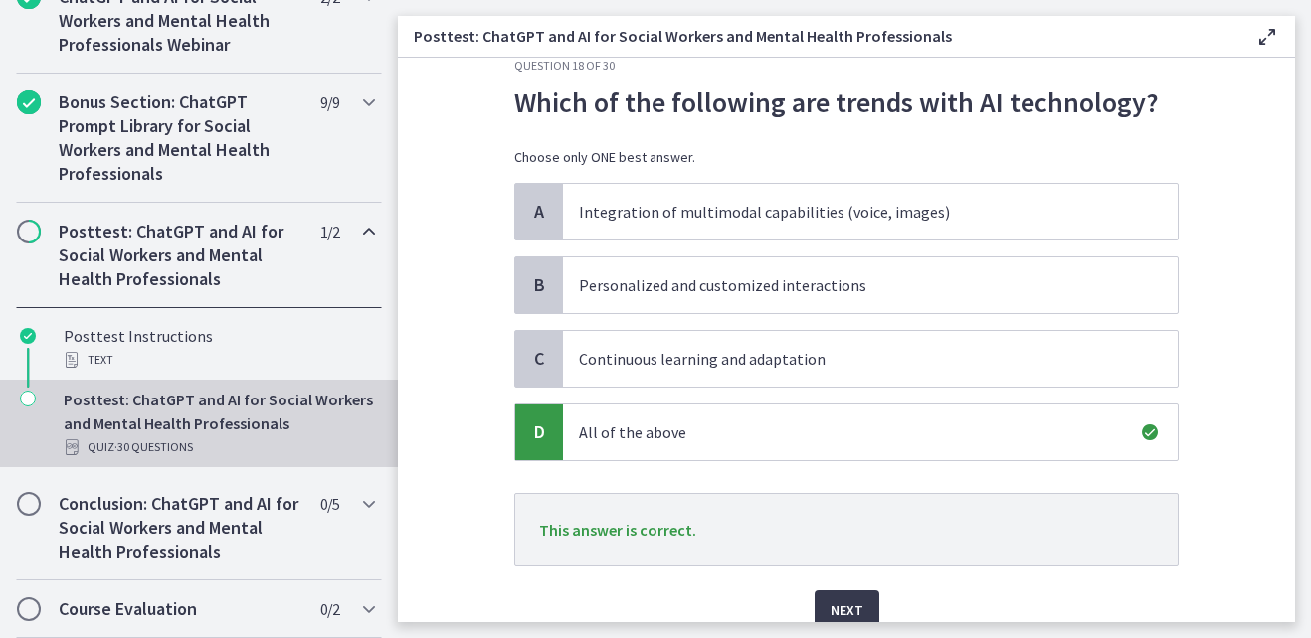
scroll to position [80, 0]
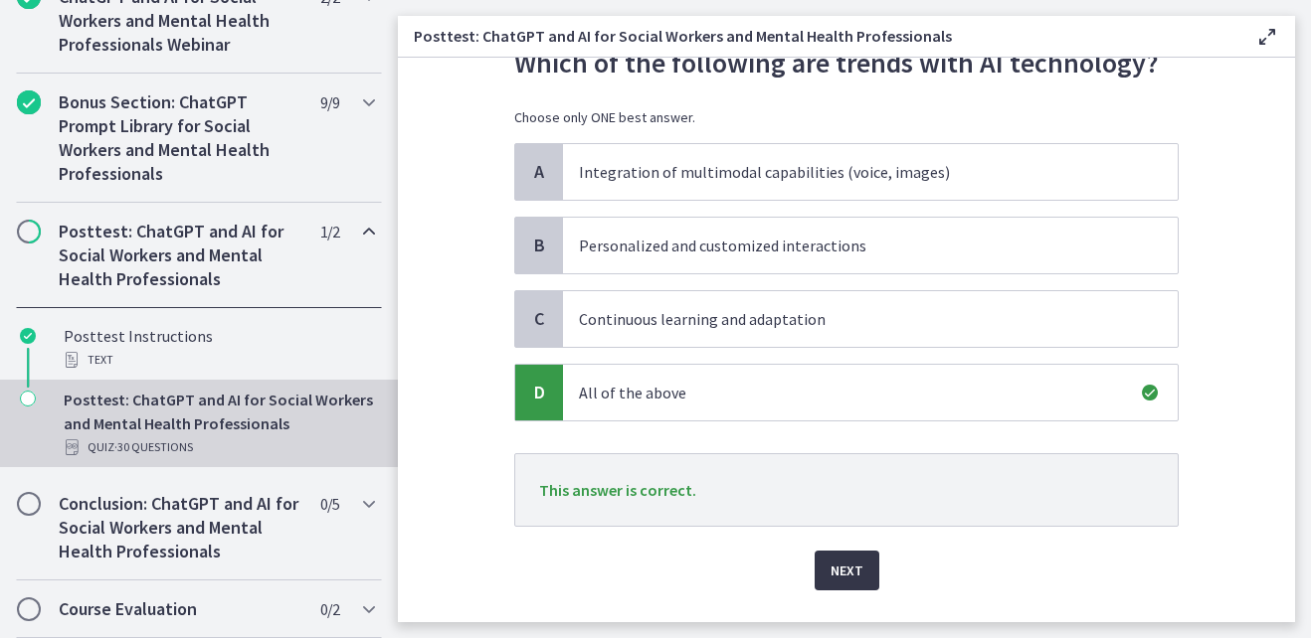
click at [837, 559] on span "Next" at bounding box center [846, 571] width 33 height 24
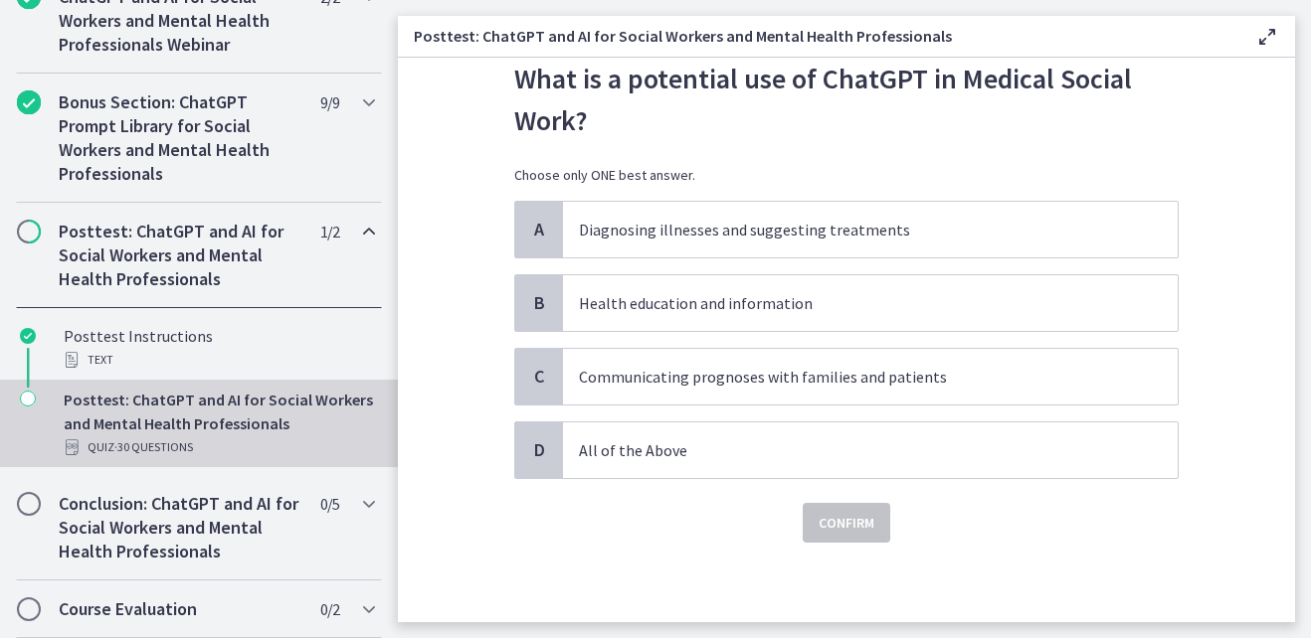
scroll to position [0, 0]
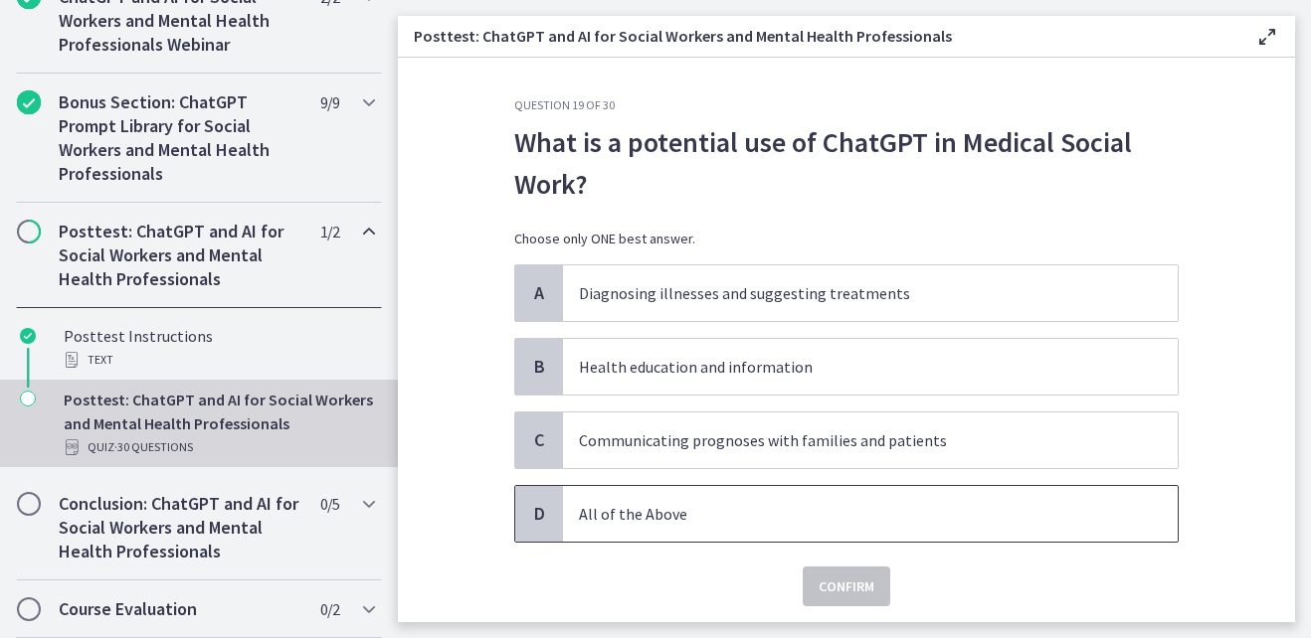
click at [649, 518] on p "All of the Above" at bounding box center [850, 514] width 543 height 24
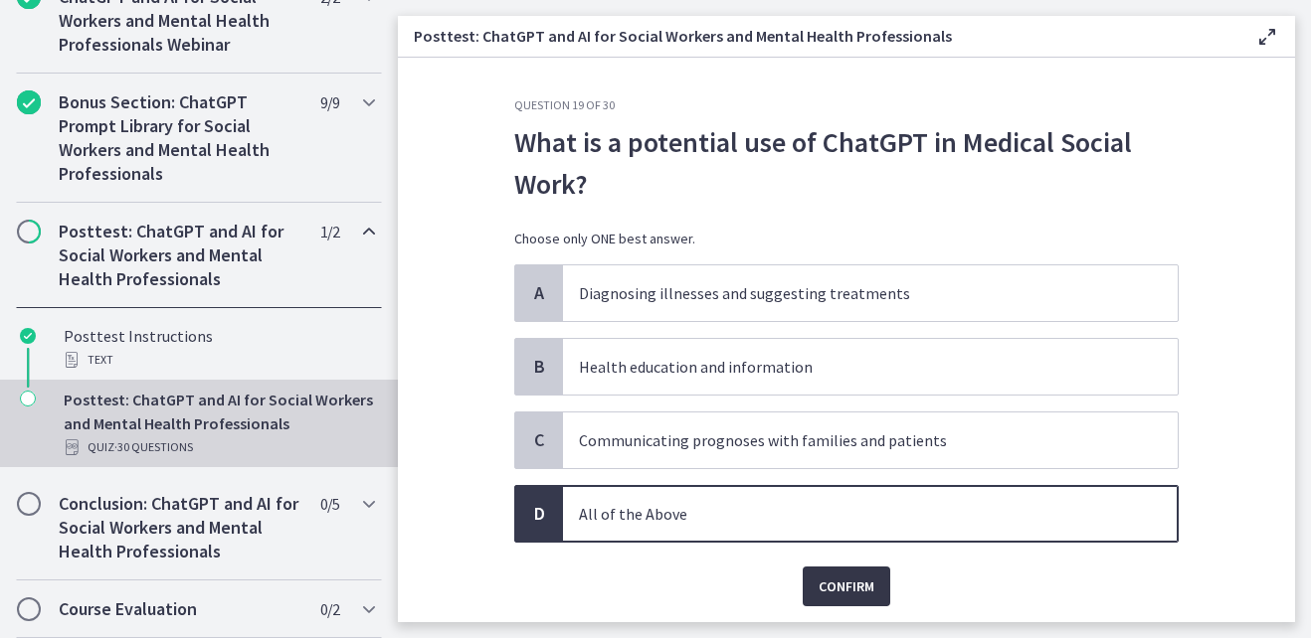
click at [818, 581] on span "Confirm" at bounding box center [846, 587] width 56 height 24
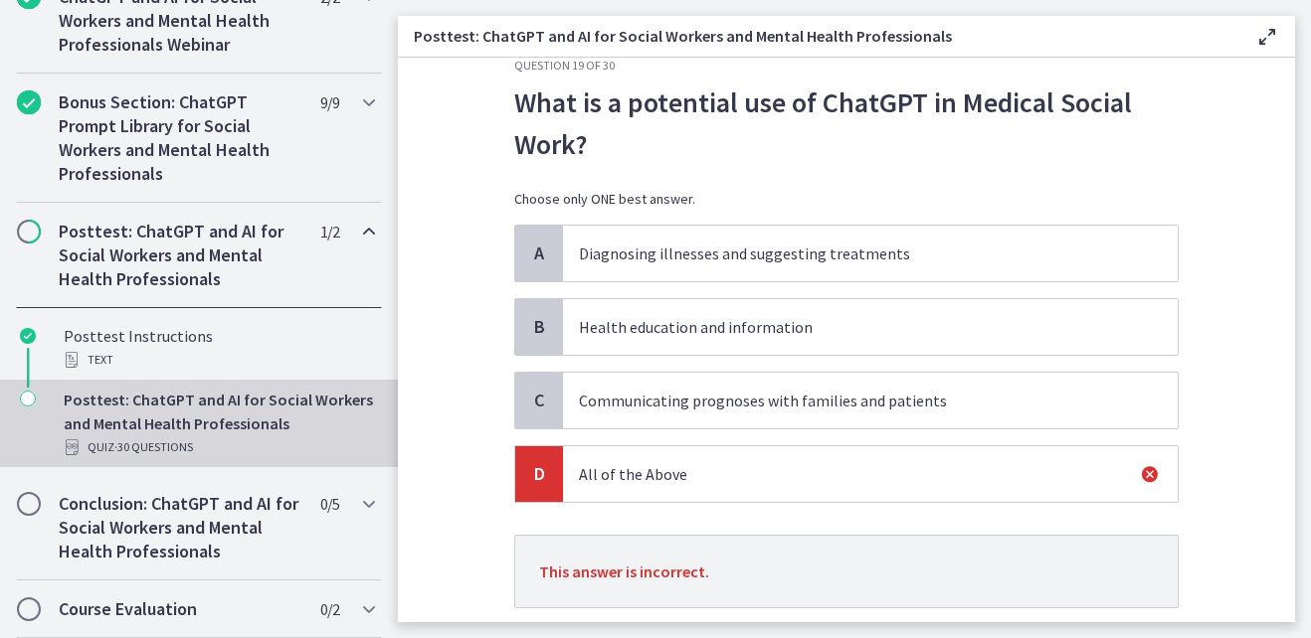
scroll to position [169, 0]
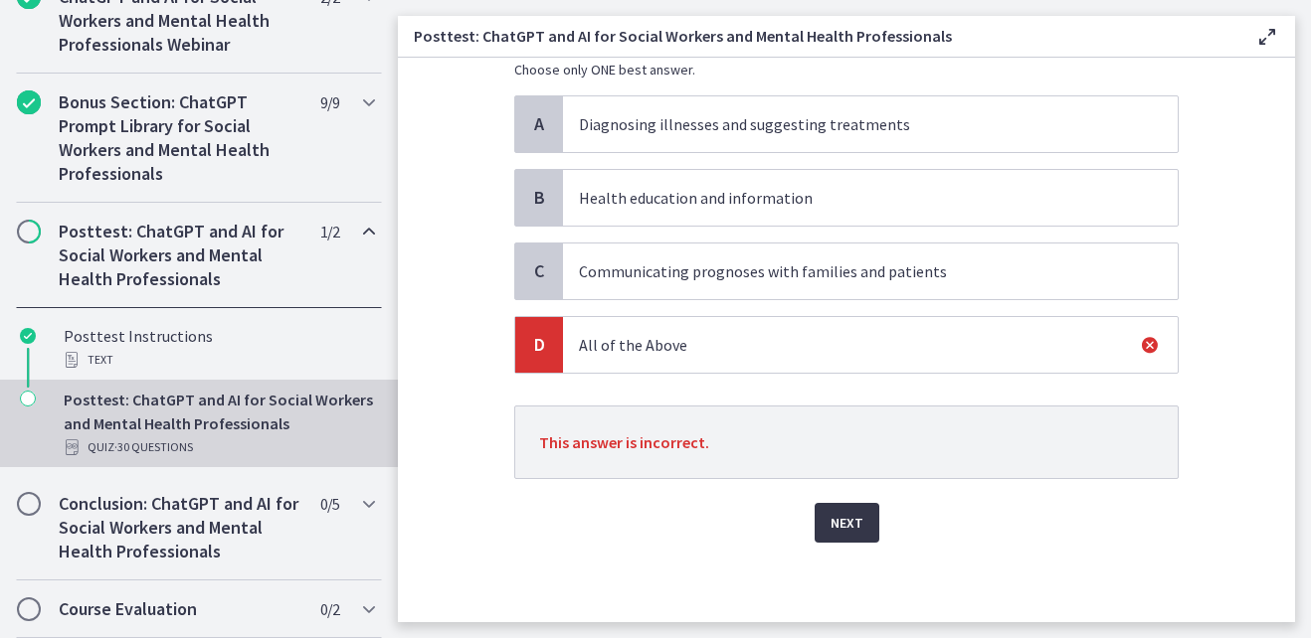
click at [840, 529] on span "Next" at bounding box center [846, 523] width 33 height 24
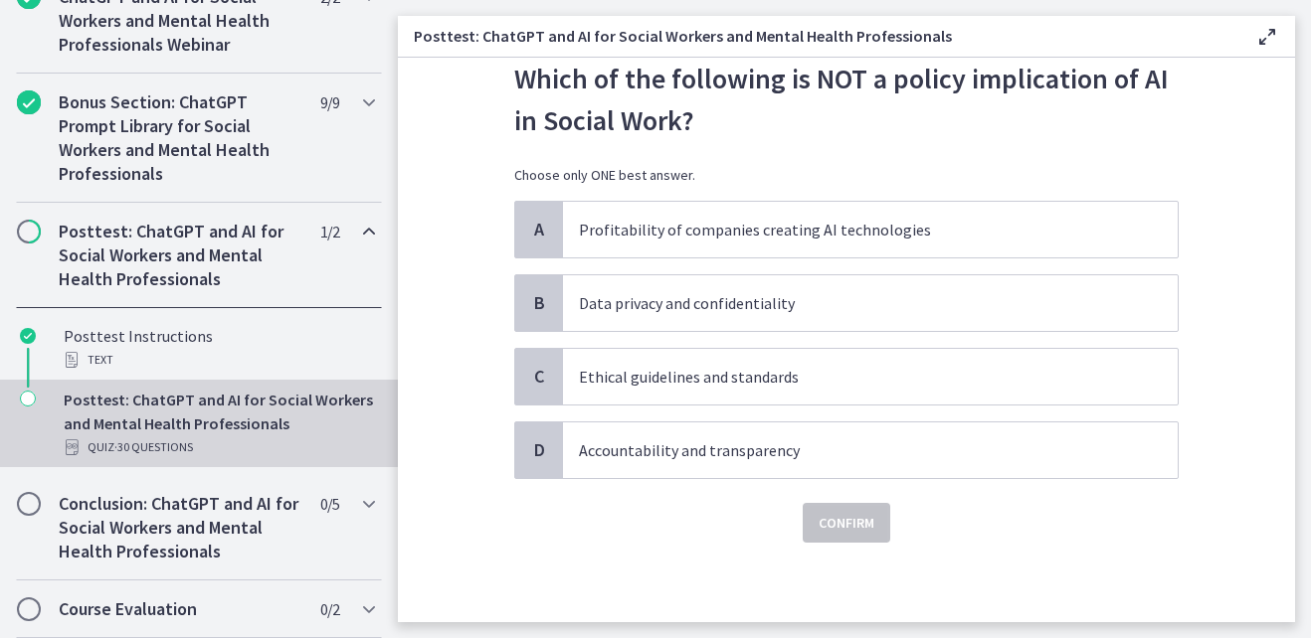
scroll to position [0, 0]
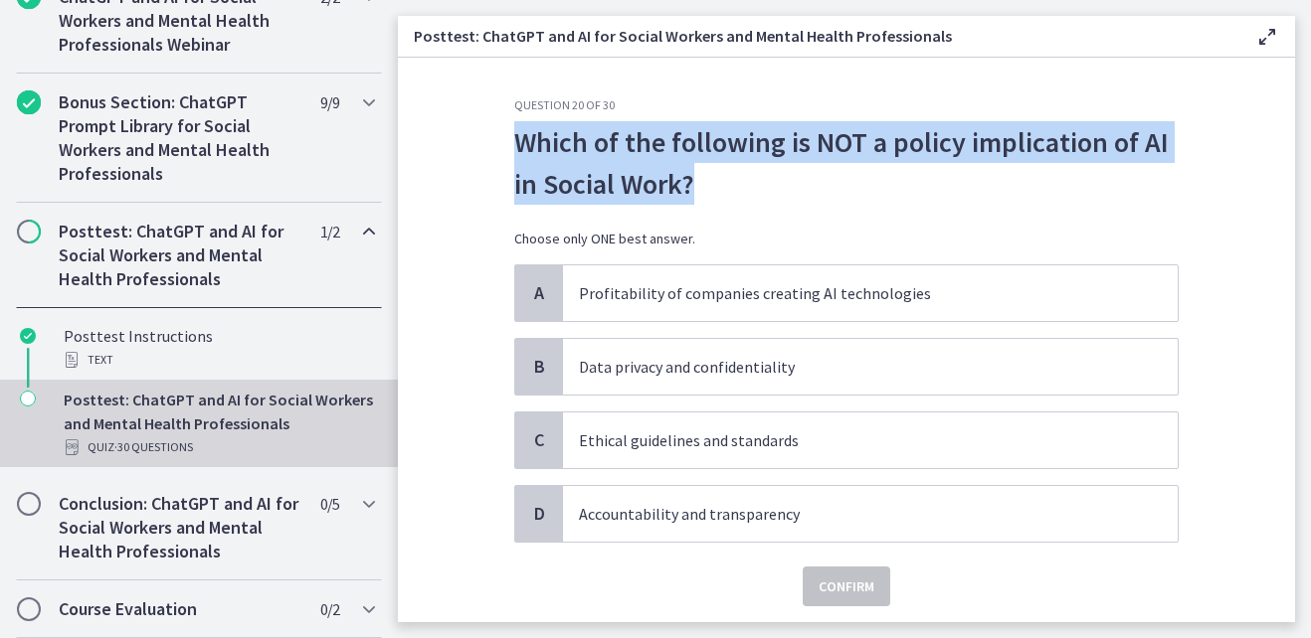
drag, startPoint x: 507, startPoint y: 140, endPoint x: 745, endPoint y: 184, distance: 241.7
click at [745, 184] on p "Which of the following is NOT a policy implication of AI in Social Work?" at bounding box center [846, 163] width 664 height 84
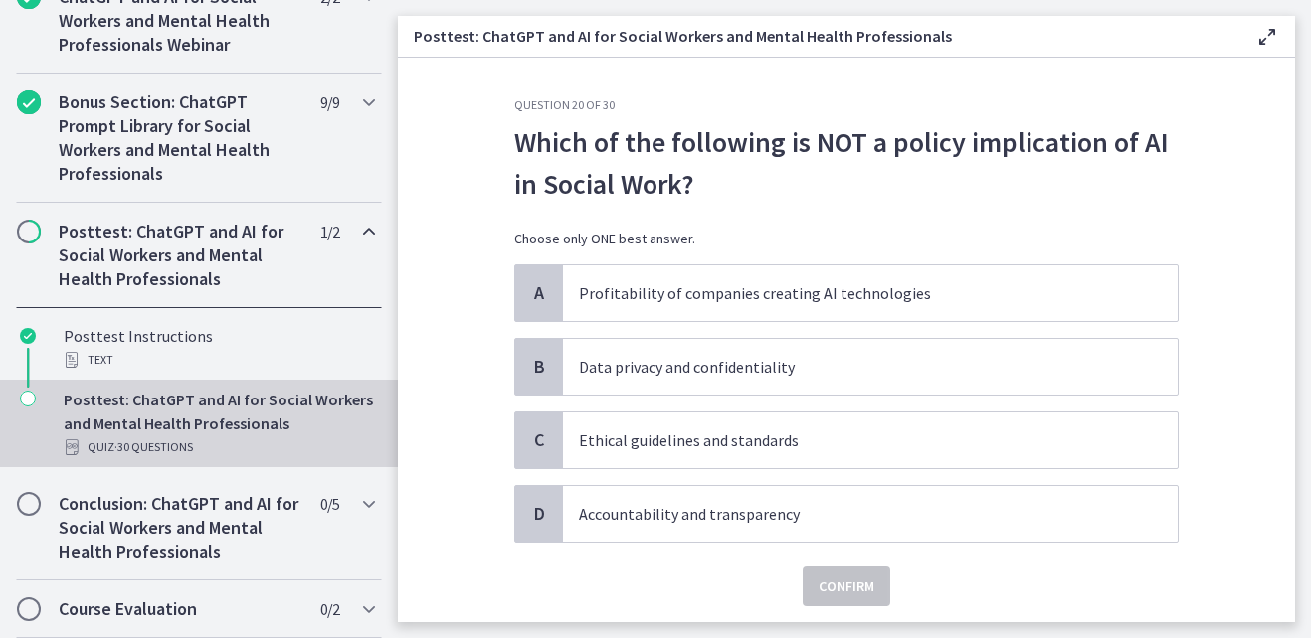
click at [797, 222] on div "Which of the following is NOT a policy implication of AI in Social Work? Choose…" at bounding box center [846, 192] width 664 height 143
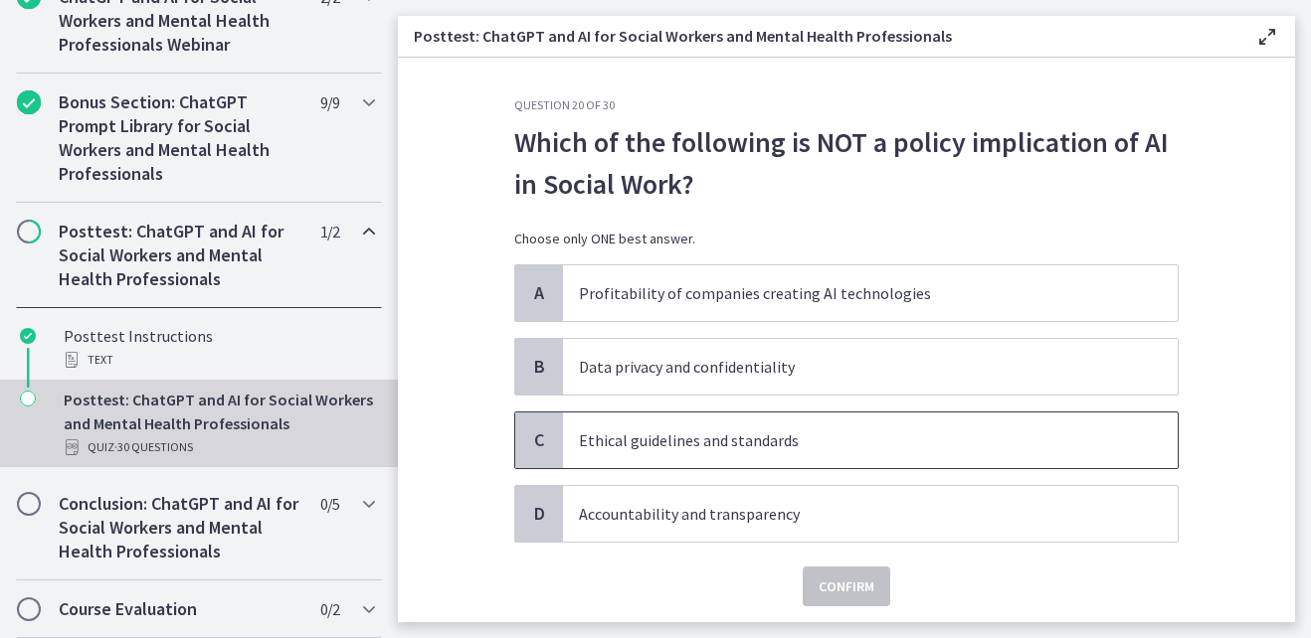
click at [760, 446] on p "Ethical guidelines and standards" at bounding box center [850, 441] width 543 height 24
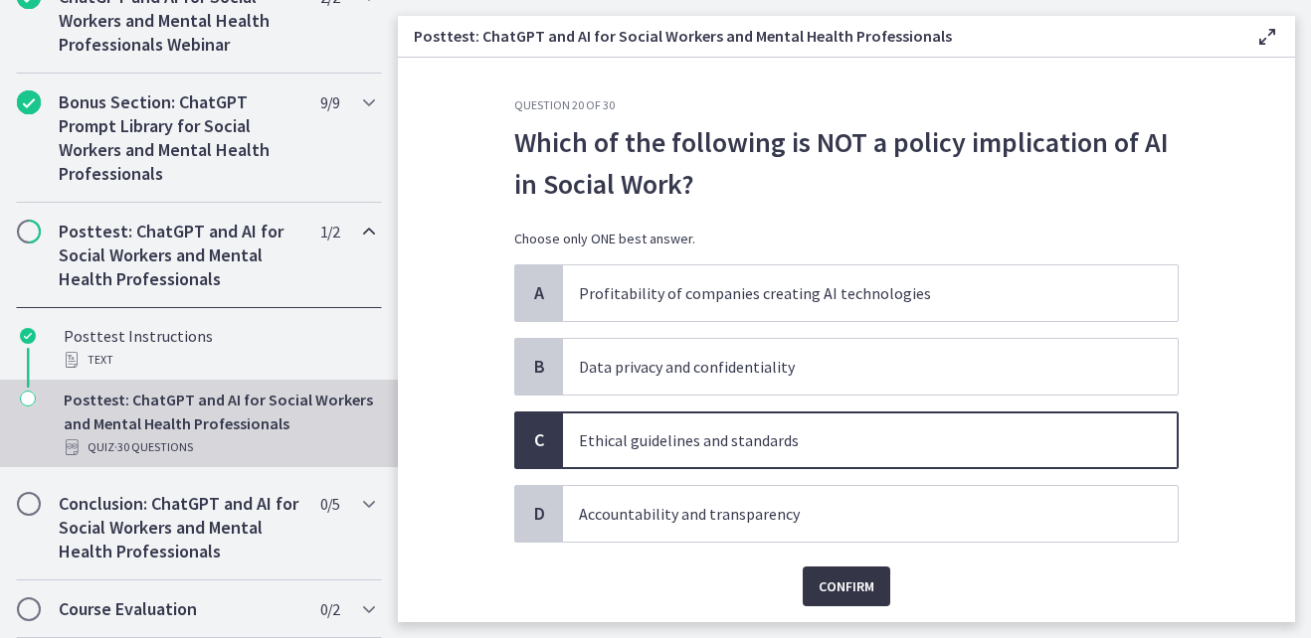
click at [829, 592] on span "Confirm" at bounding box center [846, 587] width 56 height 24
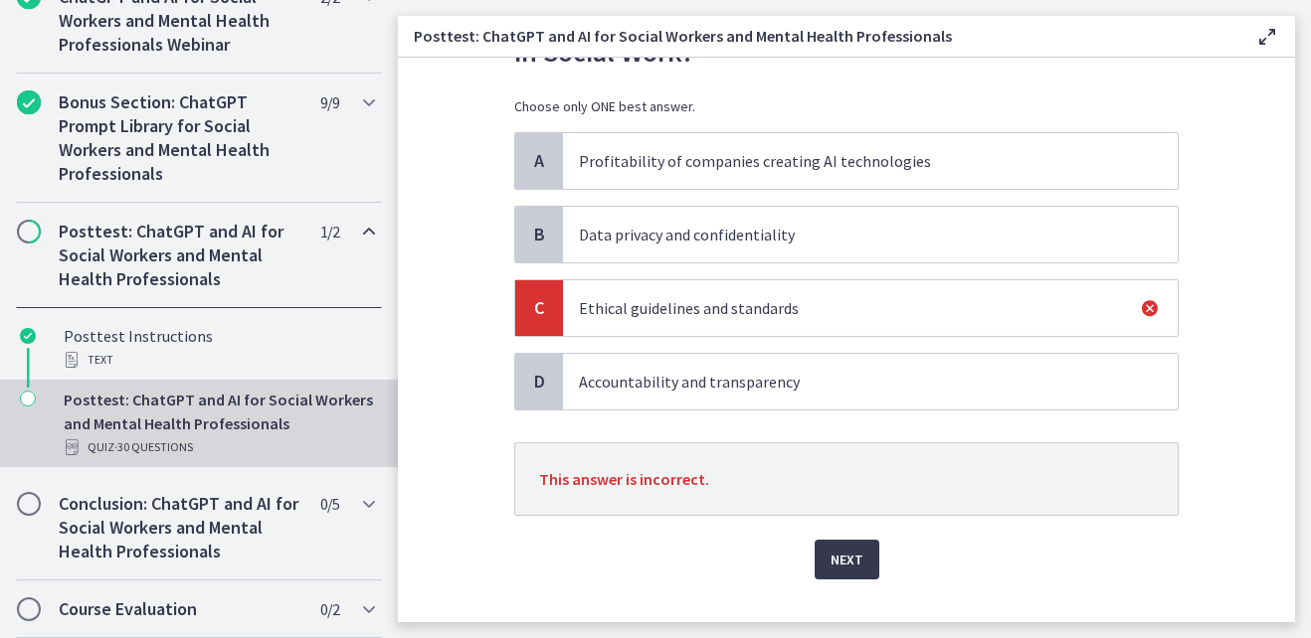
scroll to position [169, 0]
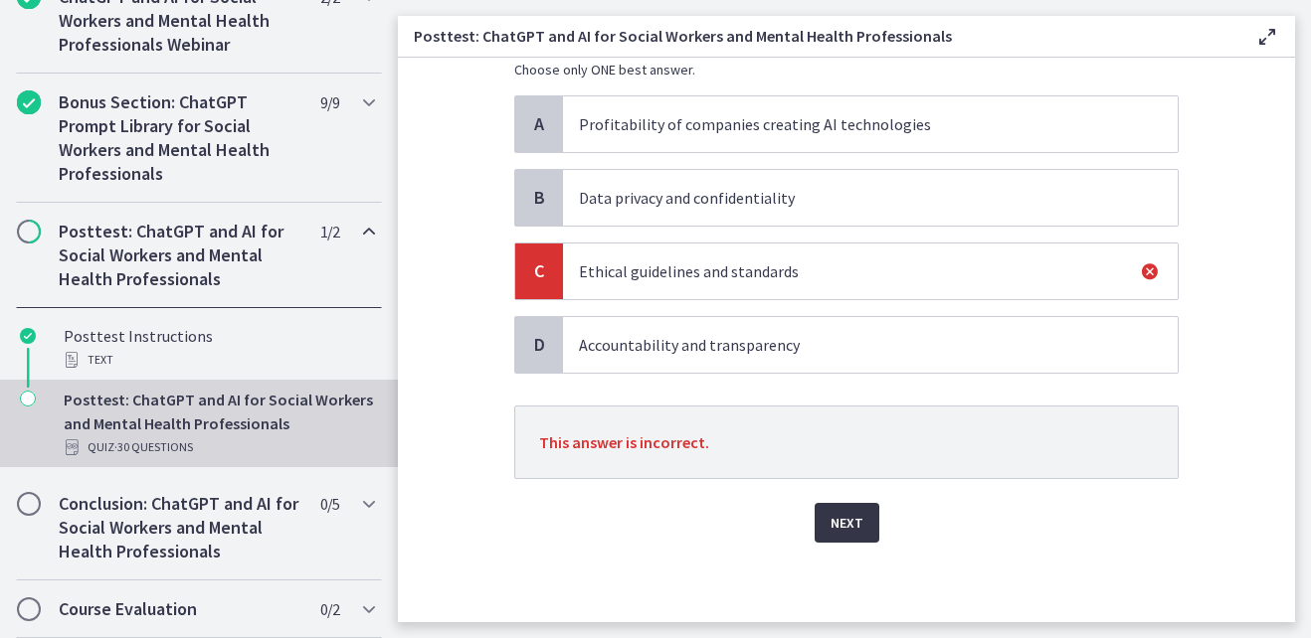
click at [841, 523] on span "Next" at bounding box center [846, 523] width 33 height 24
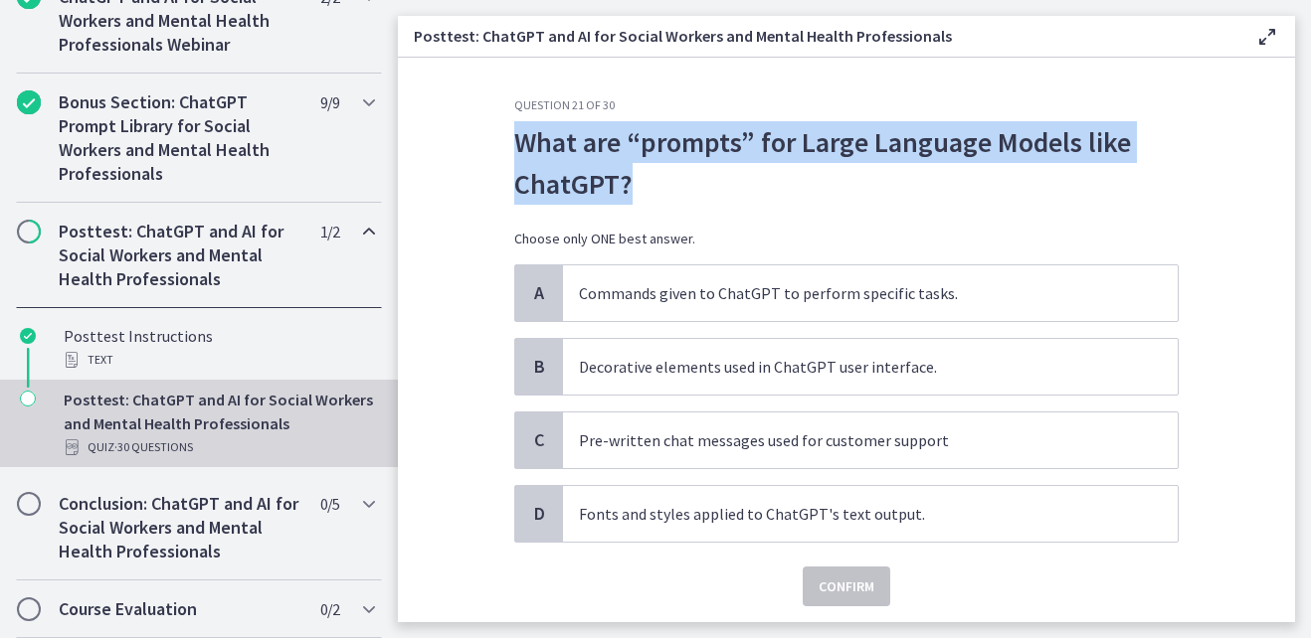
drag, startPoint x: 513, startPoint y: 139, endPoint x: 675, endPoint y: 179, distance: 166.9
click at [675, 179] on p "What are “prompts” for Large Language Models like ChatGPT?" at bounding box center [846, 163] width 664 height 84
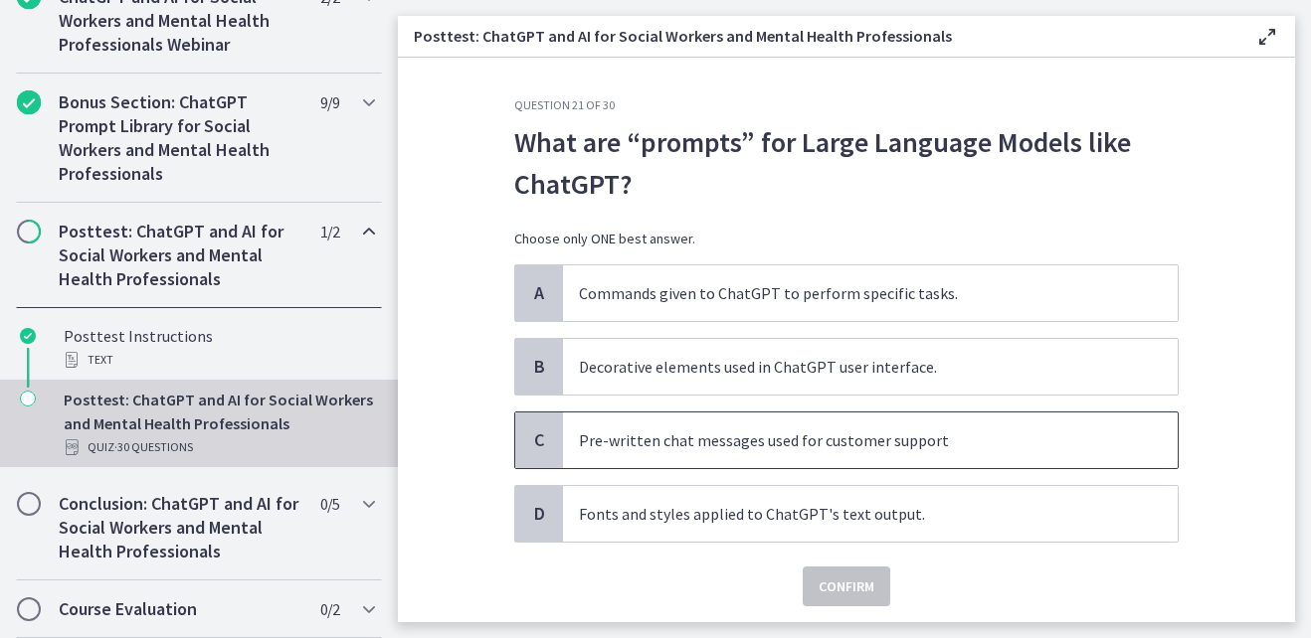
click at [782, 450] on p "Pre-written chat messages used for customer support" at bounding box center [850, 441] width 543 height 24
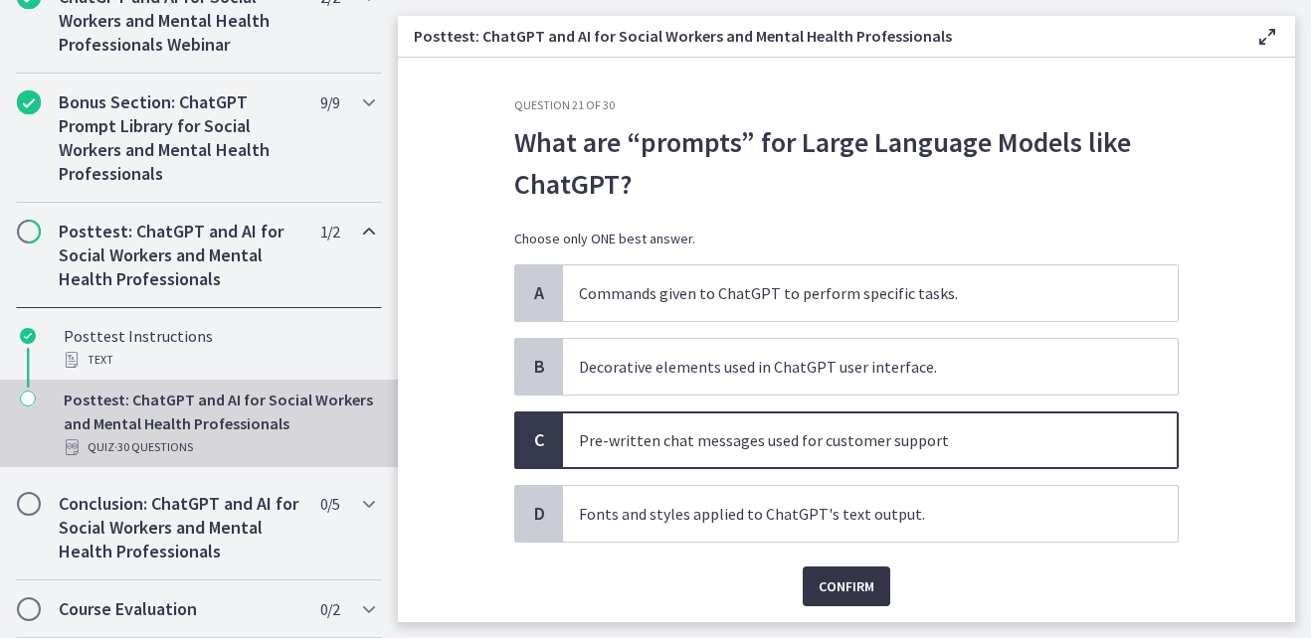
click at [841, 585] on span "Confirm" at bounding box center [846, 587] width 56 height 24
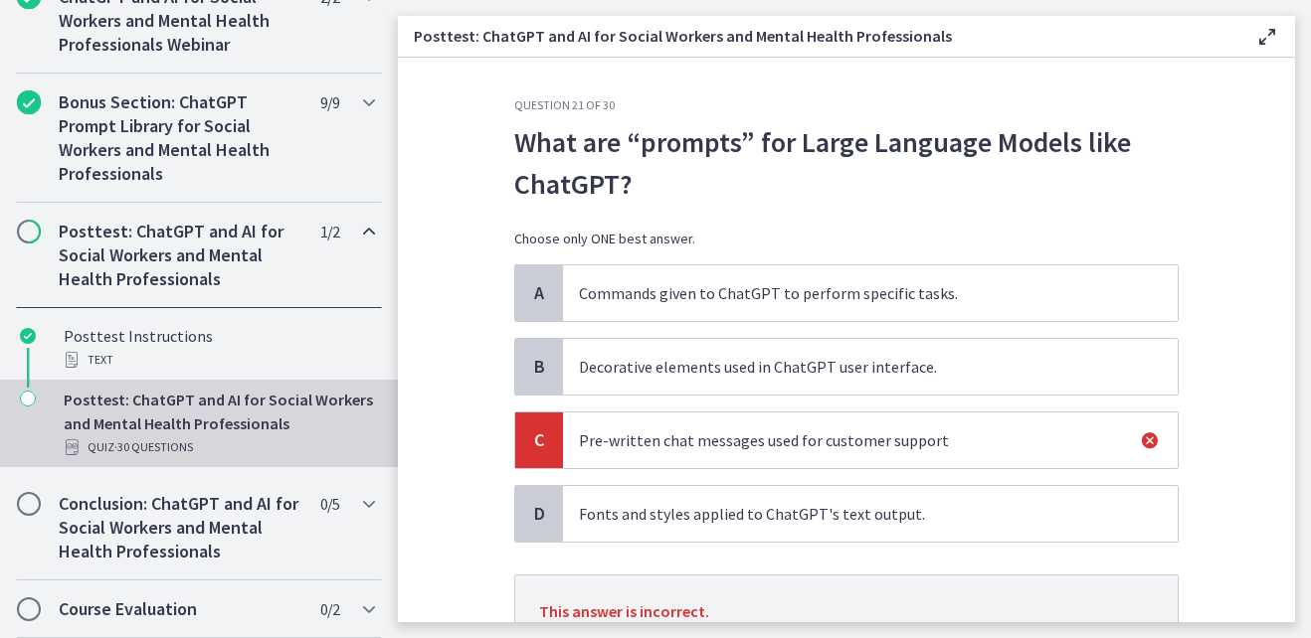
click at [1278, 610] on section "Question 21 of 30 What are “prompts” for Large Language Models like ChatGPT? Ch…" at bounding box center [846, 340] width 897 height 565
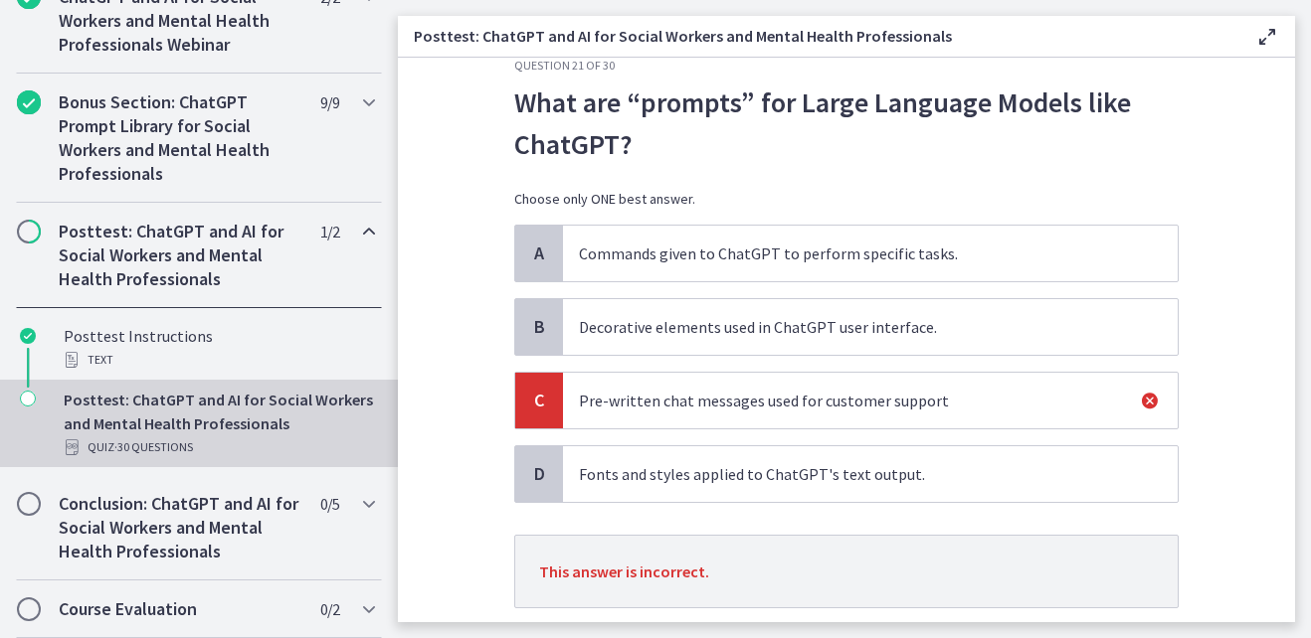
scroll to position [132, 0]
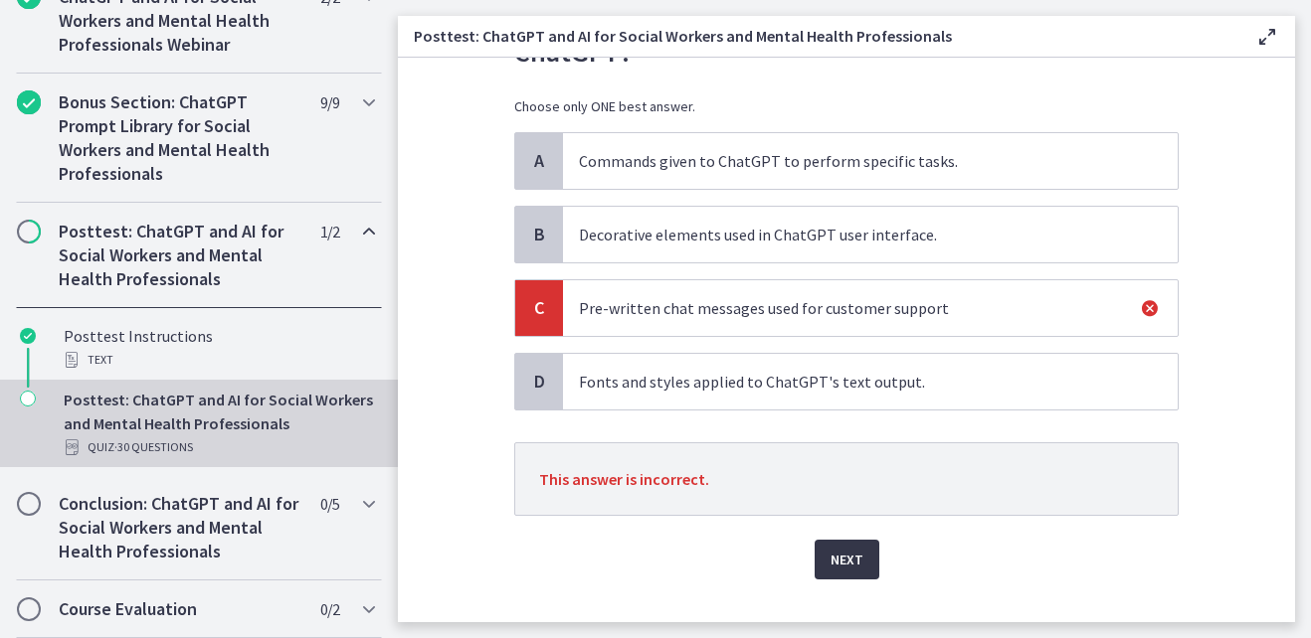
click at [850, 559] on span "Next" at bounding box center [846, 560] width 33 height 24
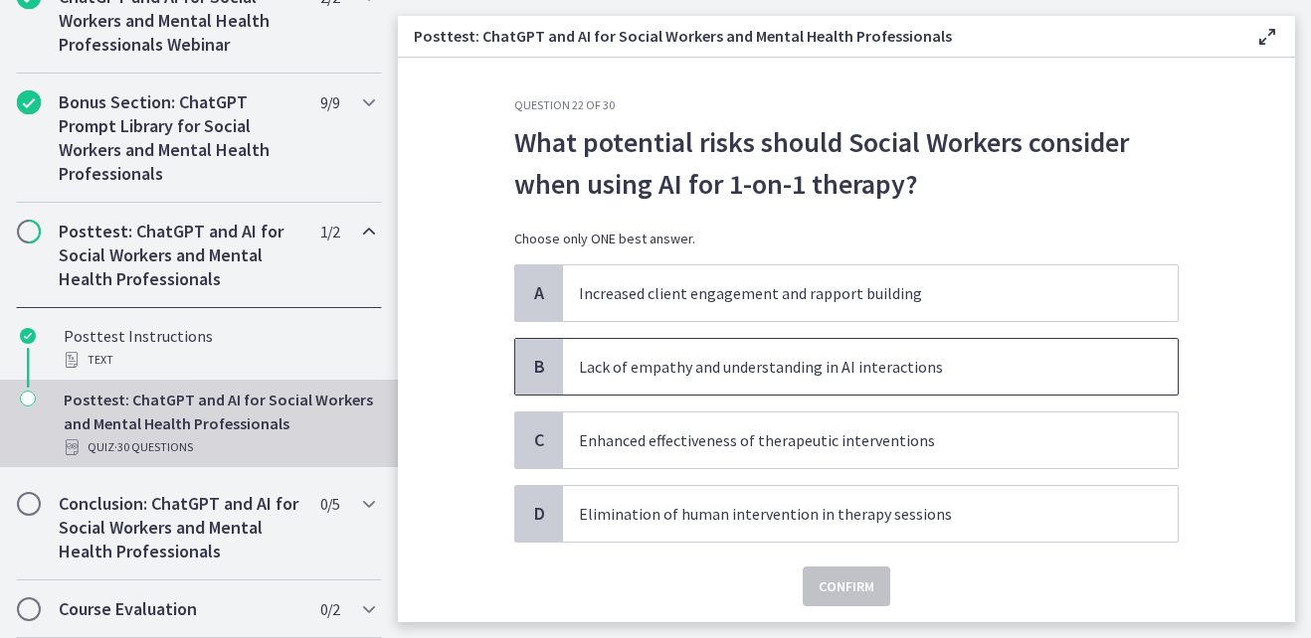
click at [912, 360] on p "Lack of empathy and understanding in AI interactions" at bounding box center [850, 367] width 543 height 24
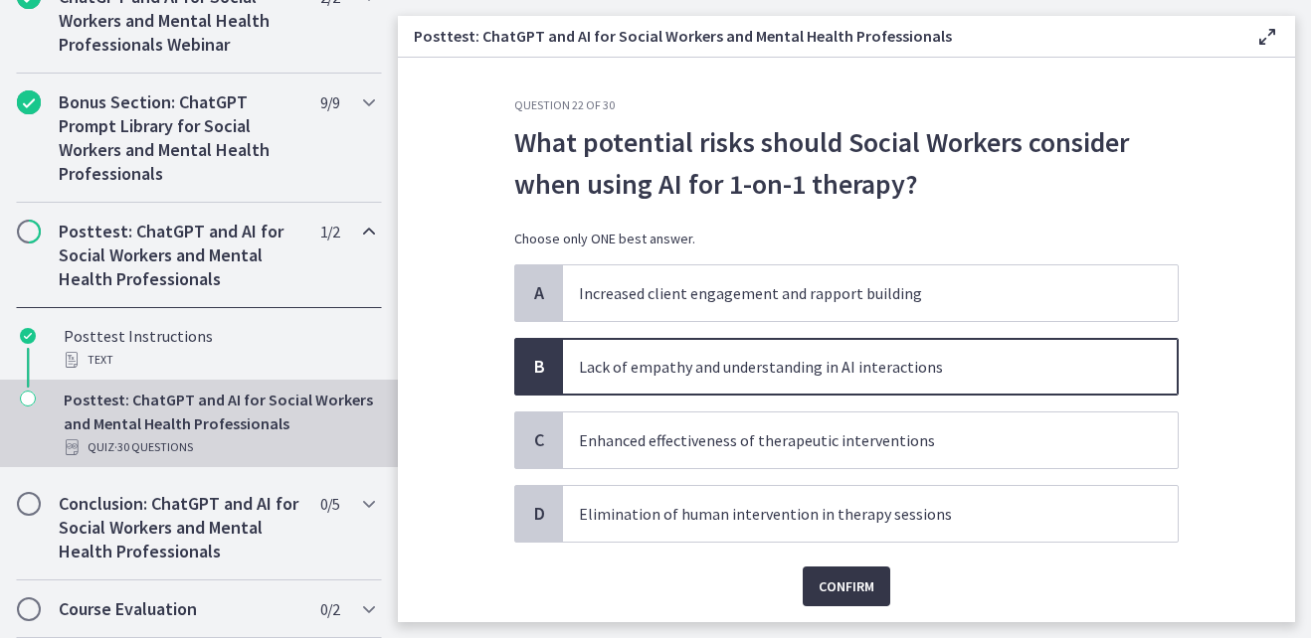
click at [840, 587] on span "Confirm" at bounding box center [846, 587] width 56 height 24
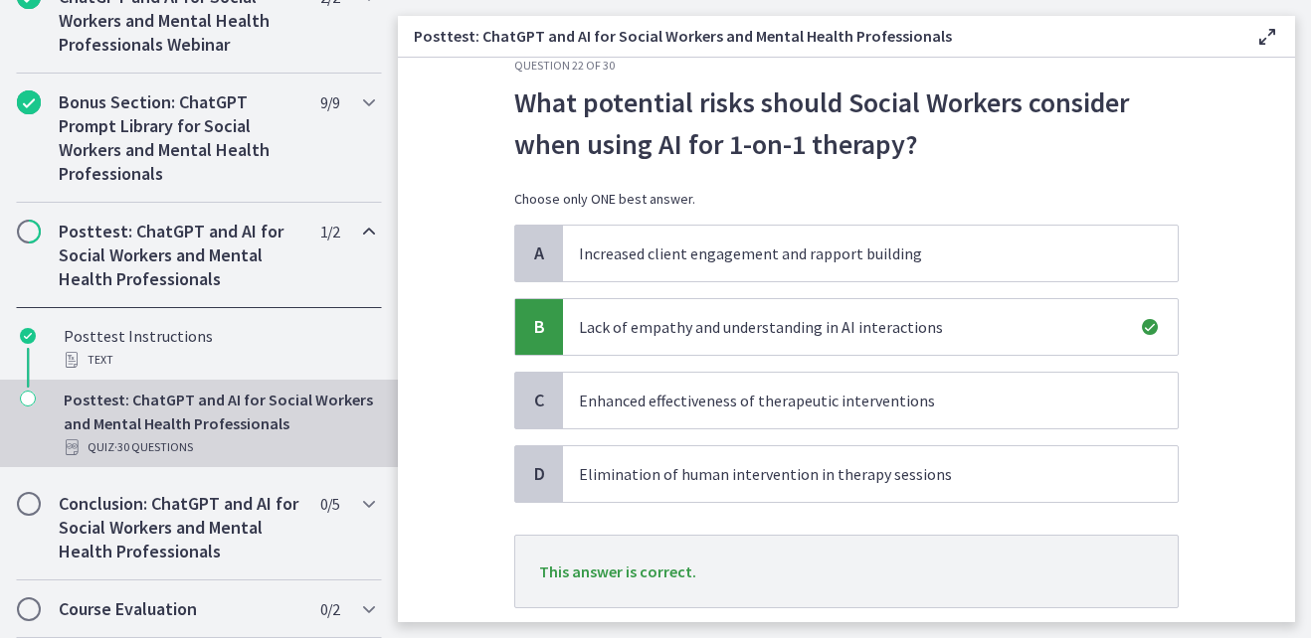
scroll to position [169, 0]
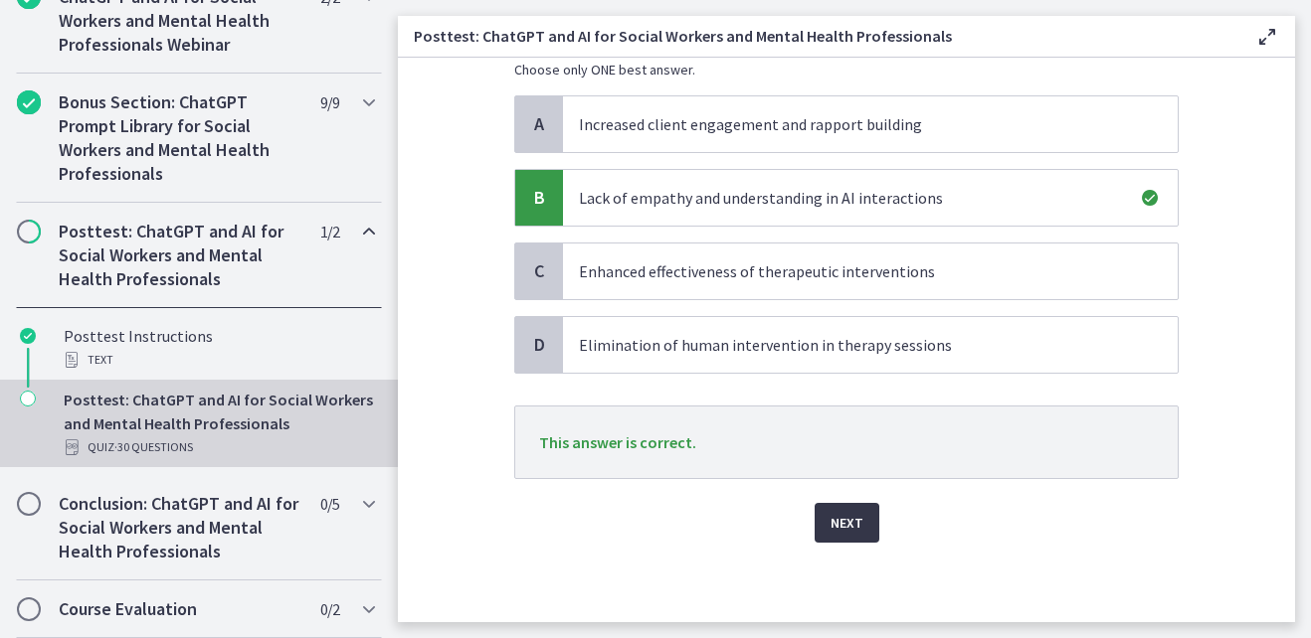
click at [839, 529] on span "Next" at bounding box center [846, 523] width 33 height 24
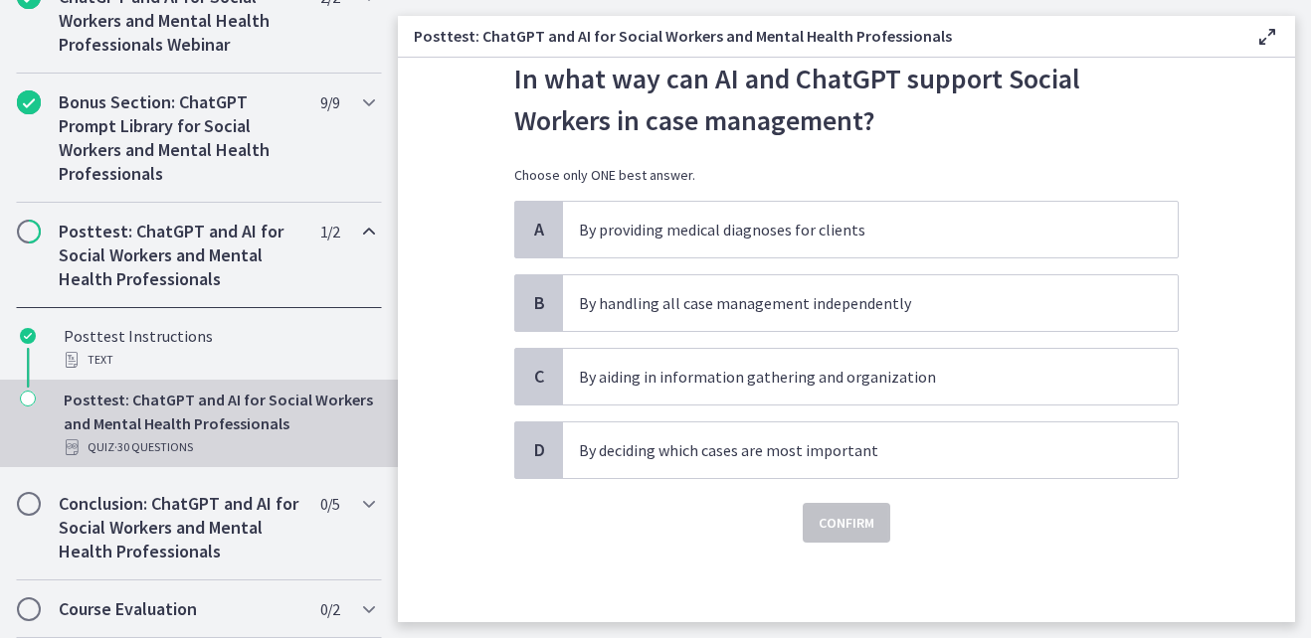
scroll to position [0, 0]
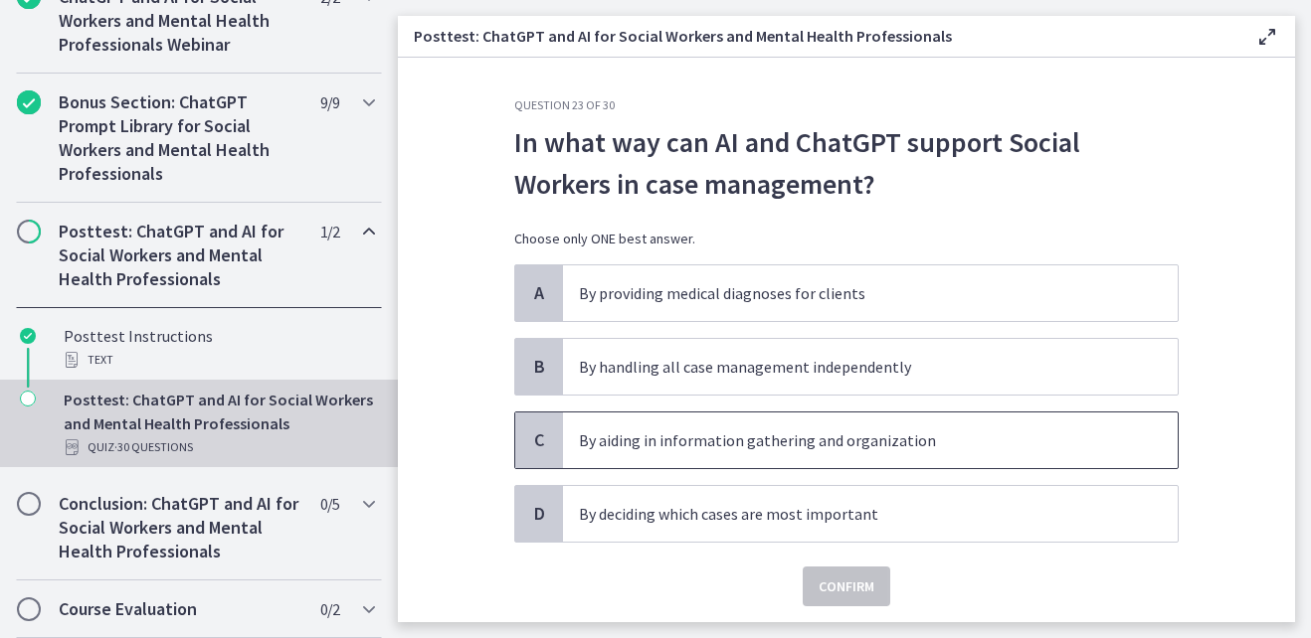
click at [802, 438] on p "By aiding in information gathering and organization" at bounding box center [850, 441] width 543 height 24
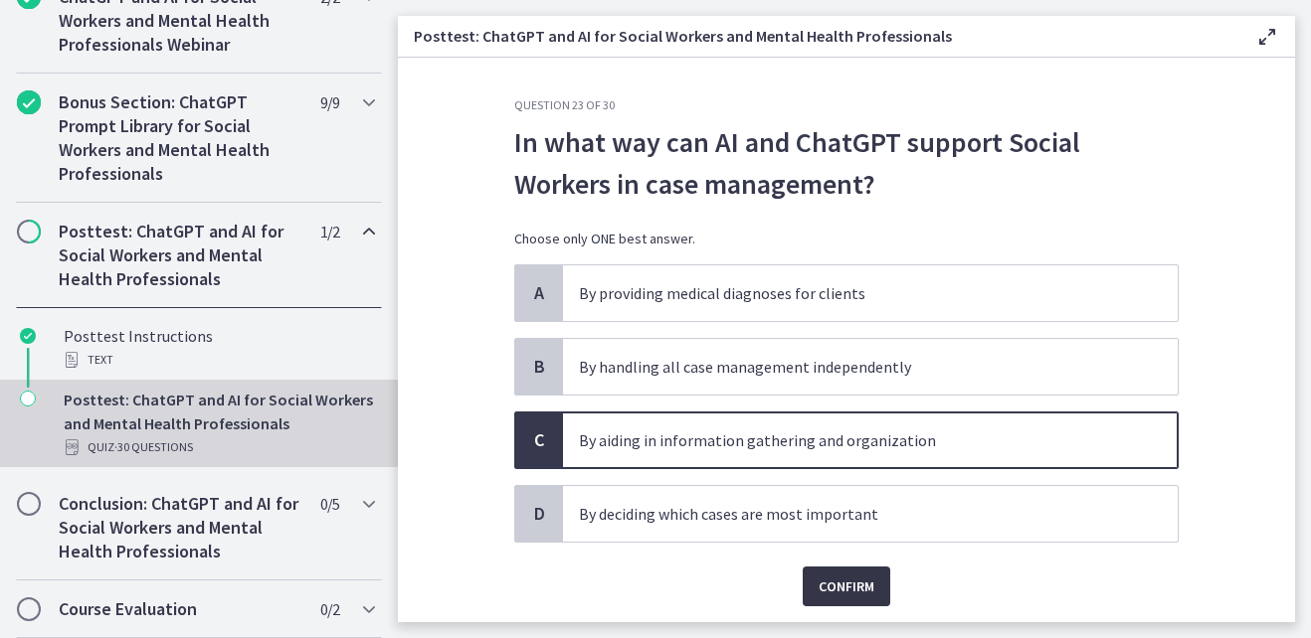
click at [848, 592] on span "Confirm" at bounding box center [846, 587] width 56 height 24
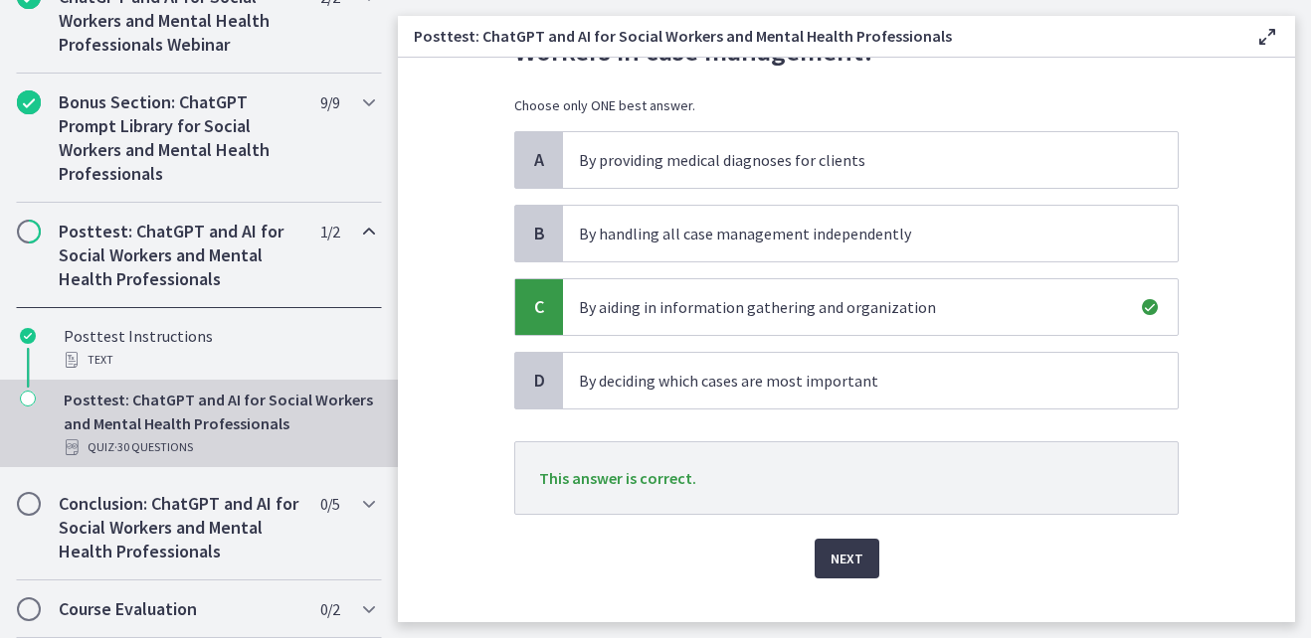
scroll to position [169, 0]
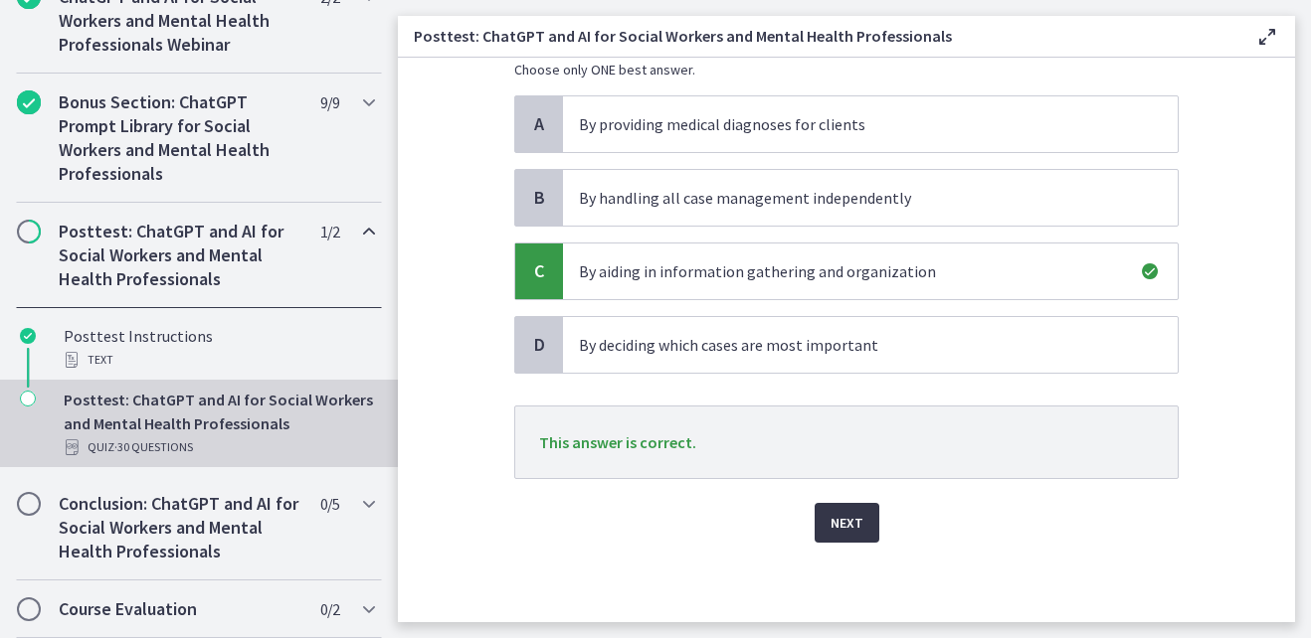
click at [830, 520] on span "Next" at bounding box center [846, 523] width 33 height 24
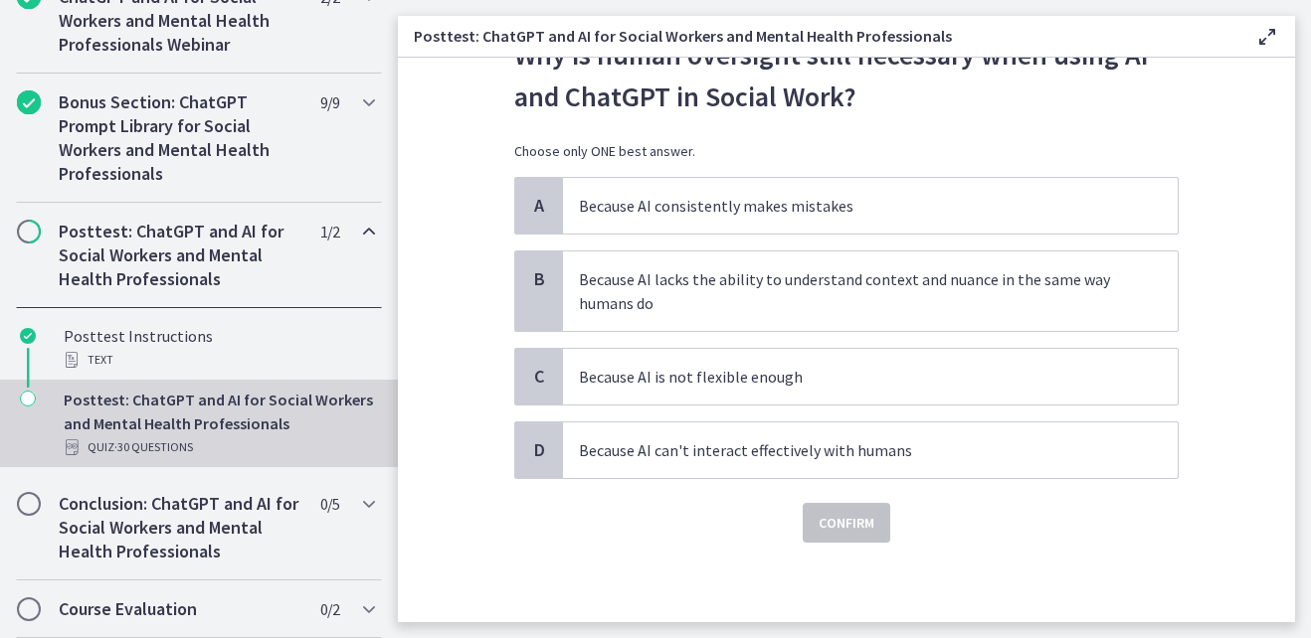
scroll to position [0, 0]
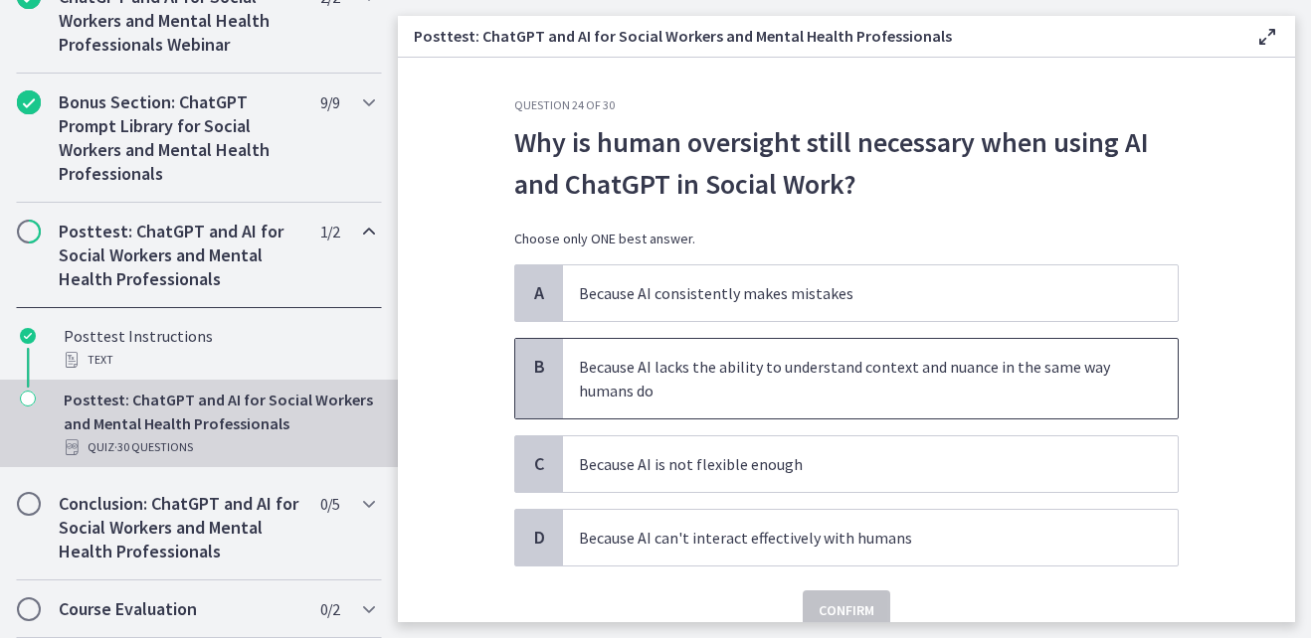
click at [957, 387] on p "Because AI lacks the ability to understand context and nuance in the same way h…" at bounding box center [850, 379] width 543 height 48
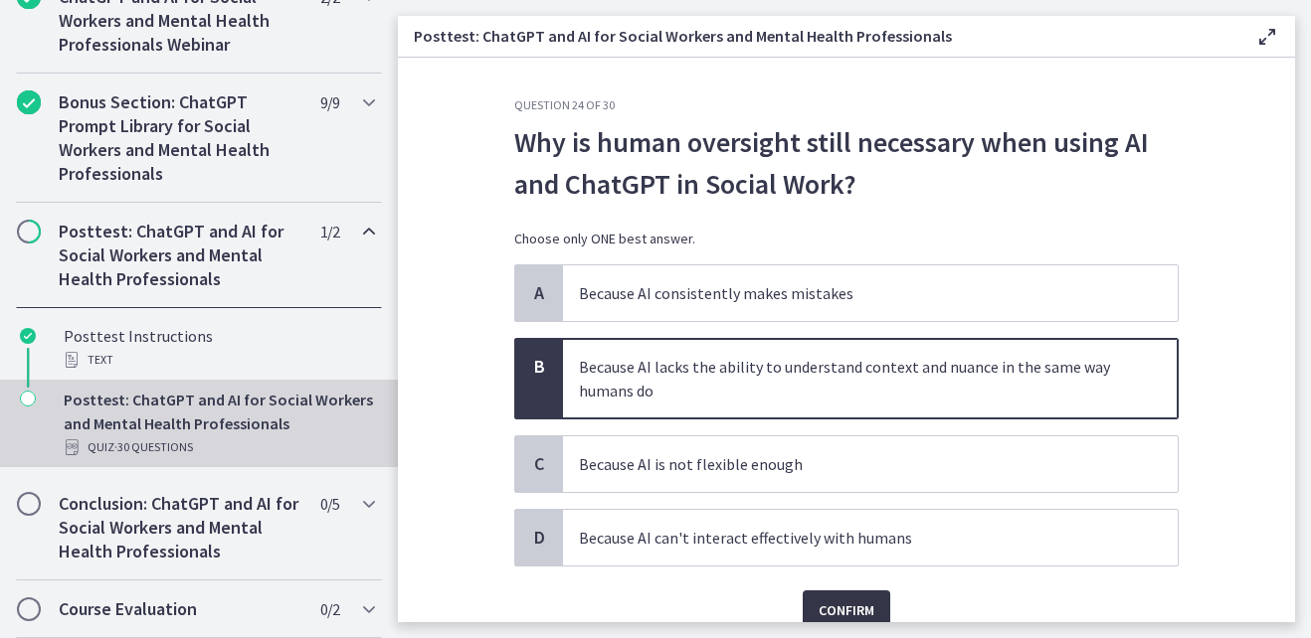
click at [860, 604] on span "Confirm" at bounding box center [846, 611] width 56 height 24
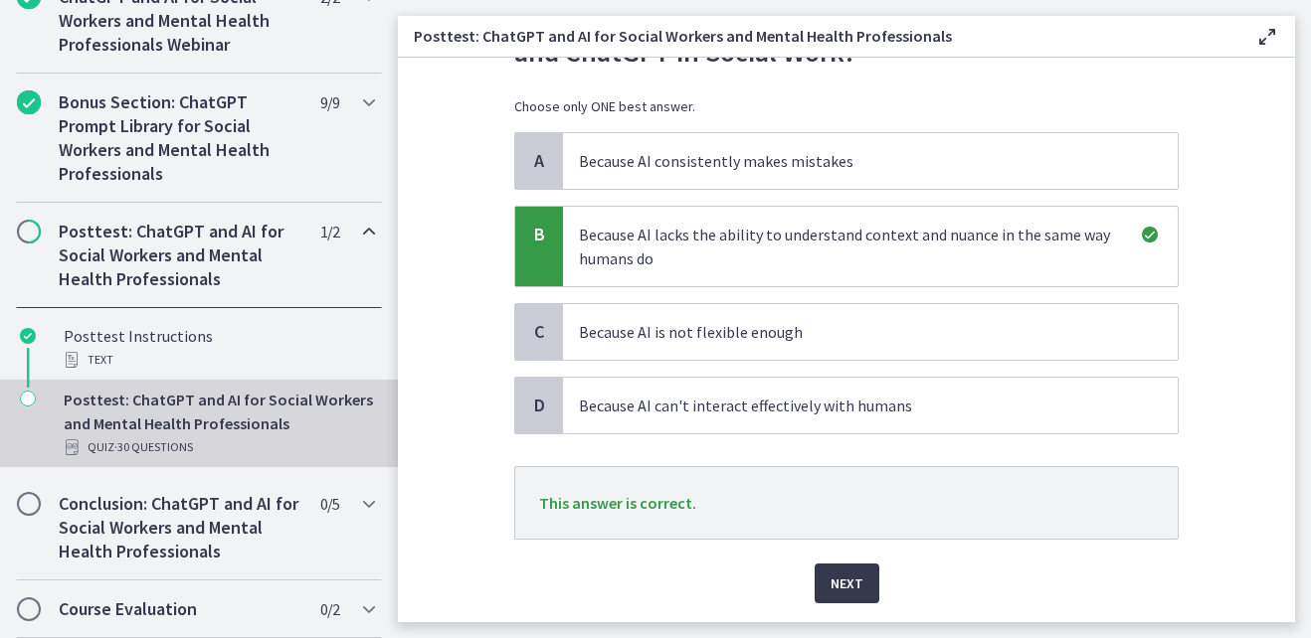
scroll to position [193, 0]
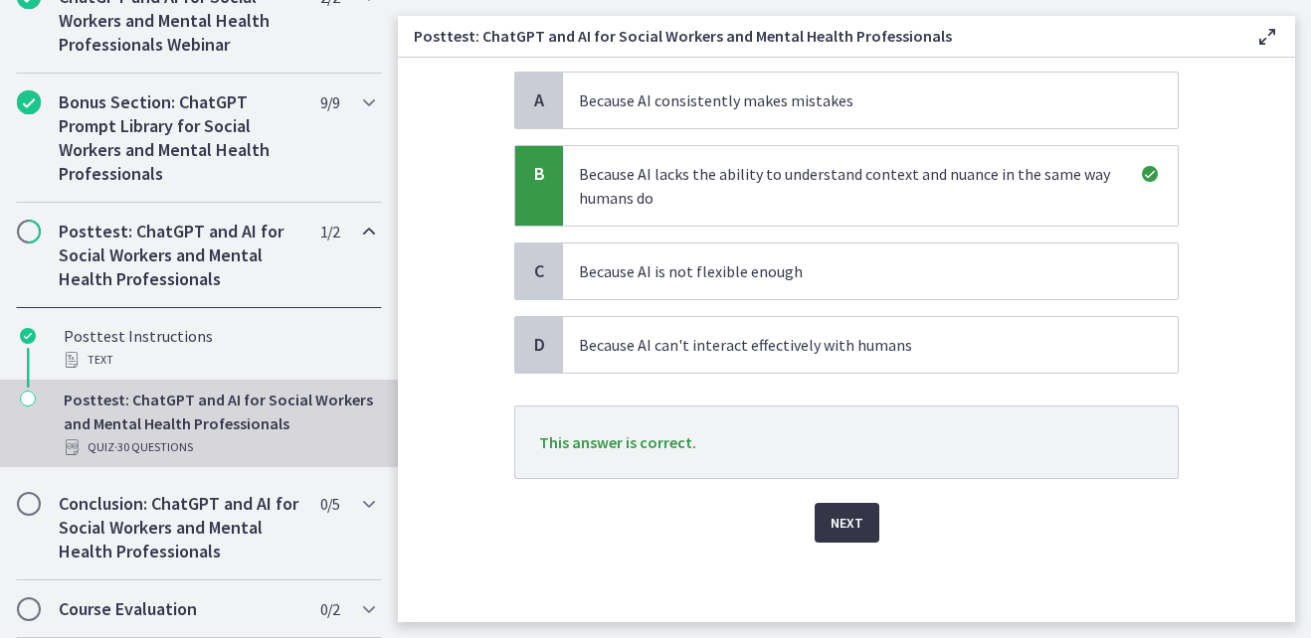
click at [841, 525] on span "Next" at bounding box center [846, 523] width 33 height 24
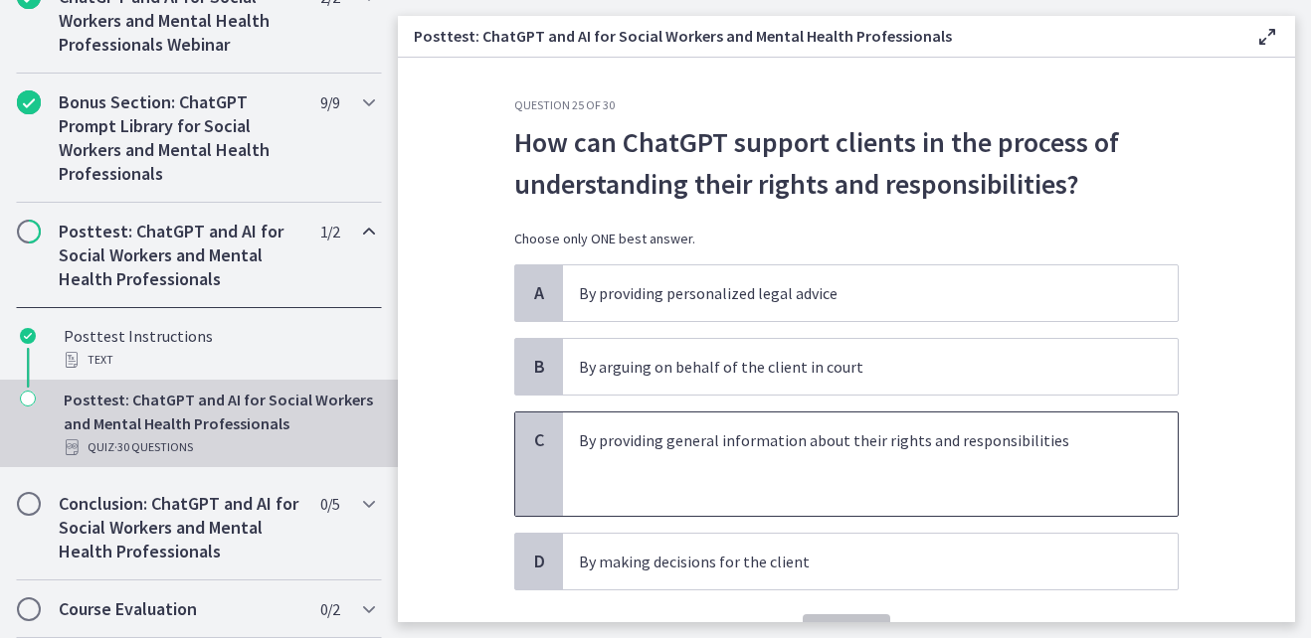
click at [812, 450] on p "By providing general information about their rights and responsibilities" at bounding box center [850, 441] width 543 height 24
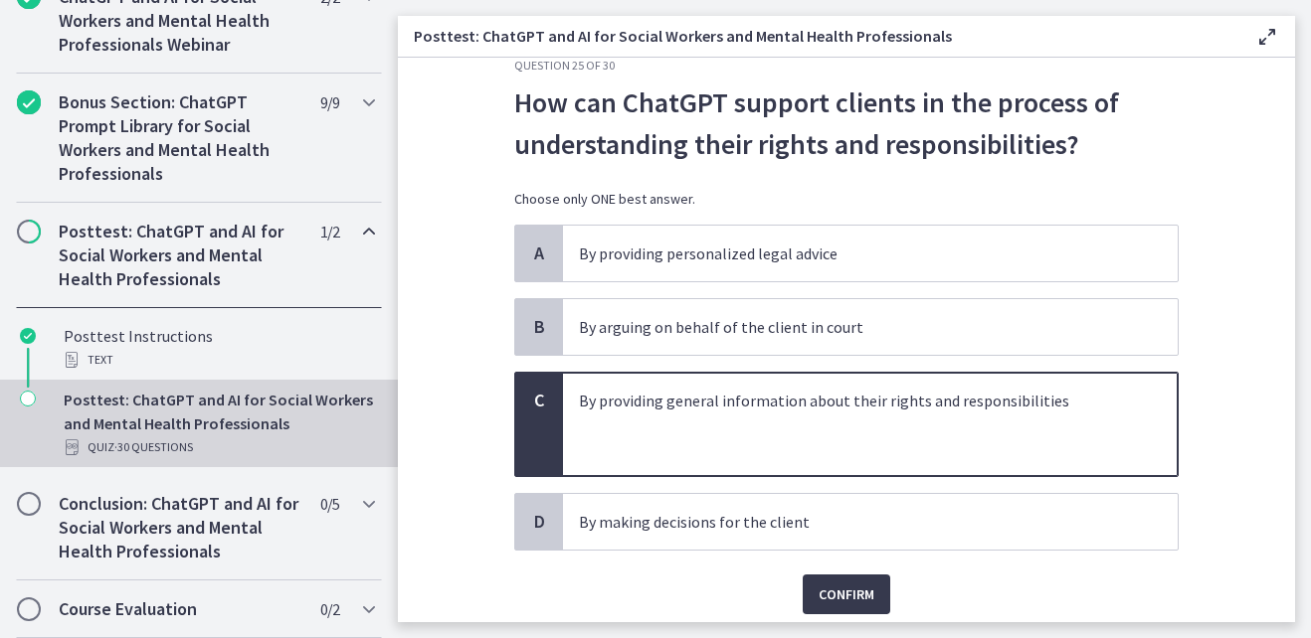
scroll to position [111, 0]
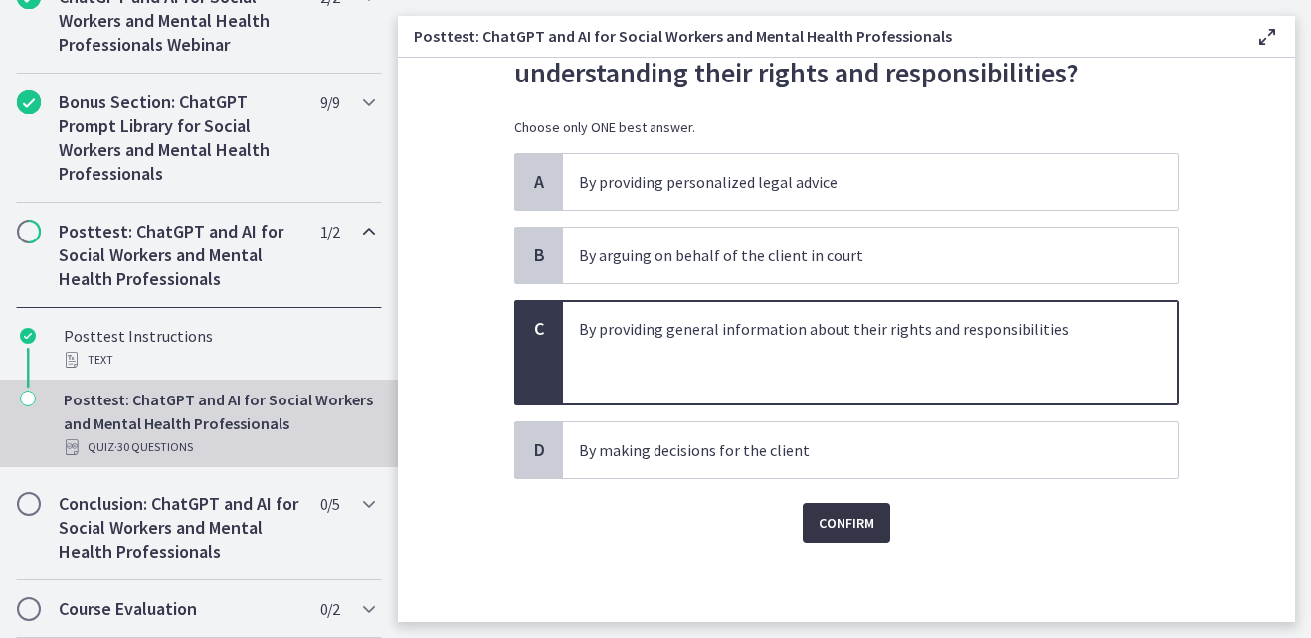
click at [866, 525] on span "Confirm" at bounding box center [846, 523] width 56 height 24
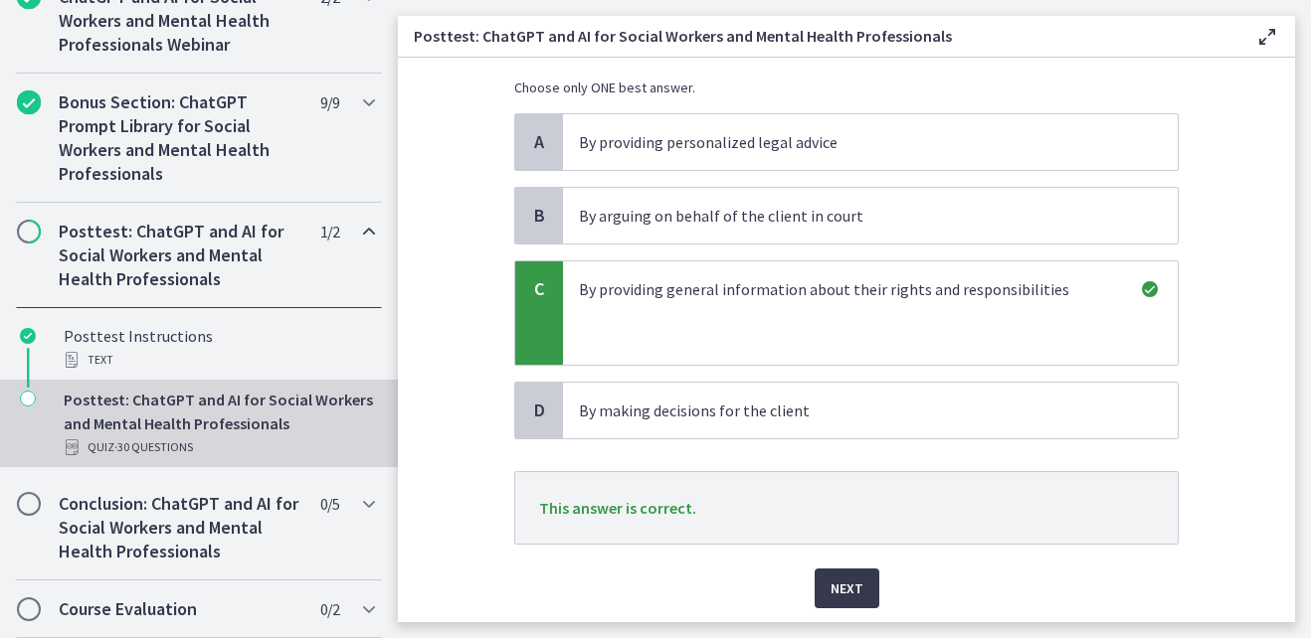
scroll to position [217, 0]
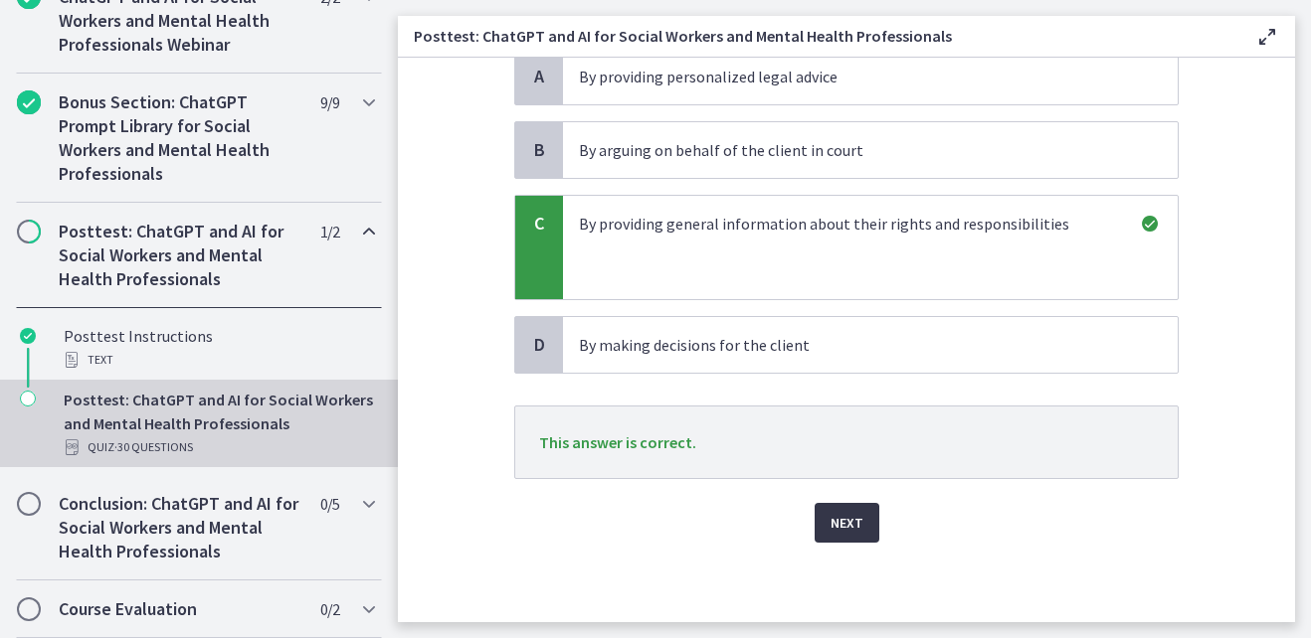
click at [848, 520] on span "Next" at bounding box center [846, 523] width 33 height 24
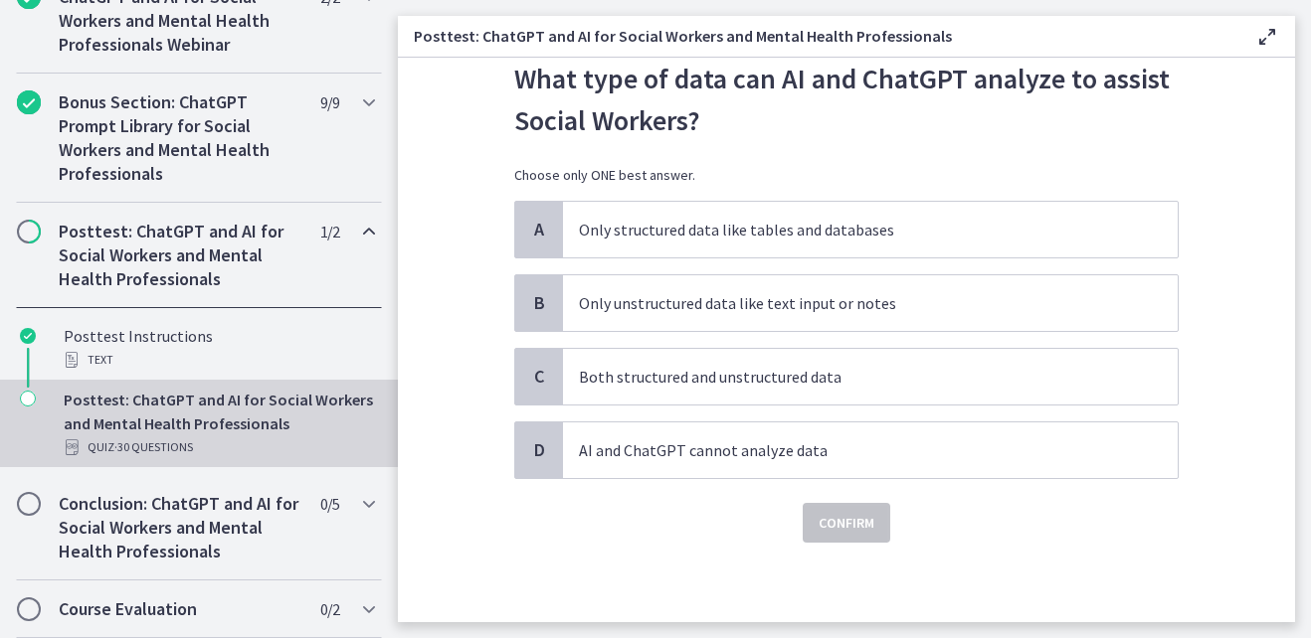
scroll to position [0, 0]
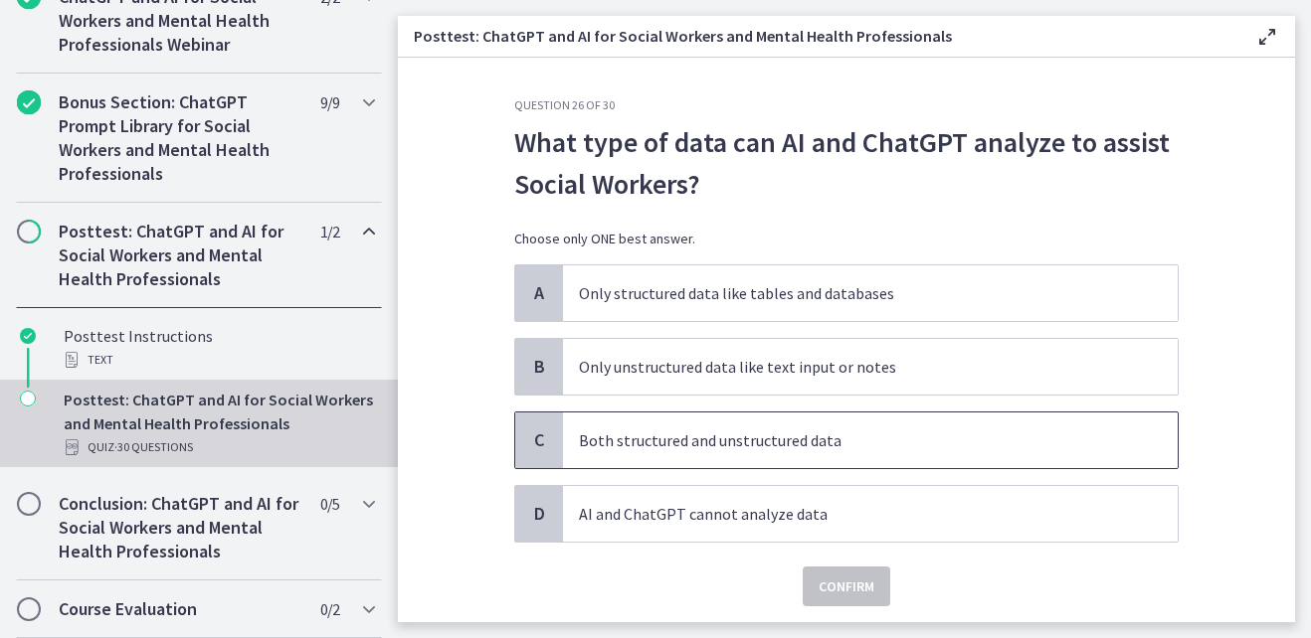
click at [802, 452] on span "Both structured and unstructured data" at bounding box center [870, 441] width 615 height 56
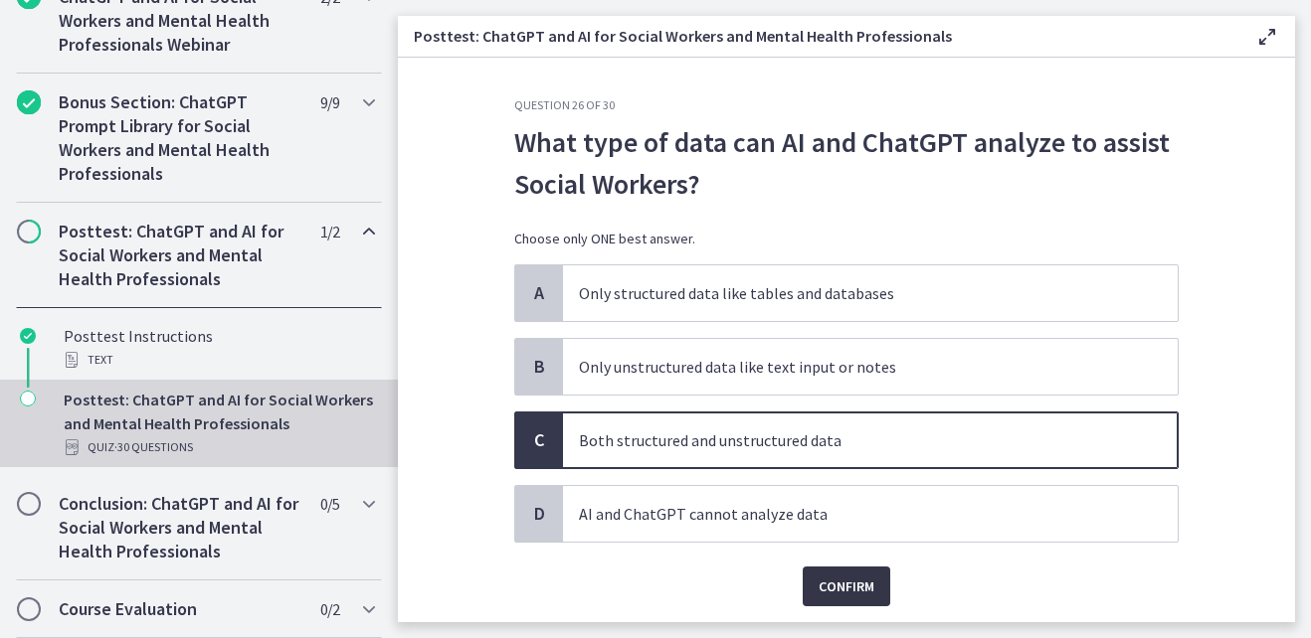
click at [829, 579] on span "Confirm" at bounding box center [846, 587] width 56 height 24
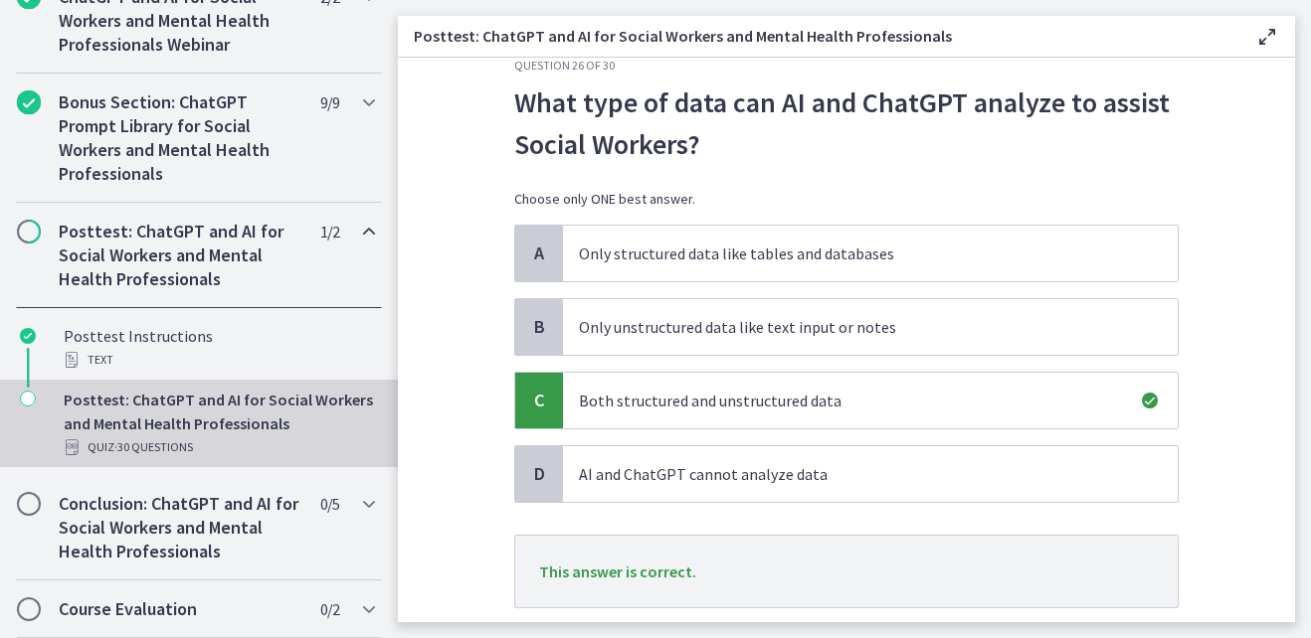
scroll to position [169, 0]
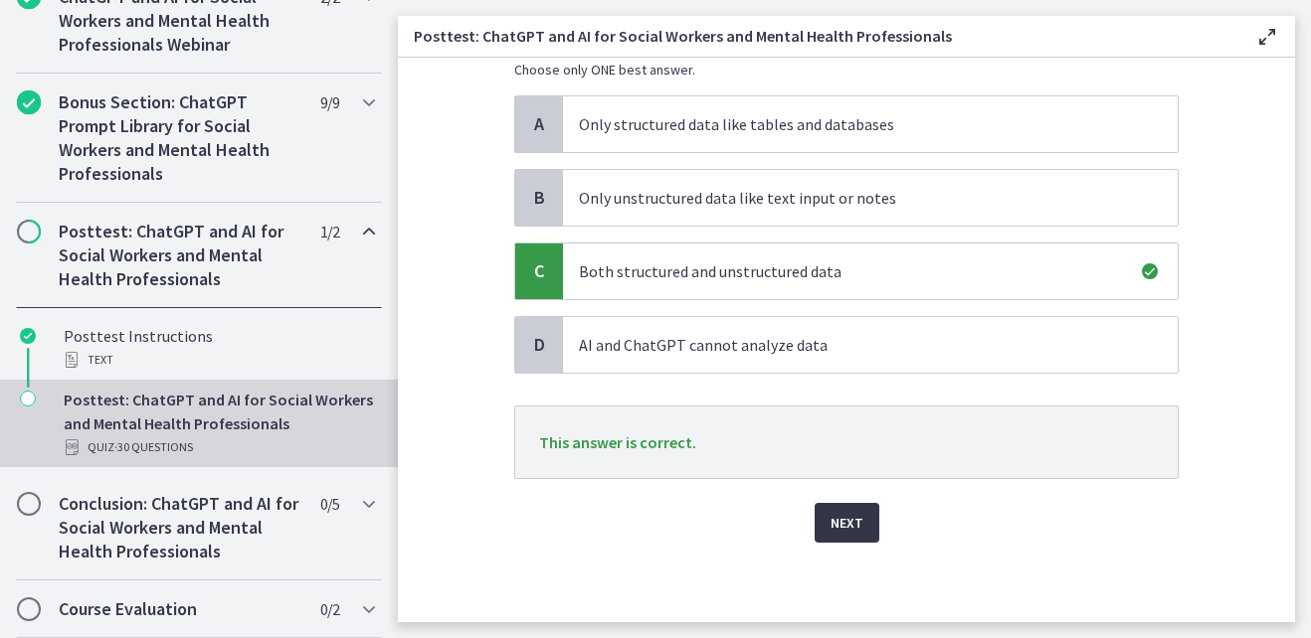
click at [860, 525] on button "Next" at bounding box center [846, 523] width 65 height 40
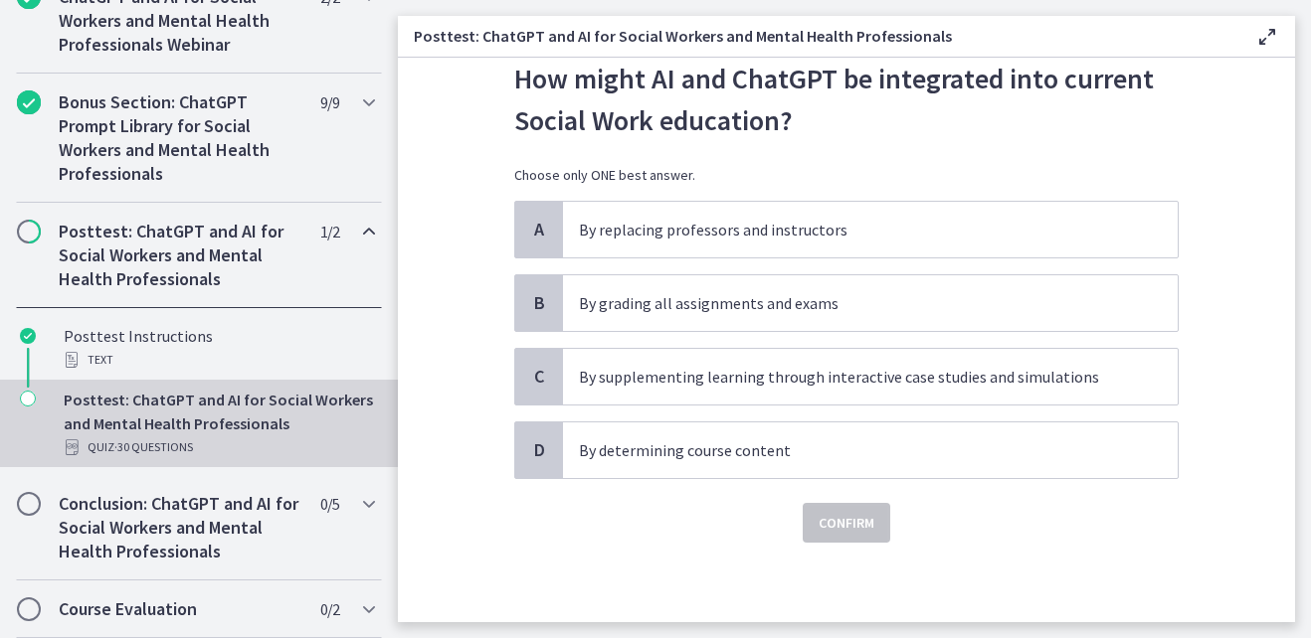
scroll to position [0, 0]
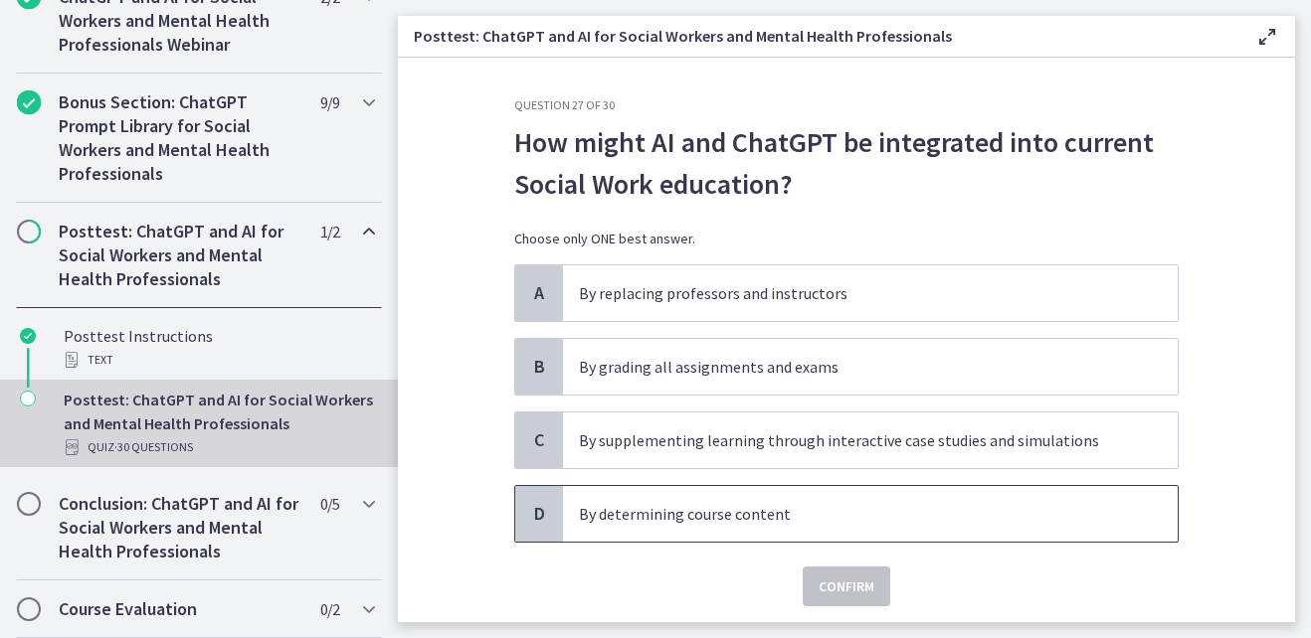
click at [832, 520] on p "By determining course content" at bounding box center [850, 514] width 543 height 24
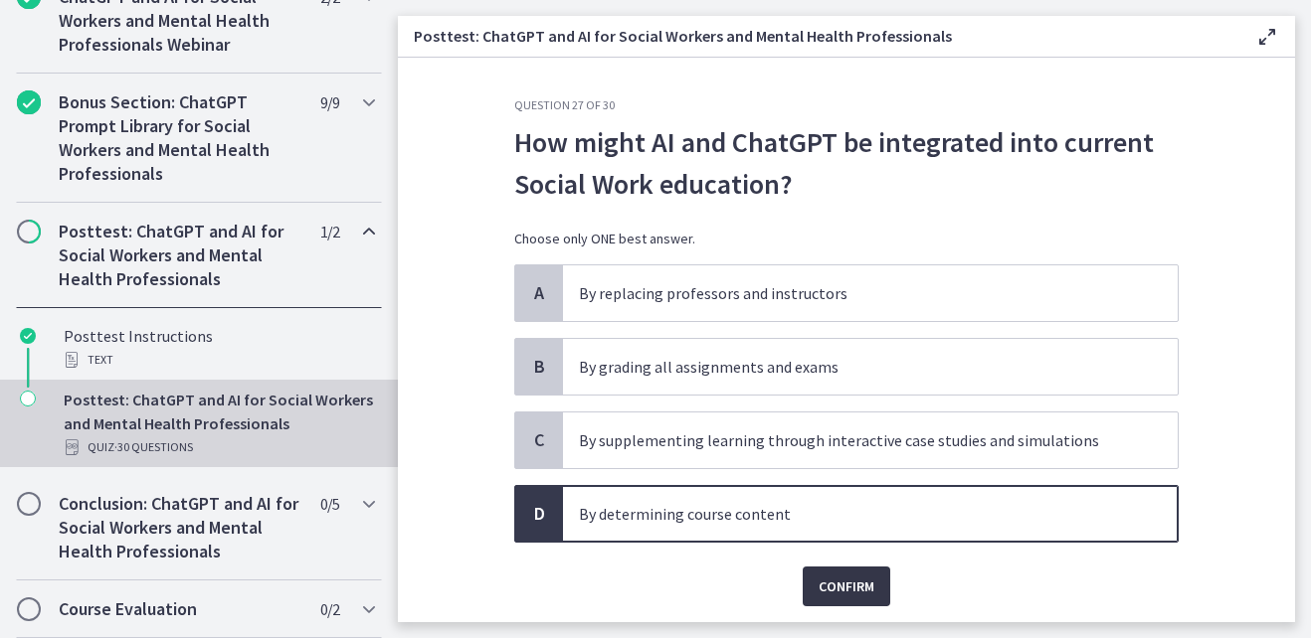
click at [826, 584] on span "Confirm" at bounding box center [846, 587] width 56 height 24
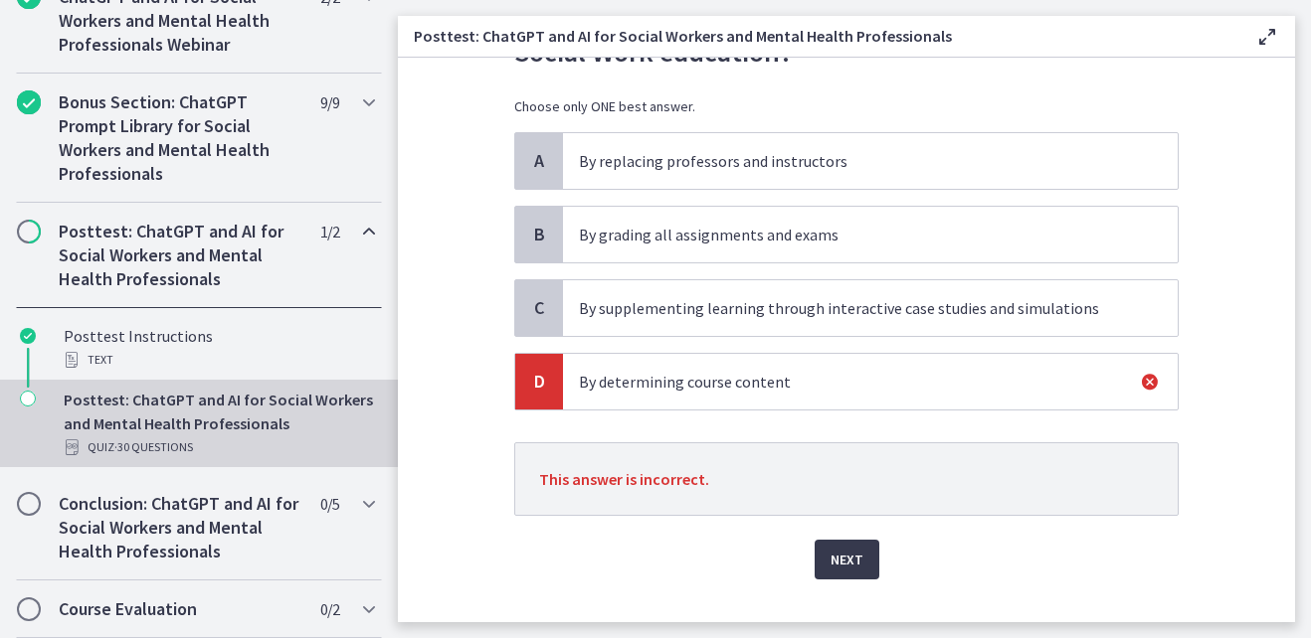
scroll to position [169, 0]
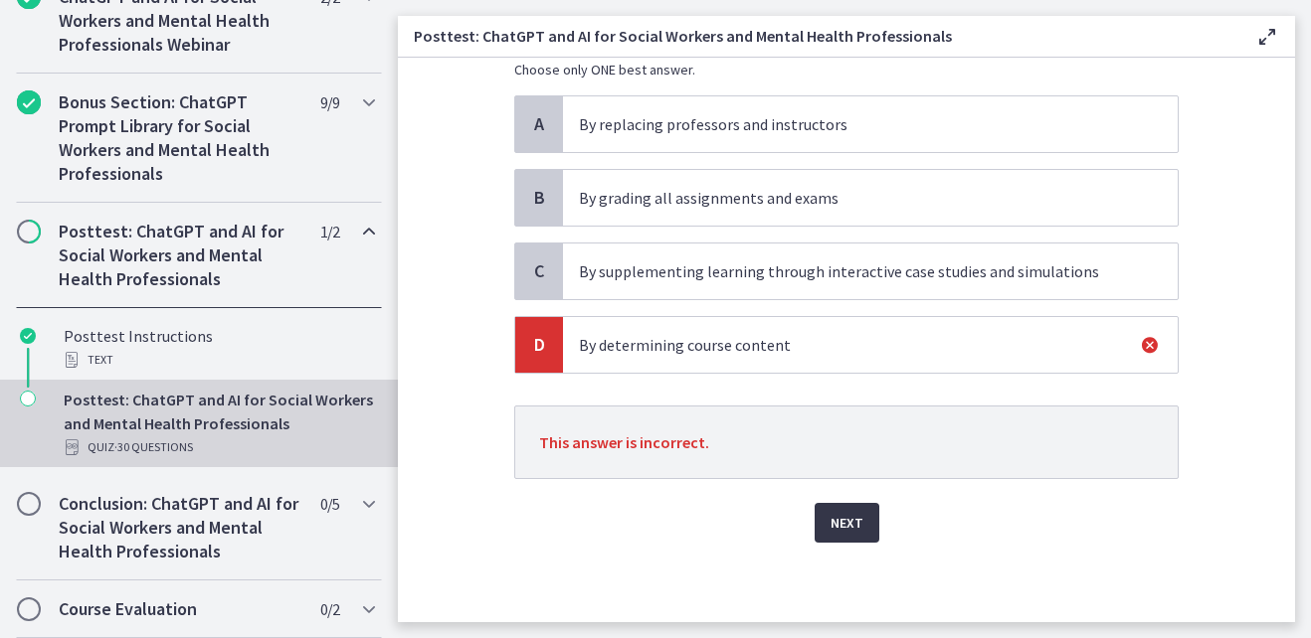
click at [863, 528] on button "Next" at bounding box center [846, 523] width 65 height 40
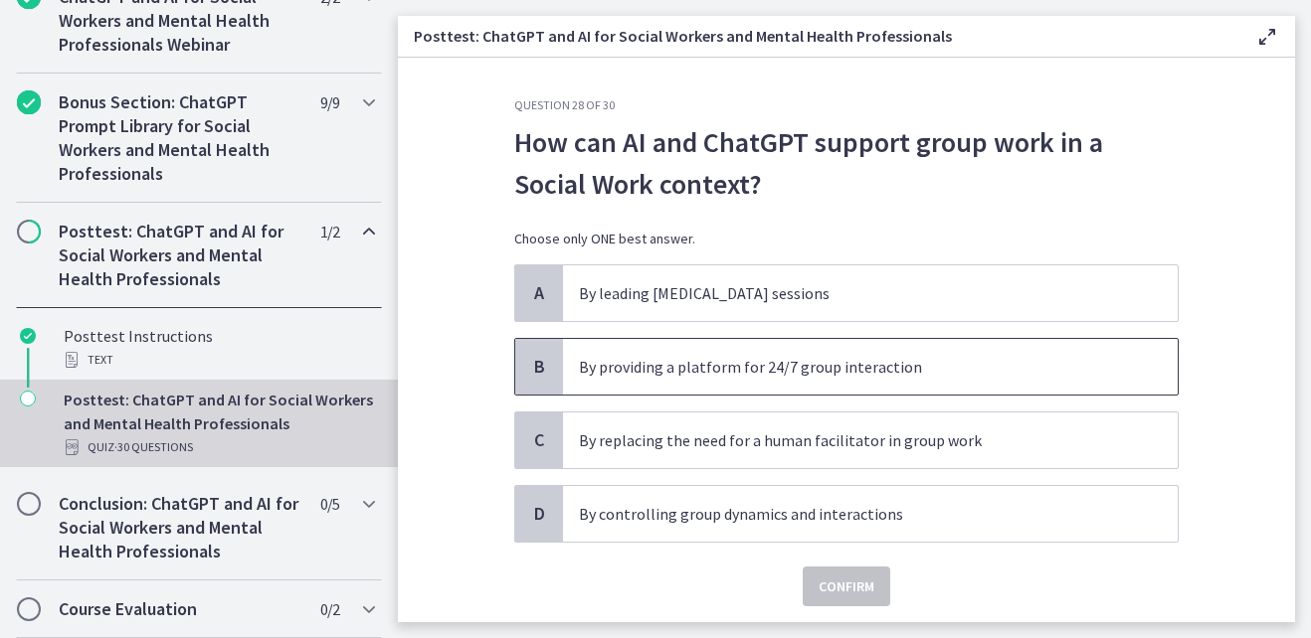
click at [892, 370] on p "By providing a platform for 24/7 group interaction" at bounding box center [850, 367] width 543 height 24
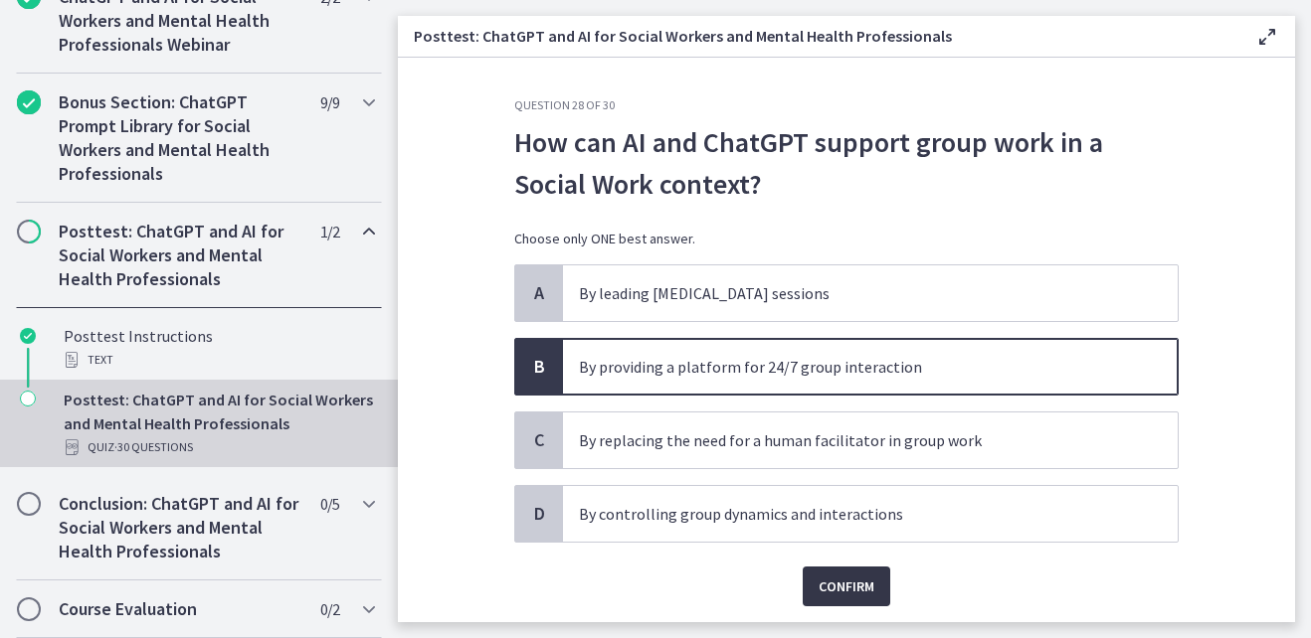
click at [843, 587] on span "Confirm" at bounding box center [846, 587] width 56 height 24
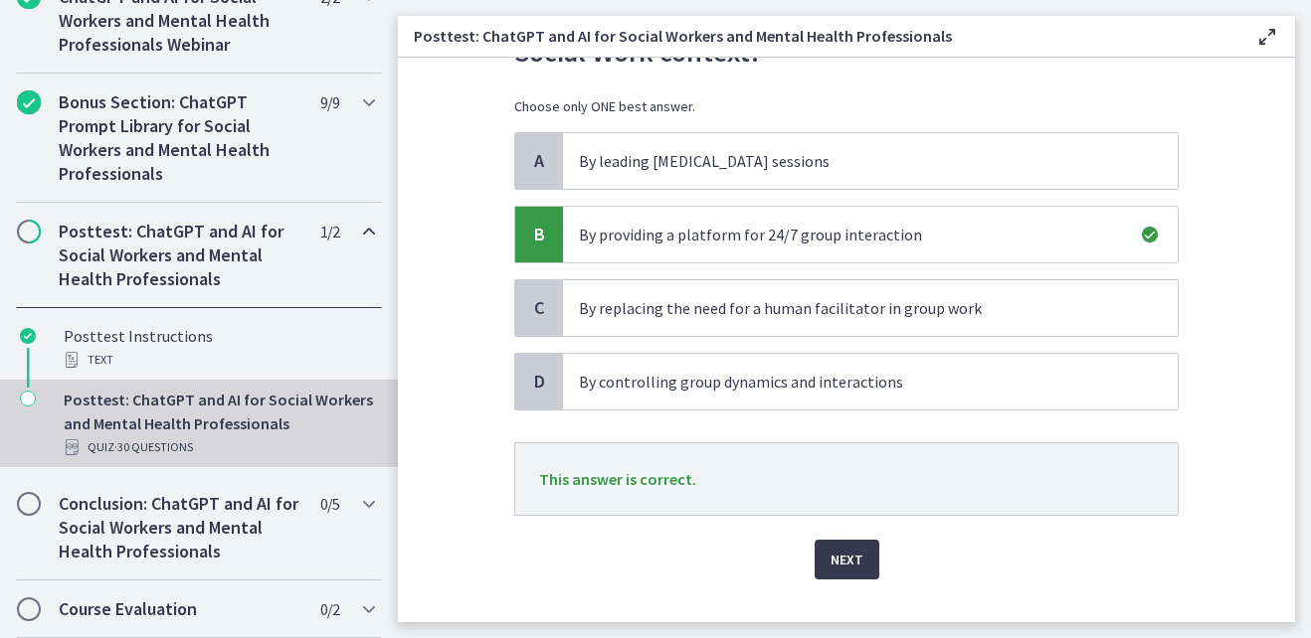
scroll to position [159, 0]
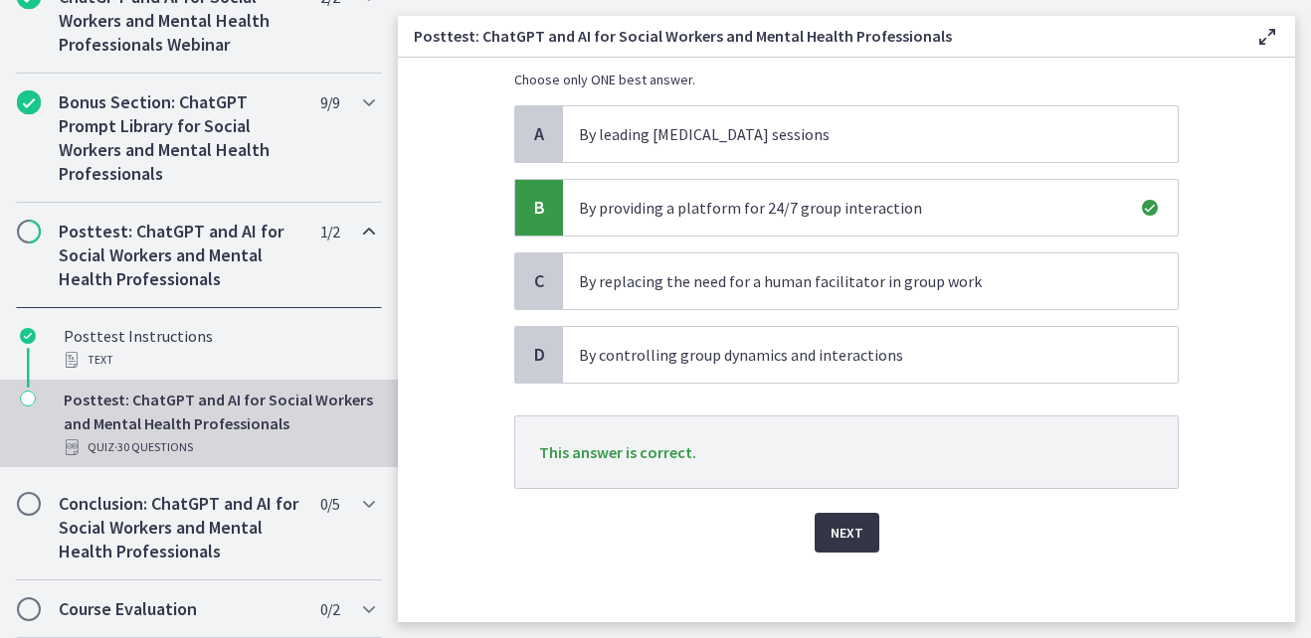
click at [850, 530] on span "Next" at bounding box center [846, 533] width 33 height 24
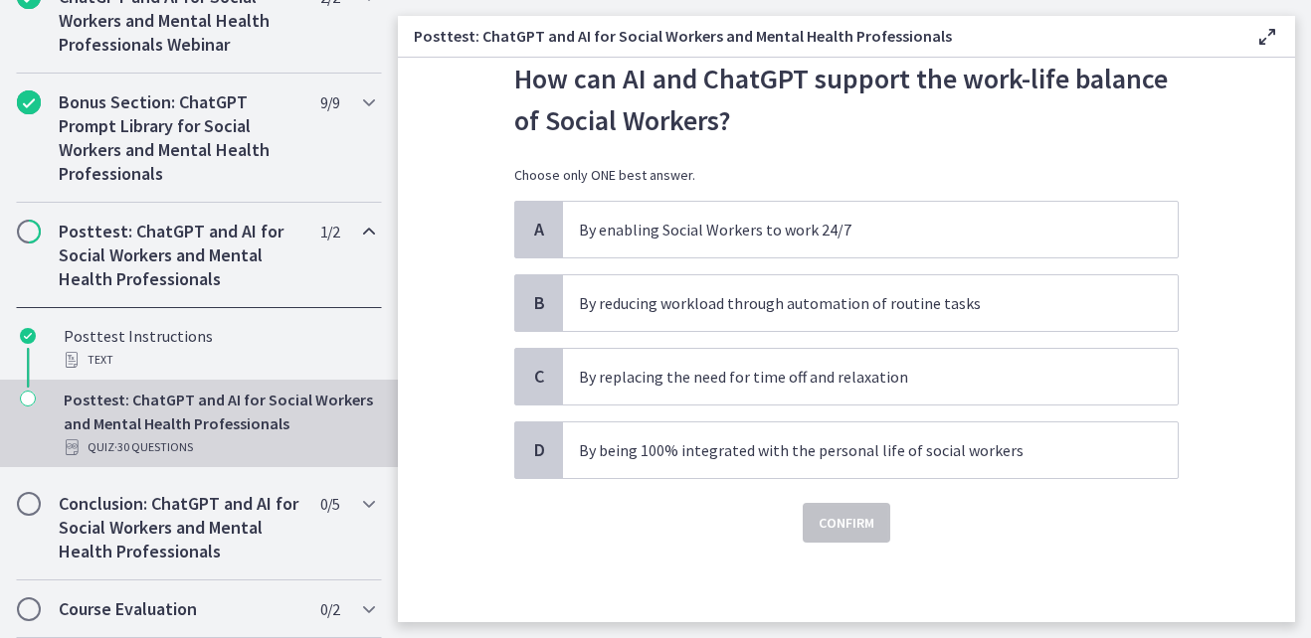
scroll to position [0, 0]
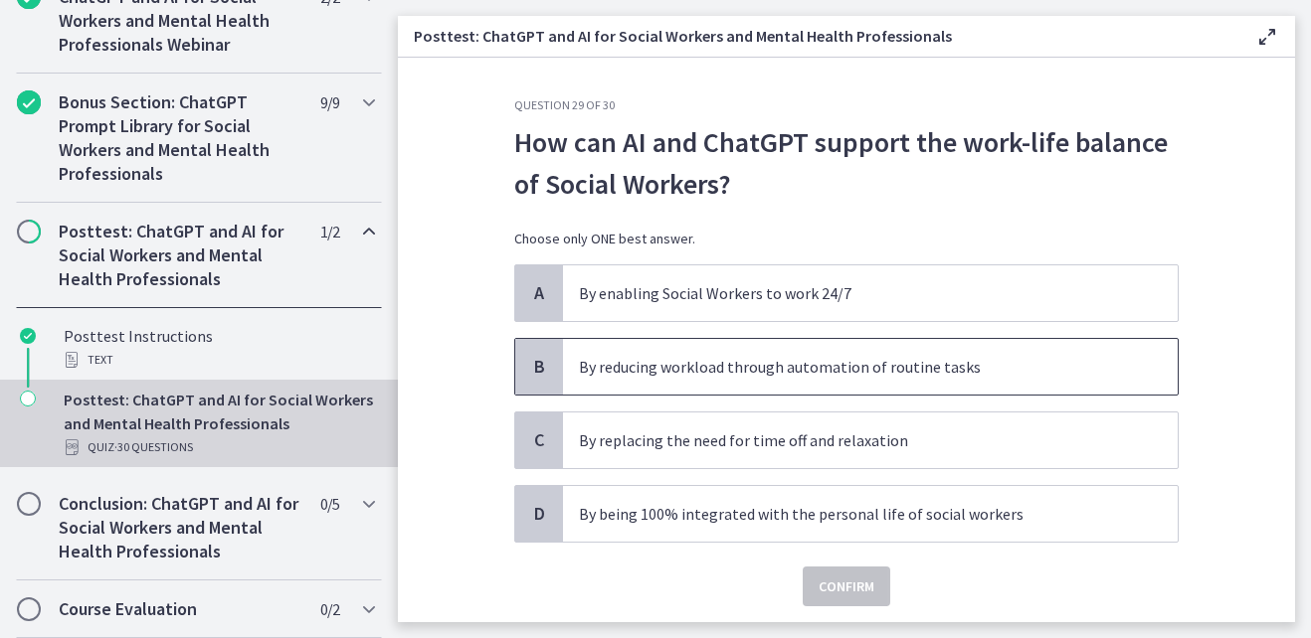
click at [890, 368] on p "By reducing workload through automation of routine tasks" at bounding box center [850, 367] width 543 height 24
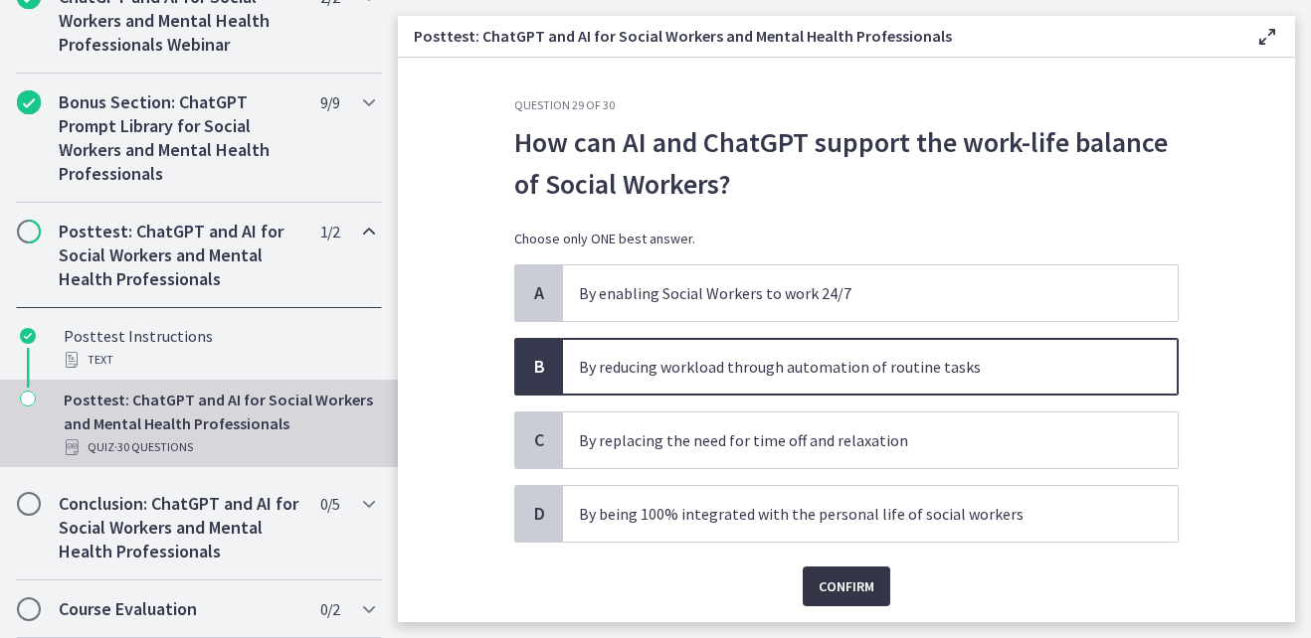
click at [856, 583] on span "Confirm" at bounding box center [846, 587] width 56 height 24
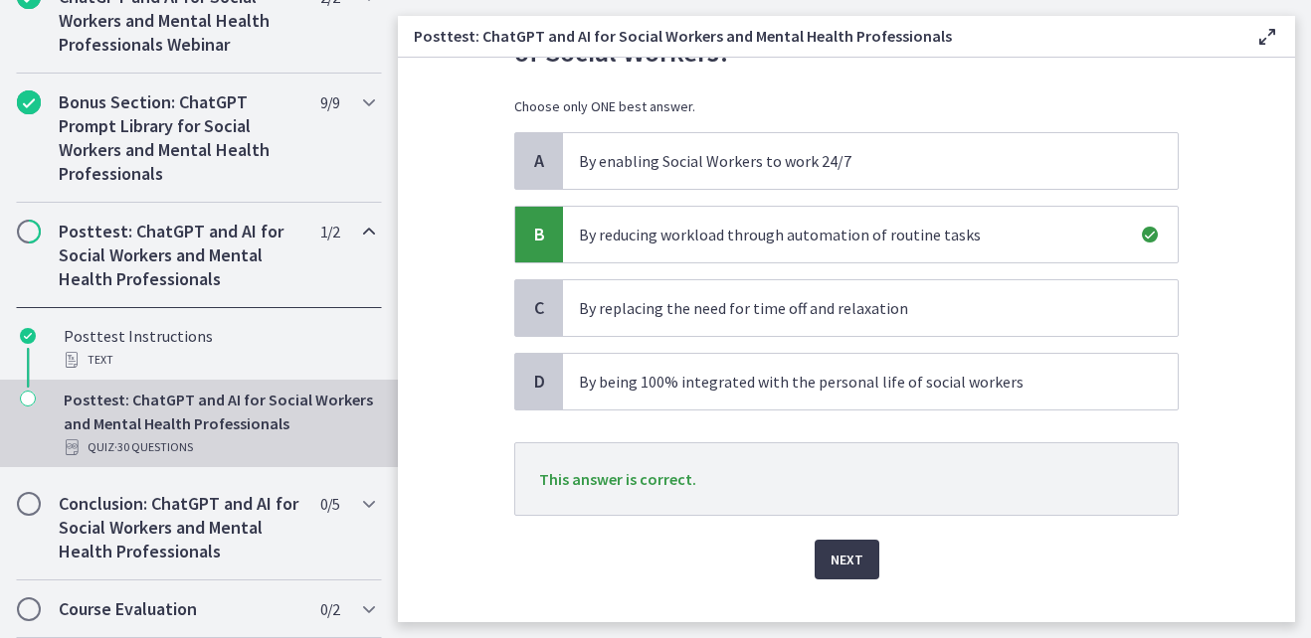
scroll to position [169, 0]
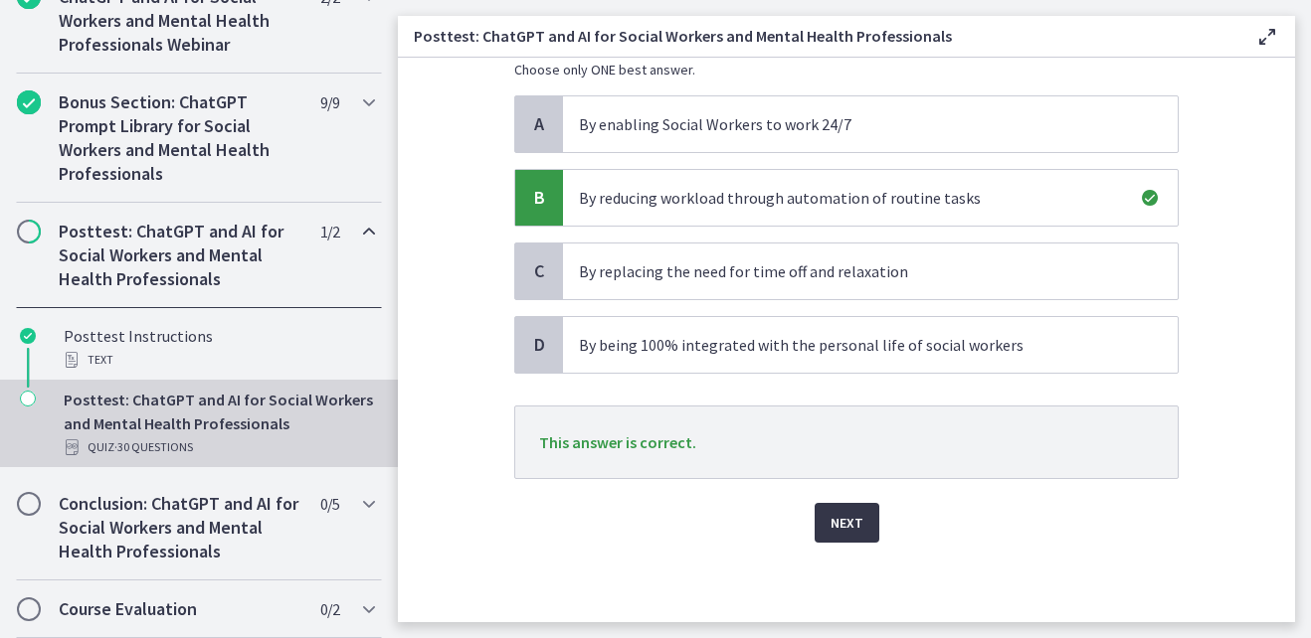
click at [855, 527] on button "Next" at bounding box center [846, 523] width 65 height 40
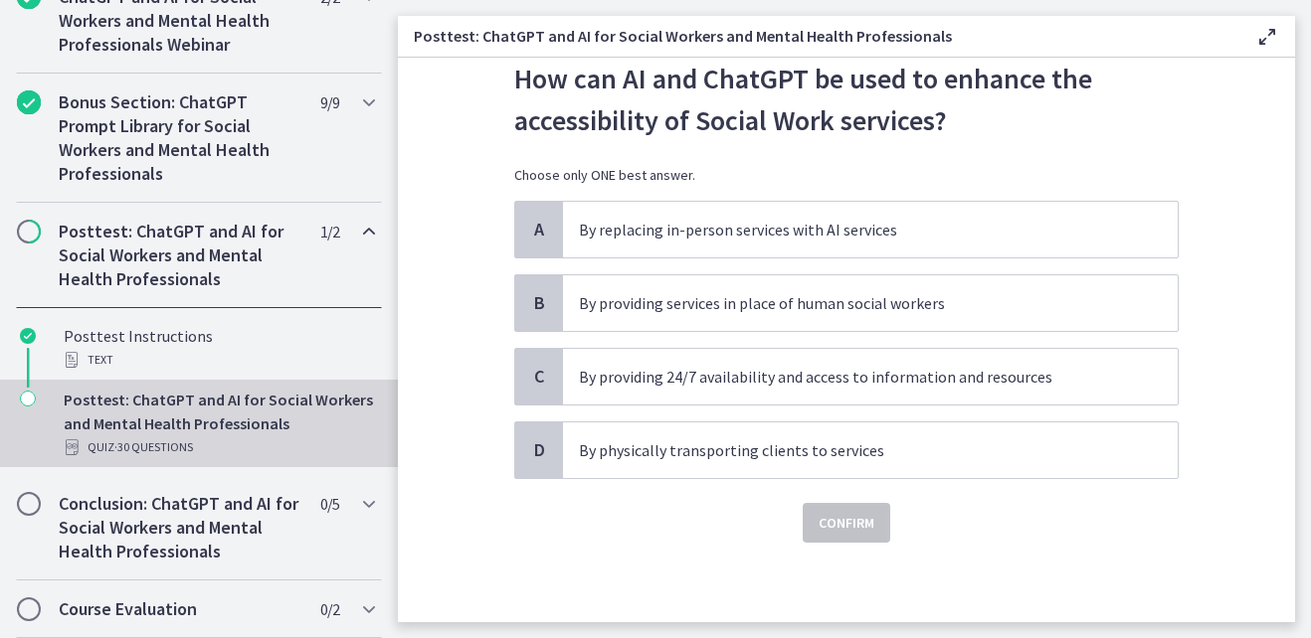
scroll to position [0, 0]
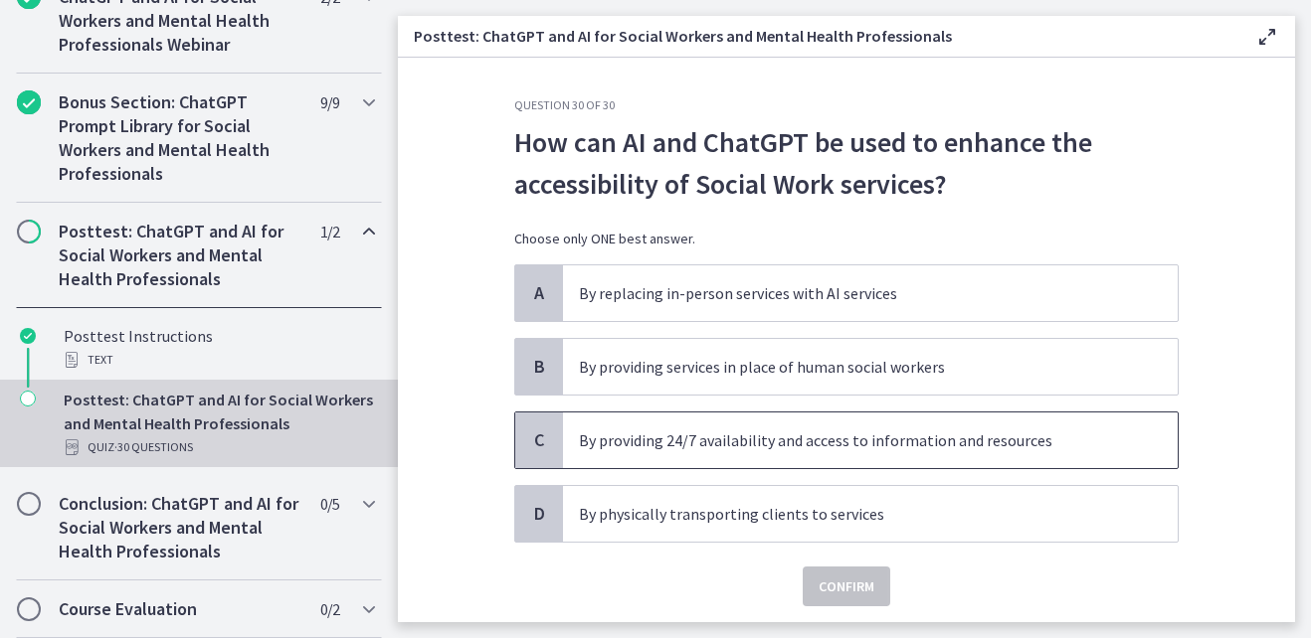
click at [838, 445] on p "By providing 24/7 availability and access to information and resources" at bounding box center [850, 441] width 543 height 24
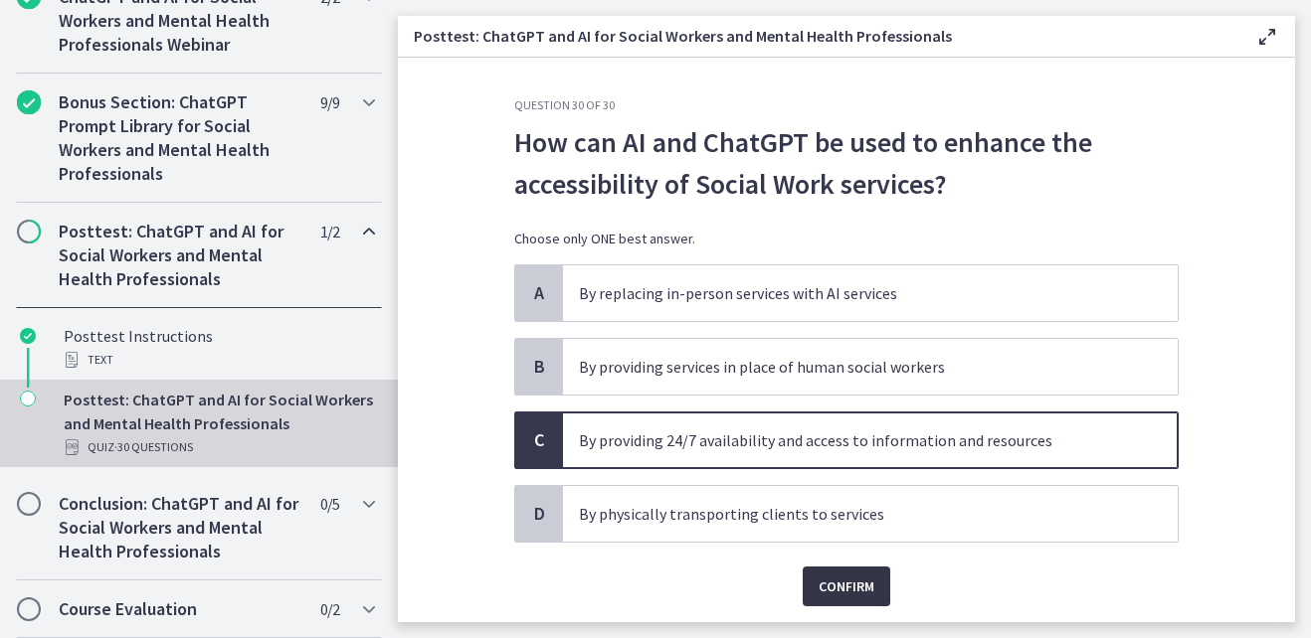
click at [845, 580] on span "Confirm" at bounding box center [846, 587] width 56 height 24
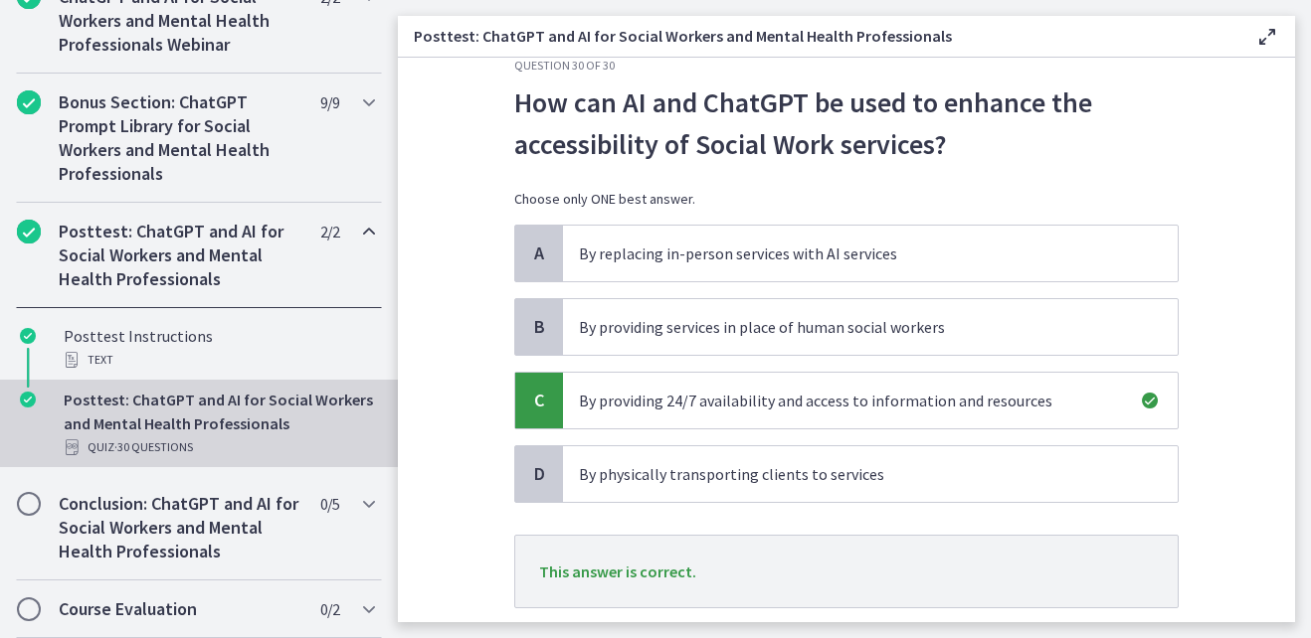
scroll to position [169, 0]
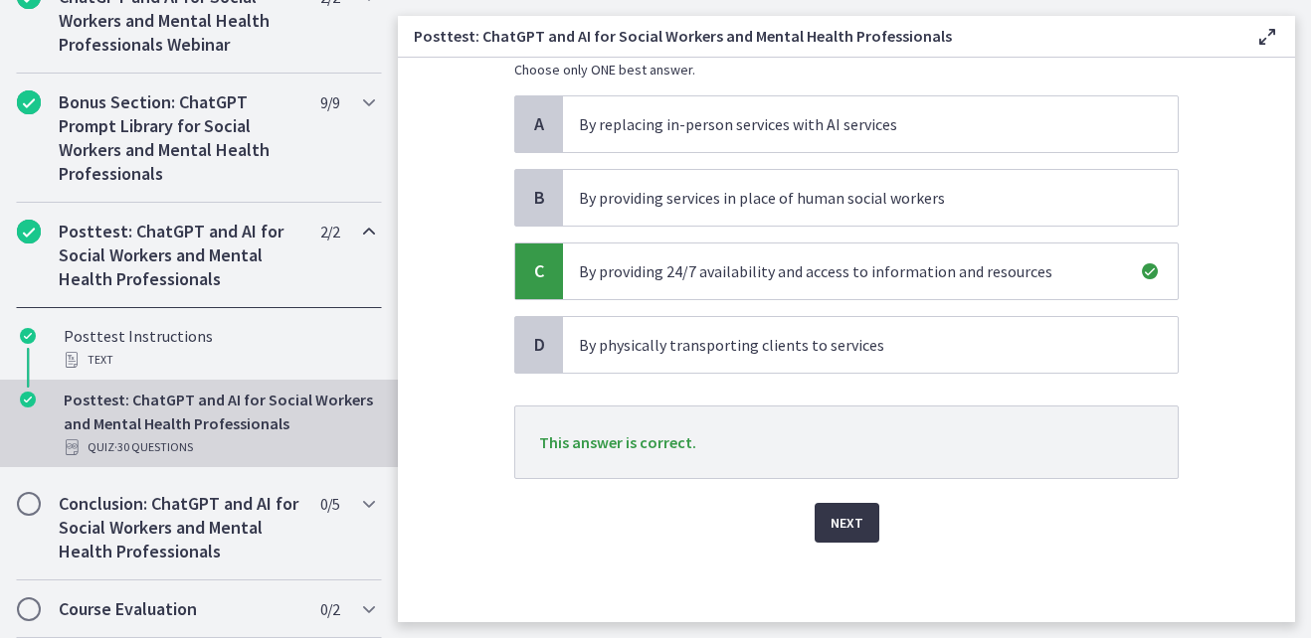
click at [842, 523] on span "Next" at bounding box center [846, 523] width 33 height 24
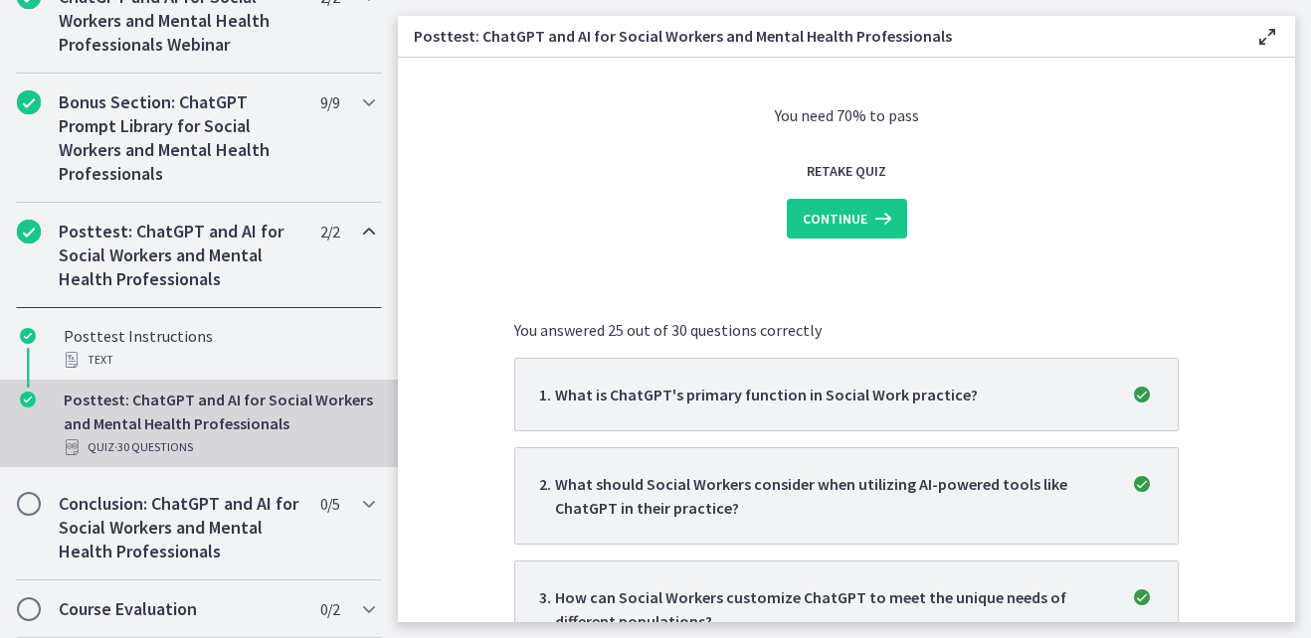
scroll to position [0, 0]
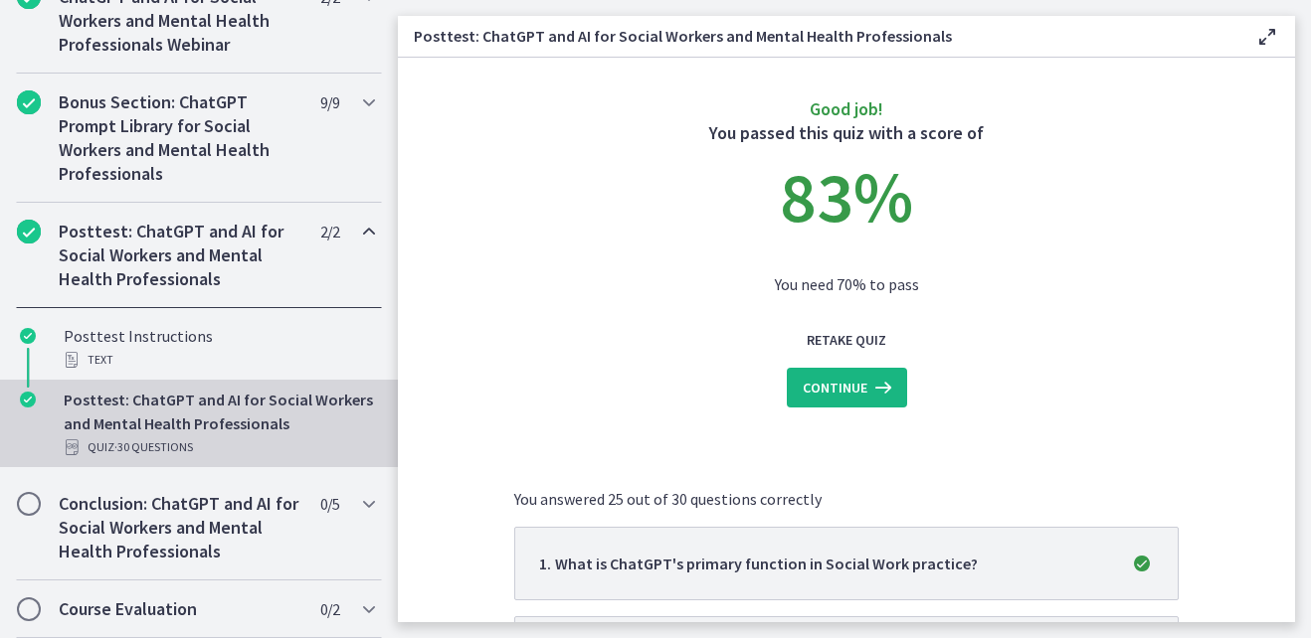
click at [873, 391] on icon at bounding box center [881, 388] width 28 height 24
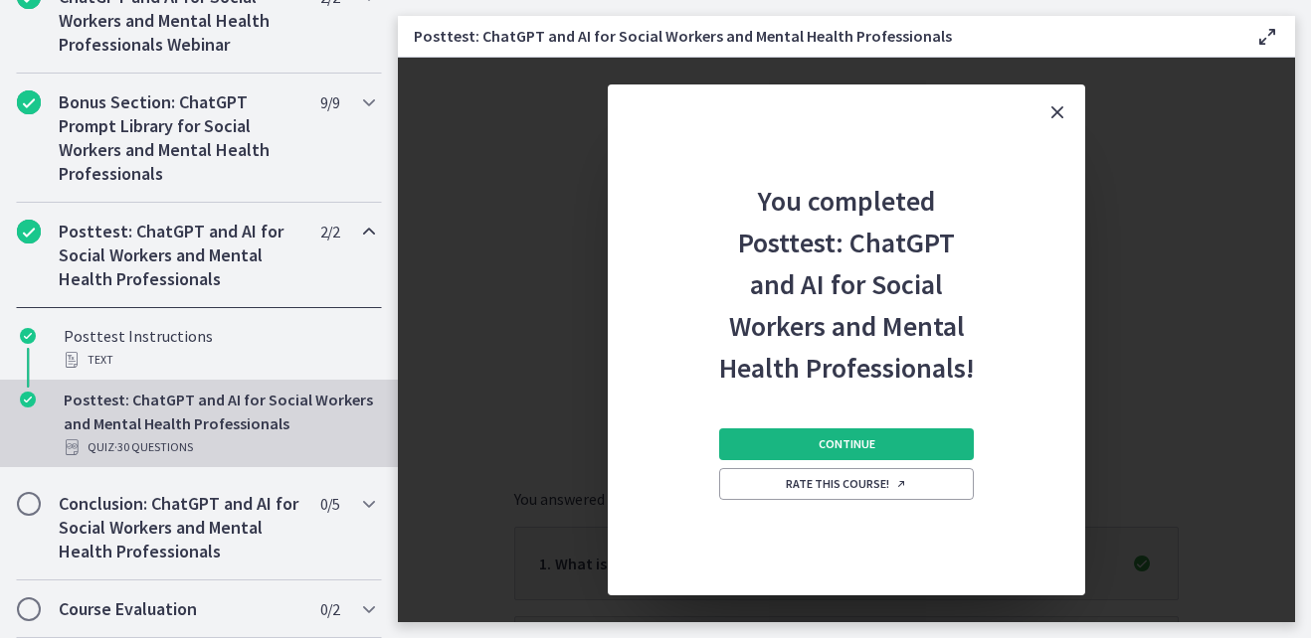
click at [870, 438] on span "Continue" at bounding box center [846, 445] width 57 height 16
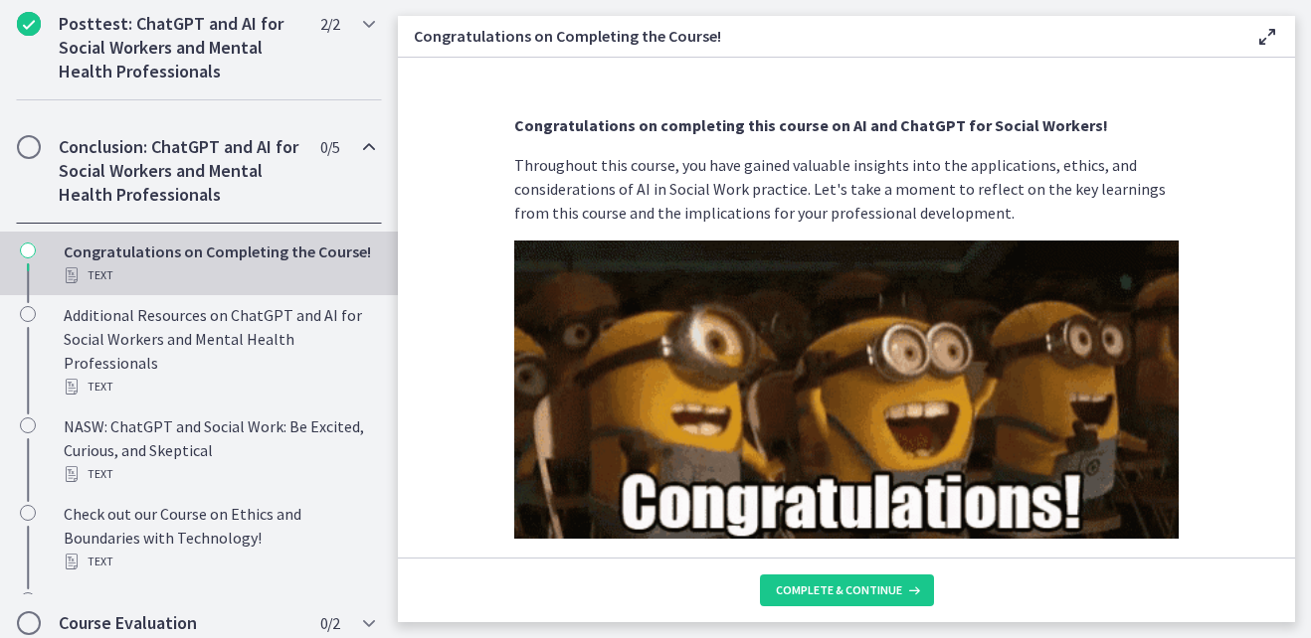
scroll to position [1254, 0]
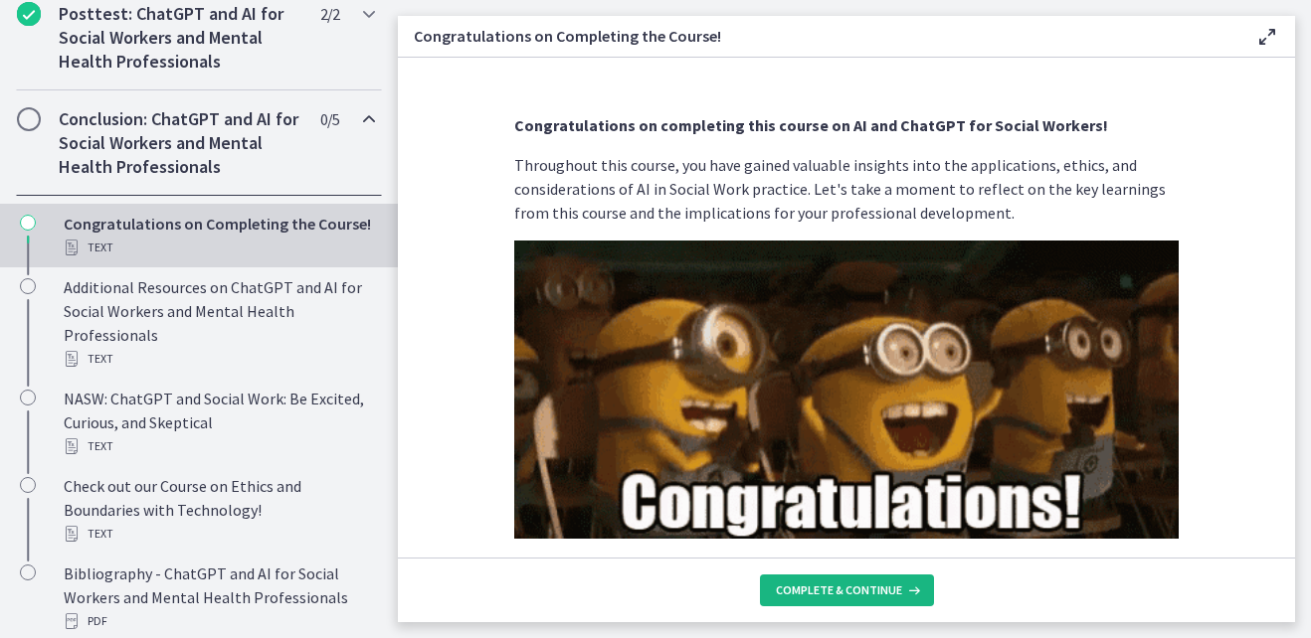
click at [902, 588] on icon at bounding box center [912, 591] width 20 height 16
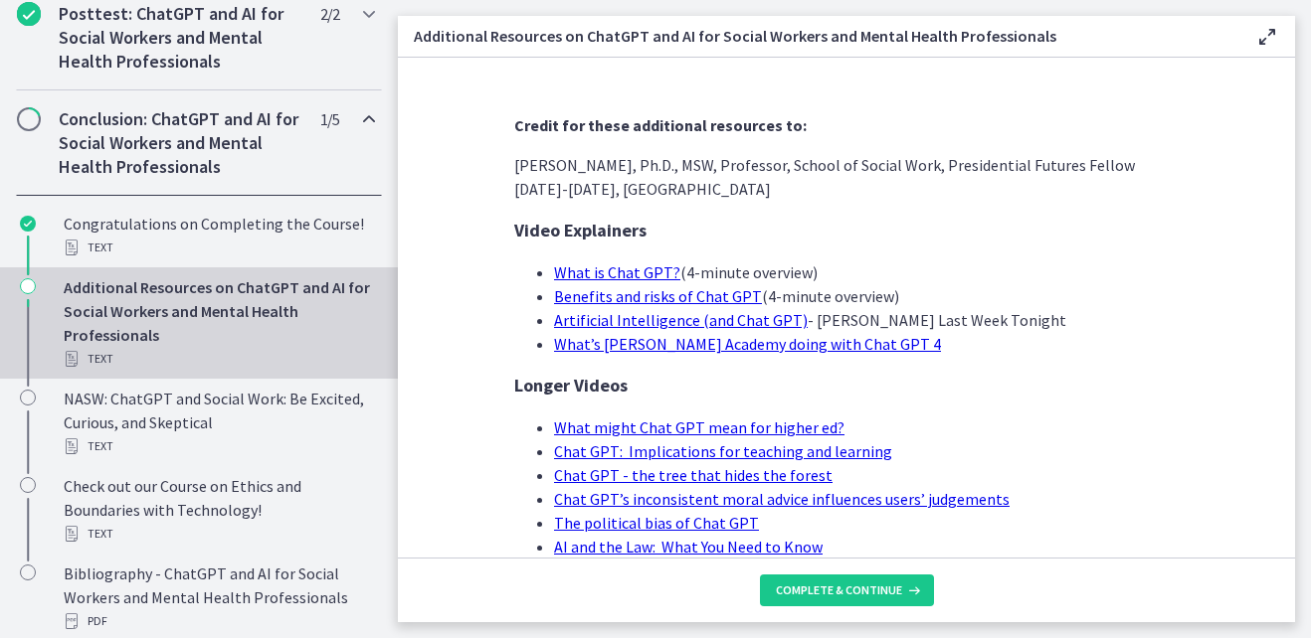
scroll to position [1347, 0]
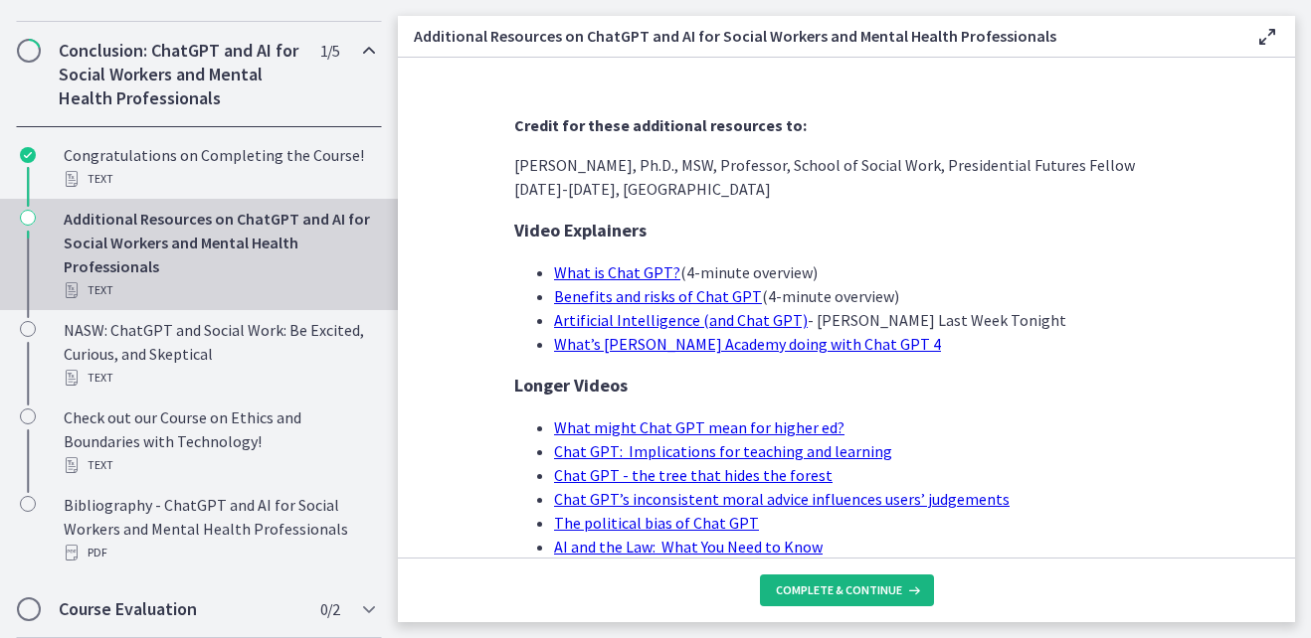
click at [854, 597] on span "Complete & continue" at bounding box center [839, 591] width 126 height 16
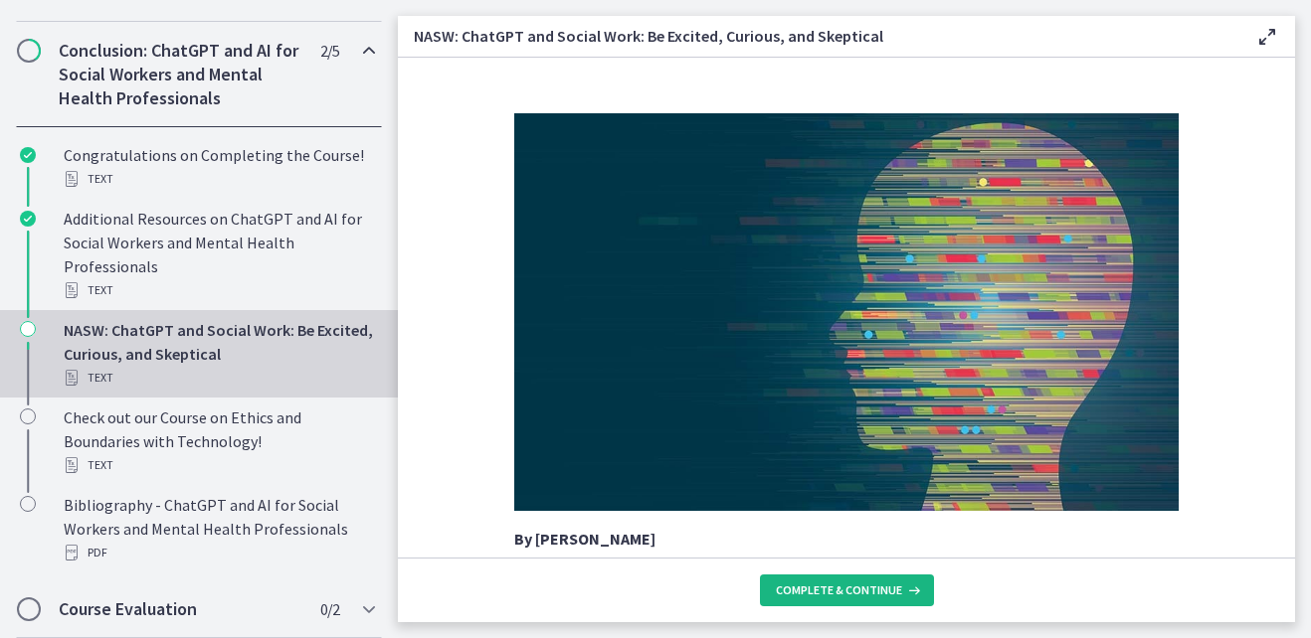
click at [854, 595] on span "Complete & continue" at bounding box center [839, 591] width 126 height 16
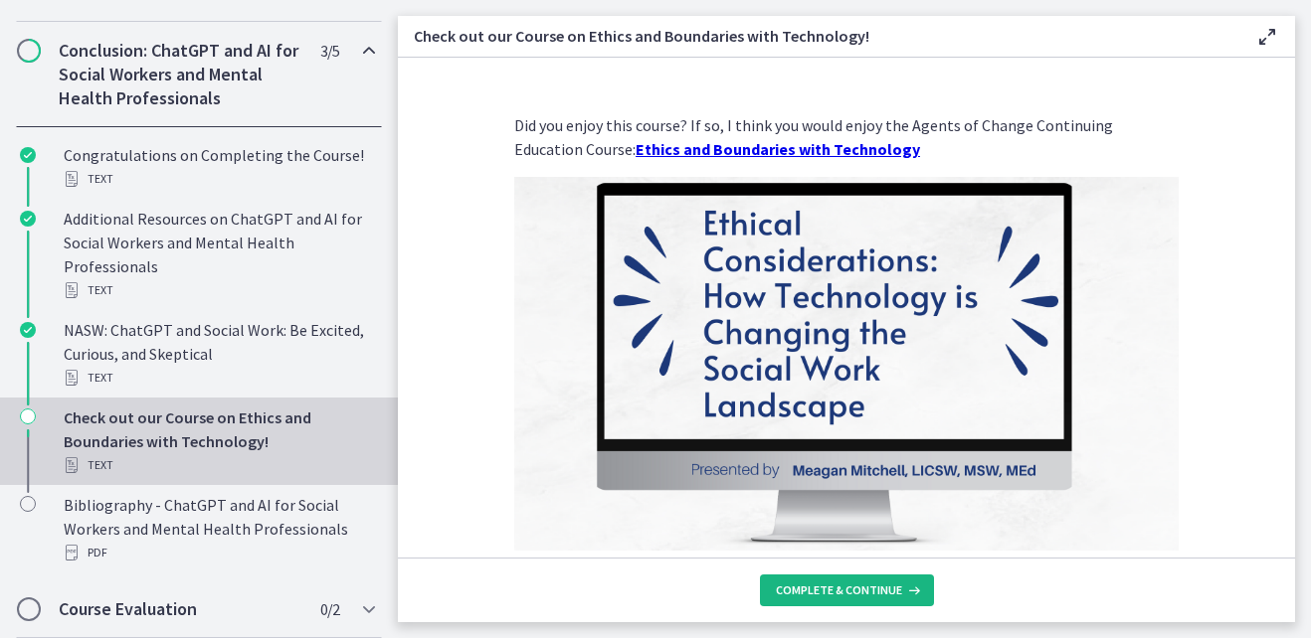
click at [854, 595] on span "Complete & continue" at bounding box center [839, 591] width 126 height 16
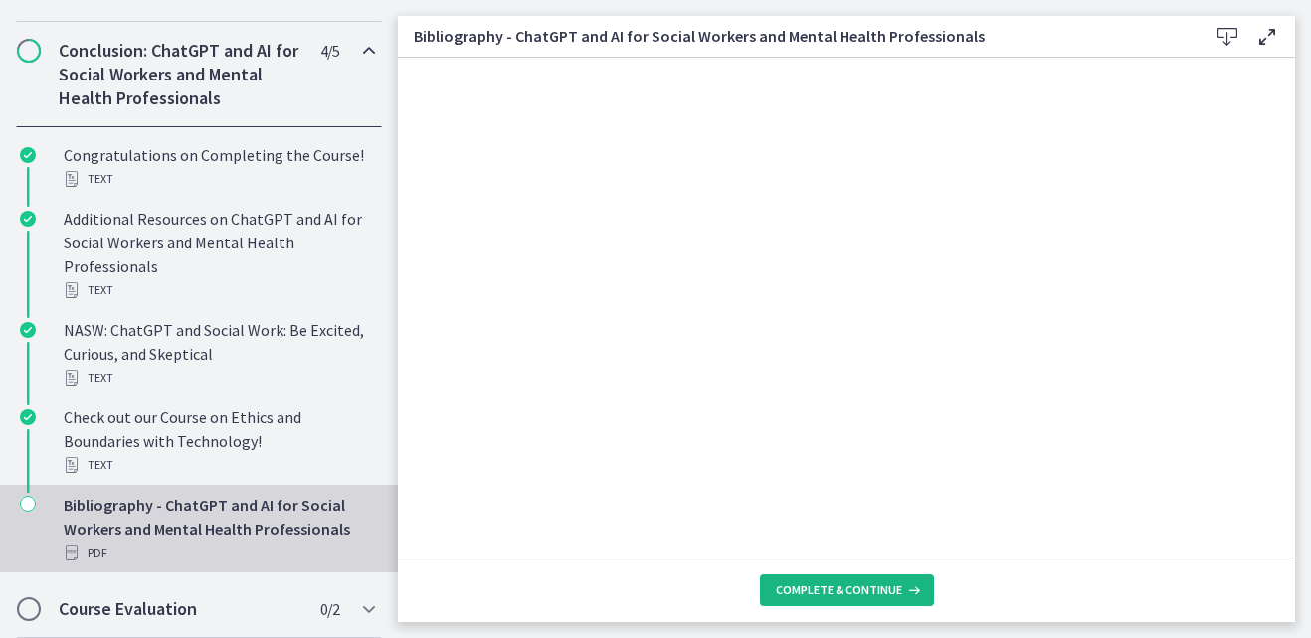
click at [854, 595] on span "Complete & continue" at bounding box center [839, 591] width 126 height 16
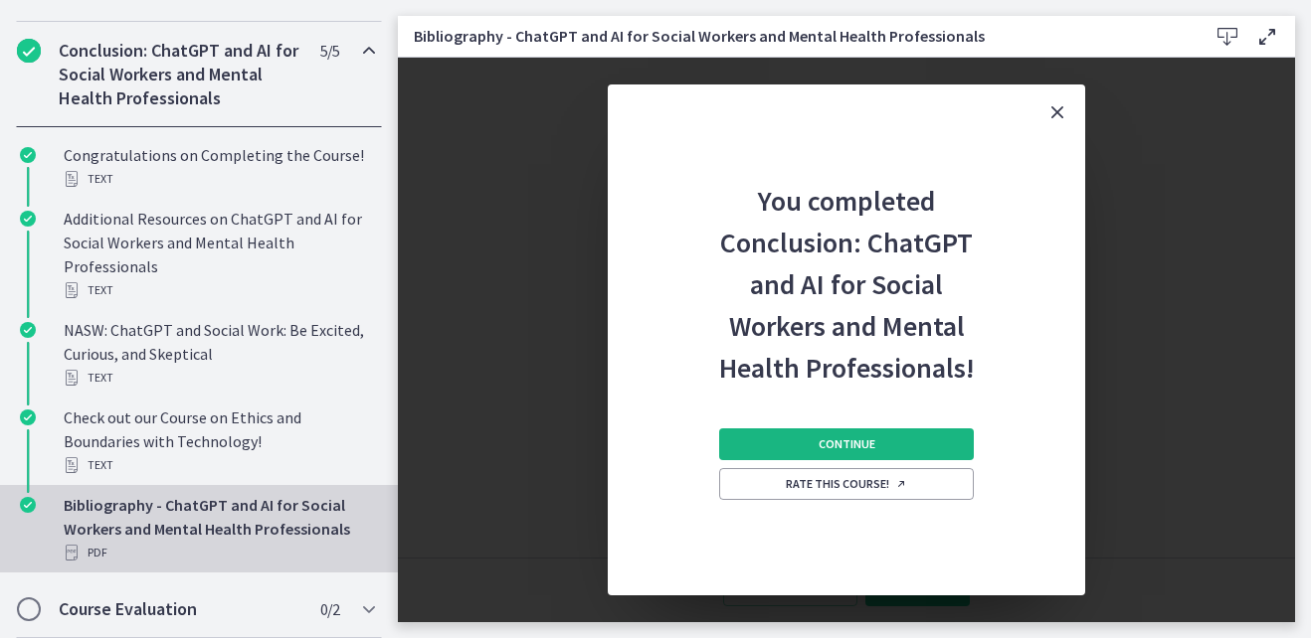
click at [882, 447] on button "Continue" at bounding box center [846, 445] width 255 height 32
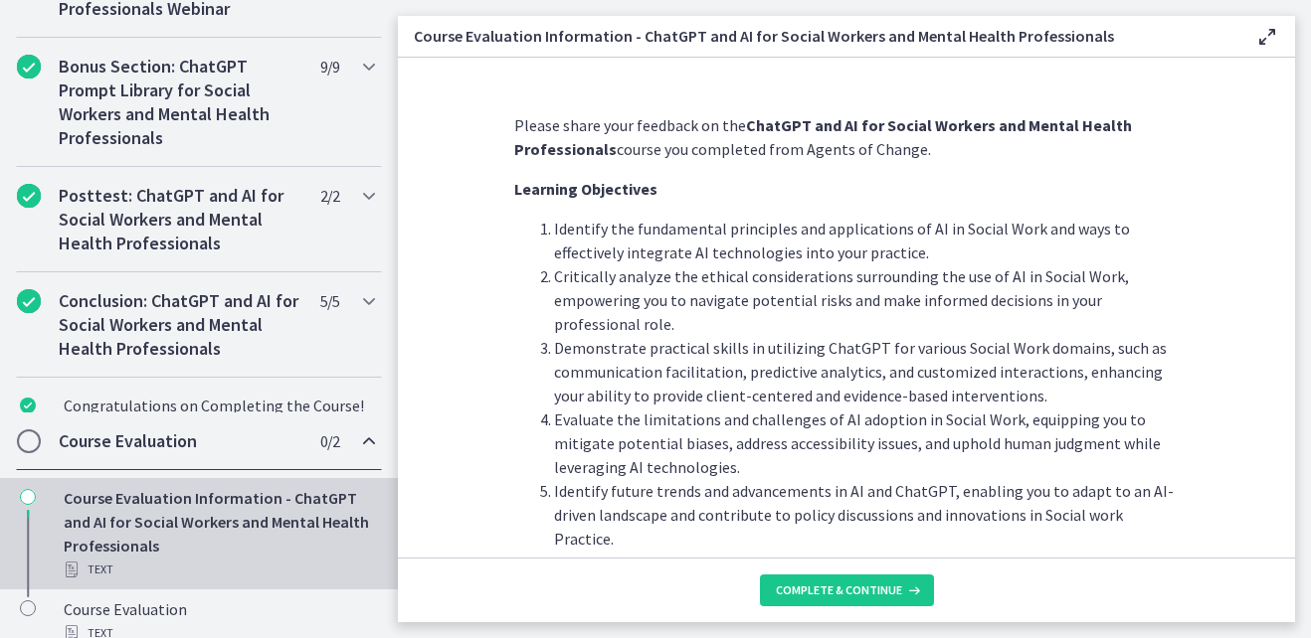
scroll to position [1084, 0]
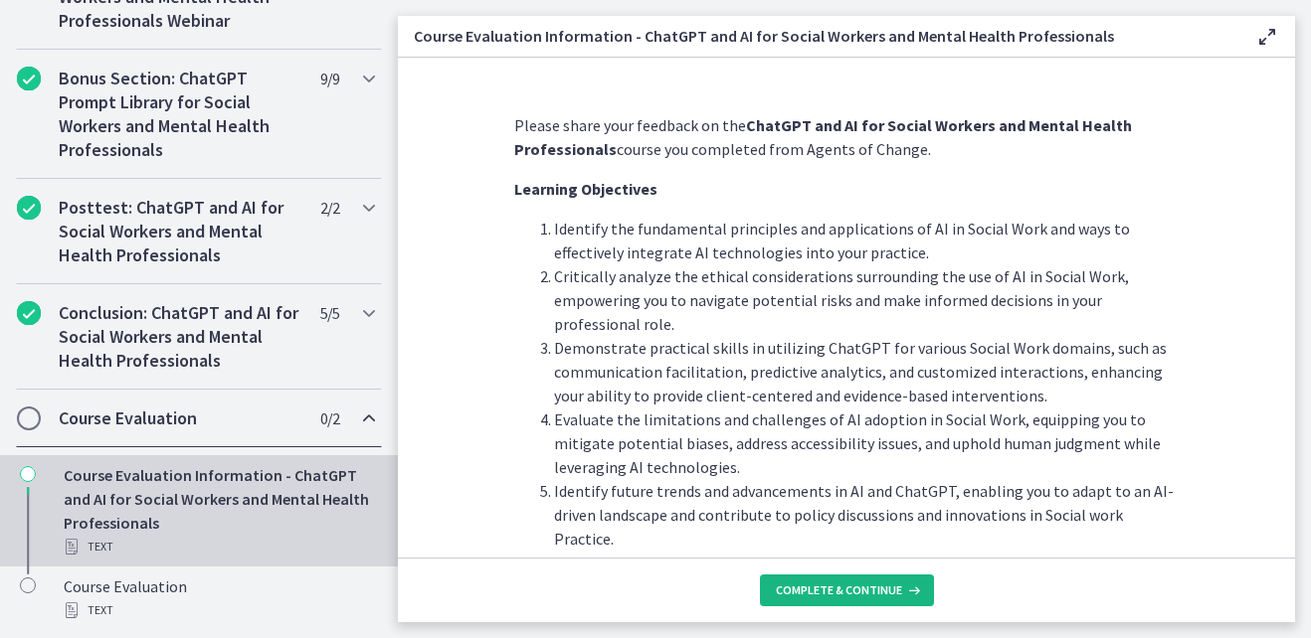
click at [830, 585] on span "Complete & continue" at bounding box center [839, 591] width 126 height 16
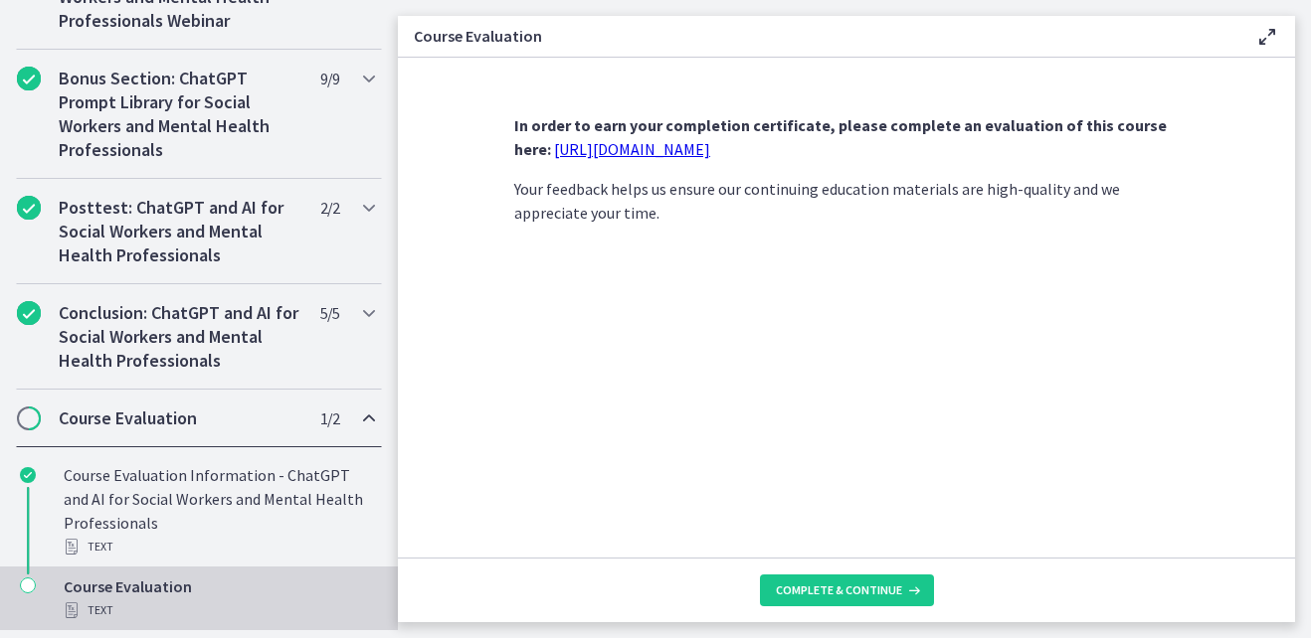
click at [706, 149] on link "[URL][DOMAIN_NAME]" at bounding box center [632, 149] width 156 height 20
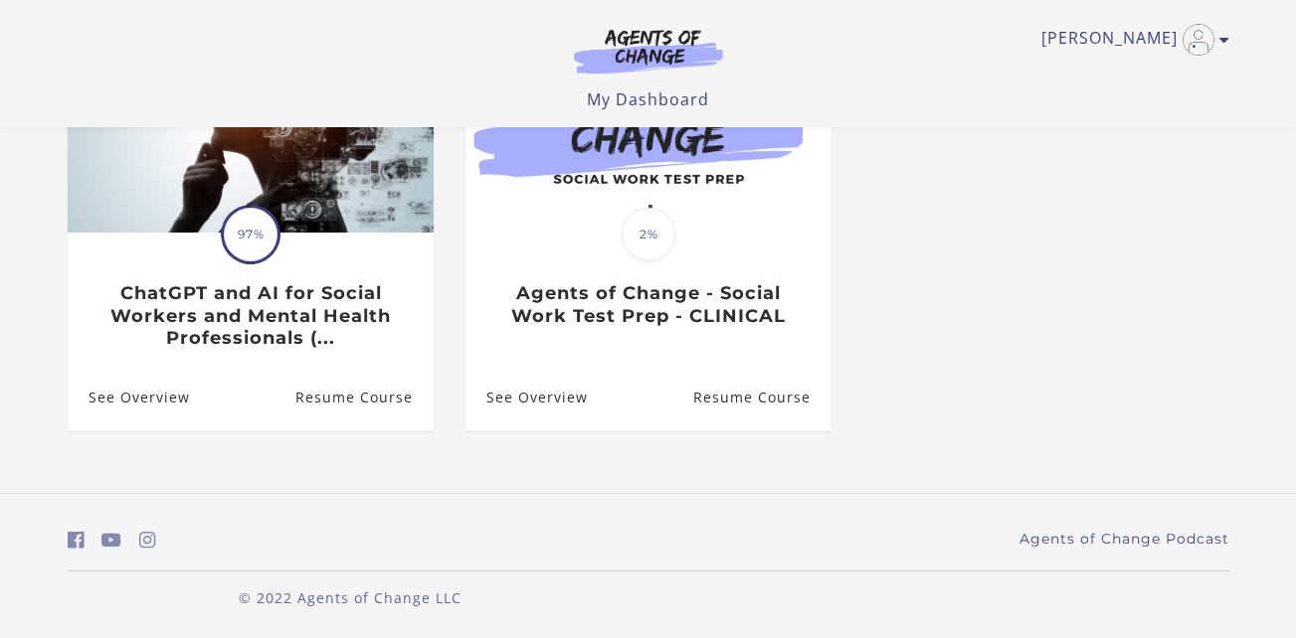
scroll to position [275, 0]
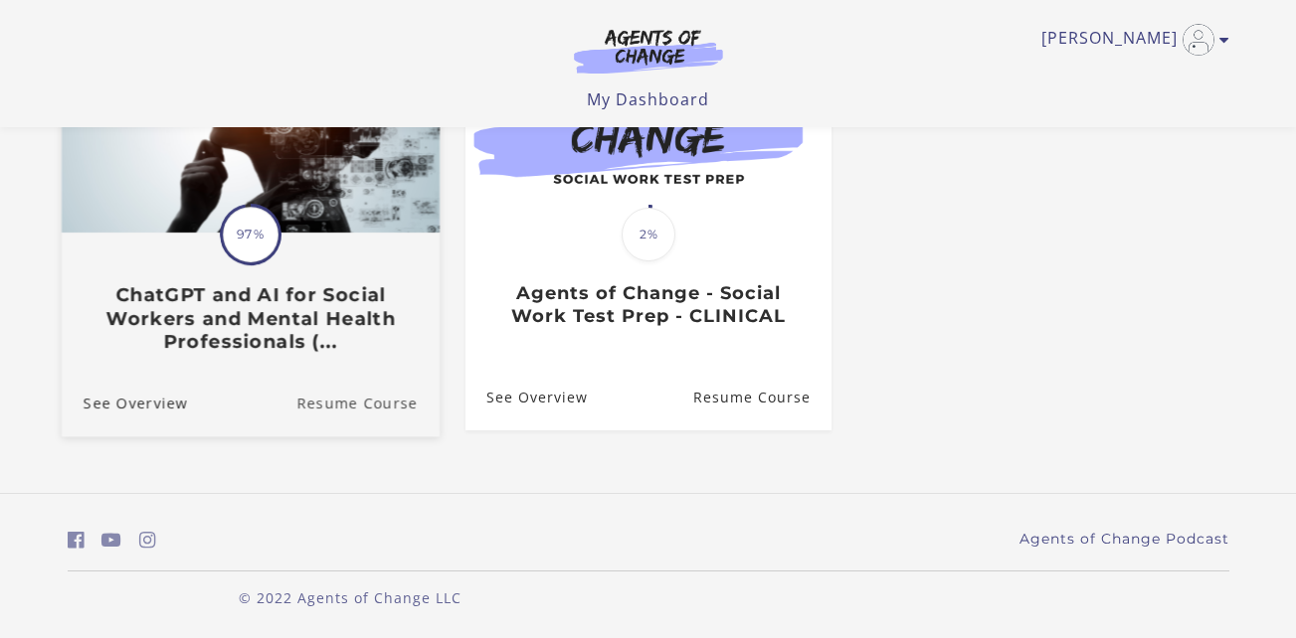
click at [334, 404] on link "Resume Course" at bounding box center [367, 402] width 143 height 67
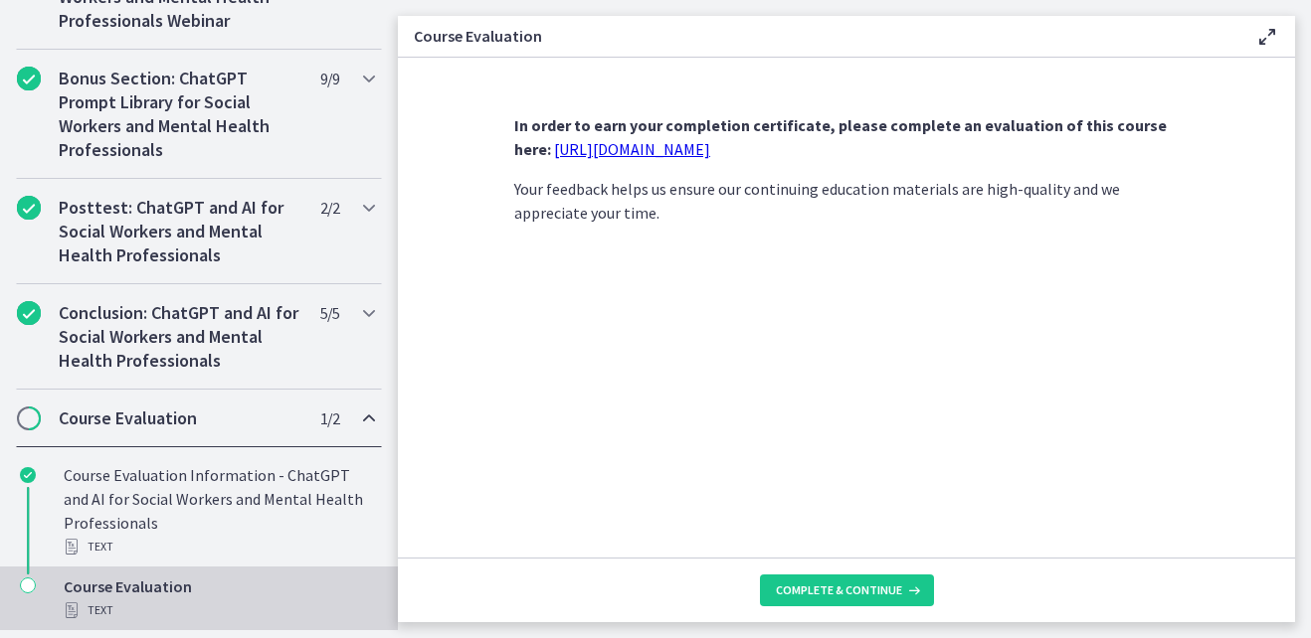
scroll to position [1084, 0]
click at [823, 595] on span "Complete & continue" at bounding box center [839, 591] width 126 height 16
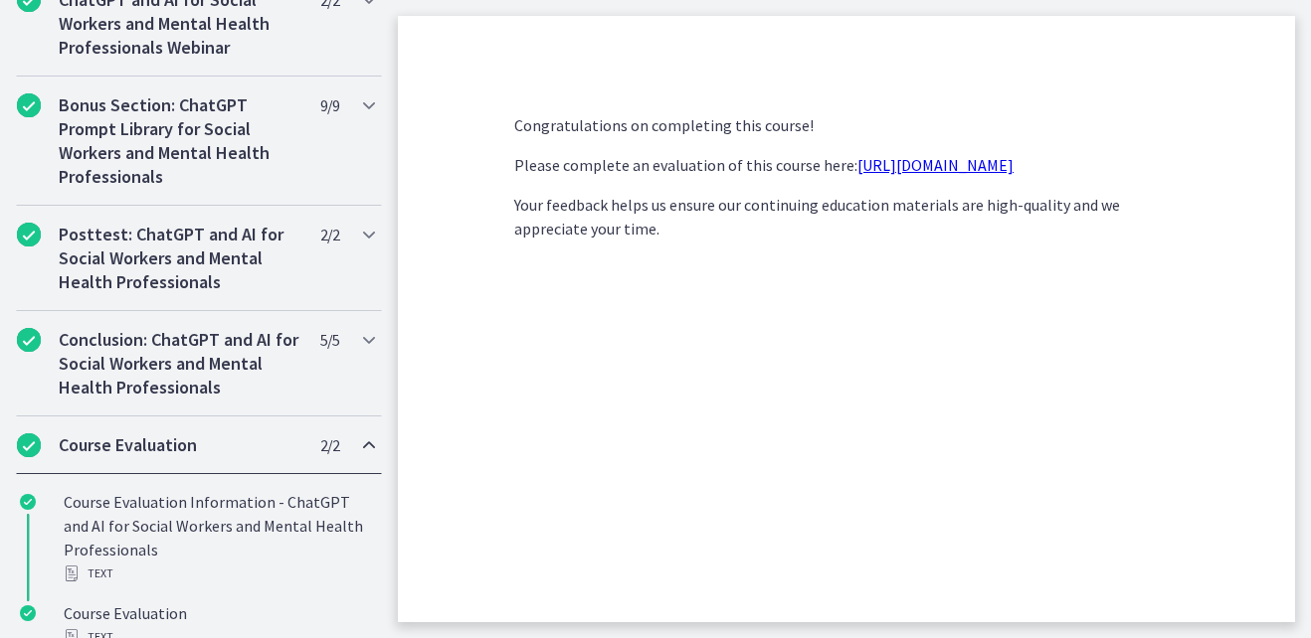
scroll to position [1190, 0]
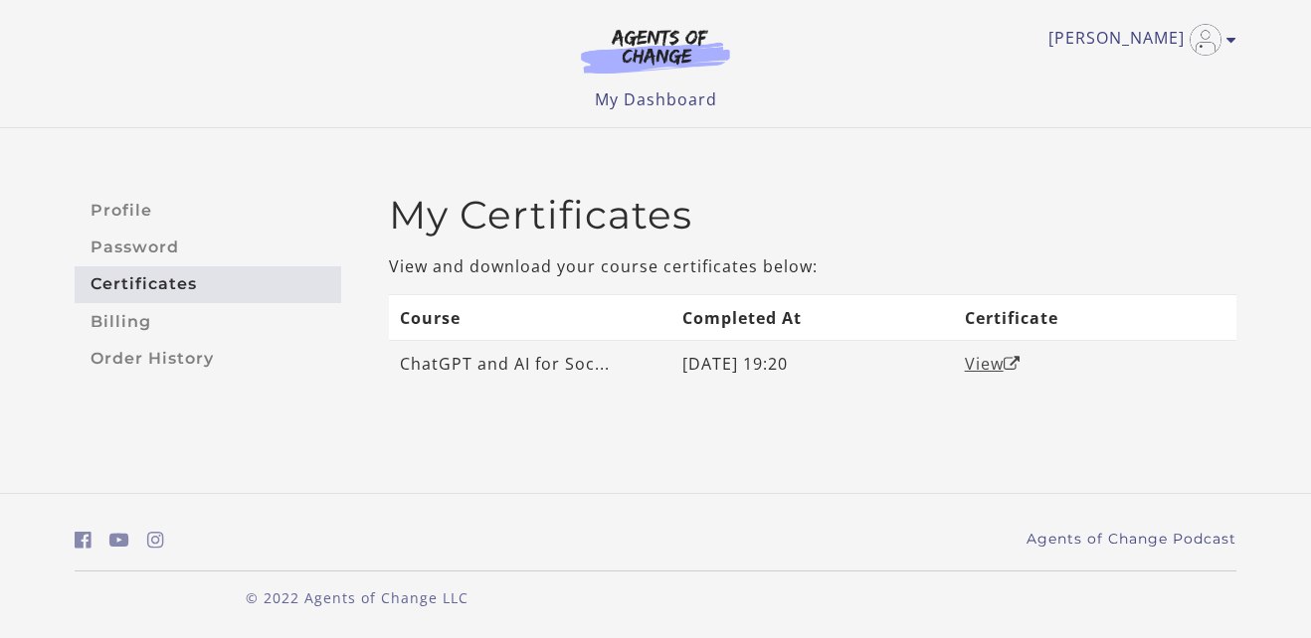
click at [981, 361] on link "View" at bounding box center [993, 364] width 56 height 22
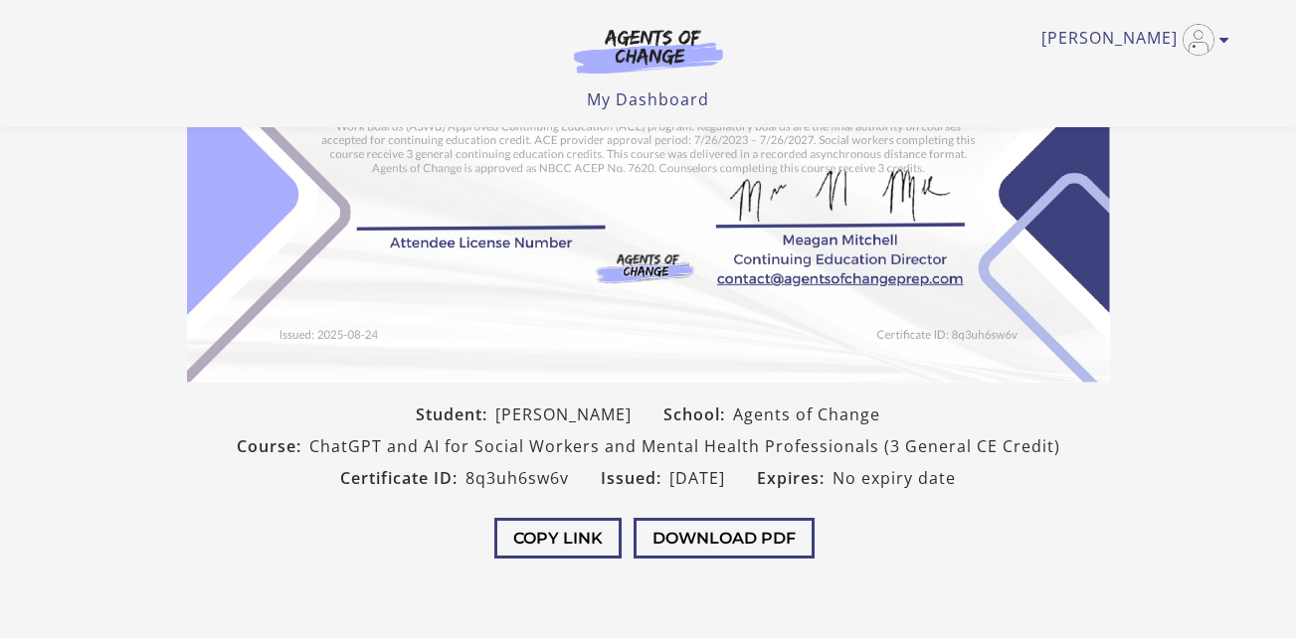
scroll to position [314, 0]
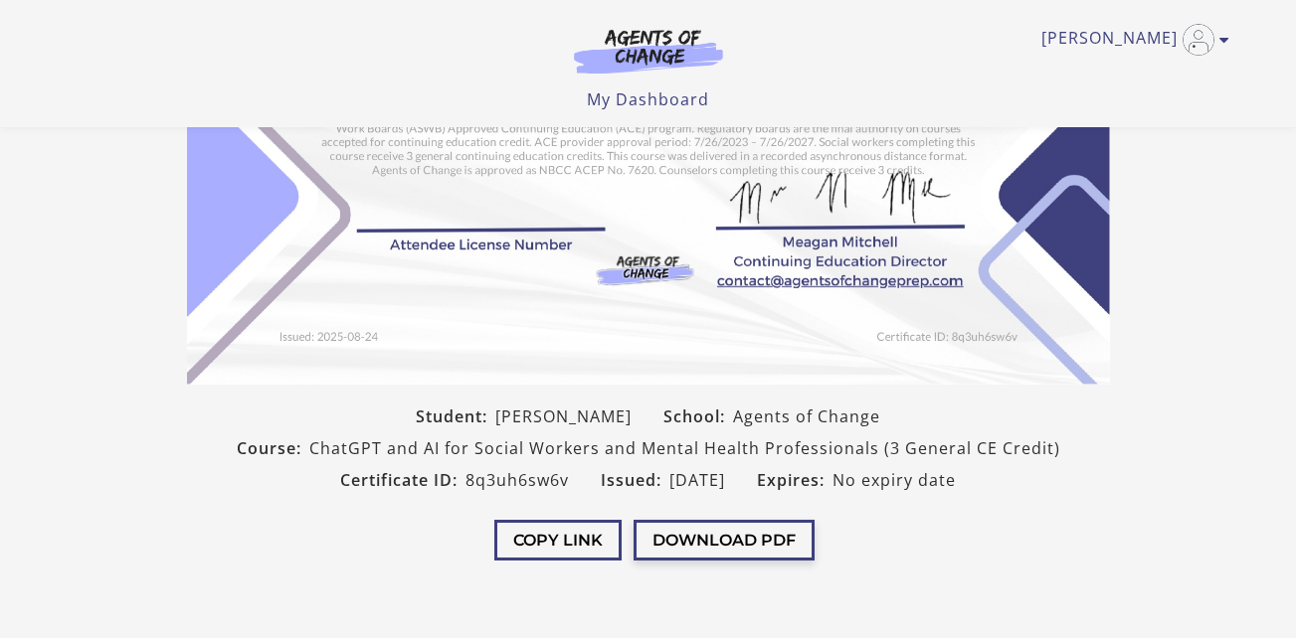
click at [759, 540] on button "Download PDF" at bounding box center [723, 540] width 181 height 41
